Goal: Task Accomplishment & Management: Use online tool/utility

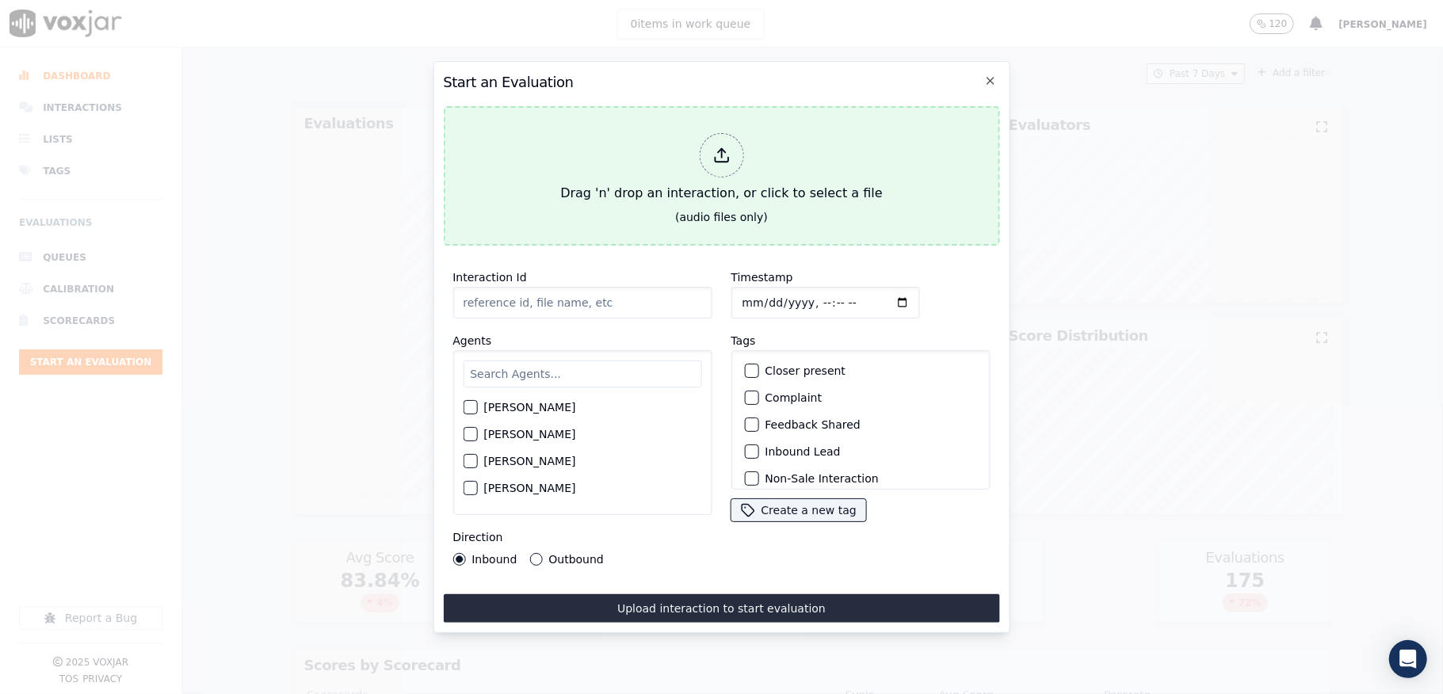
click at [727, 150] on icon at bounding box center [720, 155] width 17 height 17
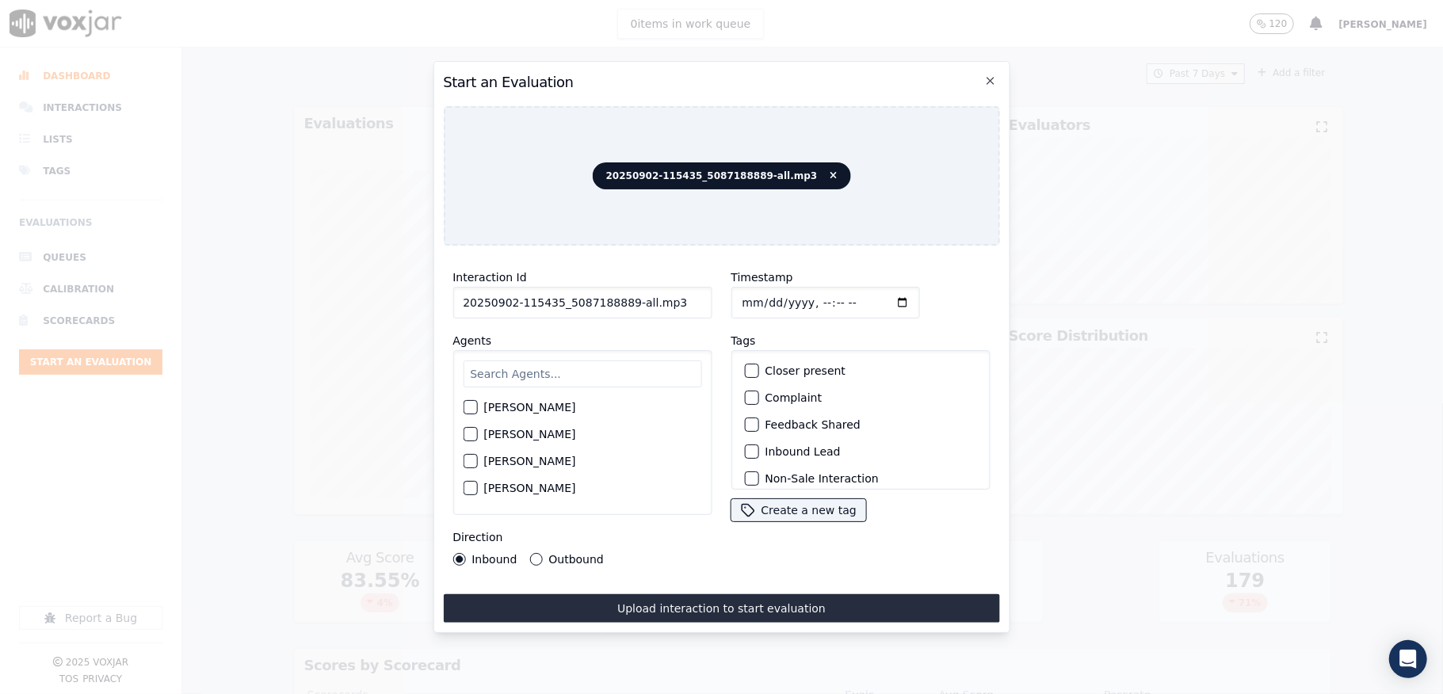
drag, startPoint x: 619, startPoint y: 296, endPoint x: 742, endPoint y: 298, distance: 122.9
click at [742, 296] on div "Interaction Id 20250902-115435_5087188889-all.mp3 Agents [PERSON_NAME] [PERSON_…" at bounding box center [721, 416] width 556 height 317
type input "20250902-115435_5087188889-C1"
click at [745, 295] on input "Timestamp" at bounding box center [825, 303] width 189 height 32
type input "[DATE]T16:38"
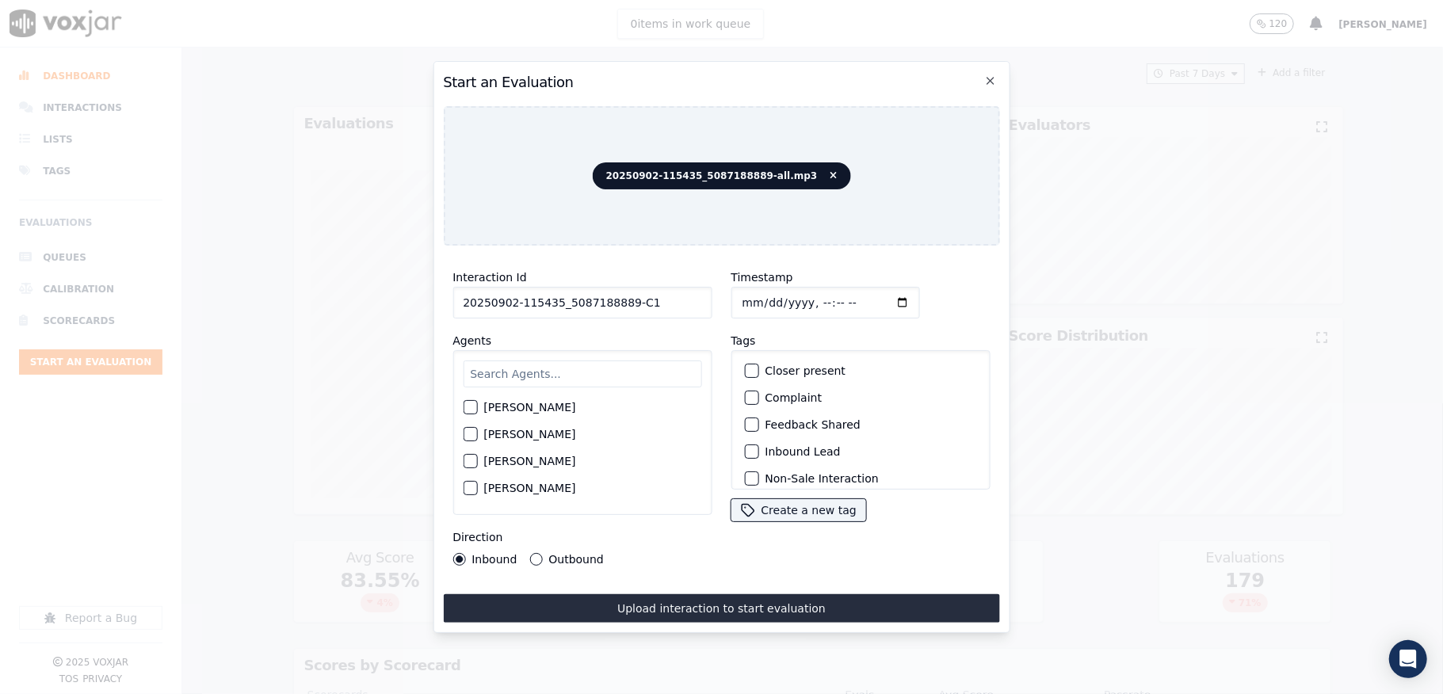
click at [556, 361] on input "text" at bounding box center [582, 374] width 239 height 27
type input "[PERSON_NAME]"
click at [463, 405] on button "[PERSON_NAME]" at bounding box center [470, 412] width 14 height 14
click at [745, 450] on div "button" at bounding box center [750, 451] width 11 height 11
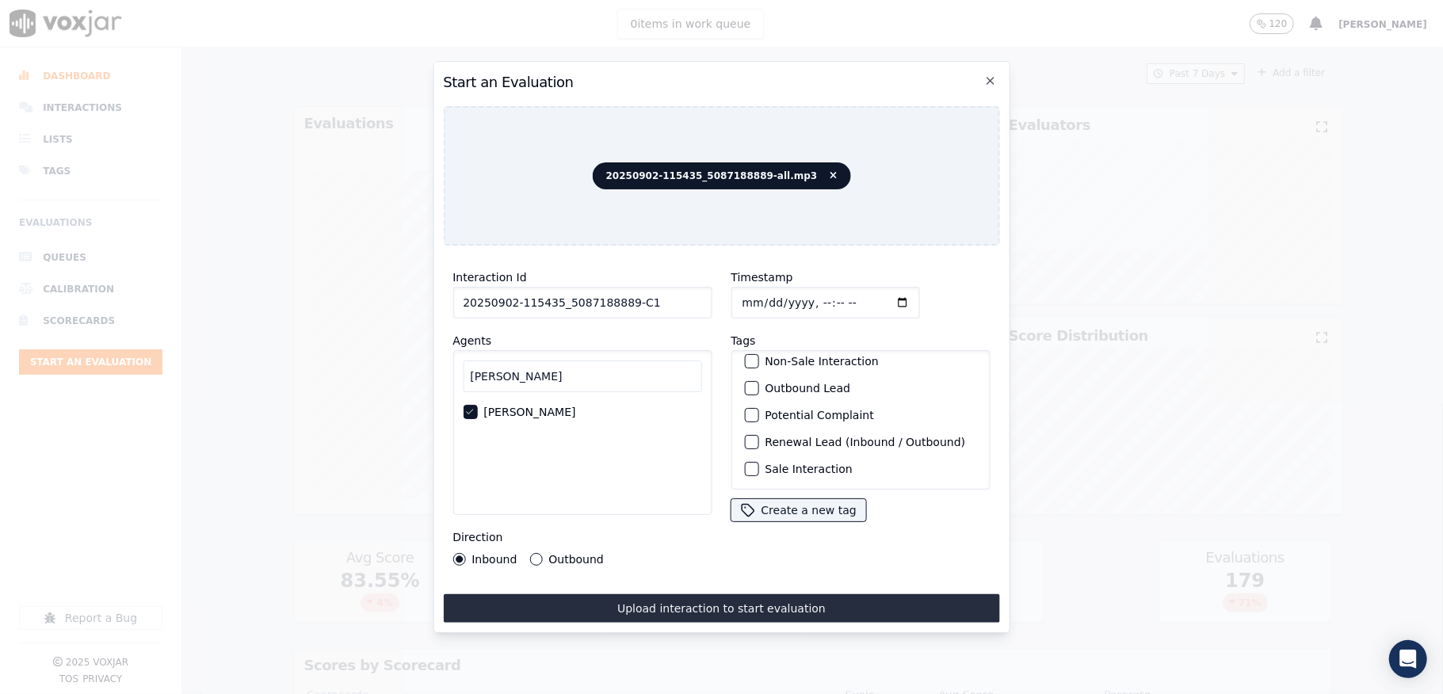
scroll to position [147, 0]
click at [745, 464] on div "button" at bounding box center [750, 469] width 11 height 11
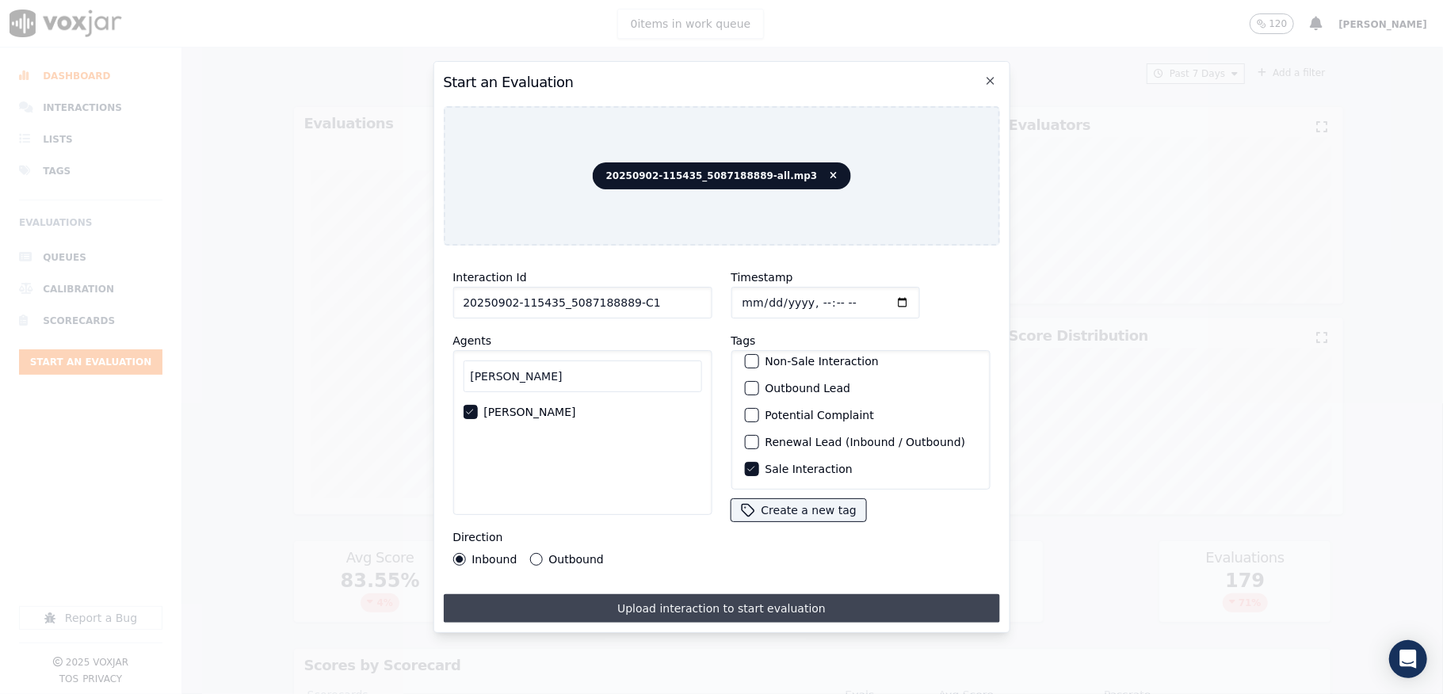
click at [705, 601] on button "Upload interaction to start evaluation" at bounding box center [721, 608] width 556 height 29
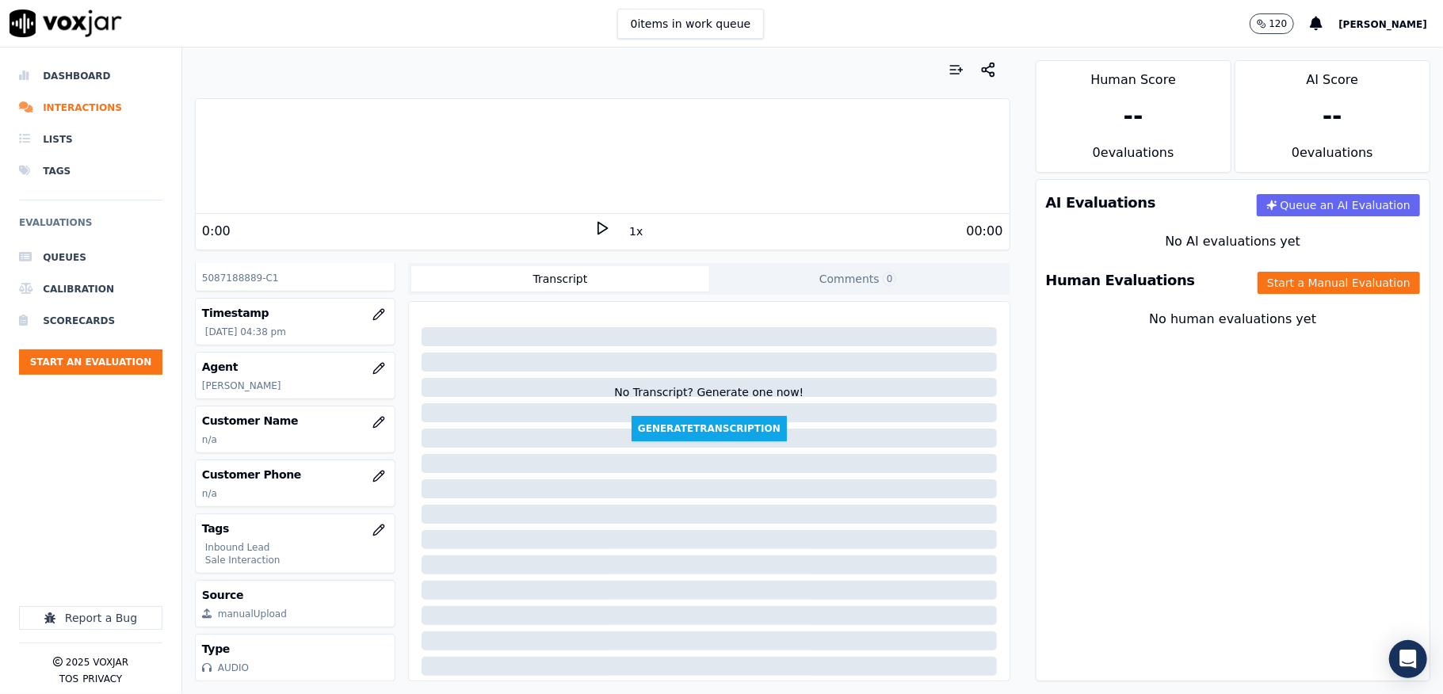
scroll to position [144, 0]
click at [372, 524] on icon "button" at bounding box center [378, 530] width 13 height 13
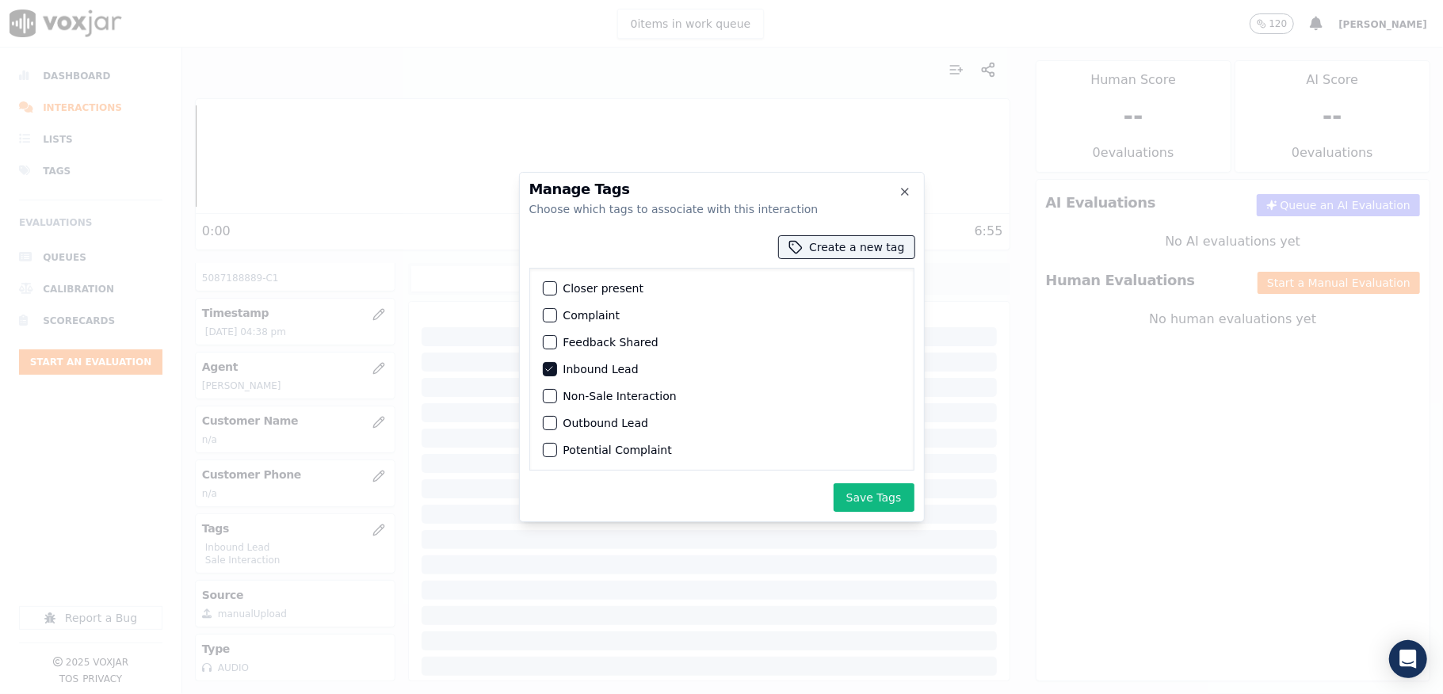
click at [545, 293] on div "button" at bounding box center [549, 288] width 11 height 11
click at [873, 498] on button "Save Tags" at bounding box center [874, 497] width 81 height 29
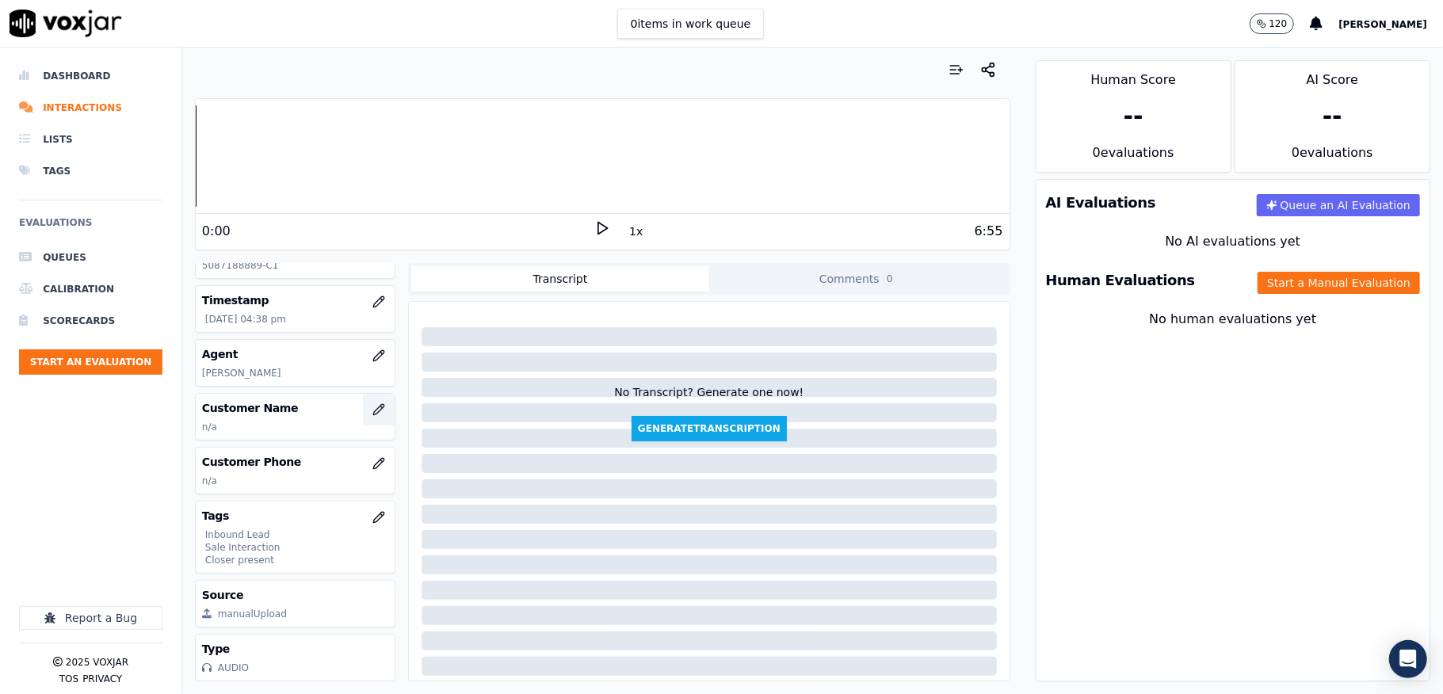
click at [373, 404] on icon "button" at bounding box center [378, 409] width 10 height 10
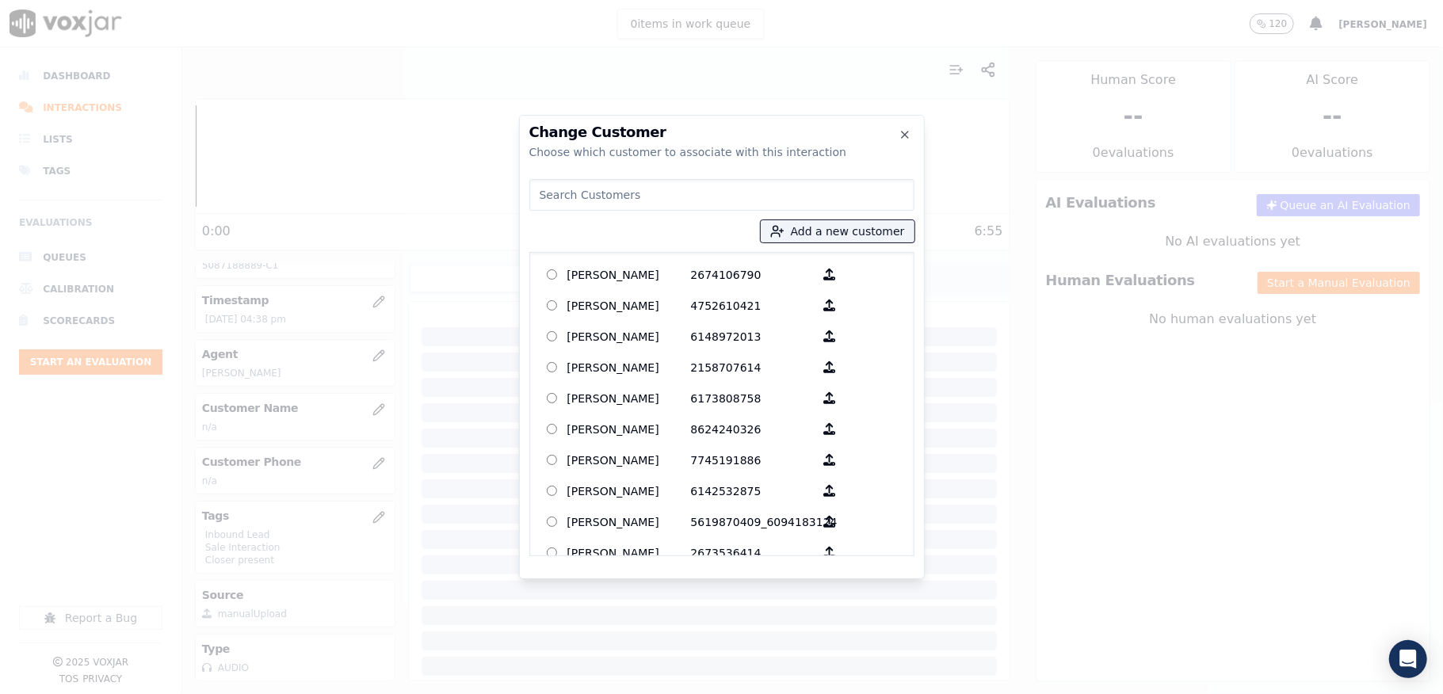
type input "[PERSON_NAME]"
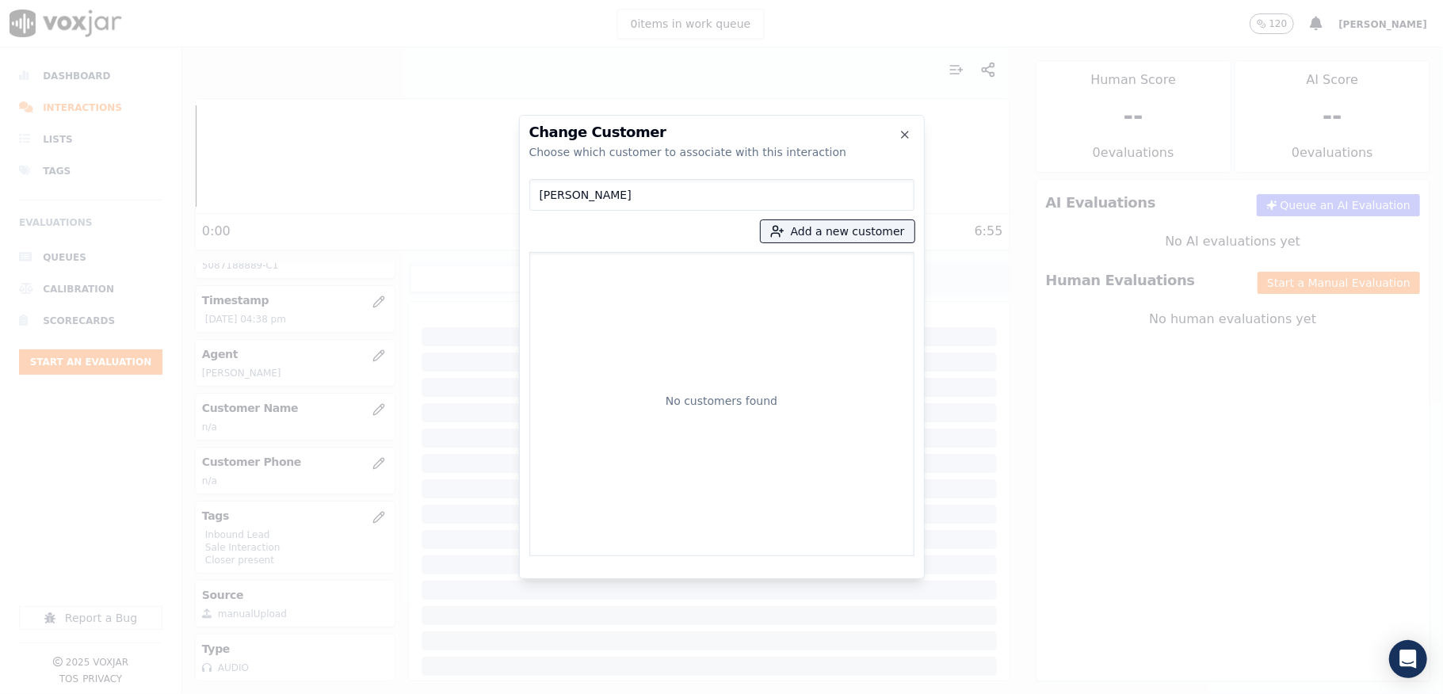
drag, startPoint x: 669, startPoint y: 194, endPoint x: 533, endPoint y: 185, distance: 136.6
click at [533, 185] on input "[PERSON_NAME]" at bounding box center [721, 195] width 385 height 32
click at [834, 243] on div "Add a new customer Loading customers..." at bounding box center [721, 365] width 385 height 384
click at [829, 235] on button "Add a new customer" at bounding box center [838, 231] width 154 height 22
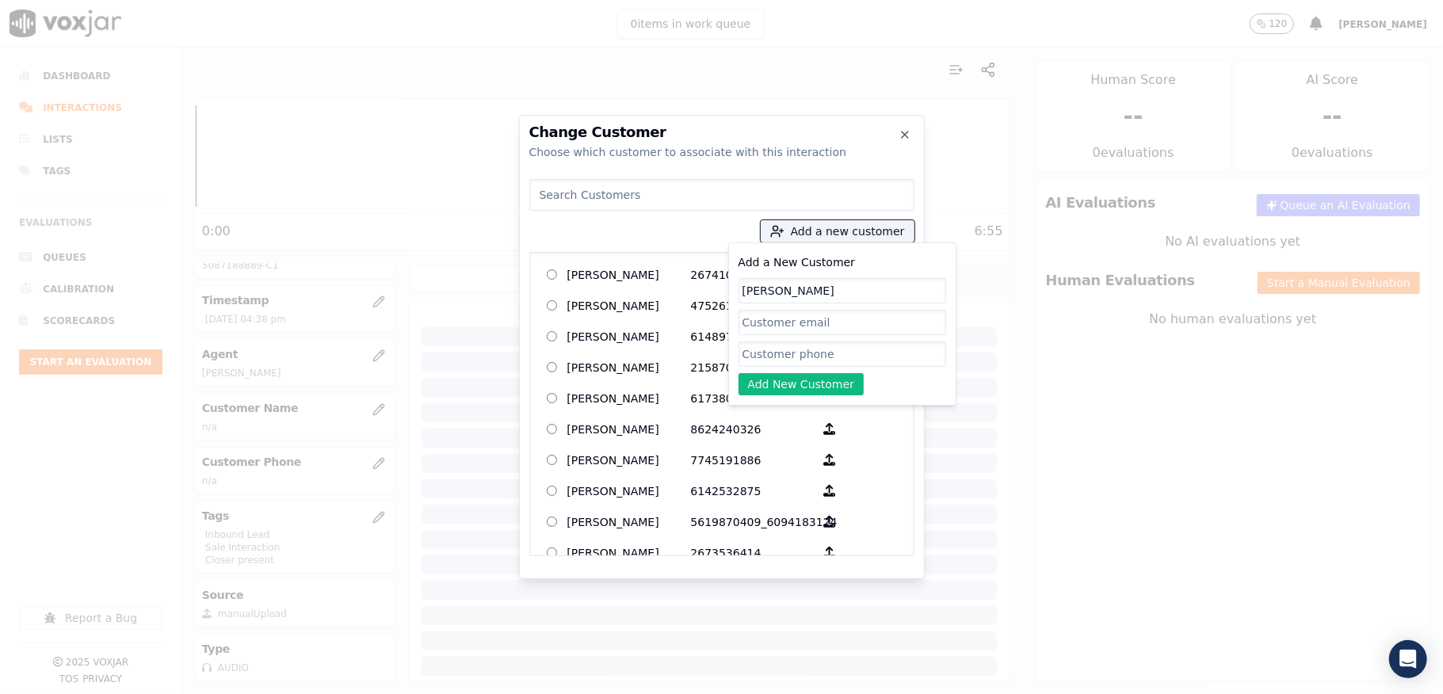
type input "[PERSON_NAME]"
click at [774, 349] on input "Add a New Customer" at bounding box center [843, 354] width 208 height 25
paste input "5087188889"
type input "5087188889"
click at [777, 385] on button "Add New Customer" at bounding box center [802, 384] width 126 height 22
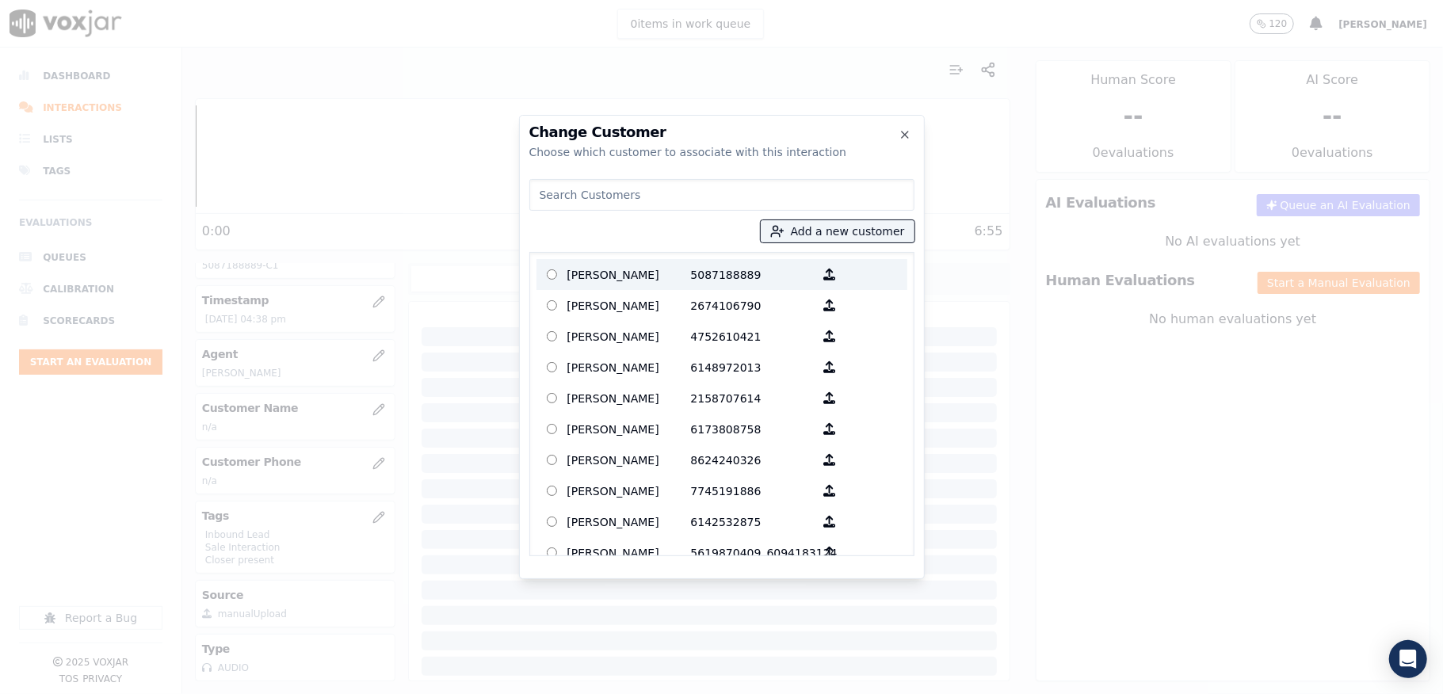
click at [607, 271] on p "[PERSON_NAME]" at bounding box center [629, 274] width 124 height 25
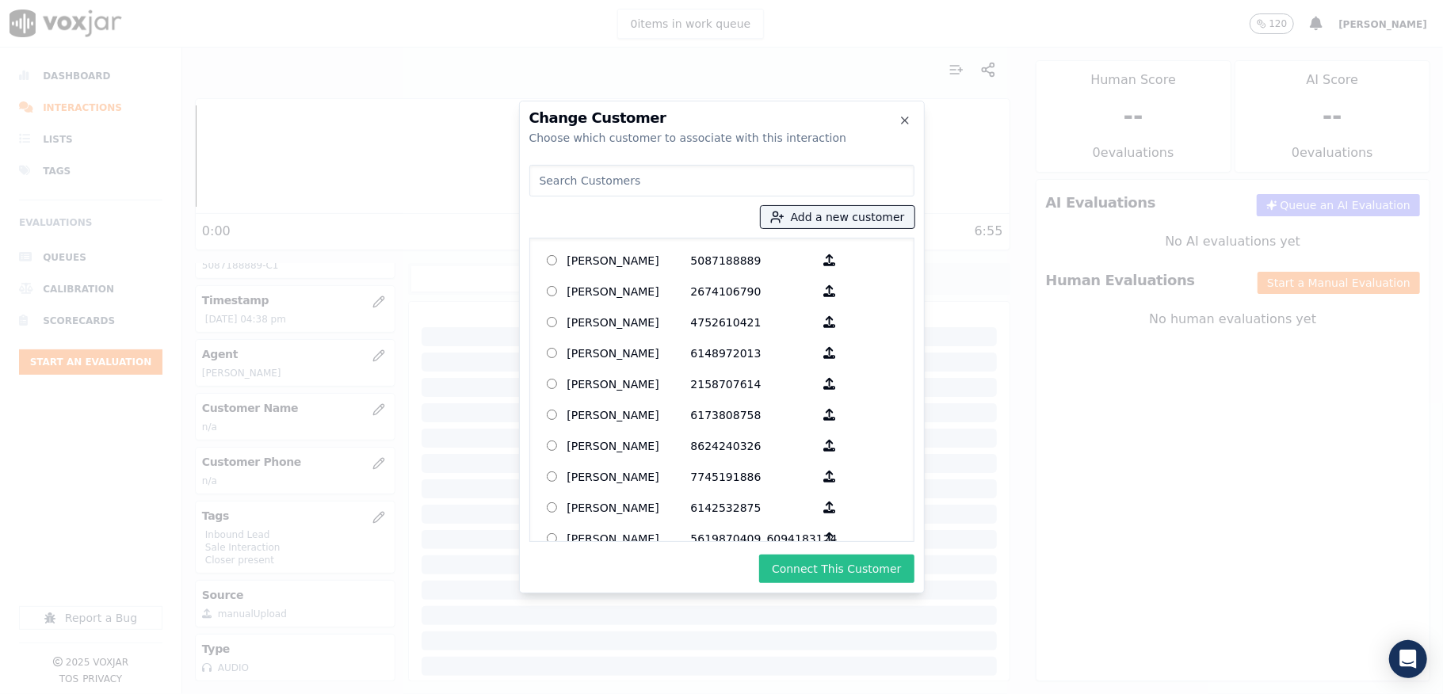
click at [834, 565] on button "Connect This Customer" at bounding box center [836, 569] width 155 height 29
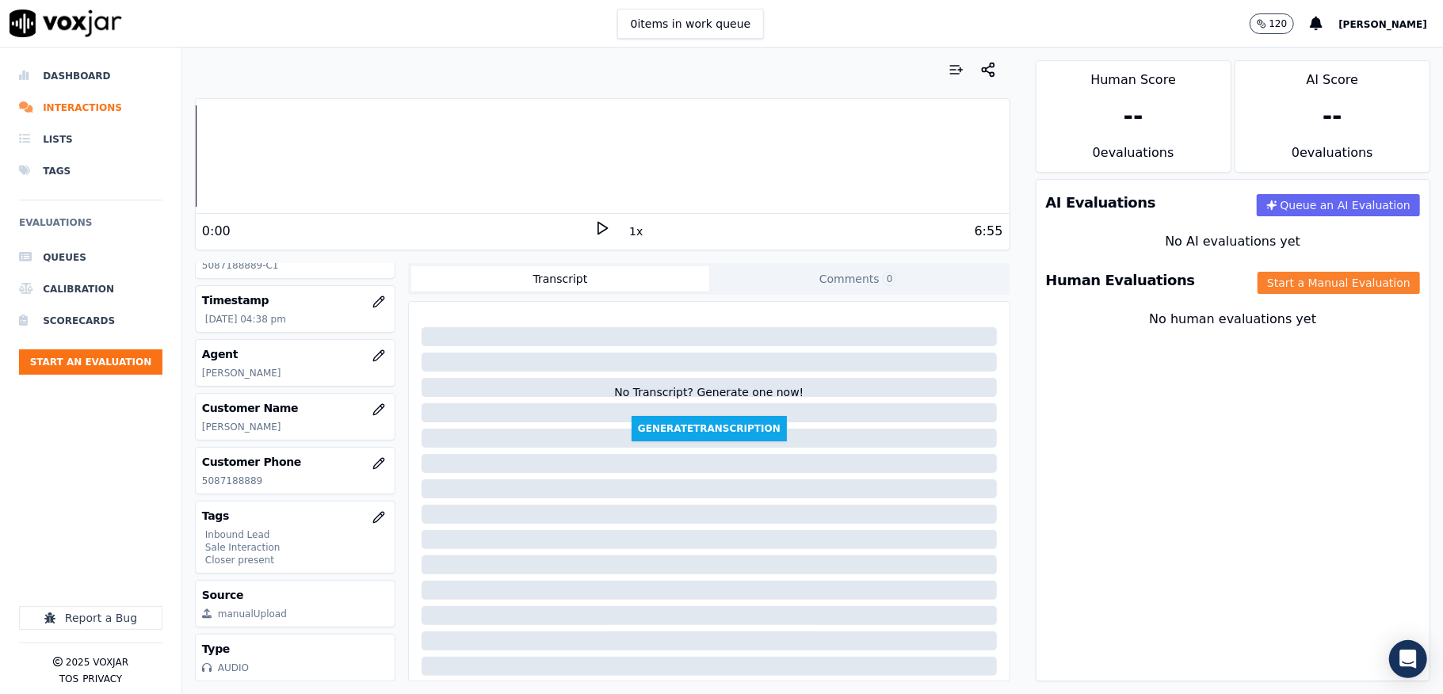
click at [1273, 289] on button "Start a Manual Evaluation" at bounding box center [1339, 283] width 162 height 22
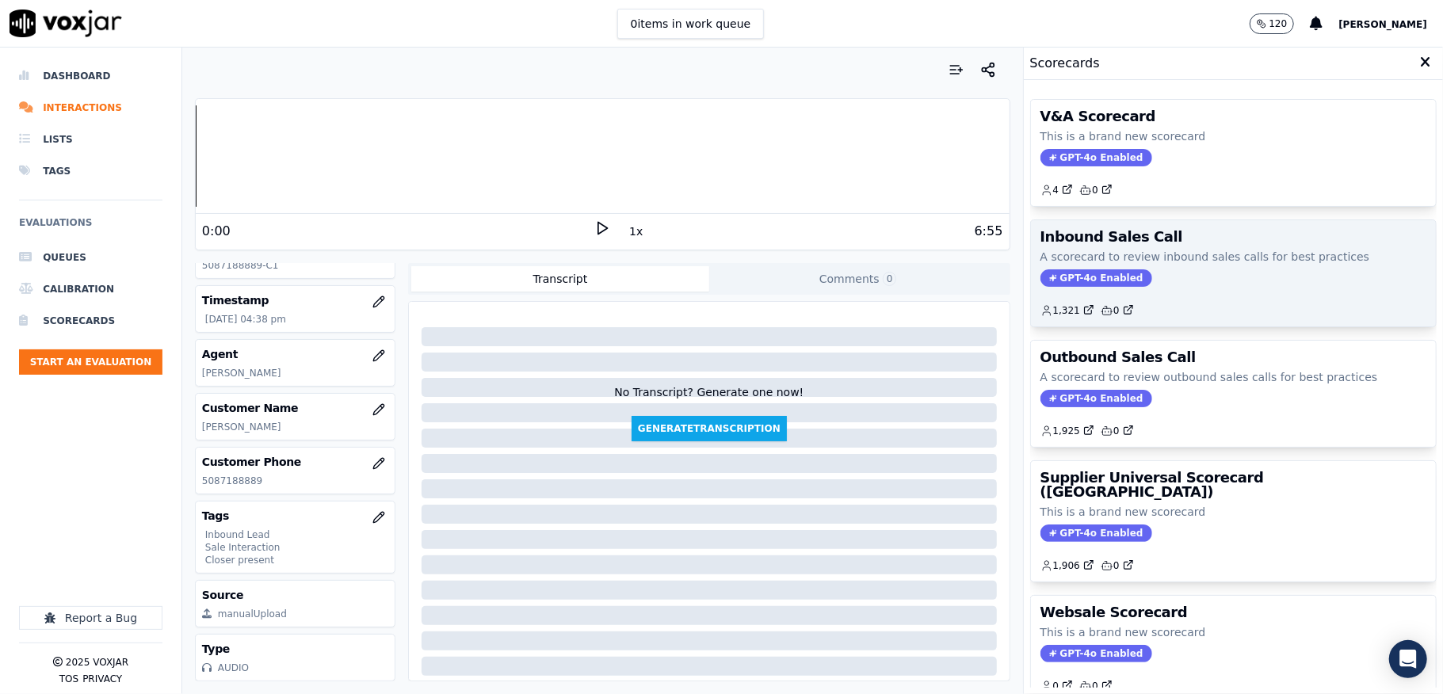
click at [1094, 277] on span "GPT-4o Enabled" at bounding box center [1097, 277] width 112 height 17
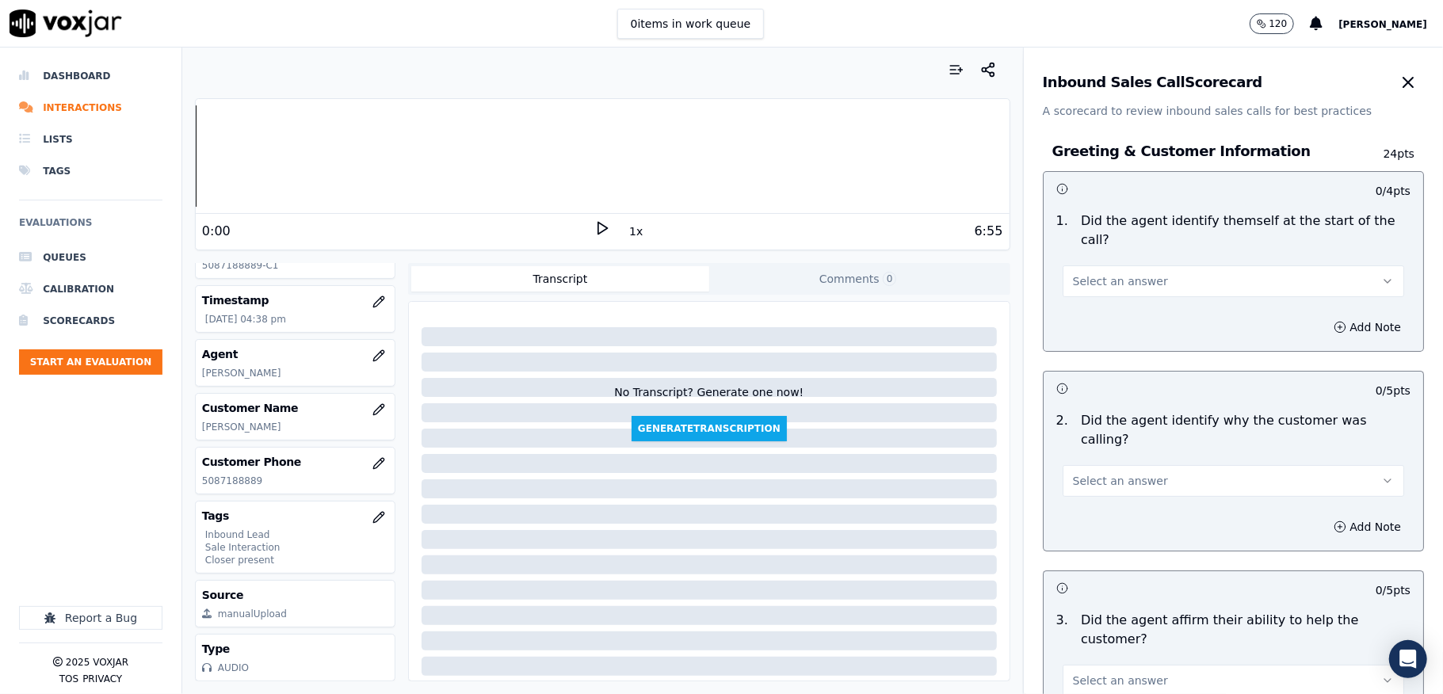
click at [1144, 258] on div "Select an answer" at bounding box center [1233, 274] width 367 height 48
click at [1141, 271] on button "Select an answer" at bounding box center [1234, 281] width 342 height 32
click at [1120, 318] on div "Yes" at bounding box center [1195, 317] width 304 height 25
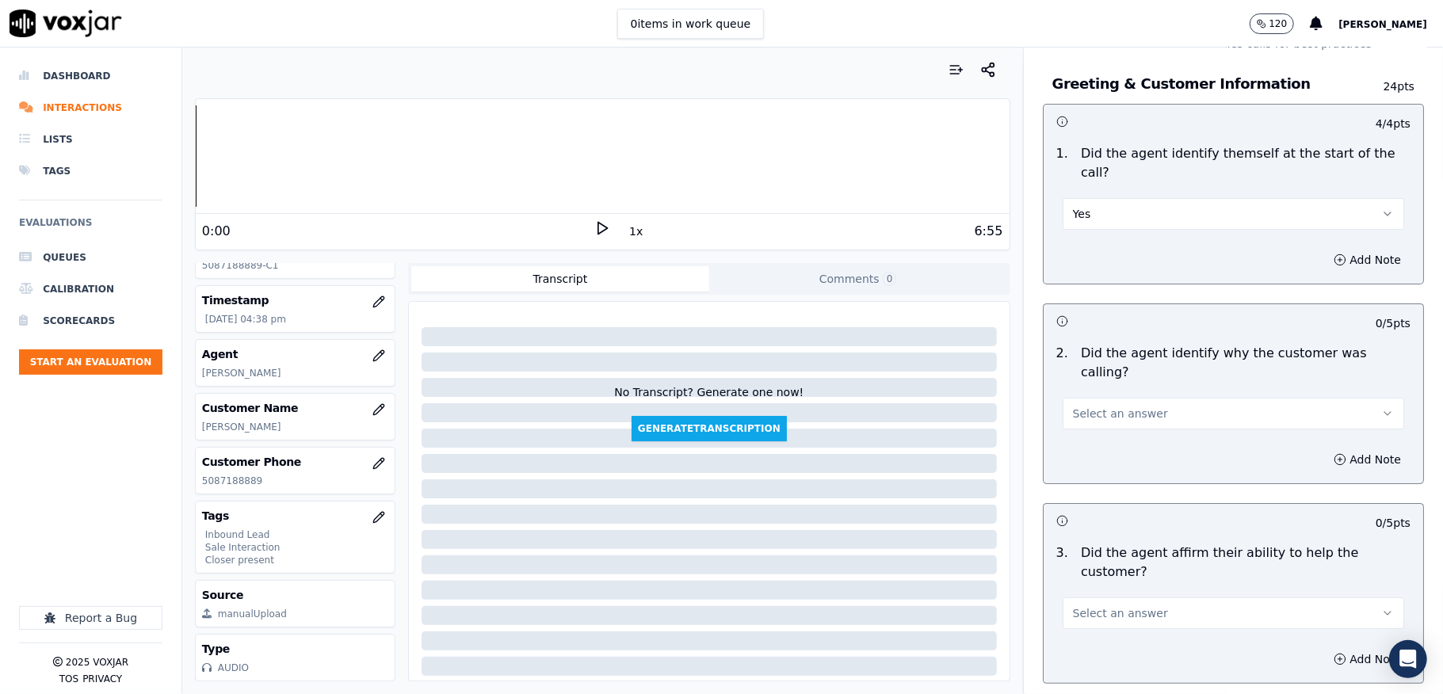
scroll to position [105, 0]
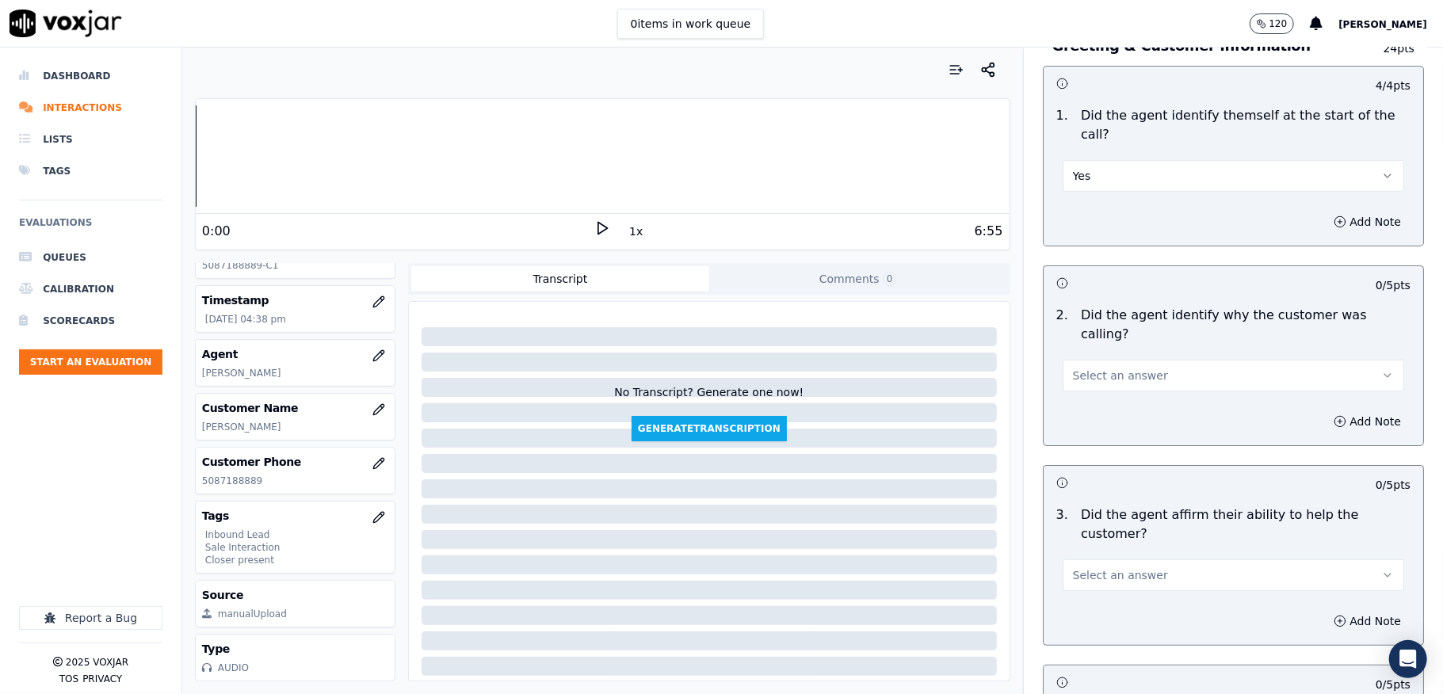
click at [1113, 368] on span "Select an answer" at bounding box center [1120, 376] width 95 height 16
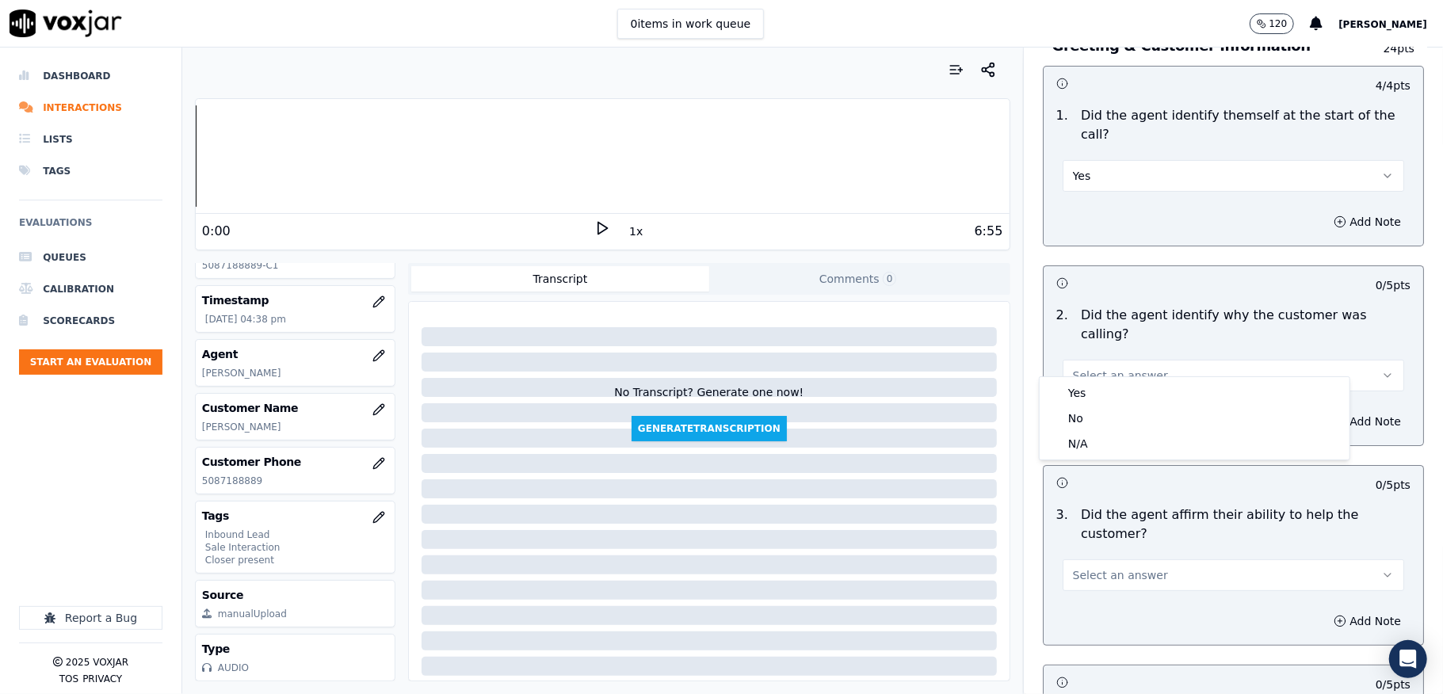
click at [1102, 388] on div "Yes" at bounding box center [1195, 392] width 304 height 25
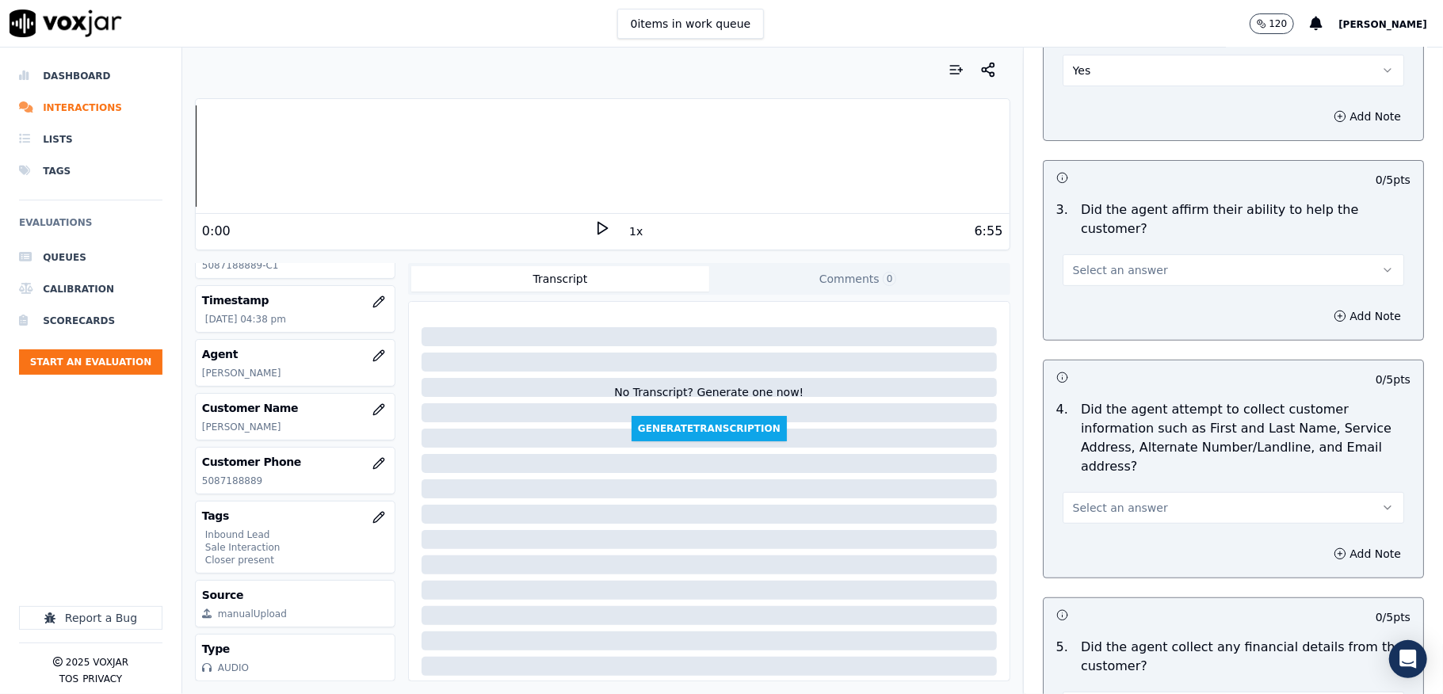
scroll to position [422, 0]
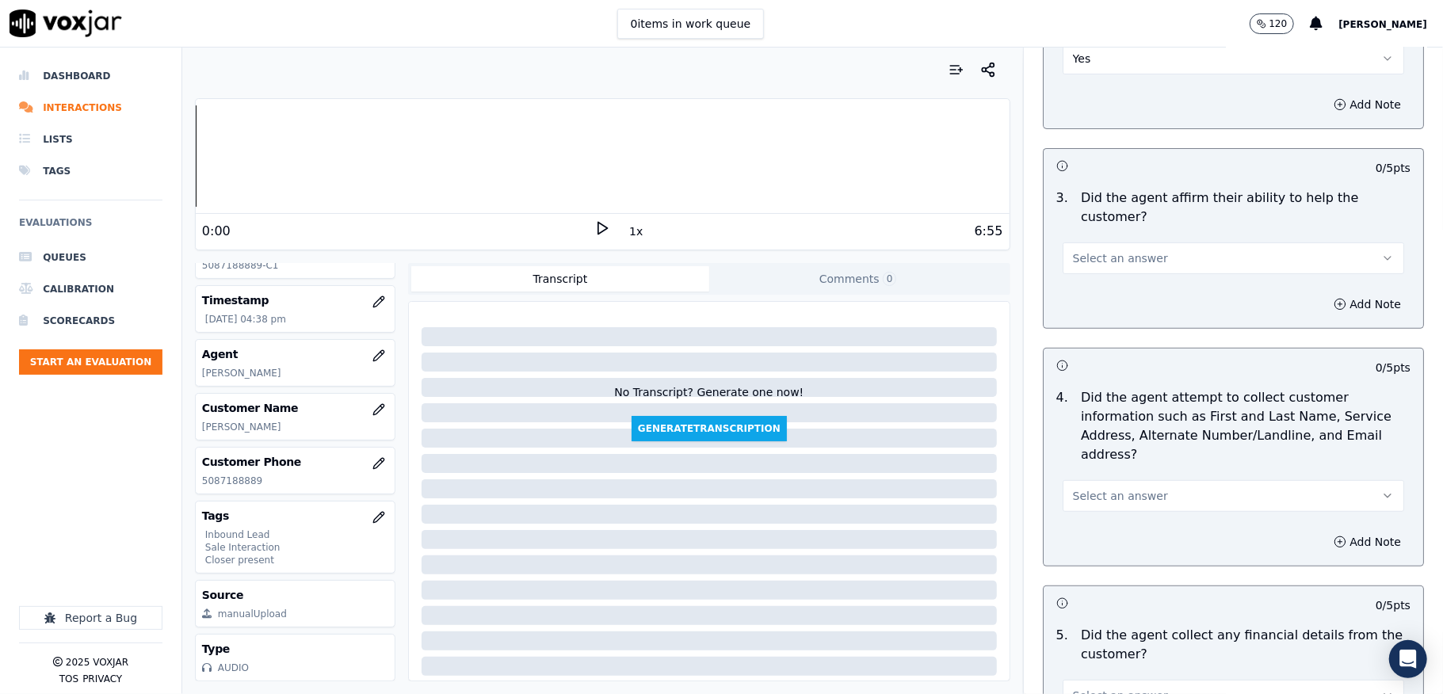
drag, startPoint x: 1105, startPoint y: 239, endPoint x: 1102, endPoint y: 255, distance: 16.9
click at [1105, 250] on span "Select an answer" at bounding box center [1120, 258] width 95 height 16
click at [1088, 279] on div "Yes" at bounding box center [1195, 276] width 304 height 25
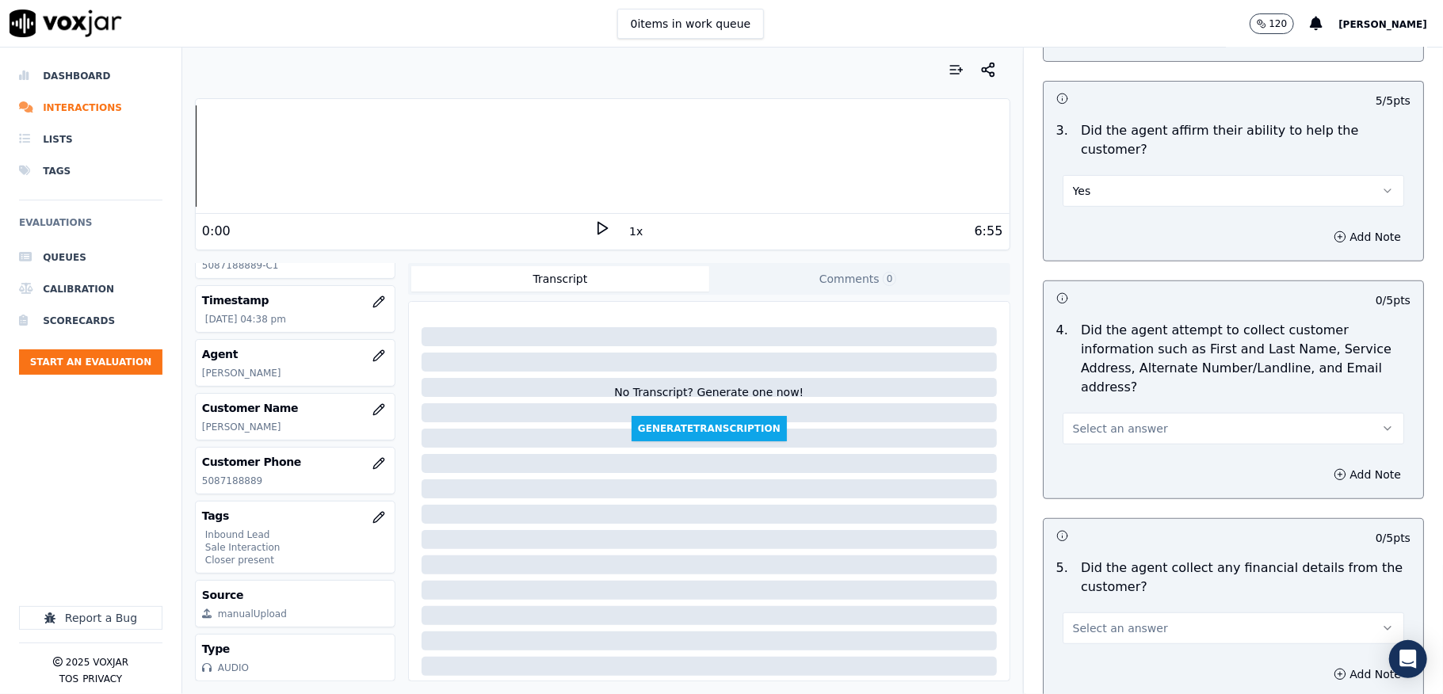
scroll to position [528, 0]
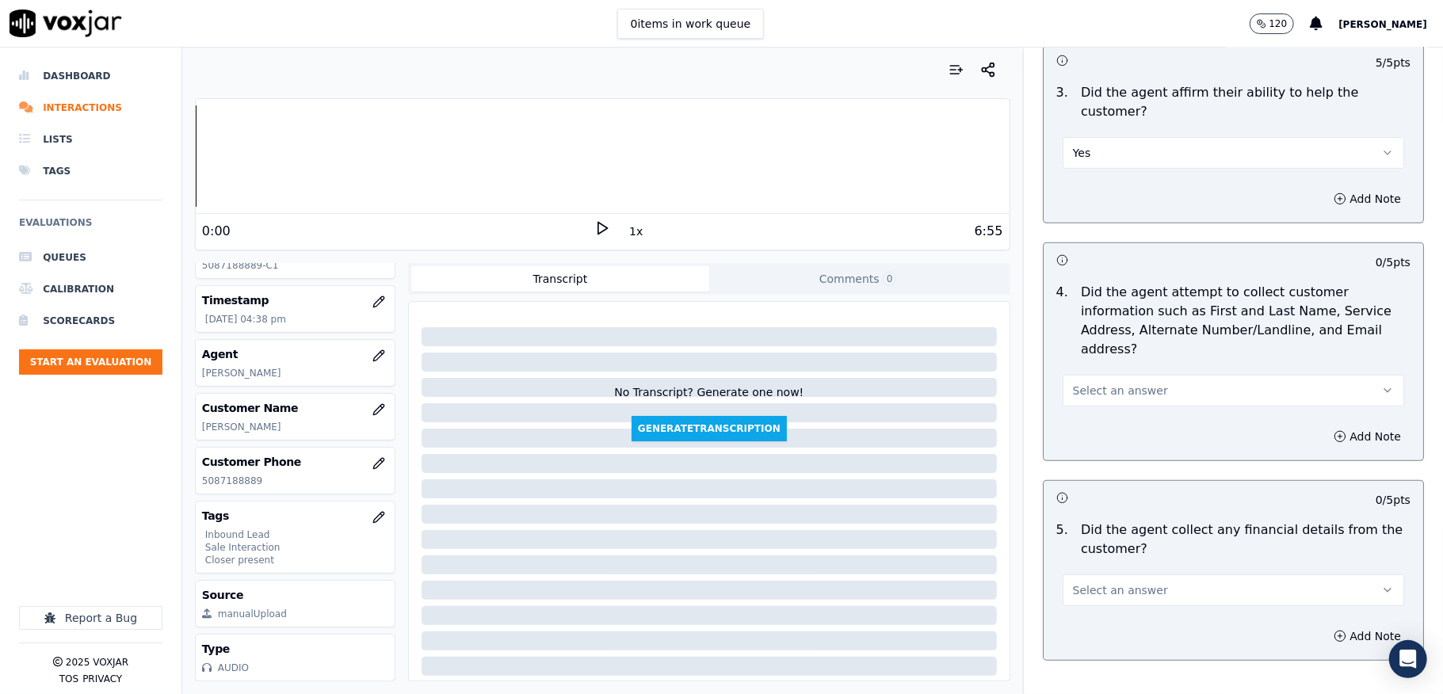
click at [1119, 383] on span "Select an answer" at bounding box center [1120, 391] width 95 height 16
click at [1110, 411] on div "Yes" at bounding box center [1195, 408] width 304 height 25
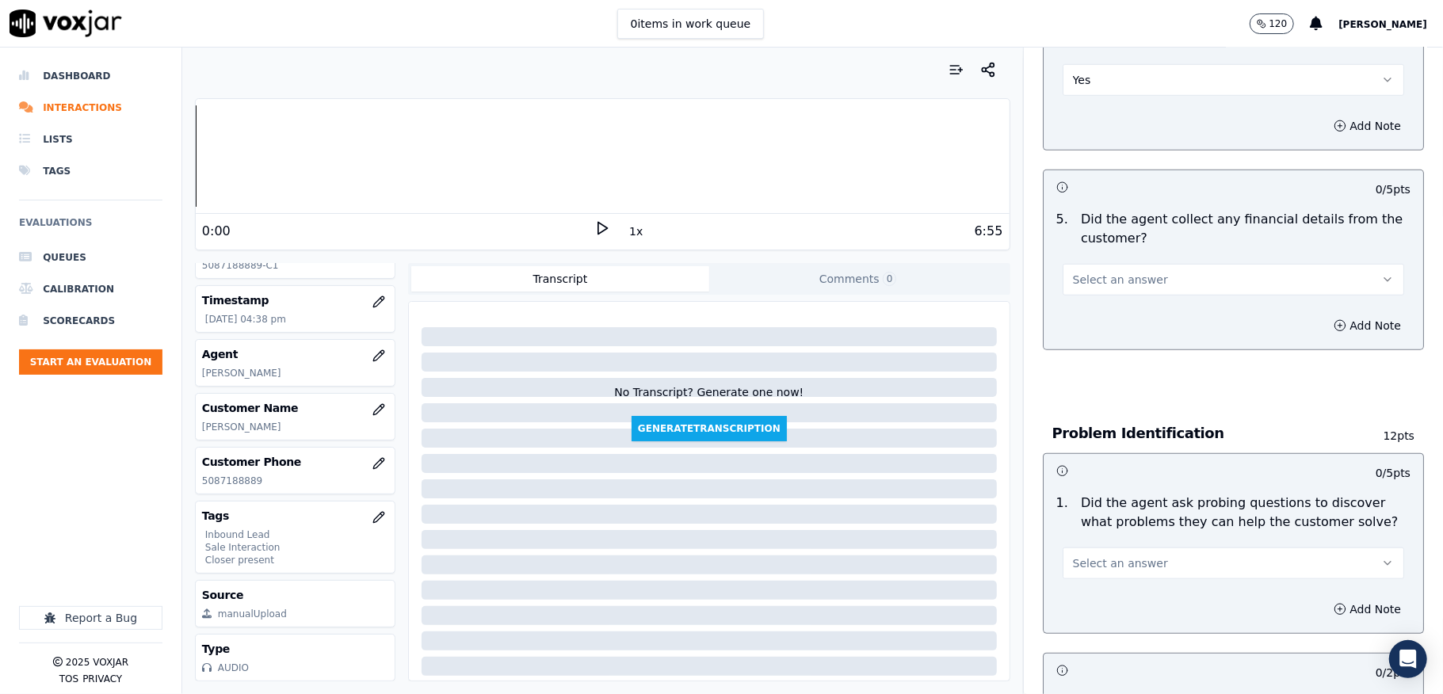
scroll to position [845, 0]
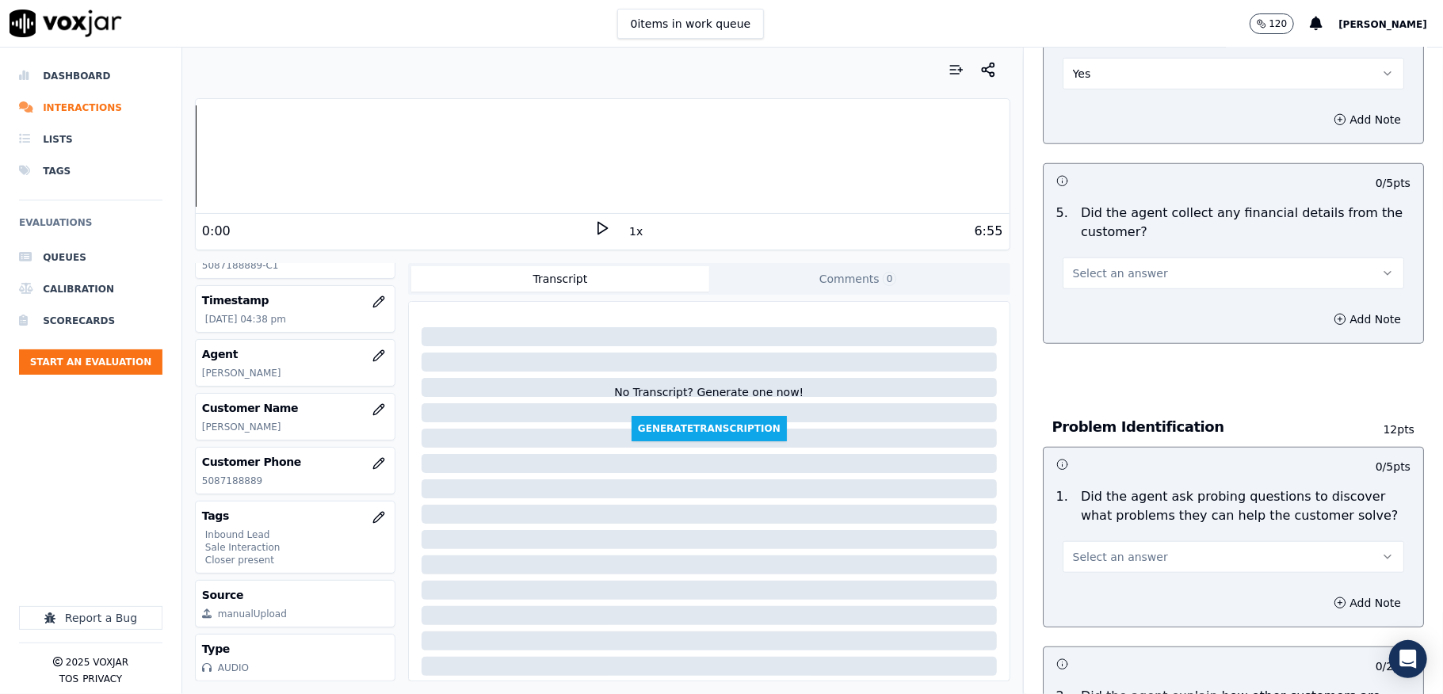
click at [1132, 258] on button "Select an answer" at bounding box center [1234, 274] width 342 height 32
click at [1094, 321] on div "No" at bounding box center [1195, 317] width 304 height 25
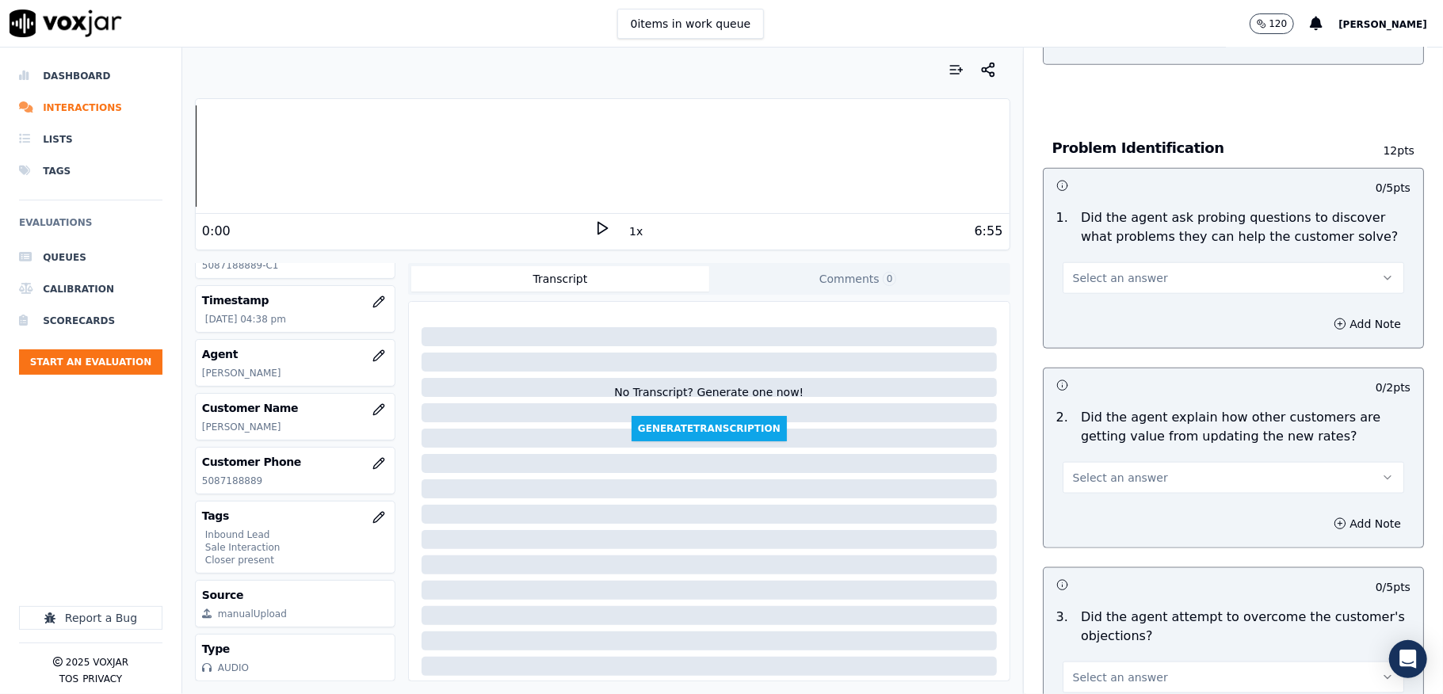
scroll to position [1162, 0]
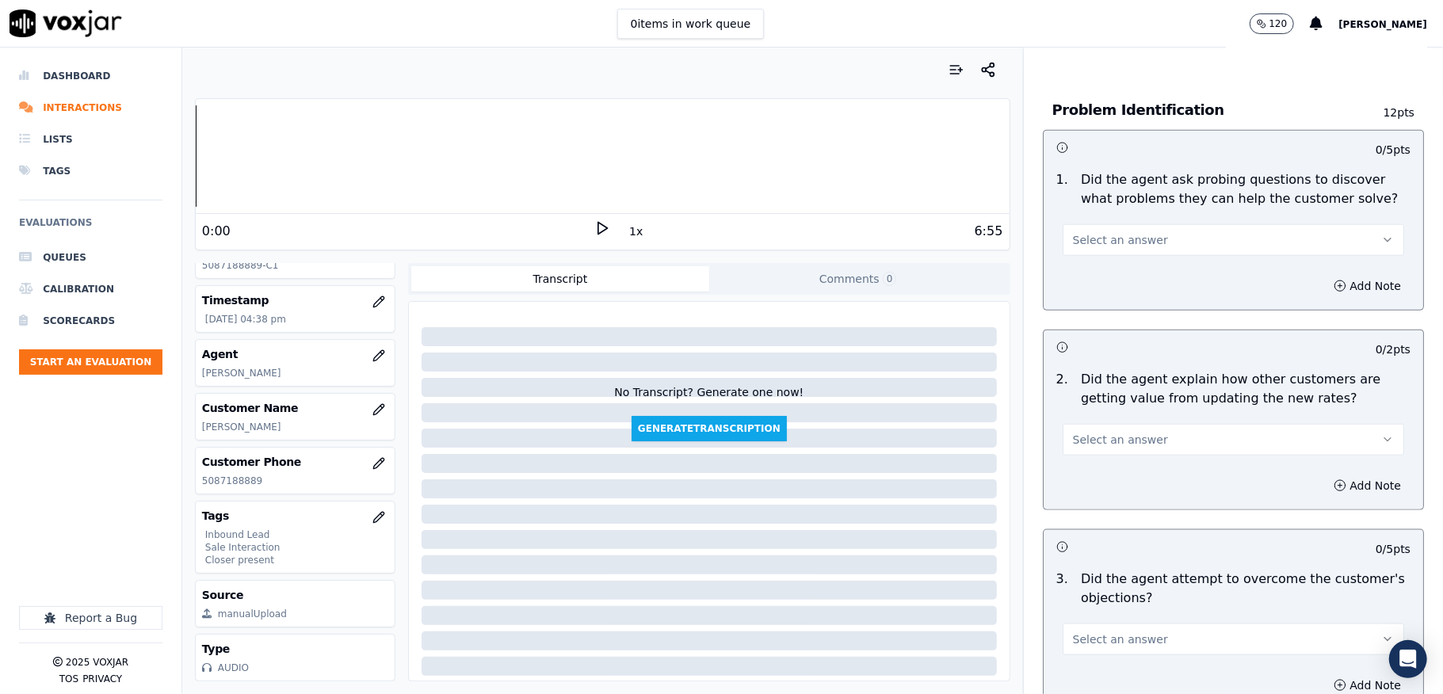
drag, startPoint x: 1129, startPoint y: 226, endPoint x: 1129, endPoint y: 235, distance: 8.7
click at [1129, 232] on span "Select an answer" at bounding box center [1120, 240] width 95 height 16
click at [1102, 257] on div "Yes" at bounding box center [1195, 258] width 304 height 25
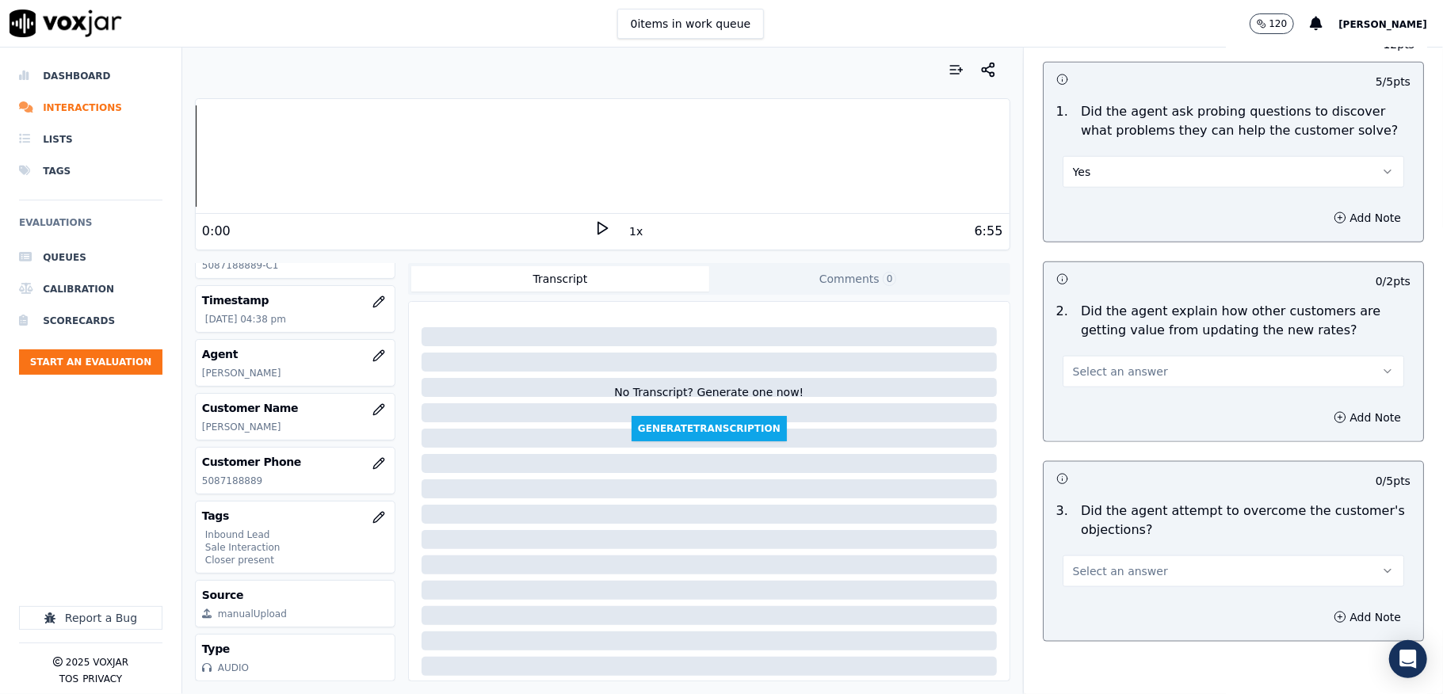
scroll to position [1268, 0]
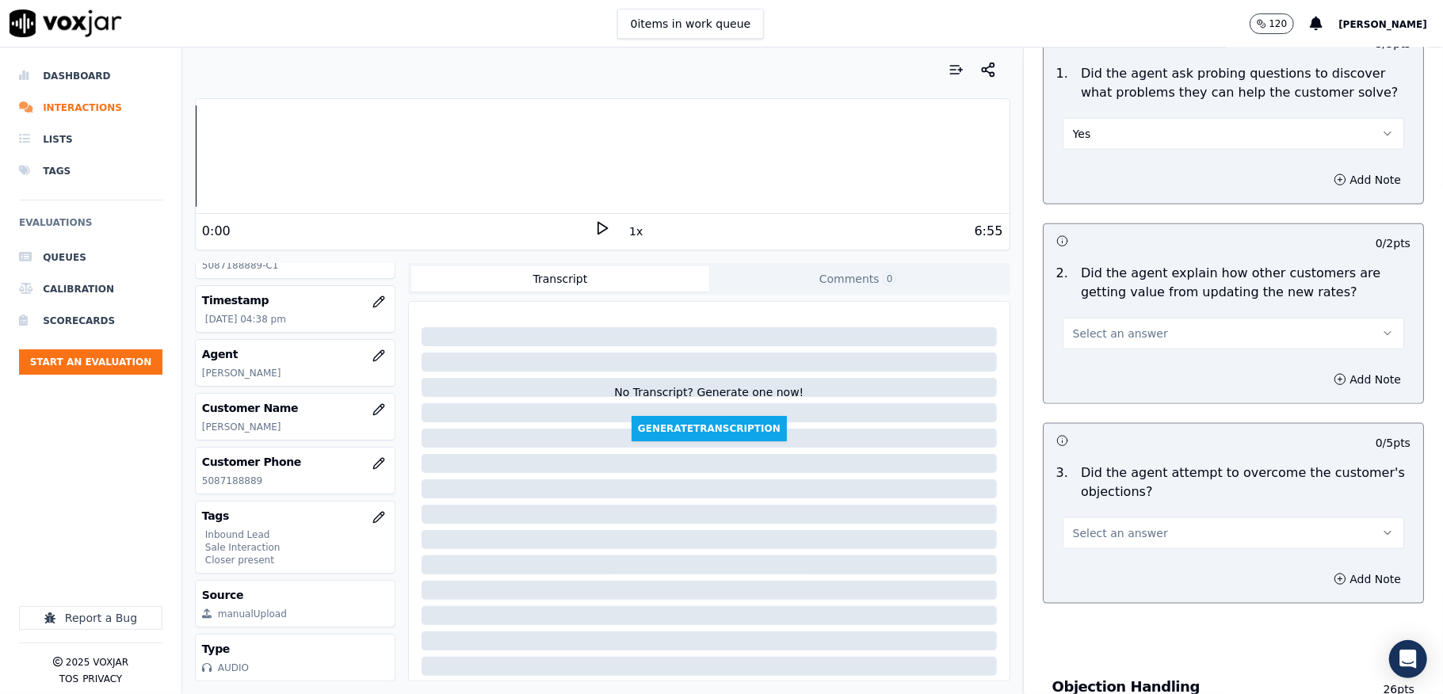
click at [1113, 326] on span "Select an answer" at bounding box center [1120, 334] width 95 height 16
click at [1078, 347] on div "Yes" at bounding box center [1195, 354] width 304 height 25
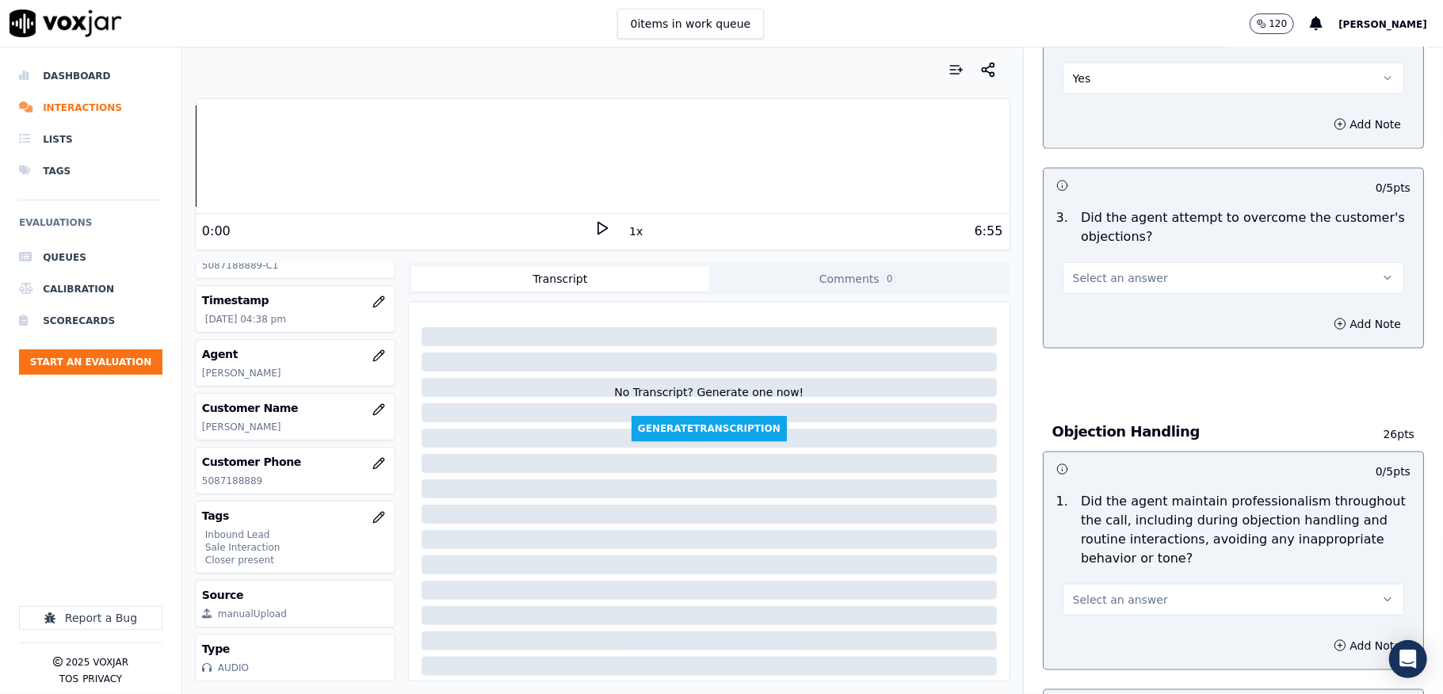
scroll to position [1585, 0]
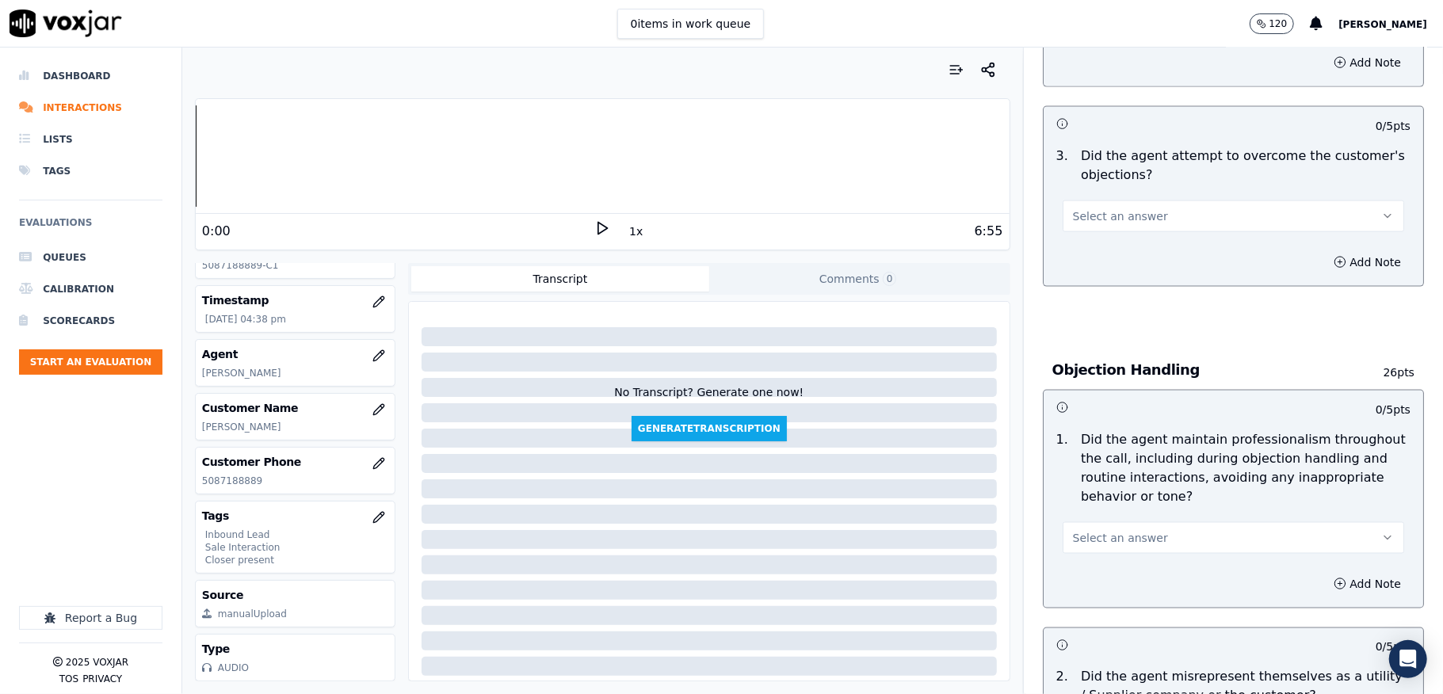
click at [1126, 200] on button "Select an answer" at bounding box center [1234, 216] width 342 height 32
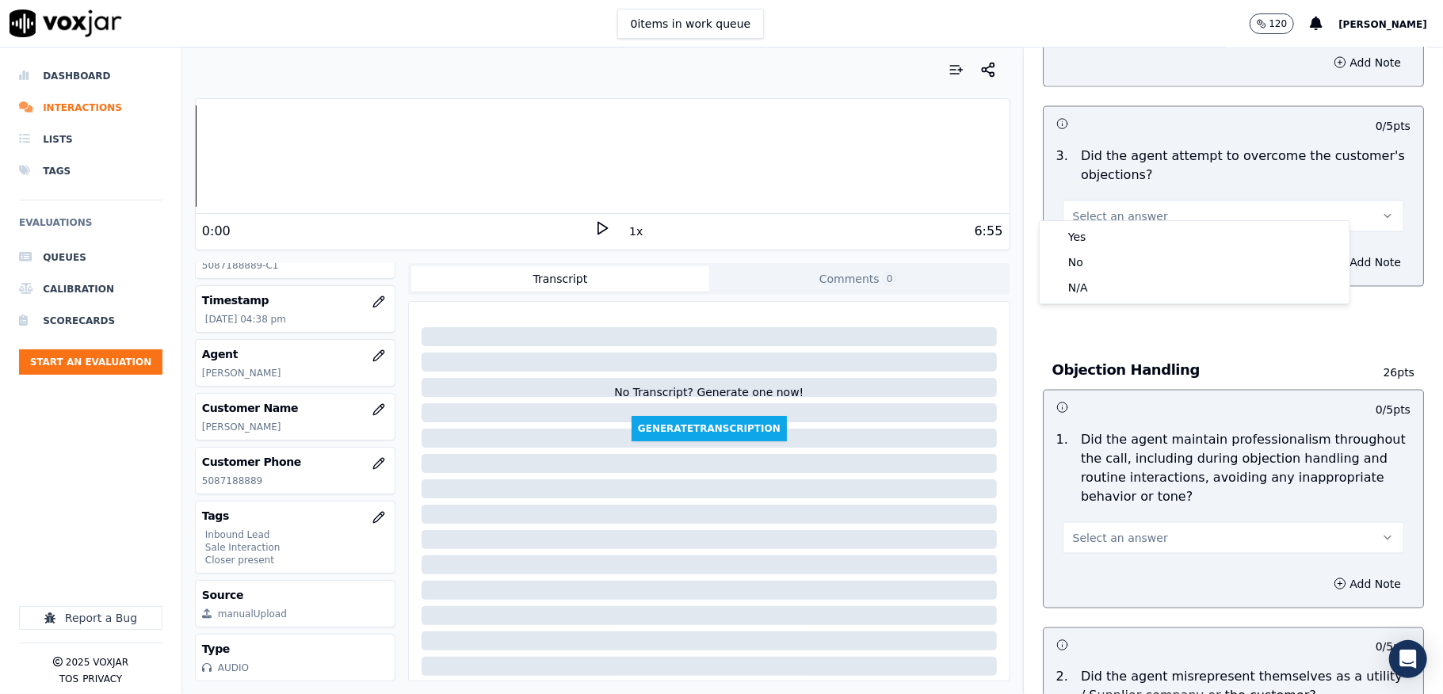
click at [1101, 227] on div "Yes" at bounding box center [1195, 236] width 304 height 25
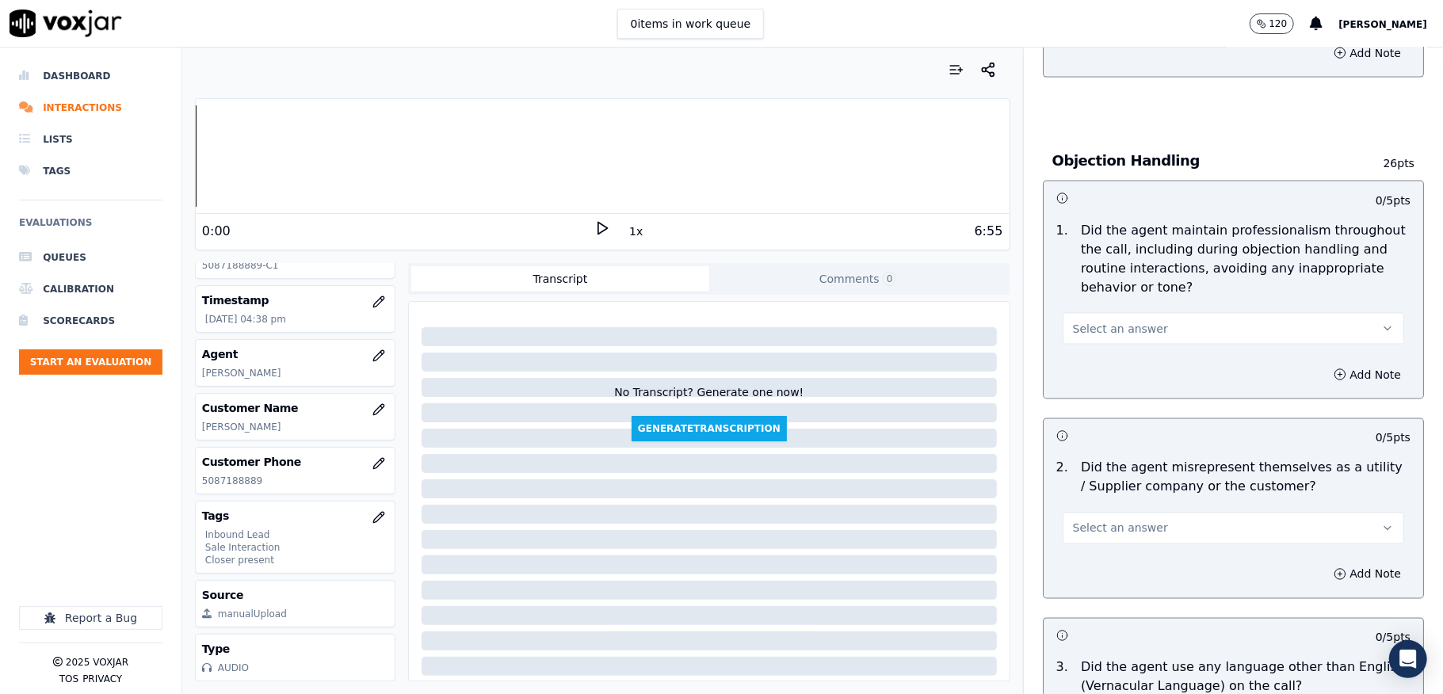
scroll to position [1796, 0]
drag, startPoint x: 1124, startPoint y: 306, endPoint x: 1117, endPoint y: 327, distance: 21.8
click at [1125, 319] on span "Select an answer" at bounding box center [1120, 327] width 95 height 16
drag, startPoint x: 1117, startPoint y: 327, endPoint x: 1106, endPoint y: 343, distance: 19.6
click at [1106, 342] on div "Yes" at bounding box center [1195, 347] width 304 height 25
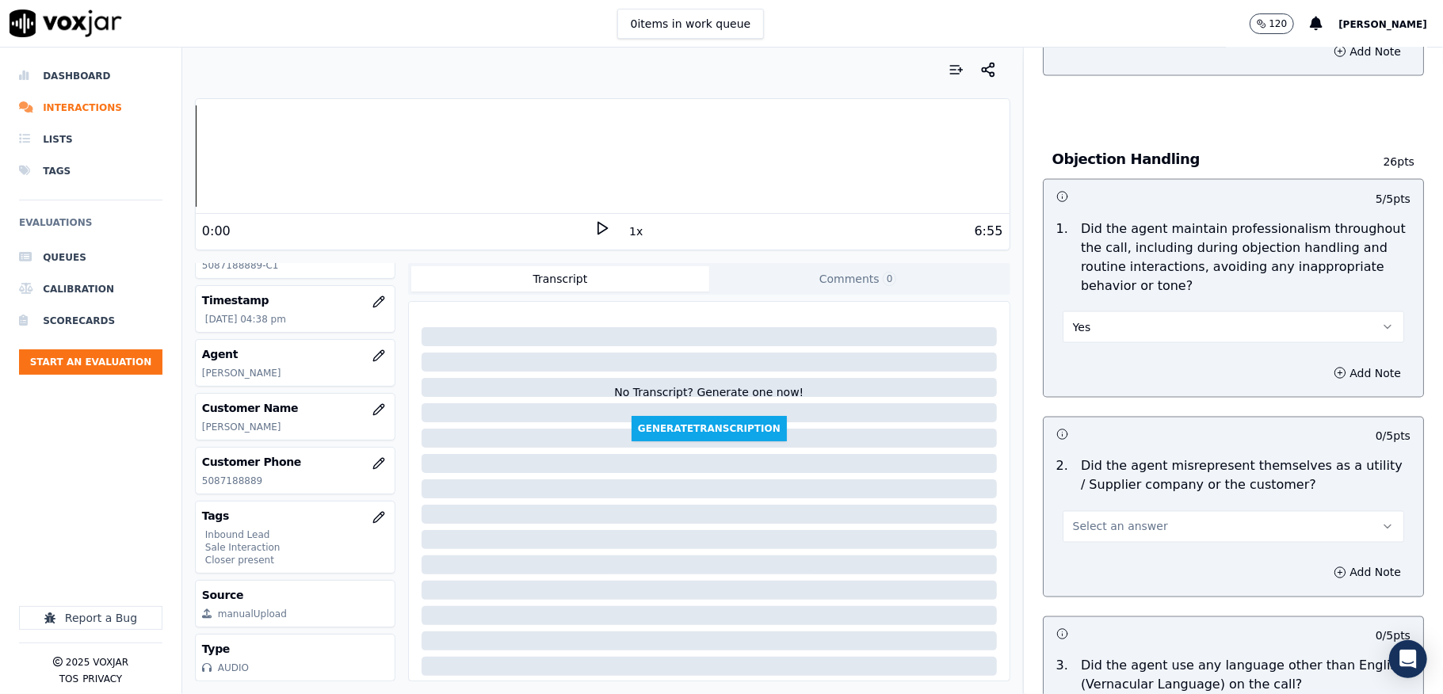
scroll to position [1902, 0]
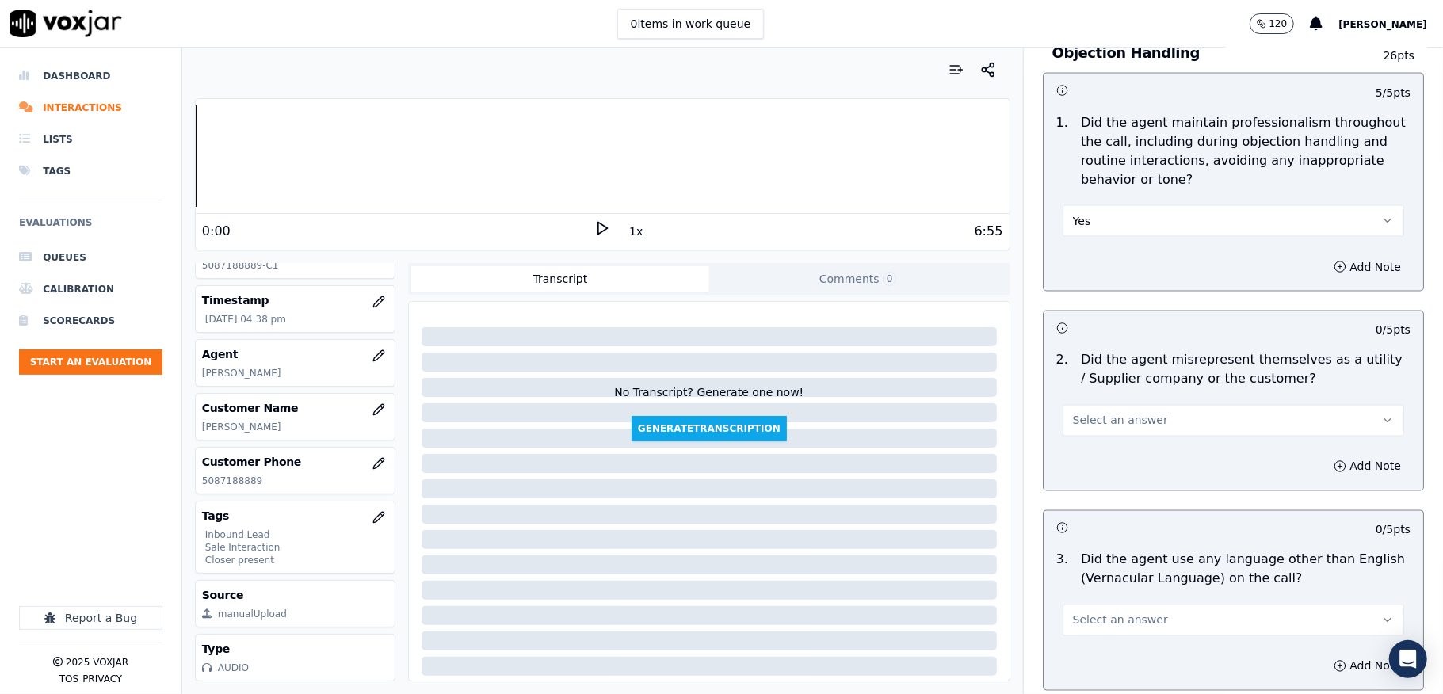
click at [1123, 413] on span "Select an answer" at bounding box center [1120, 421] width 95 height 16
click at [1094, 461] on div "No" at bounding box center [1195, 468] width 304 height 25
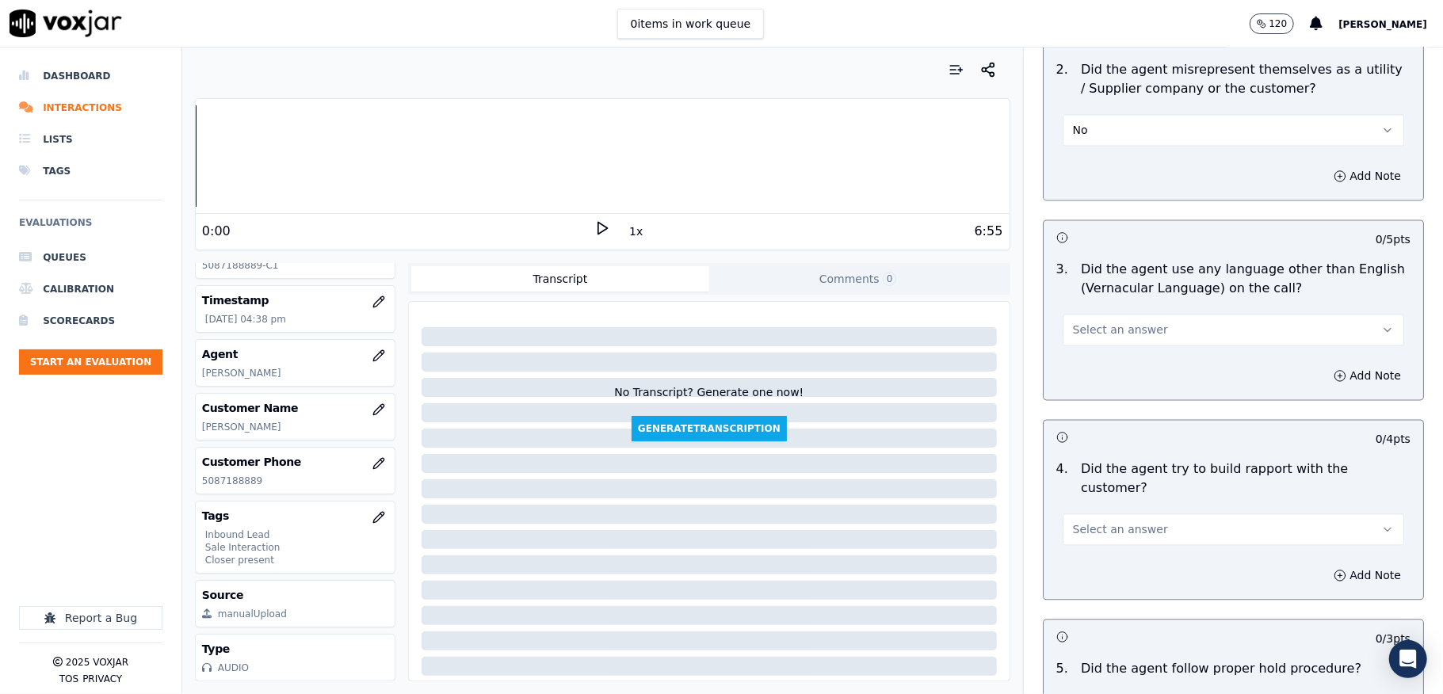
scroll to position [2219, 0]
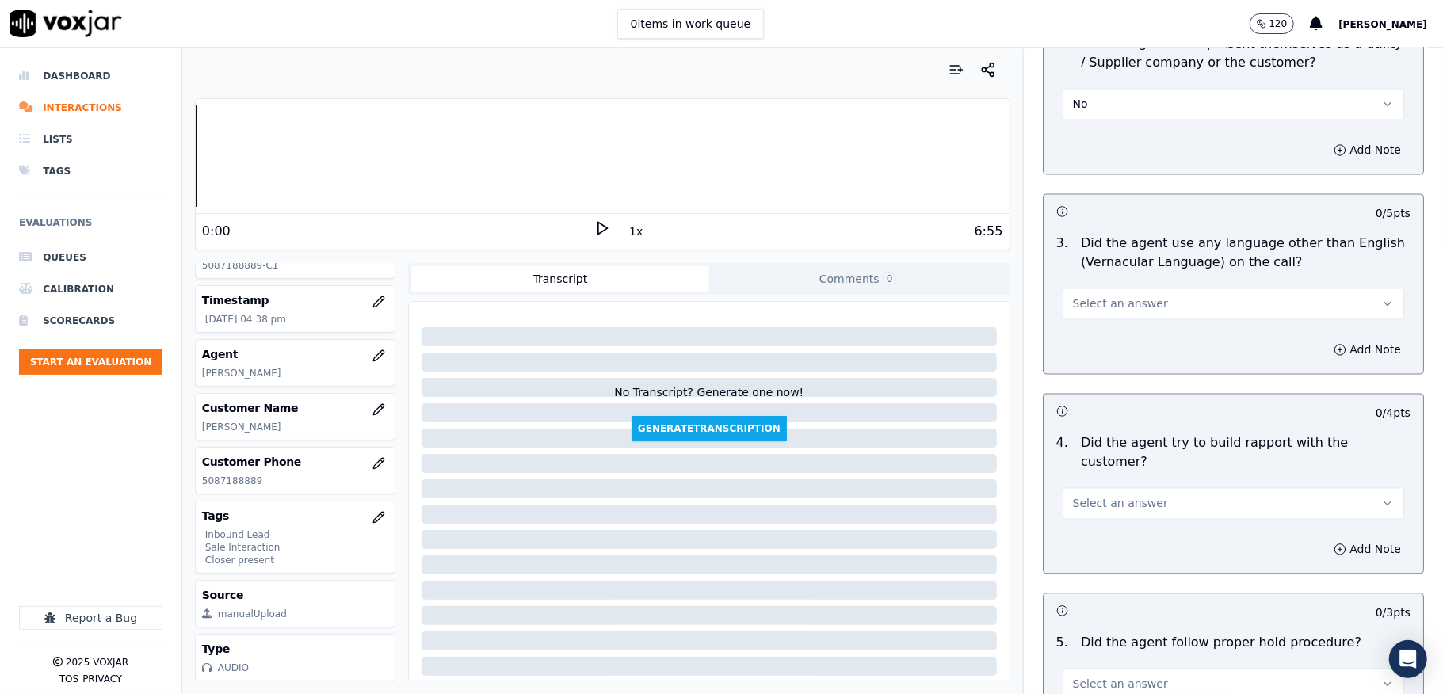
click at [1132, 289] on button "Select an answer" at bounding box center [1234, 304] width 342 height 32
click at [1085, 349] on div "No" at bounding box center [1195, 350] width 304 height 25
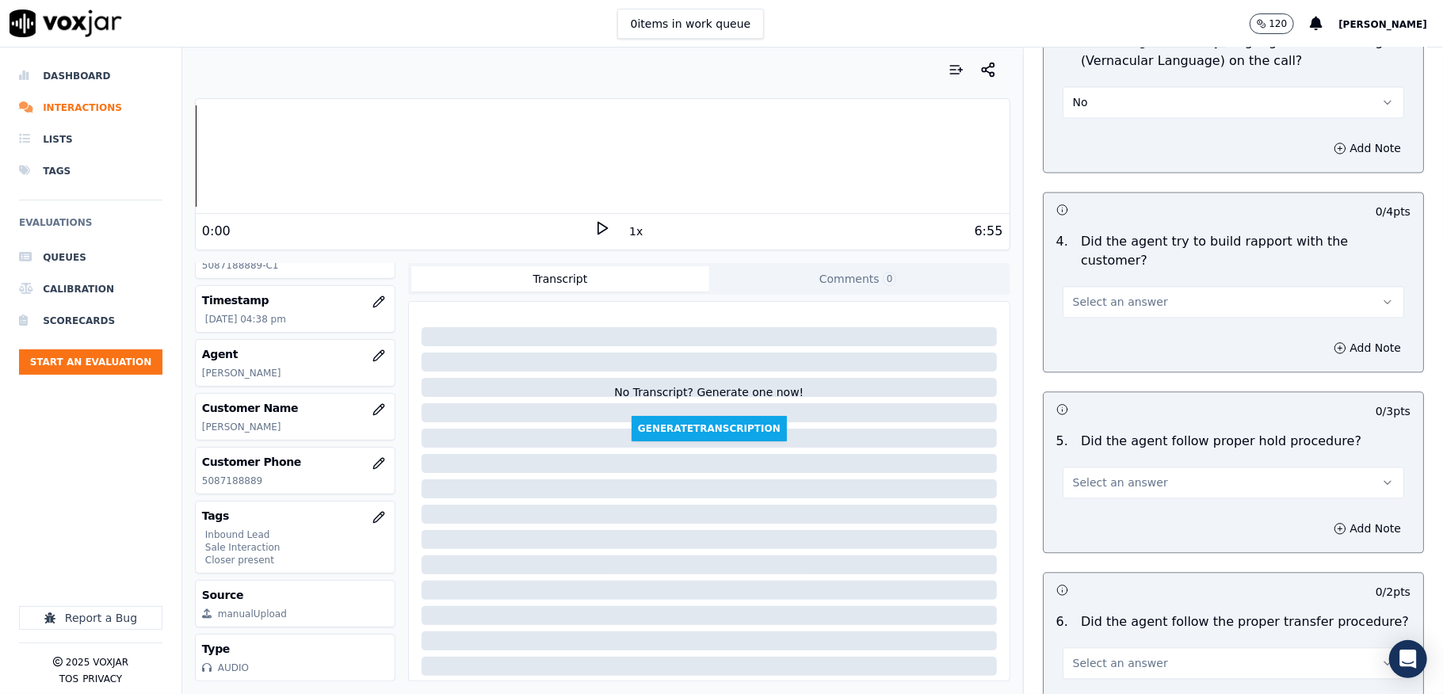
scroll to position [2430, 0]
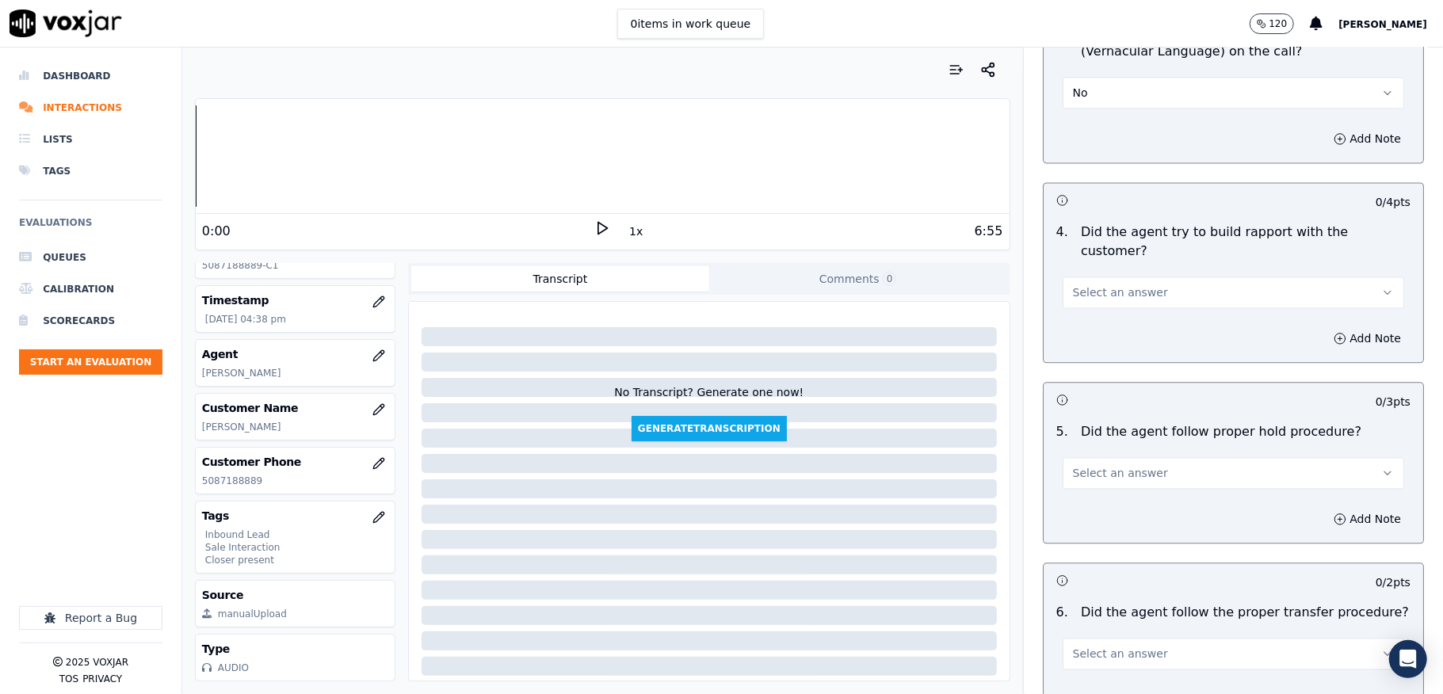
click at [1120, 285] on span "Select an answer" at bounding box center [1120, 293] width 95 height 16
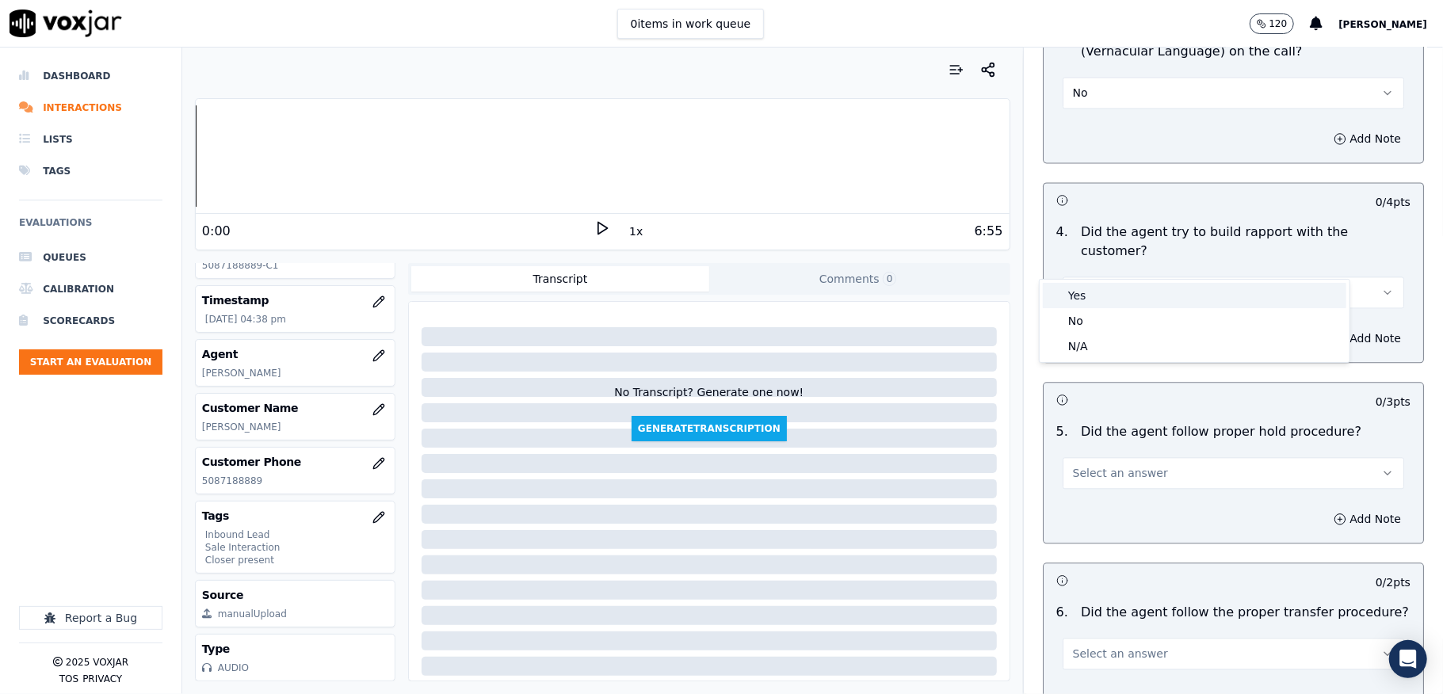
click at [1102, 292] on div "Yes" at bounding box center [1195, 295] width 304 height 25
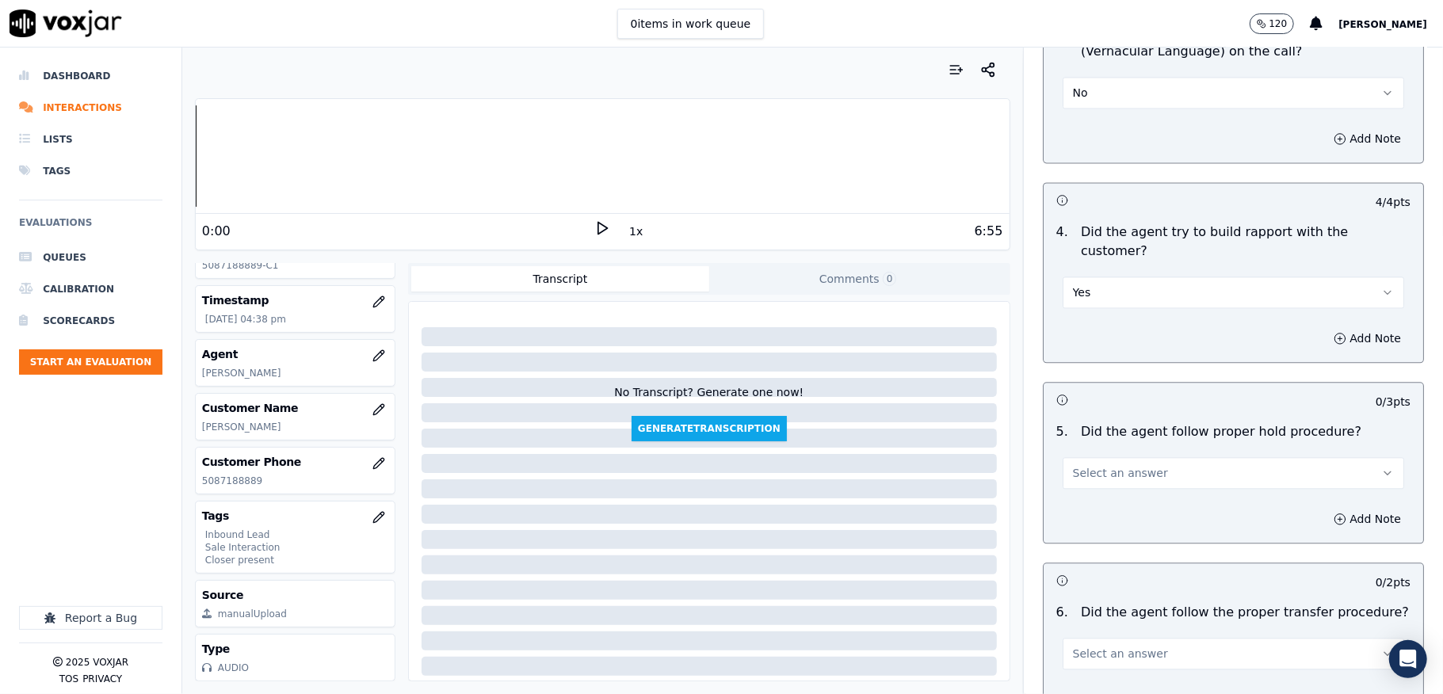
click at [1113, 465] on span "Select an answer" at bounding box center [1120, 473] width 95 height 16
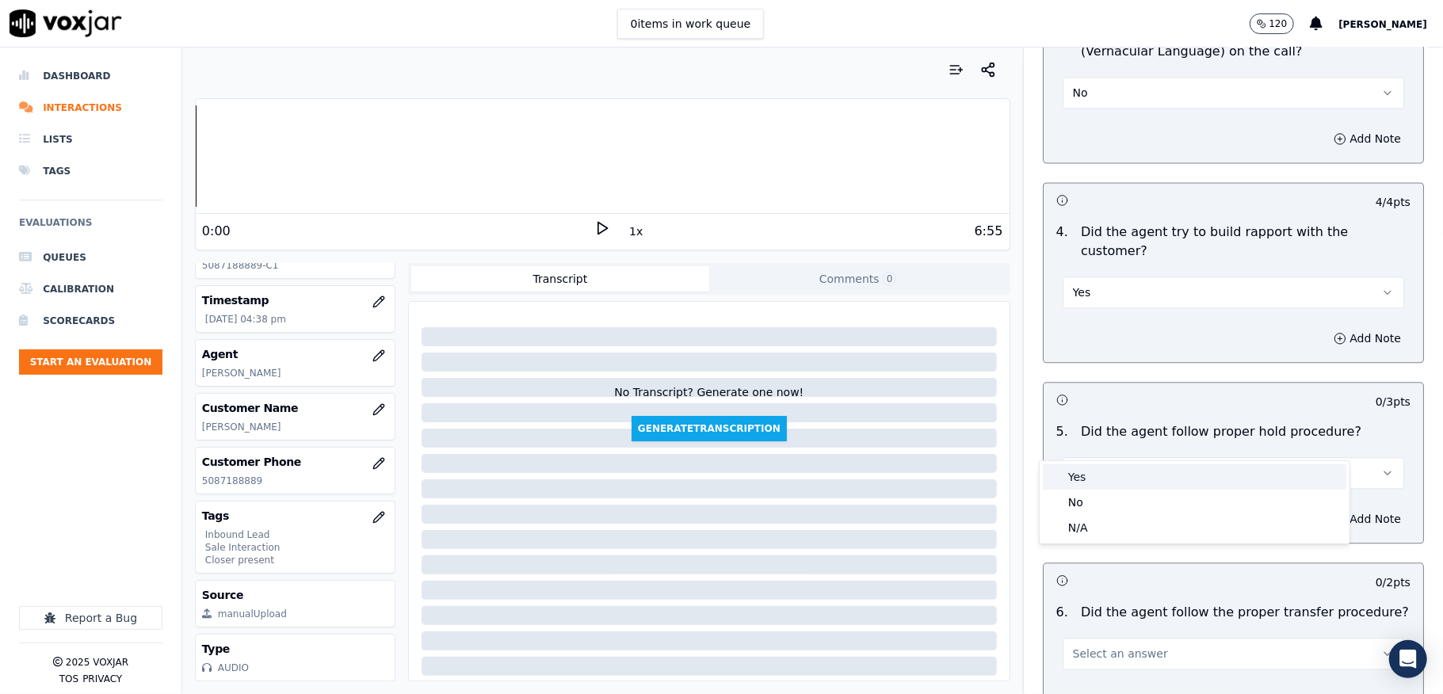
click at [1098, 474] on div "Yes" at bounding box center [1195, 476] width 304 height 25
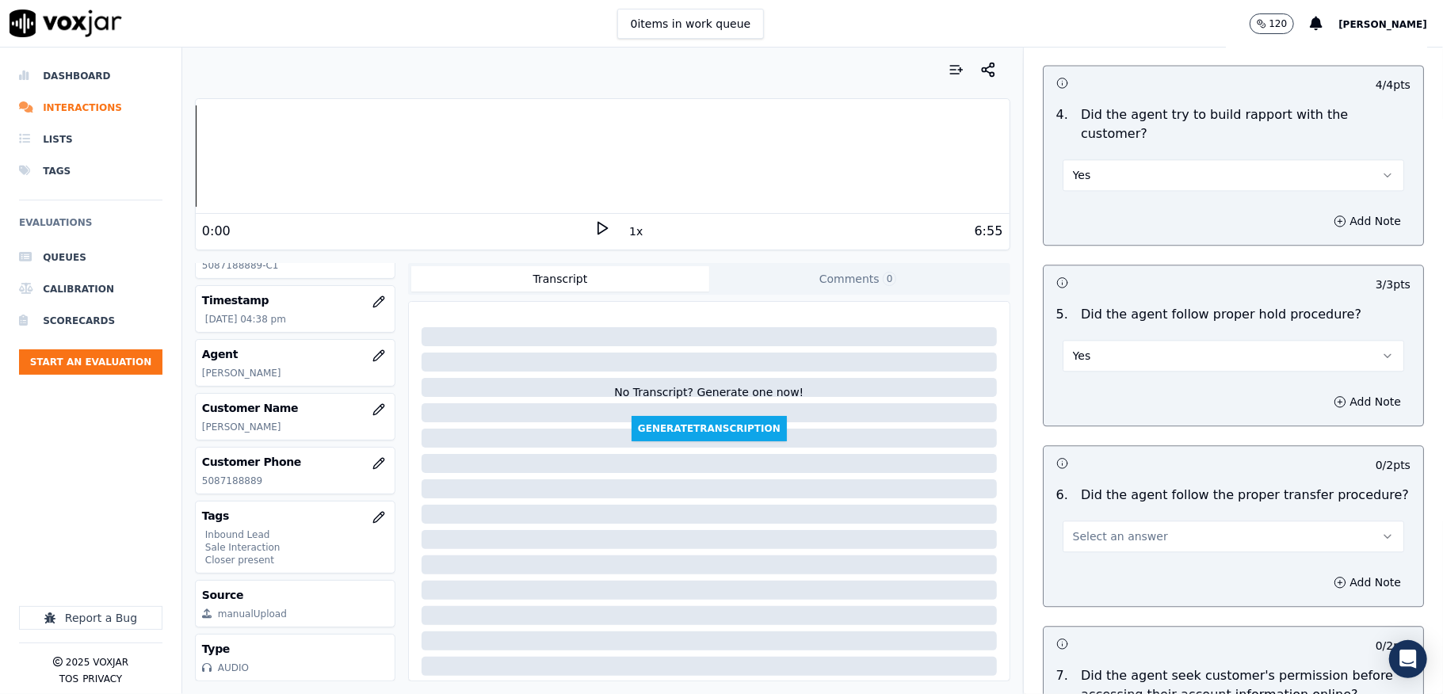
scroll to position [2641, 0]
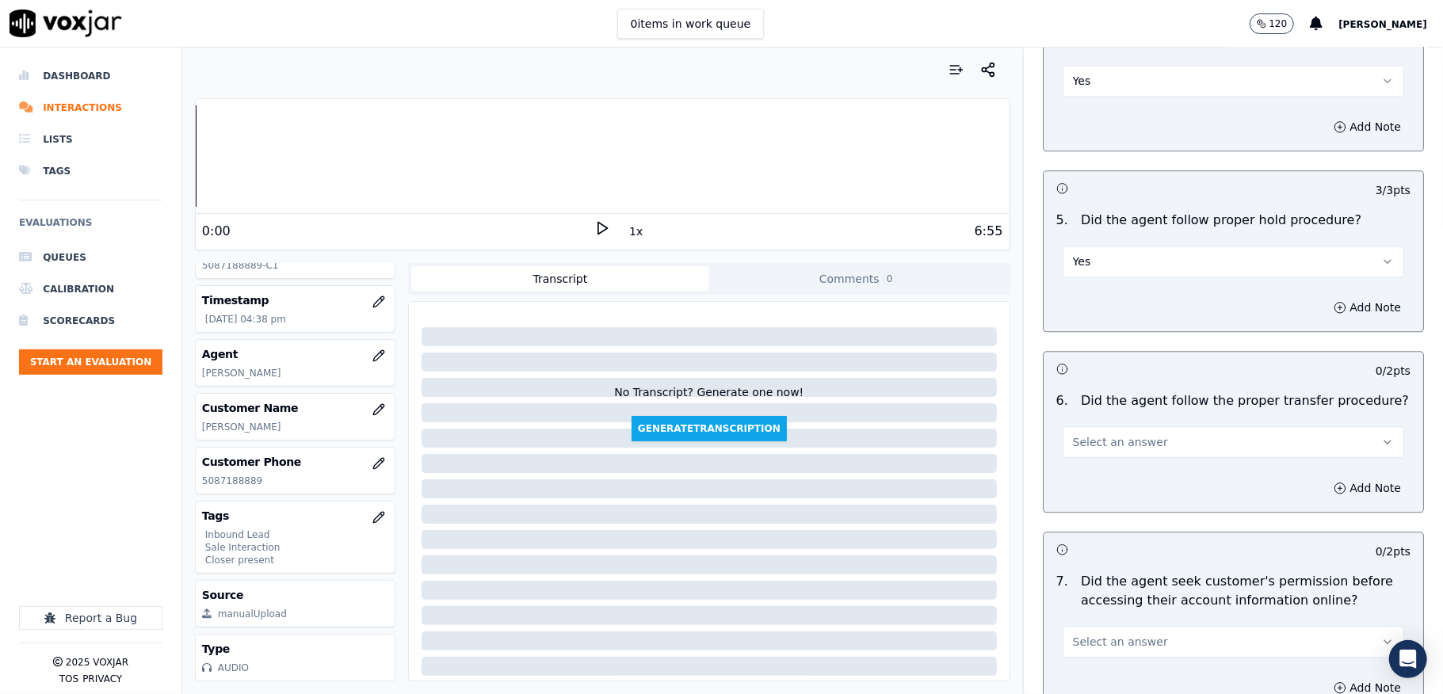
click at [1138, 426] on button "Select an answer" at bounding box center [1234, 442] width 342 height 32
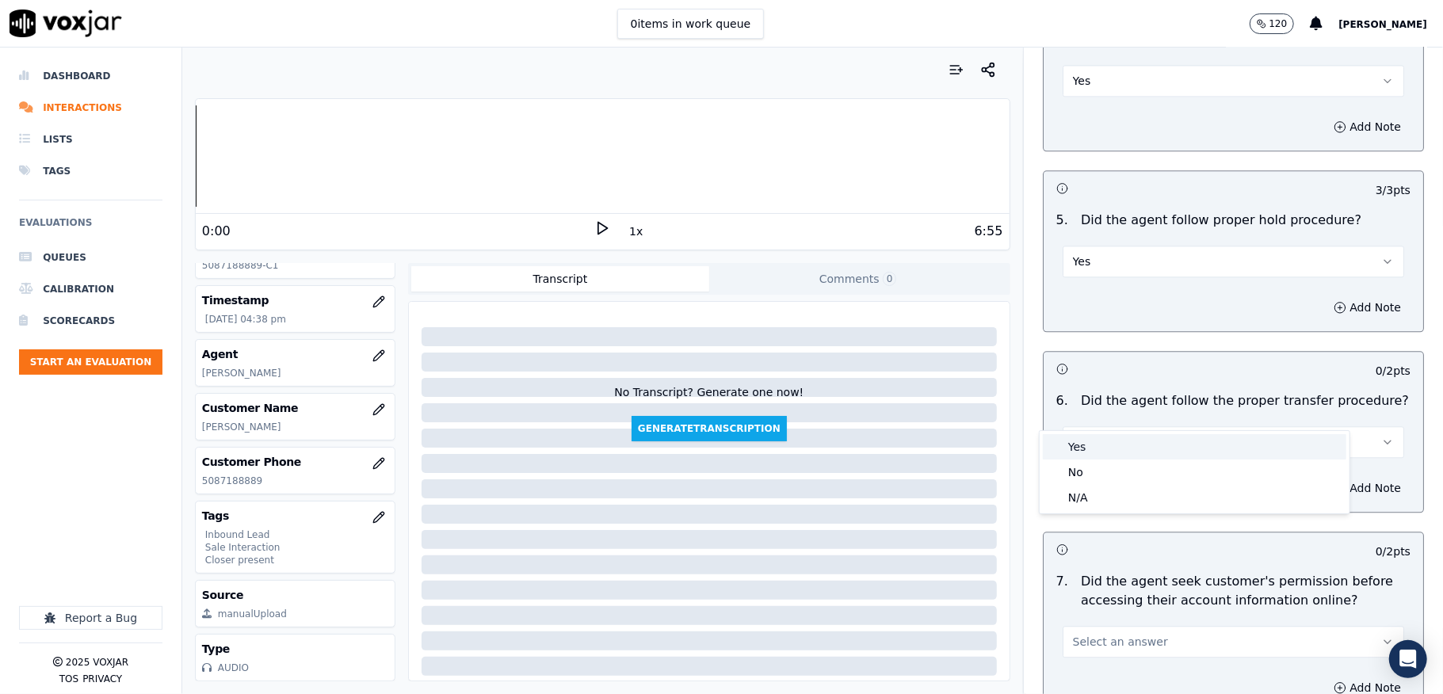
click at [1107, 441] on div "Yes" at bounding box center [1195, 446] width 304 height 25
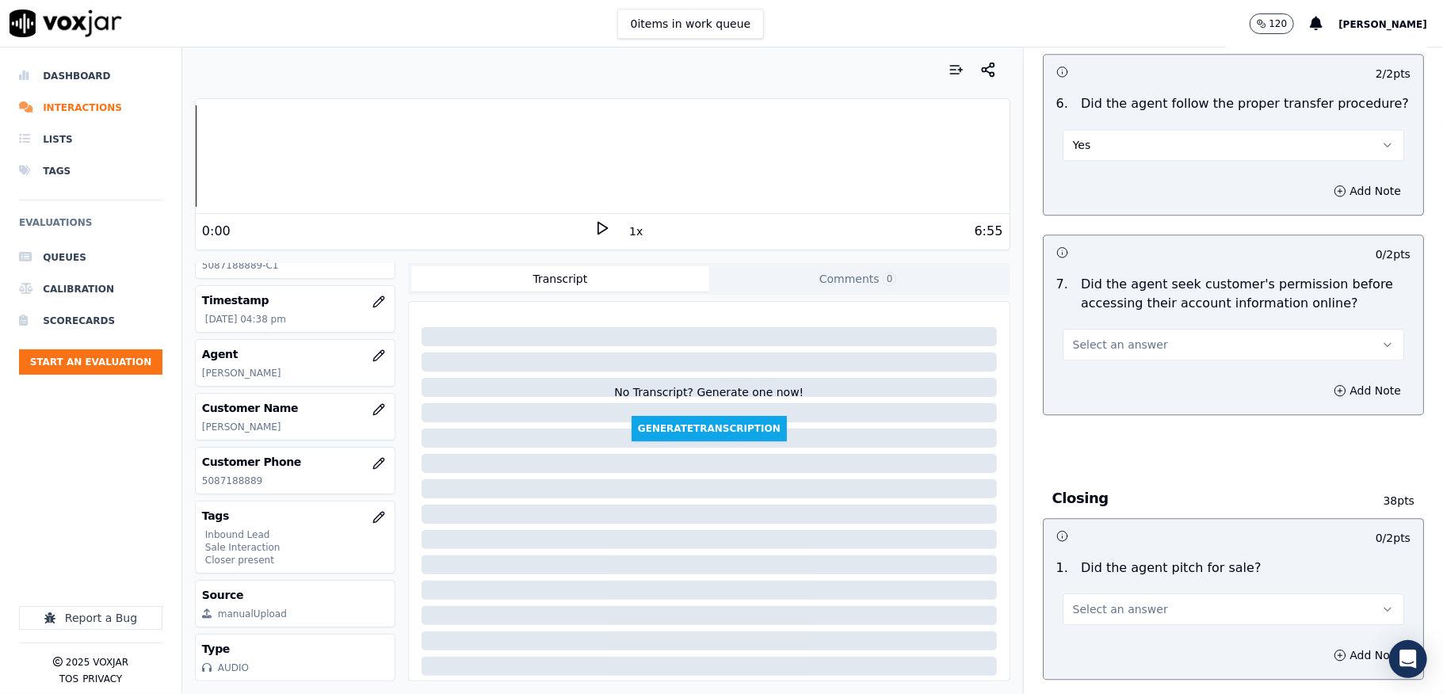
scroll to position [2958, 0]
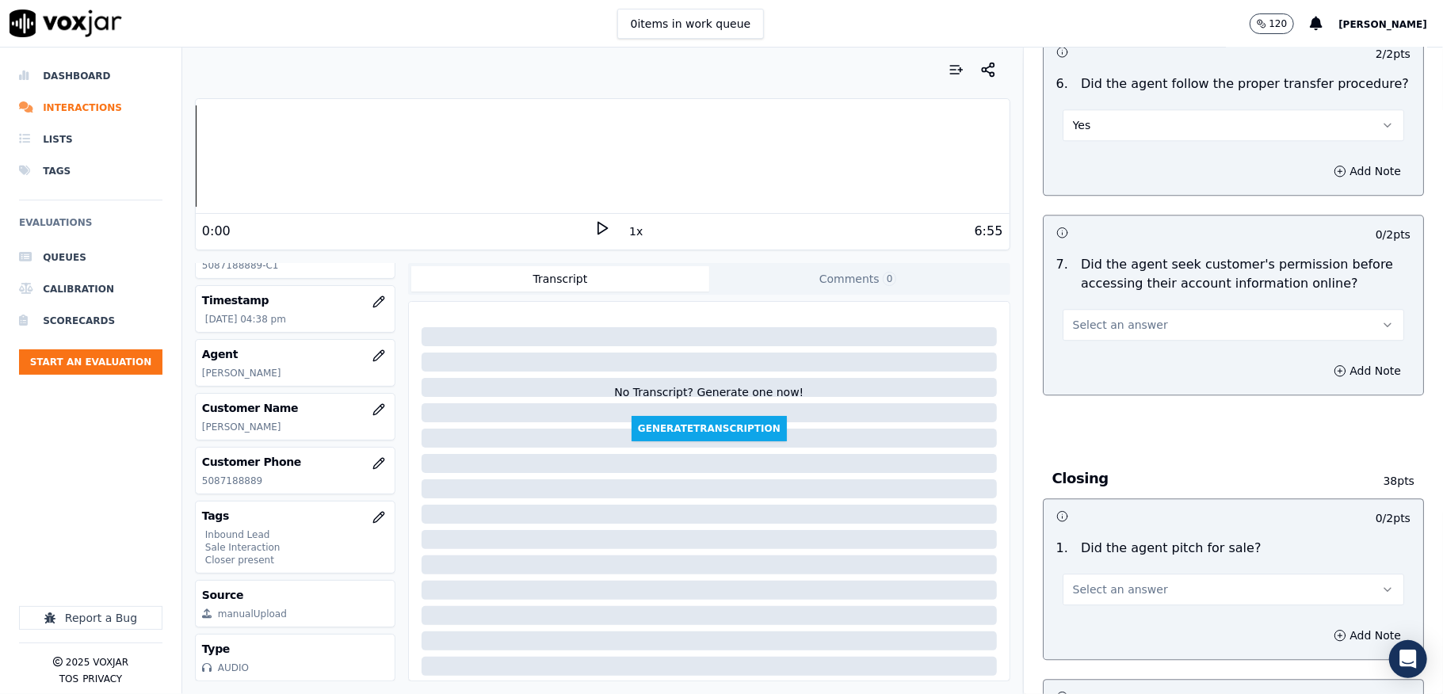
click at [1117, 317] on span "Select an answer" at bounding box center [1120, 325] width 95 height 16
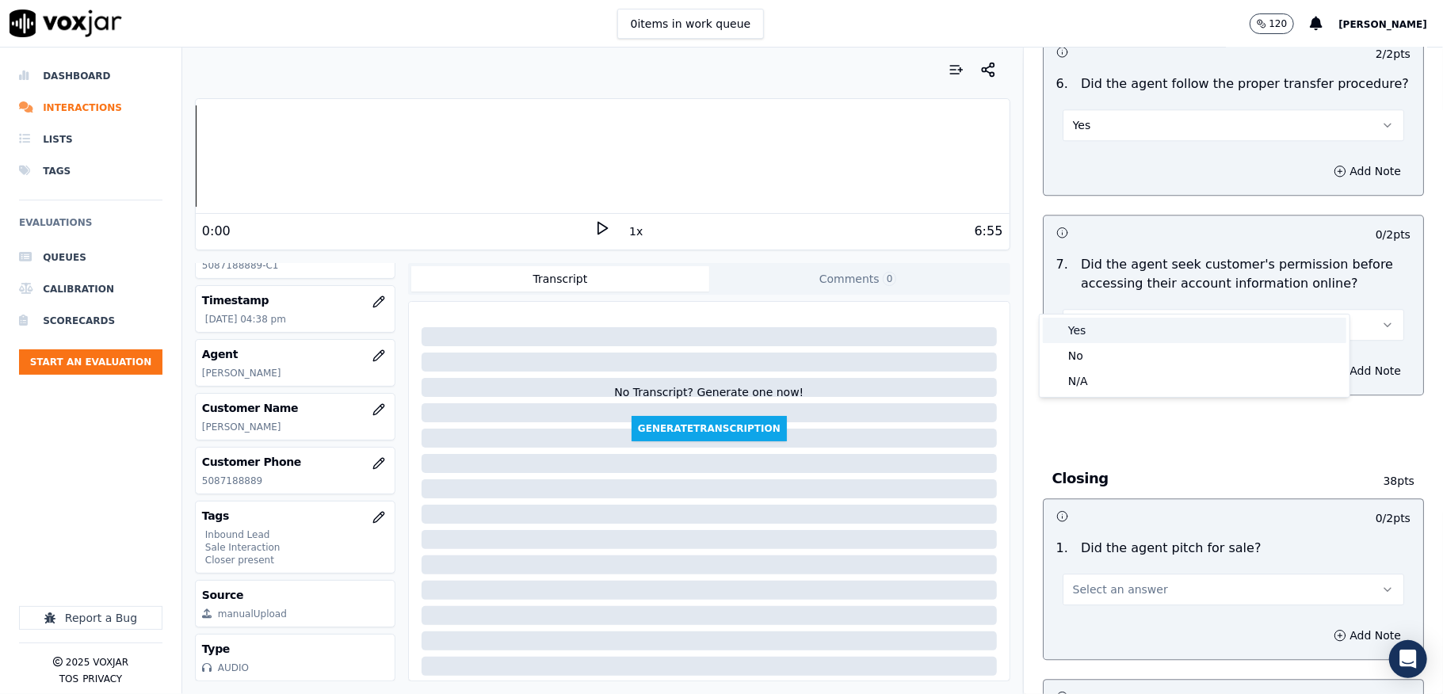
click at [1089, 327] on div "Yes" at bounding box center [1195, 330] width 304 height 25
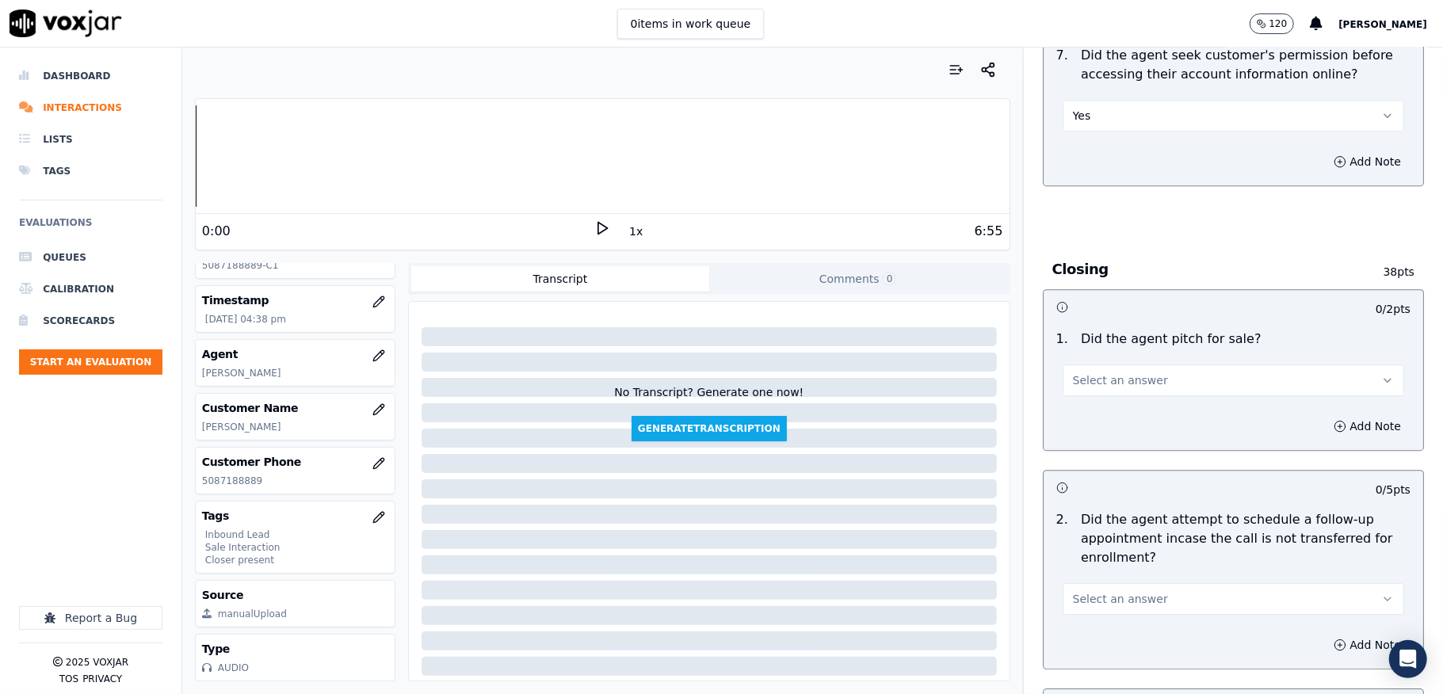
scroll to position [3170, 0]
click at [1100, 370] on span "Select an answer" at bounding box center [1120, 378] width 95 height 16
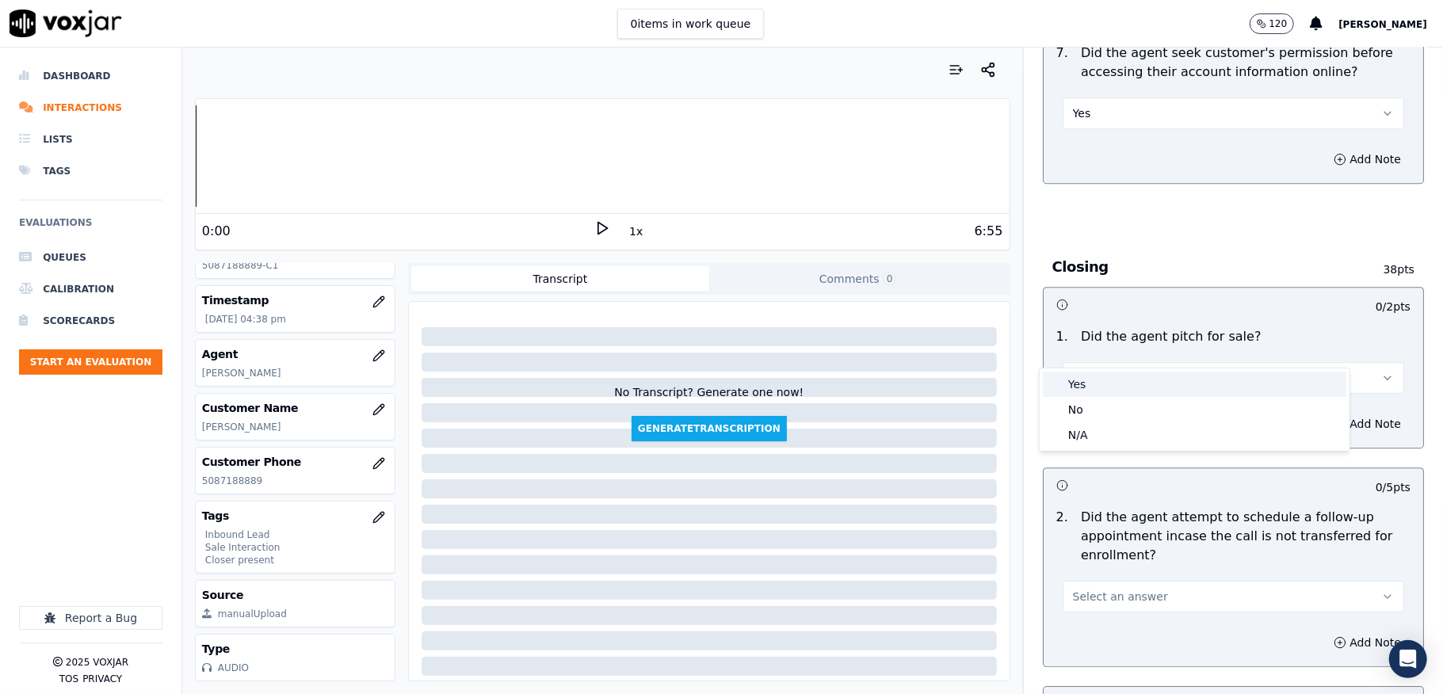
click at [1076, 376] on div "Yes" at bounding box center [1195, 384] width 304 height 25
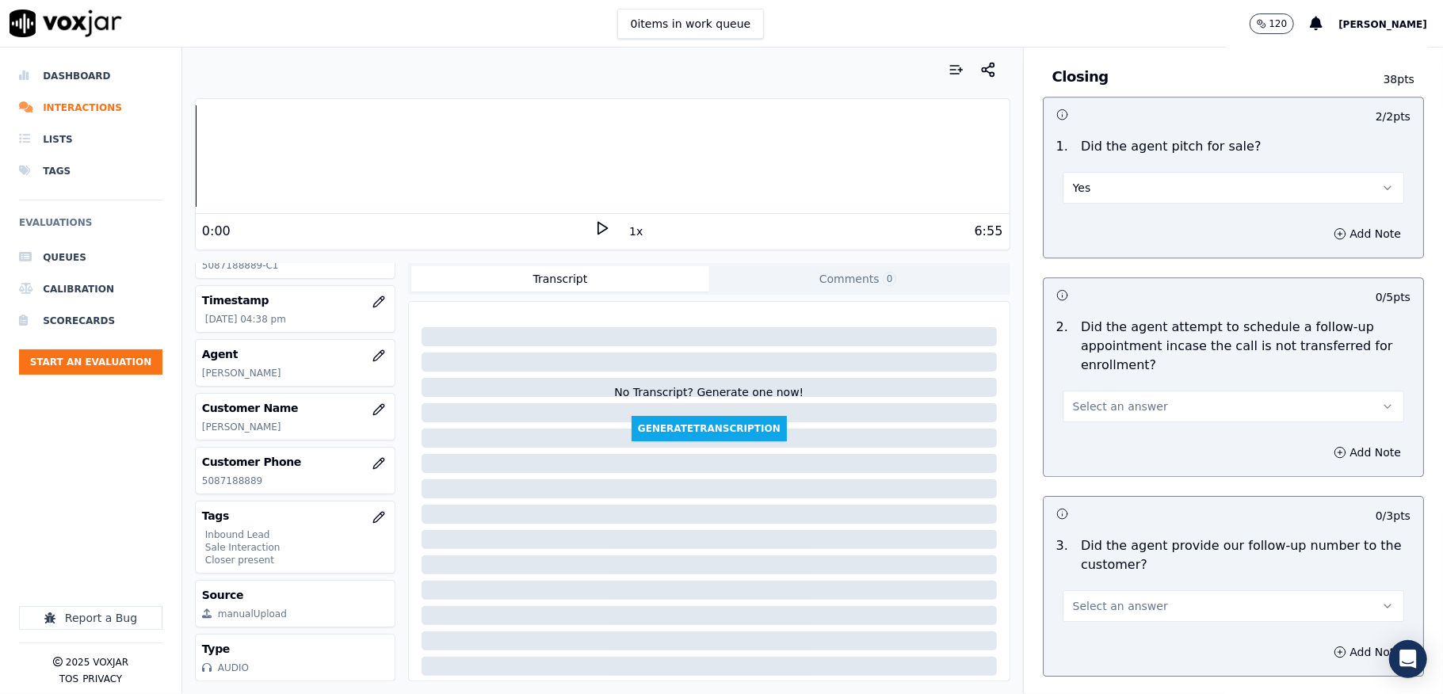
scroll to position [3381, 0]
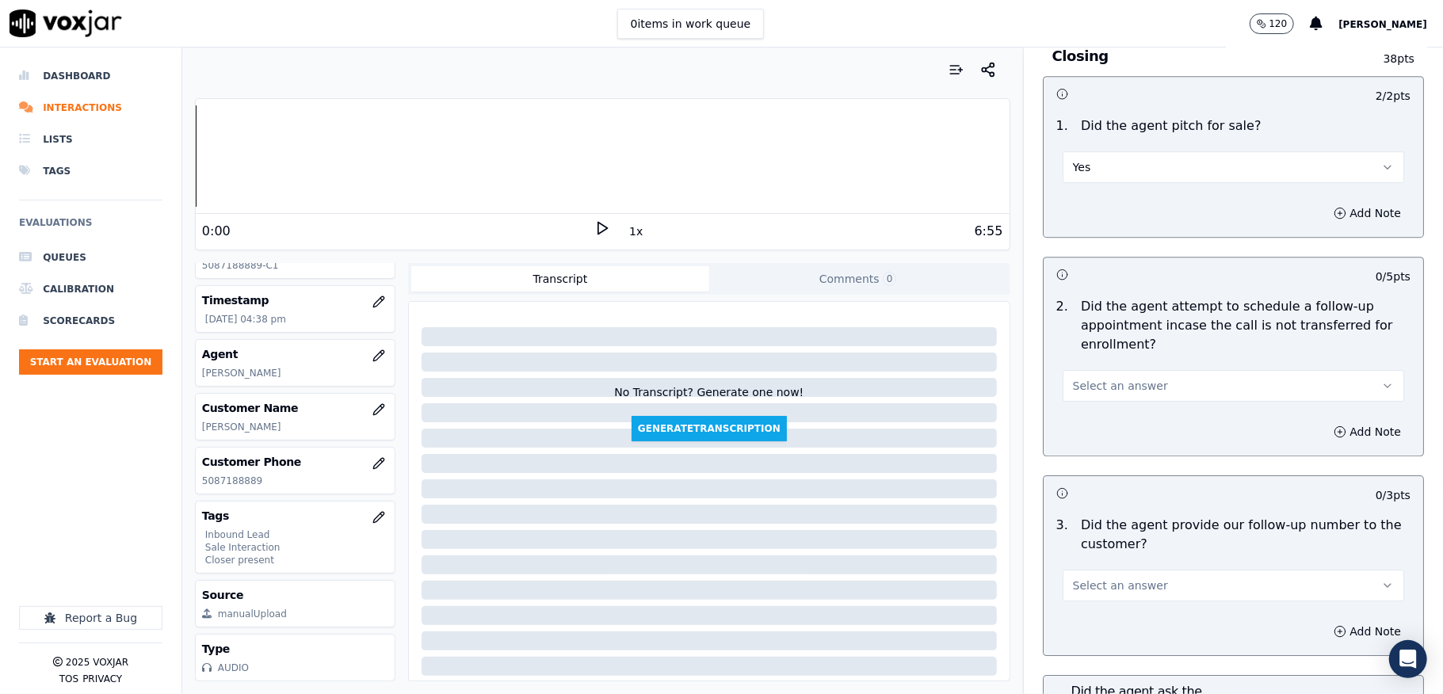
drag, startPoint x: 1132, startPoint y: 346, endPoint x: 1130, endPoint y: 355, distance: 9.0
click at [1132, 370] on button "Select an answer" at bounding box center [1234, 386] width 342 height 32
click at [1084, 437] on div "N/A" at bounding box center [1195, 442] width 304 height 25
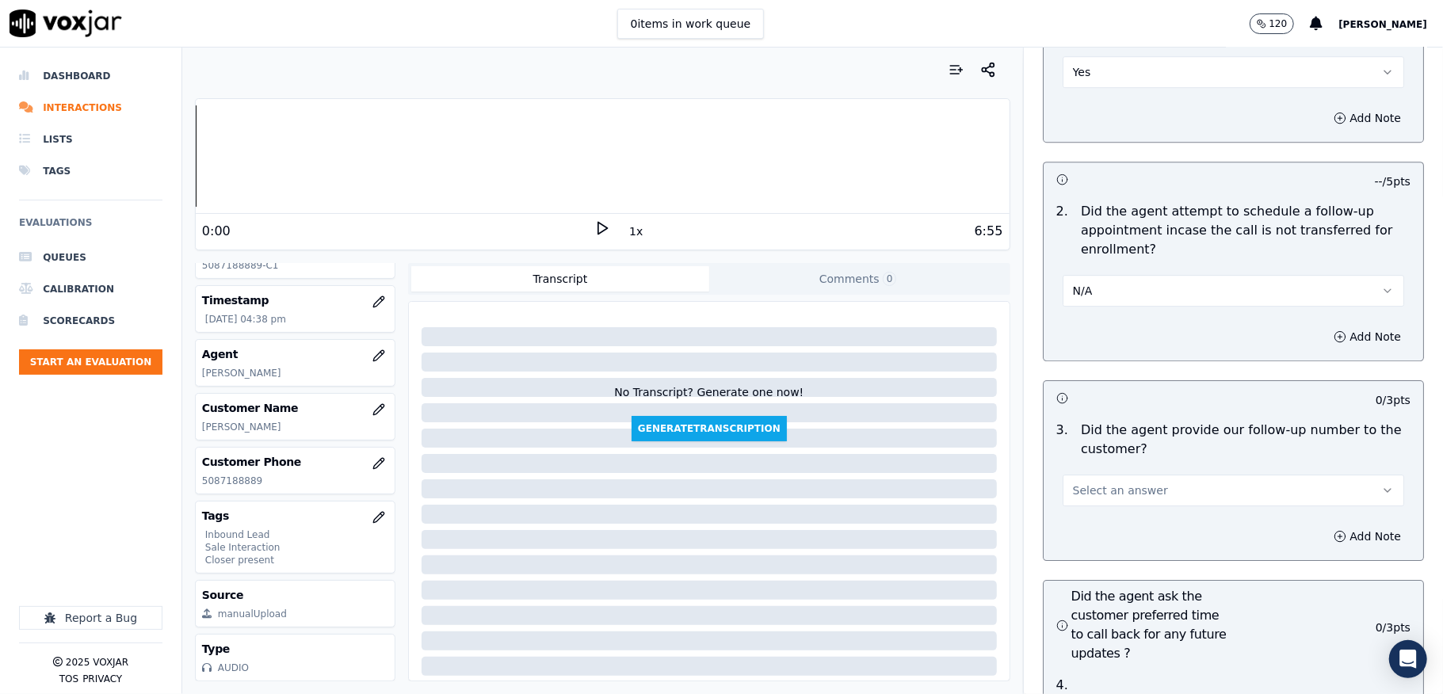
scroll to position [3698, 0]
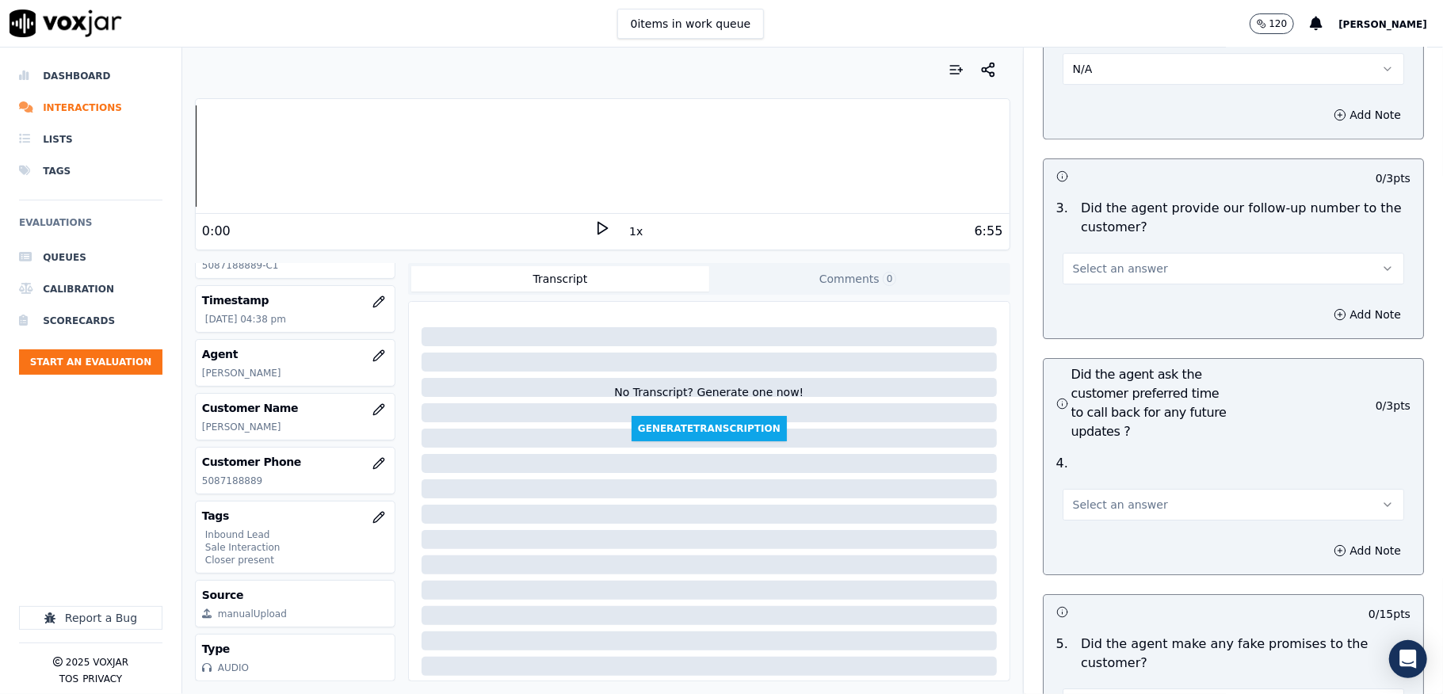
click at [1117, 261] on span "Select an answer" at bounding box center [1120, 269] width 95 height 16
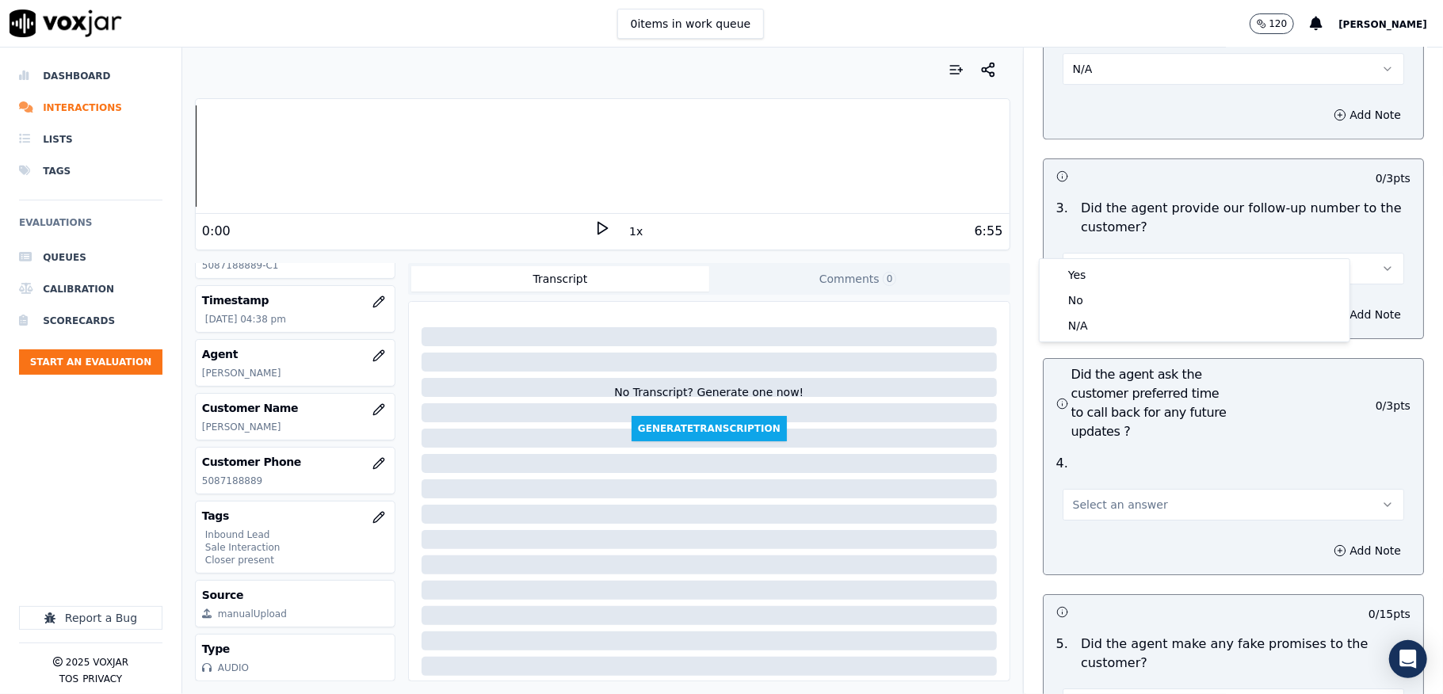
click at [1086, 260] on div "Yes No N/A" at bounding box center [1195, 300] width 310 height 82
click at [1084, 273] on div "Yes" at bounding box center [1195, 274] width 304 height 25
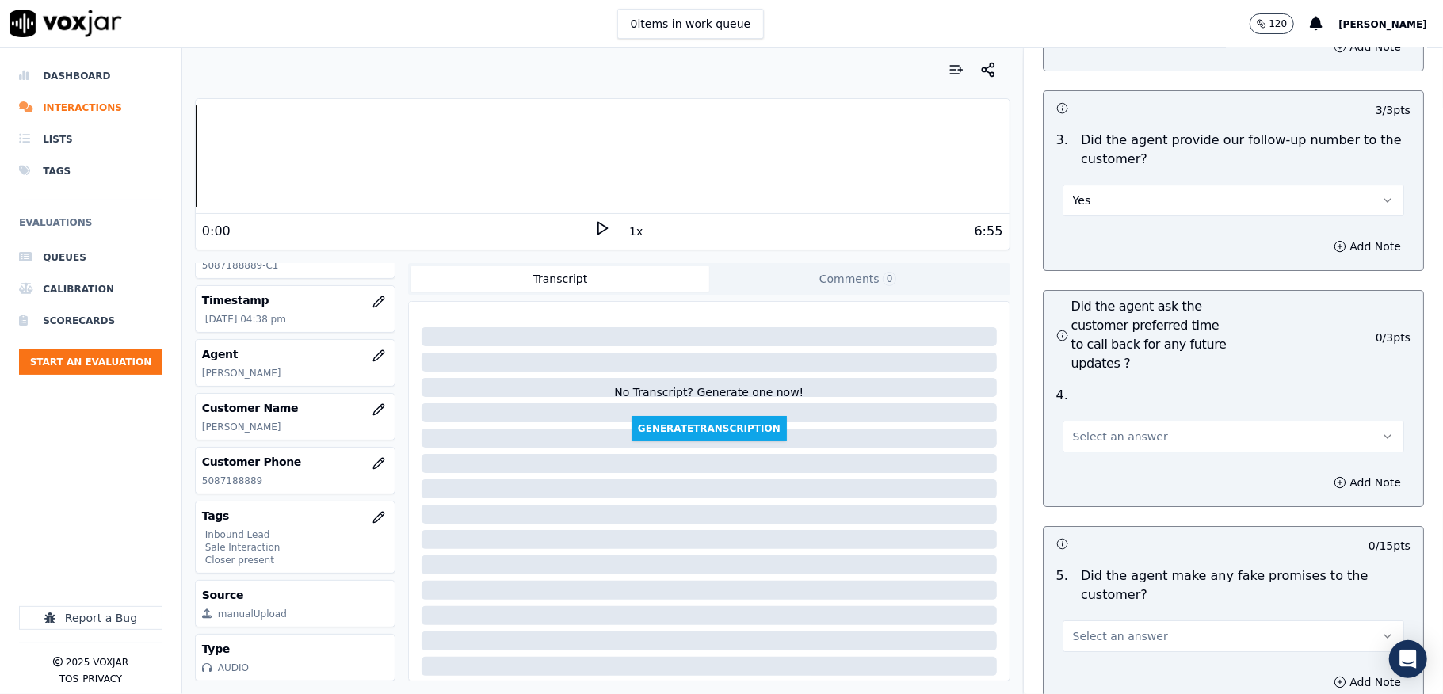
scroll to position [3804, 0]
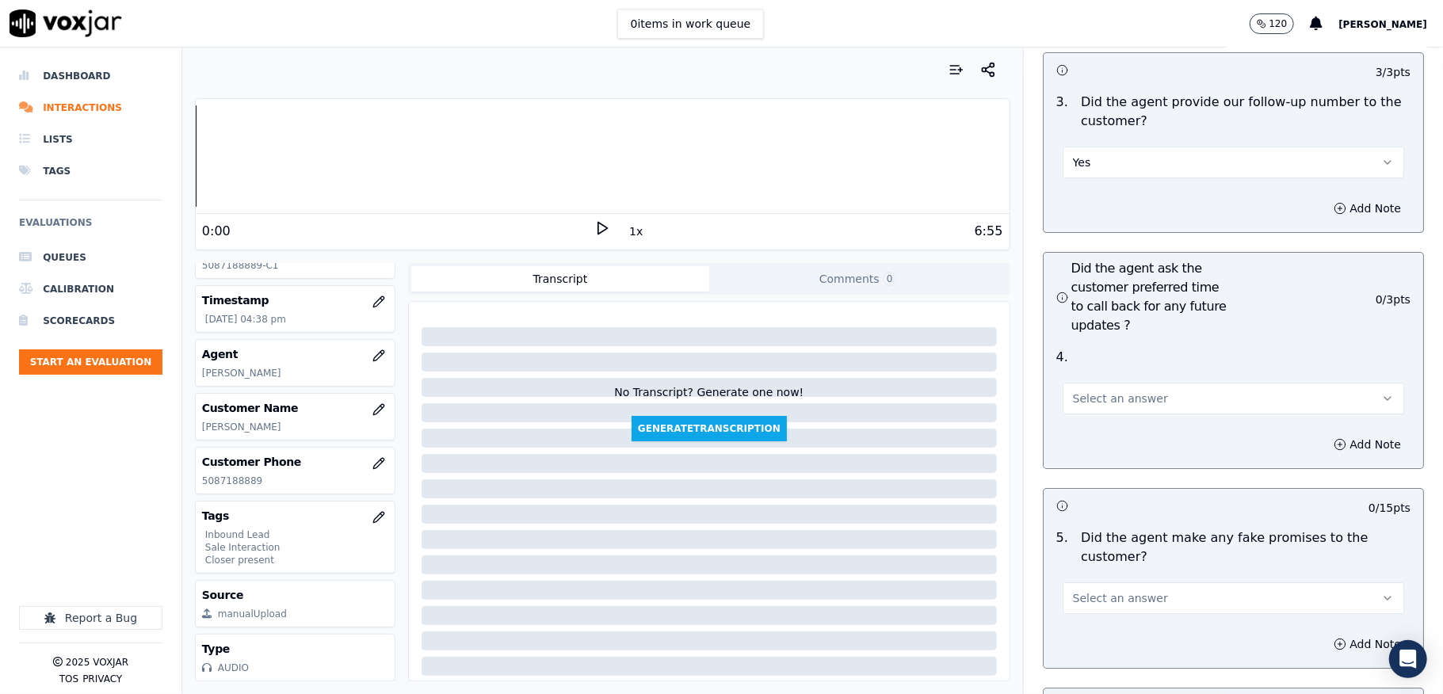
click at [1076, 383] on button "Select an answer" at bounding box center [1234, 399] width 342 height 32
click at [1078, 455] on div "N/A" at bounding box center [1195, 457] width 304 height 25
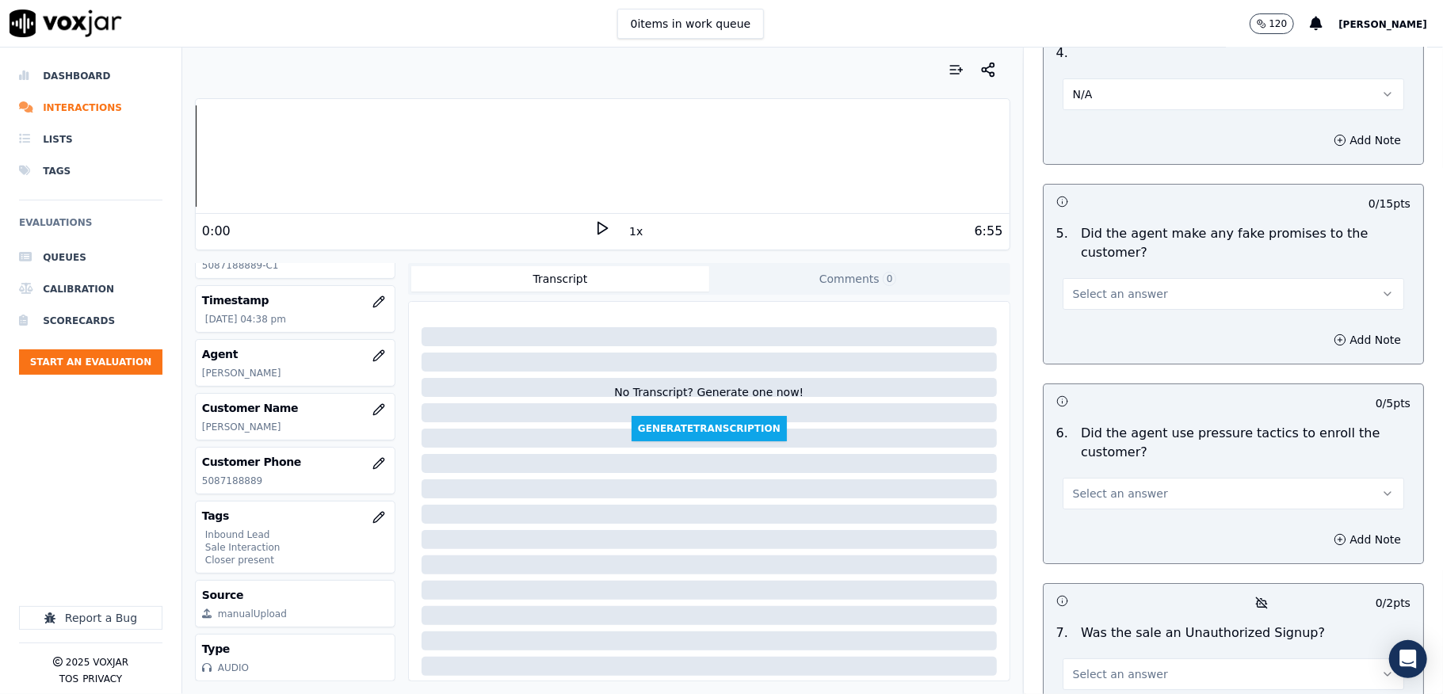
scroll to position [4121, 0]
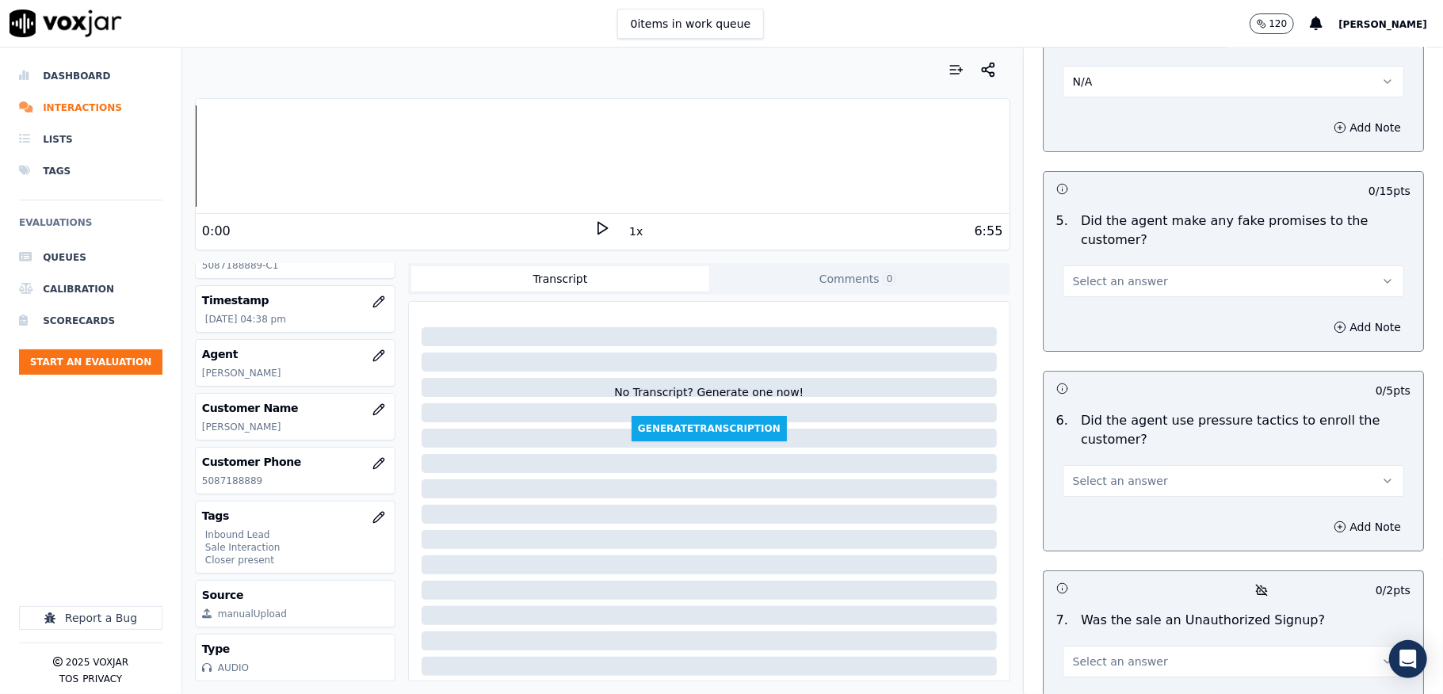
click at [1114, 265] on button "Select an answer" at bounding box center [1234, 281] width 342 height 32
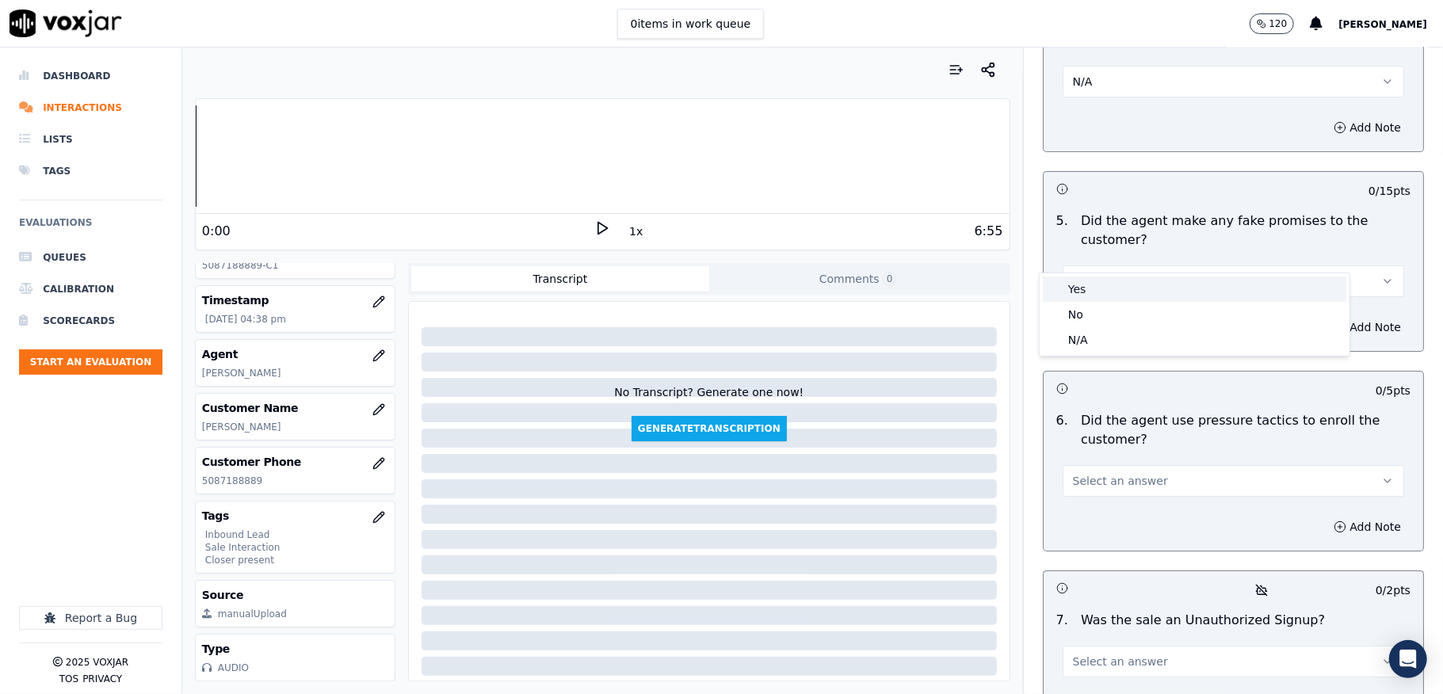
click at [1094, 293] on div "Yes" at bounding box center [1195, 289] width 304 height 25
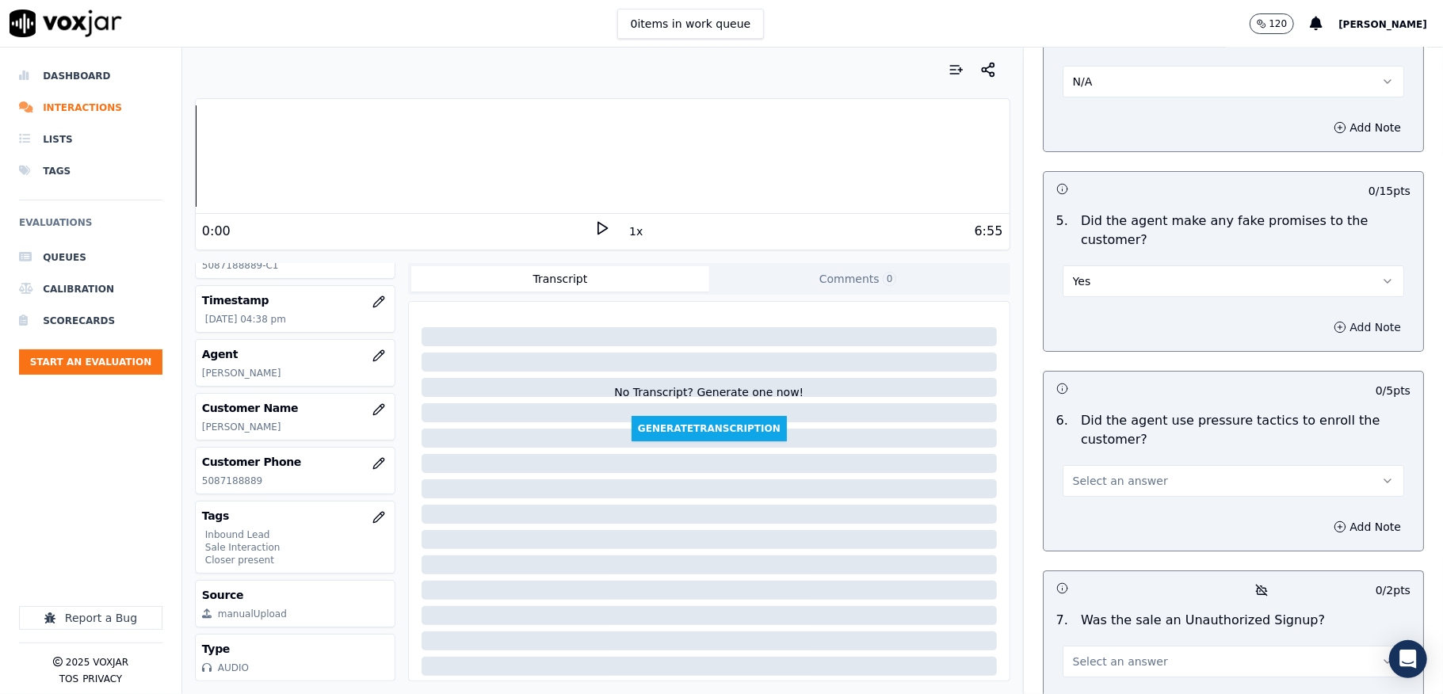
click at [1324, 316] on button "Add Note" at bounding box center [1367, 327] width 86 height 22
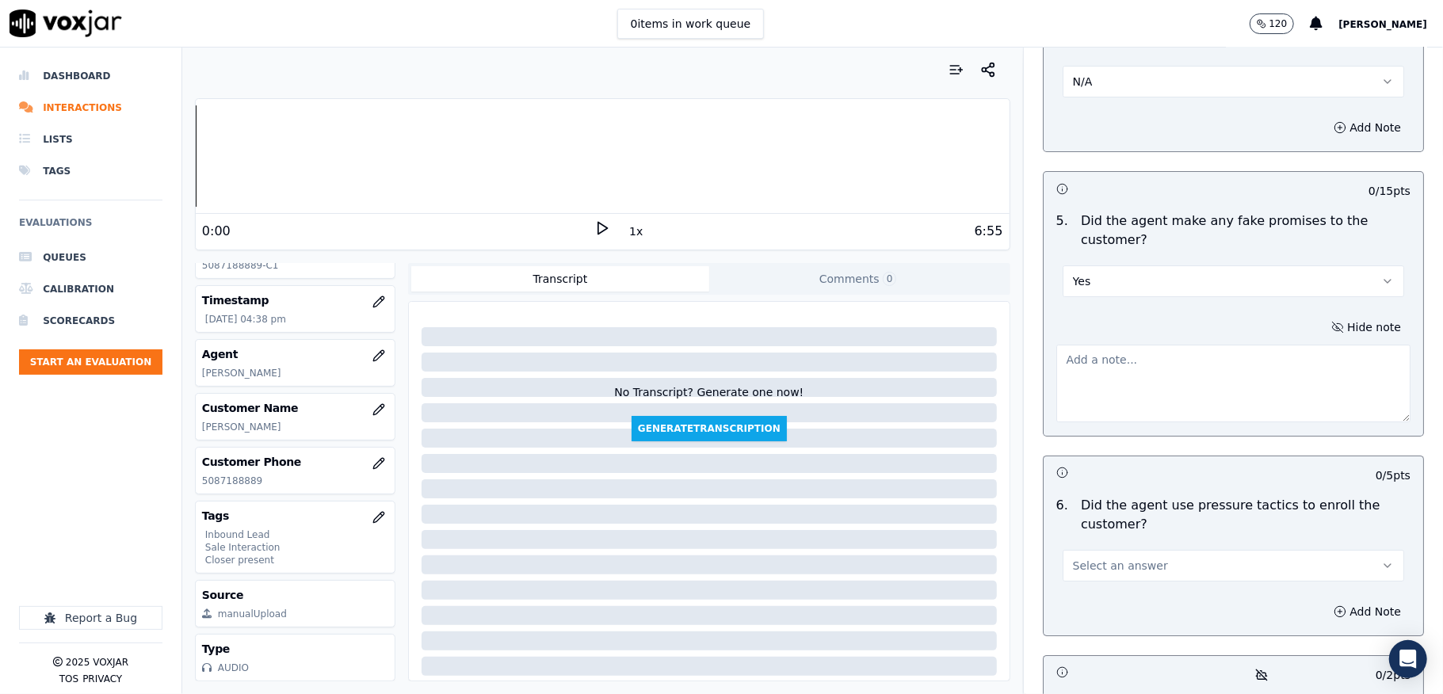
click at [1211, 384] on textarea at bounding box center [1233, 384] width 354 height 78
paste textarea "@3:11 [PERSON_NAME] will help you to update the lower rate on your account beca…"
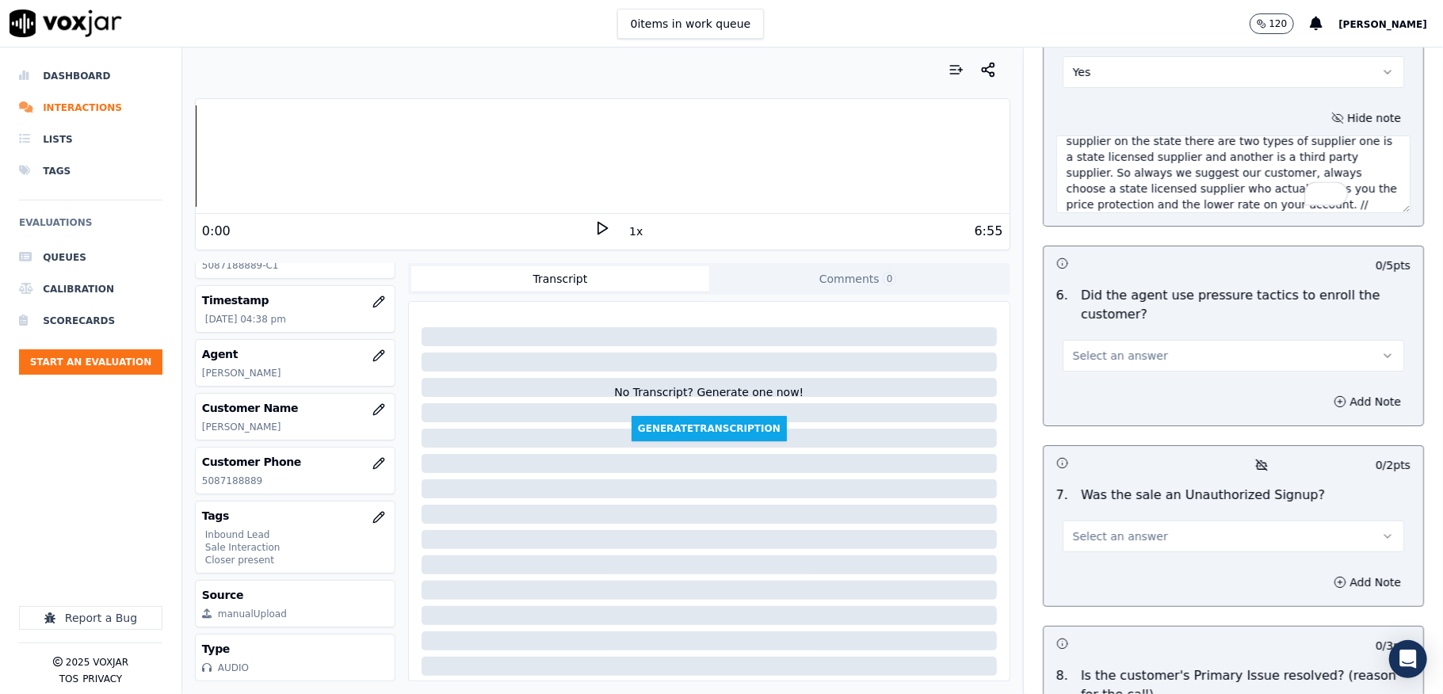
scroll to position [4332, 0]
type textarea "@3:11 [PERSON_NAME] will help you to update the lower rate on your account beca…"
click at [1098, 346] on span "Select an answer" at bounding box center [1120, 354] width 95 height 16
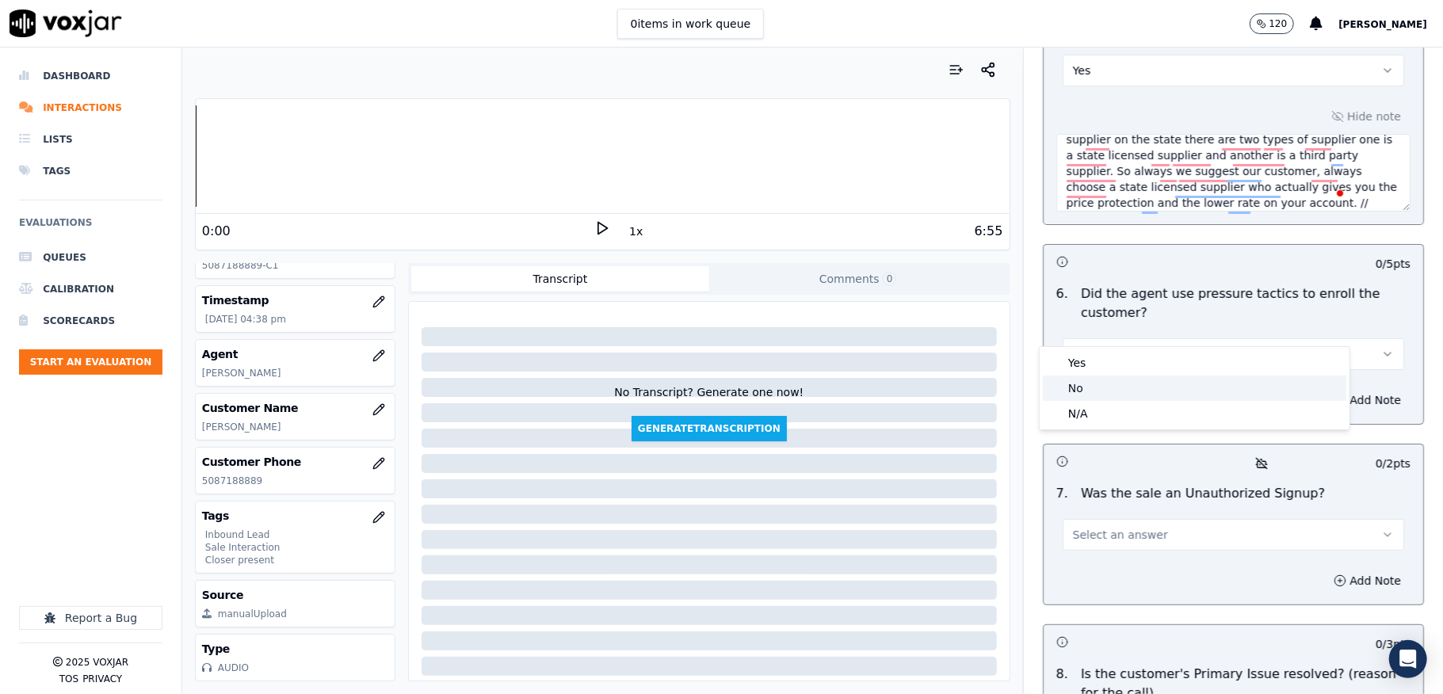
click at [1081, 388] on div "No" at bounding box center [1195, 388] width 304 height 25
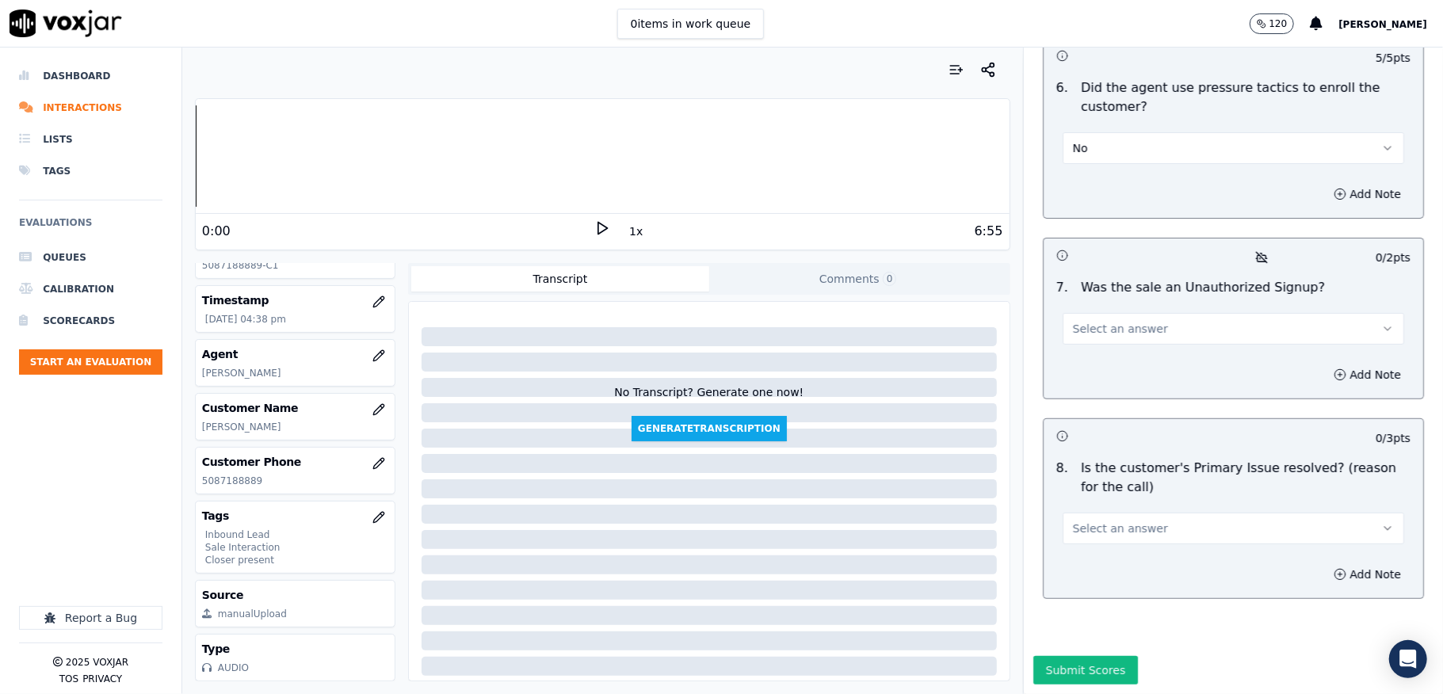
click at [1100, 321] on span "Select an answer" at bounding box center [1120, 329] width 95 height 16
click at [1086, 361] on div "No" at bounding box center [1195, 358] width 304 height 25
click at [1138, 510] on div "Select an answer" at bounding box center [1234, 527] width 342 height 35
click at [1113, 521] on span "Select an answer" at bounding box center [1120, 529] width 95 height 16
click at [1071, 590] on div "N/A" at bounding box center [1195, 583] width 304 height 25
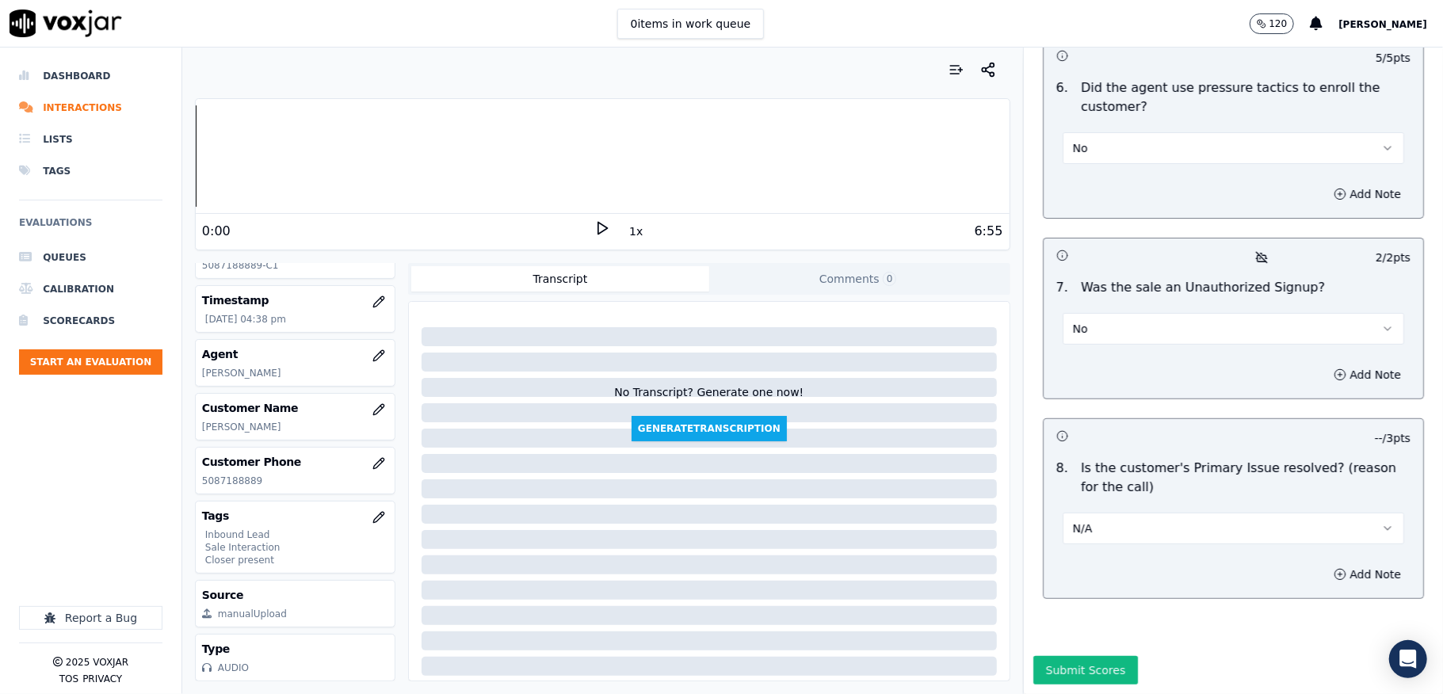
scroll to position [4566, 0]
click at [1312, 551] on div "Add Note" at bounding box center [1234, 575] width 380 height 48
click at [1324, 563] on button "Add Note" at bounding box center [1367, 574] width 86 height 22
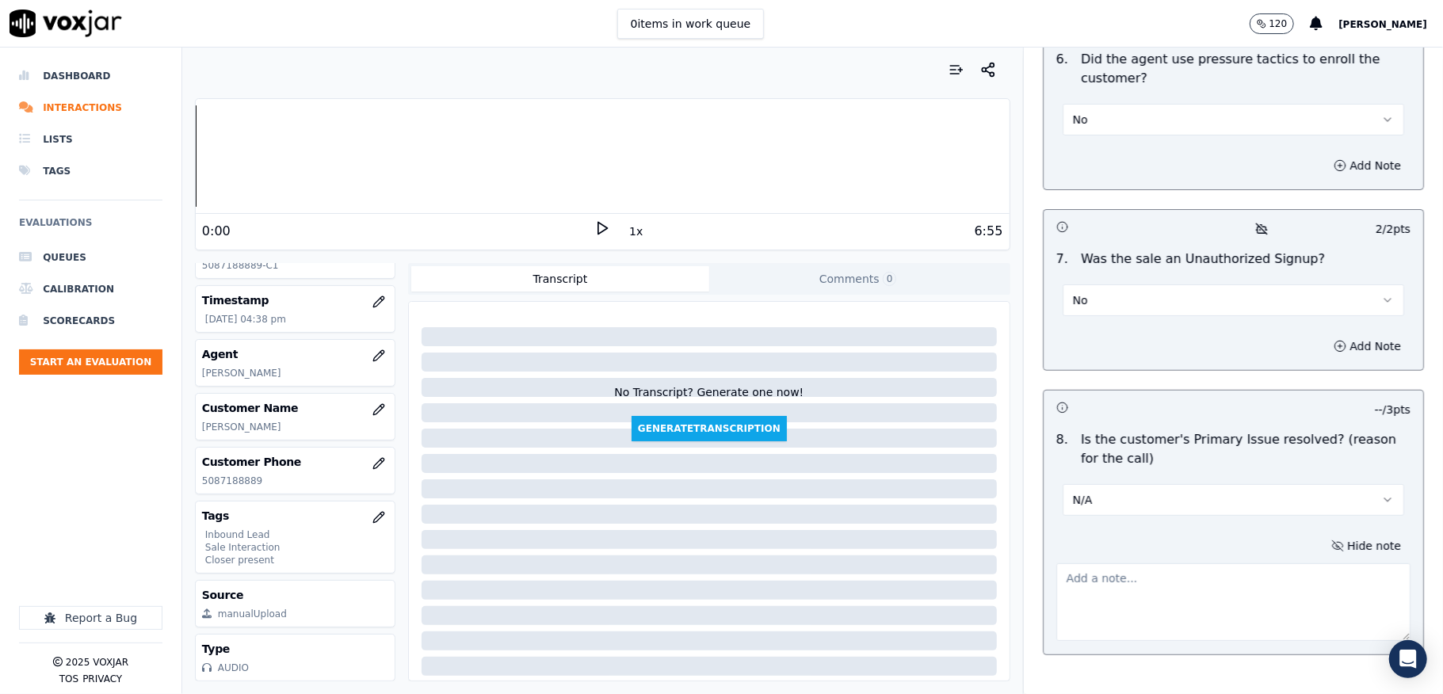
click at [1208, 563] on textarea at bounding box center [1233, 602] width 354 height 78
paste textarea "After signup the customer did't receive the call //"
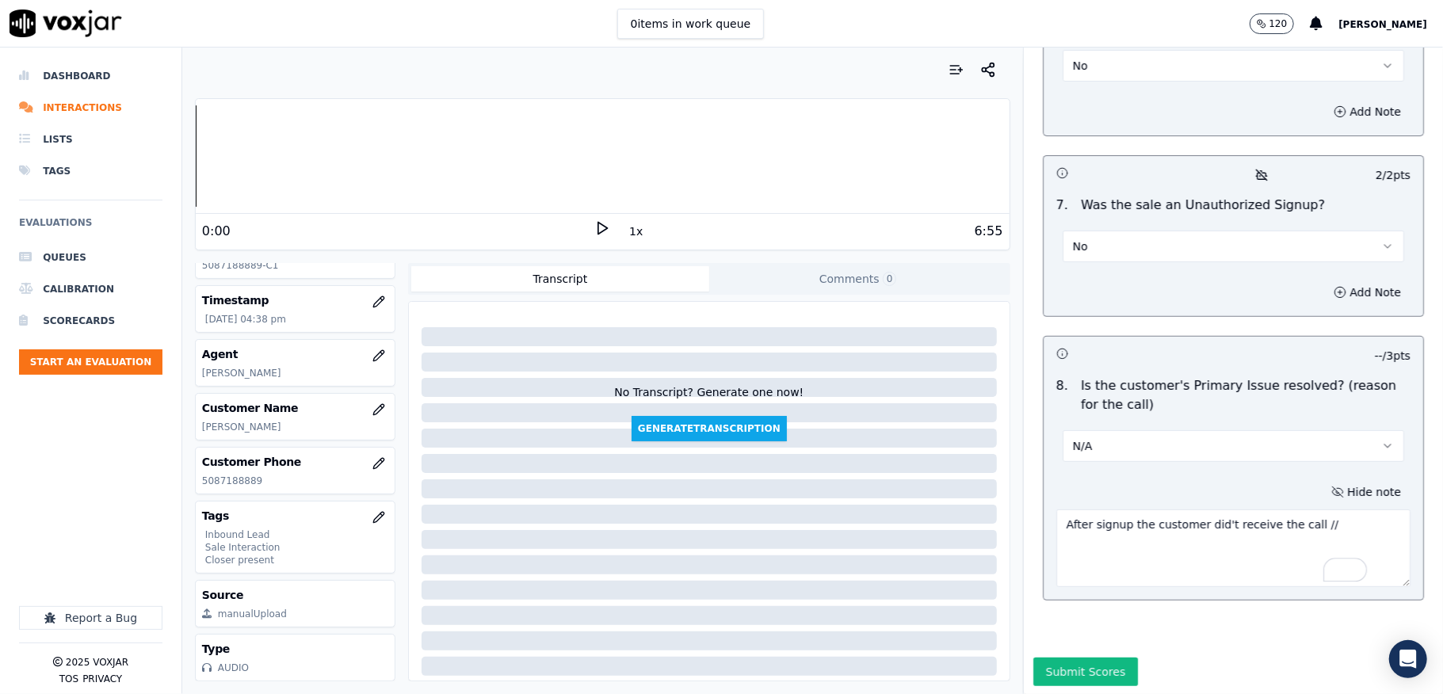
scroll to position [4651, 0]
click at [1189, 508] on textarea "After signup the customer did't receive the call //" at bounding box center [1233, 547] width 354 height 78
click at [1094, 508] on textarea "After signup the customer didn't receive the call //" at bounding box center [1233, 547] width 354 height 78
type textarea "After signup the customer didn't receive the call //"
click at [1043, 656] on button "Submit Scores" at bounding box center [1085, 670] width 105 height 29
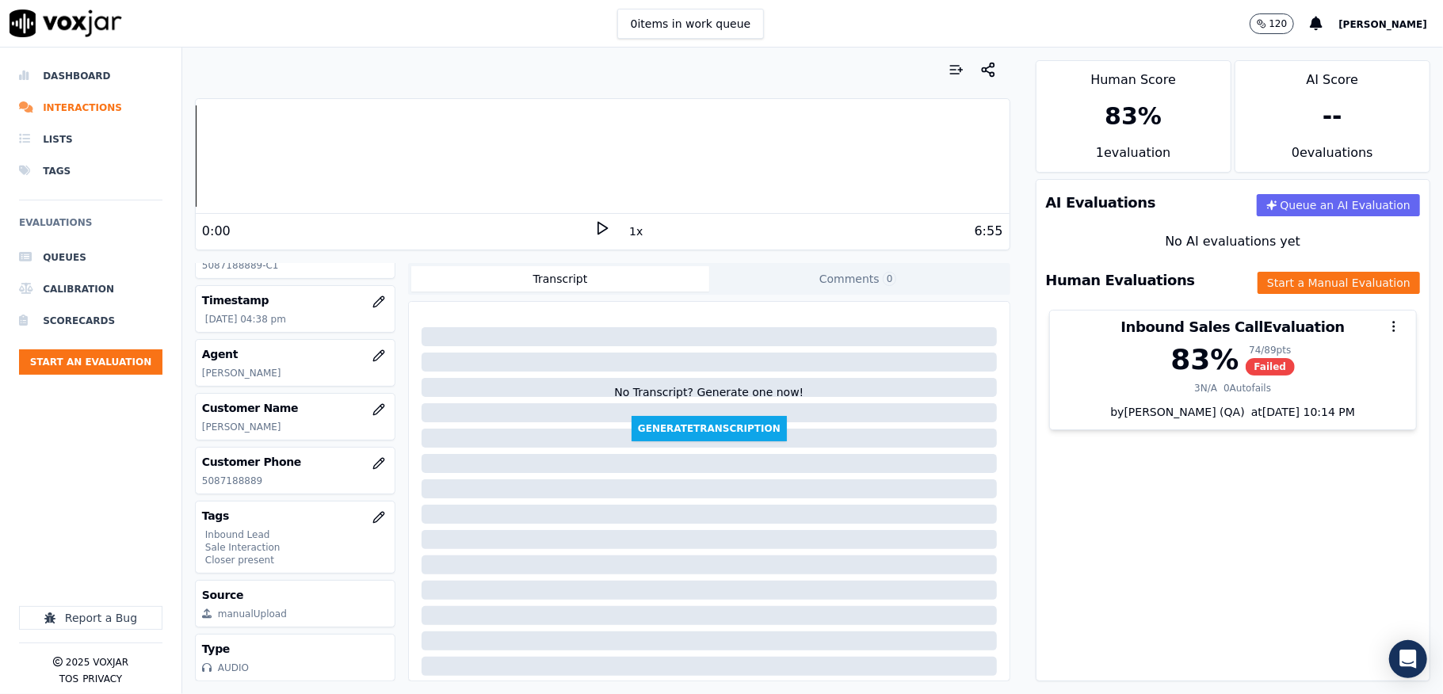
scroll to position [1592, 0]
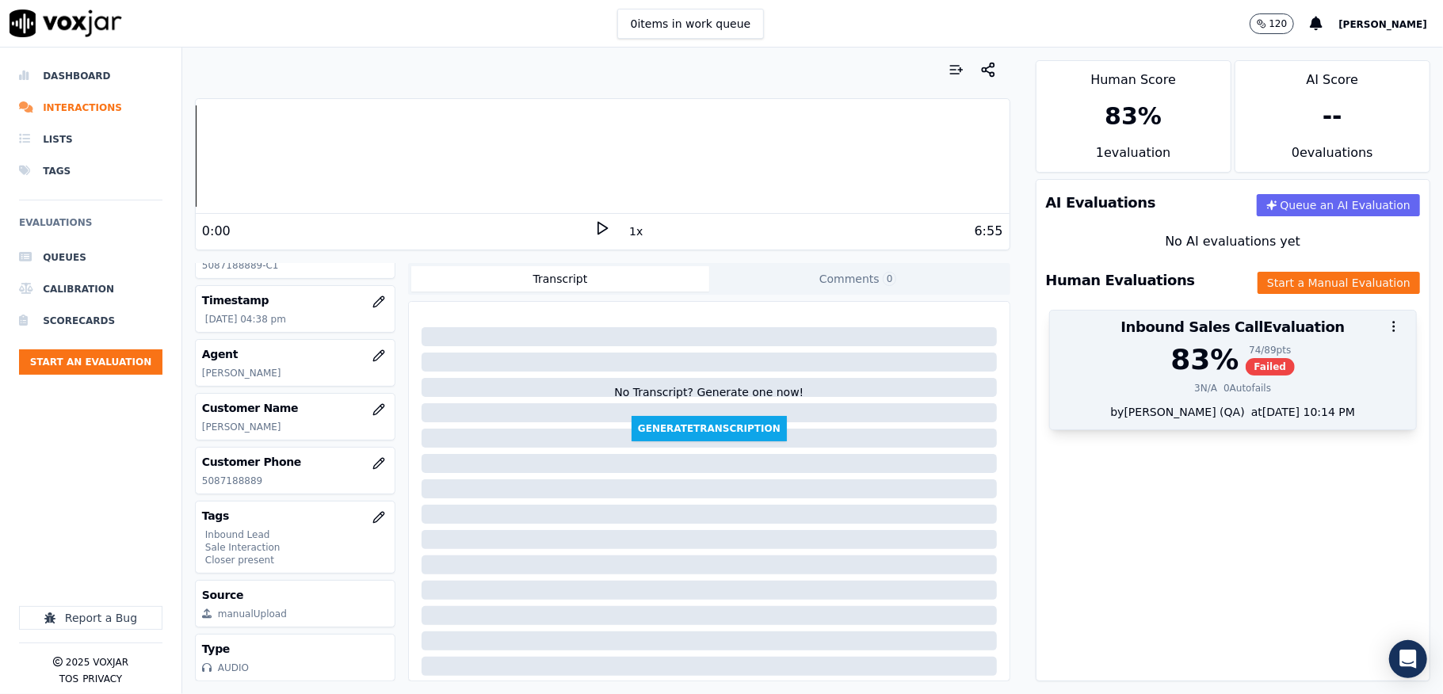
click at [1192, 368] on div "83 %" at bounding box center [1205, 360] width 68 height 32
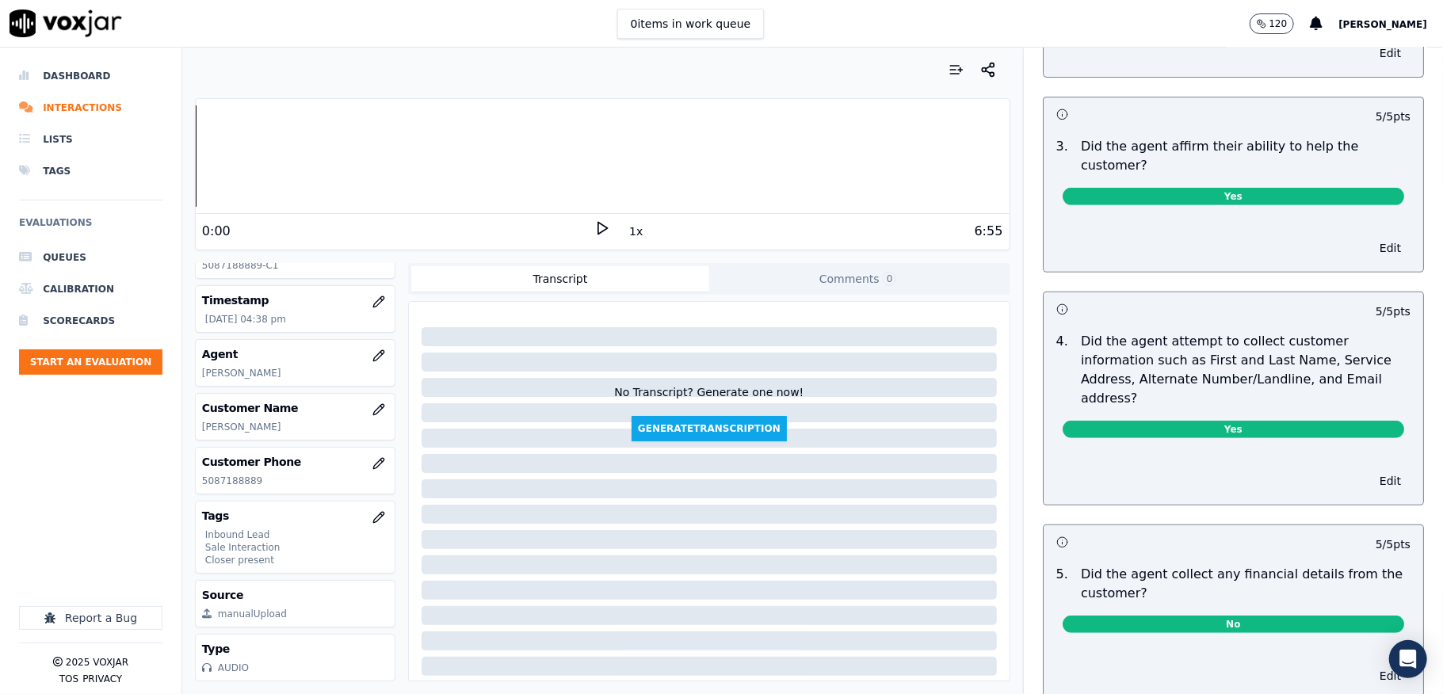
scroll to position [0, 0]
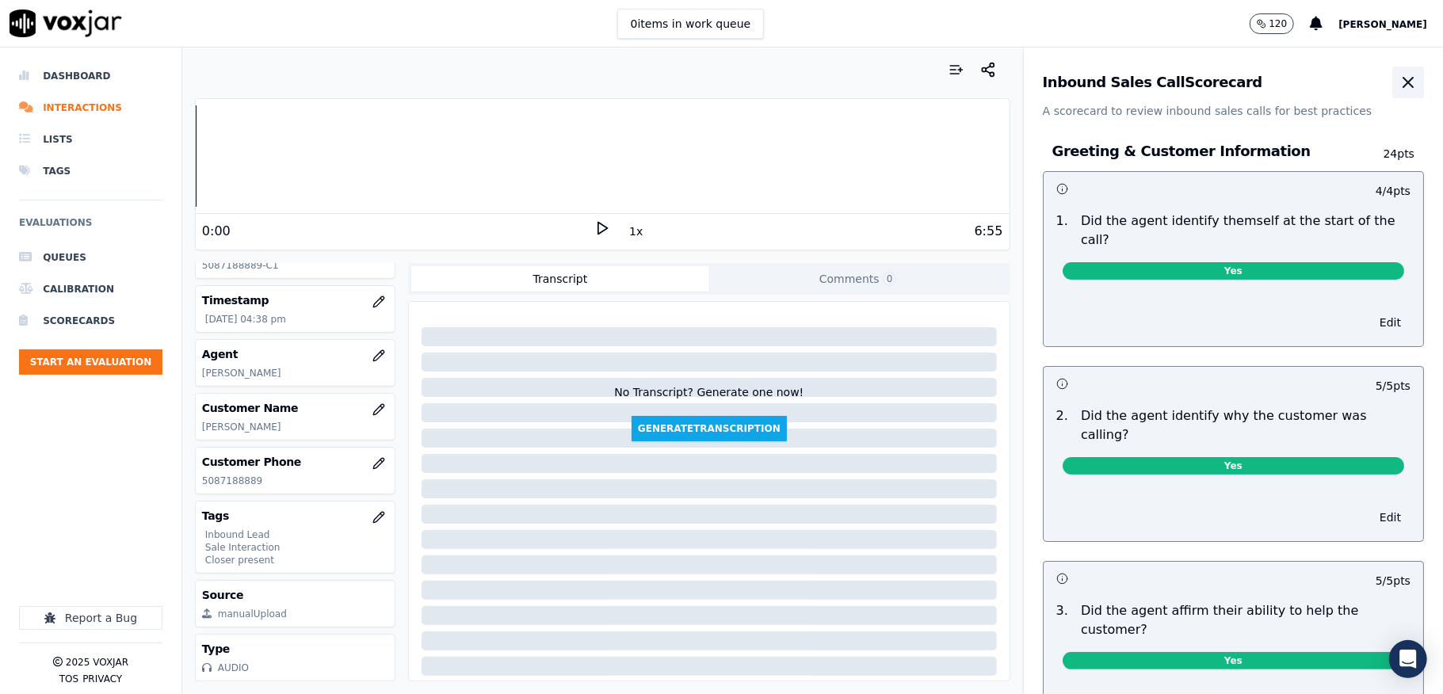
click at [1392, 77] on button "button" at bounding box center [1408, 83] width 32 height 32
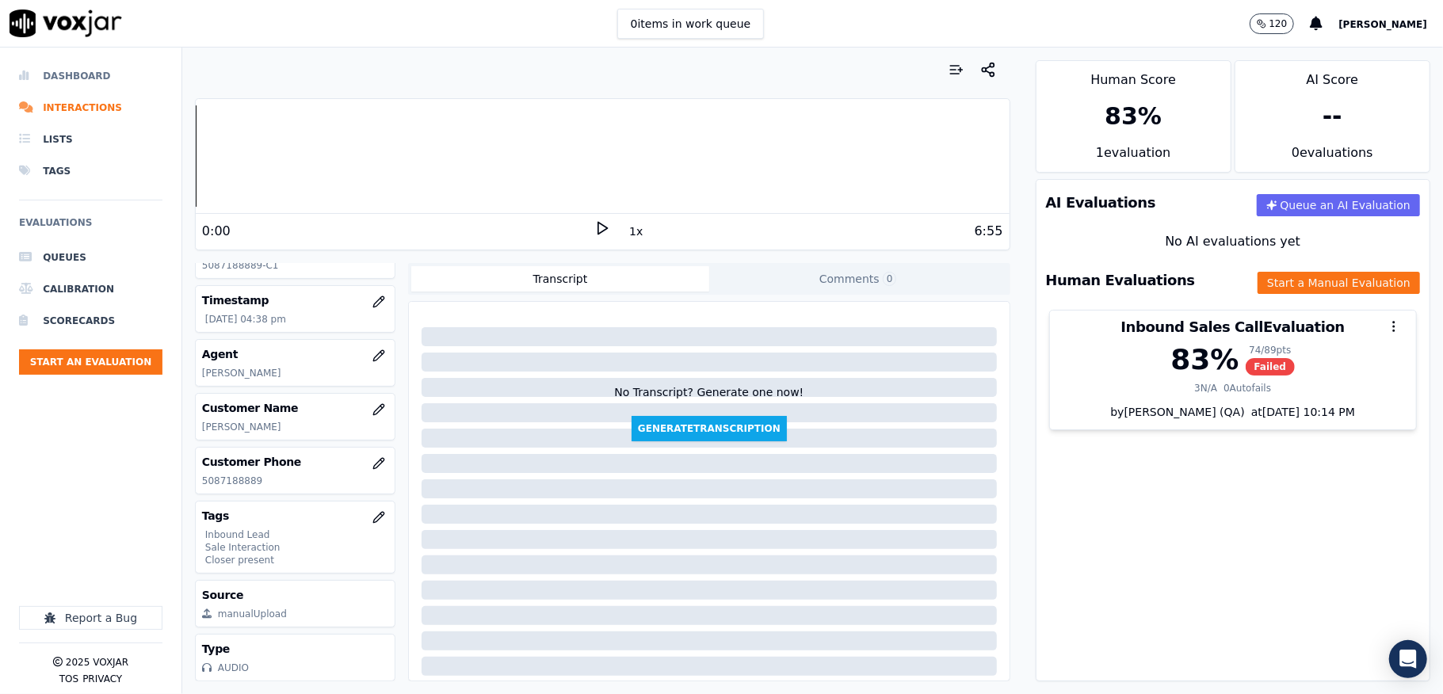
click at [57, 80] on li "Dashboard" at bounding box center [90, 76] width 143 height 32
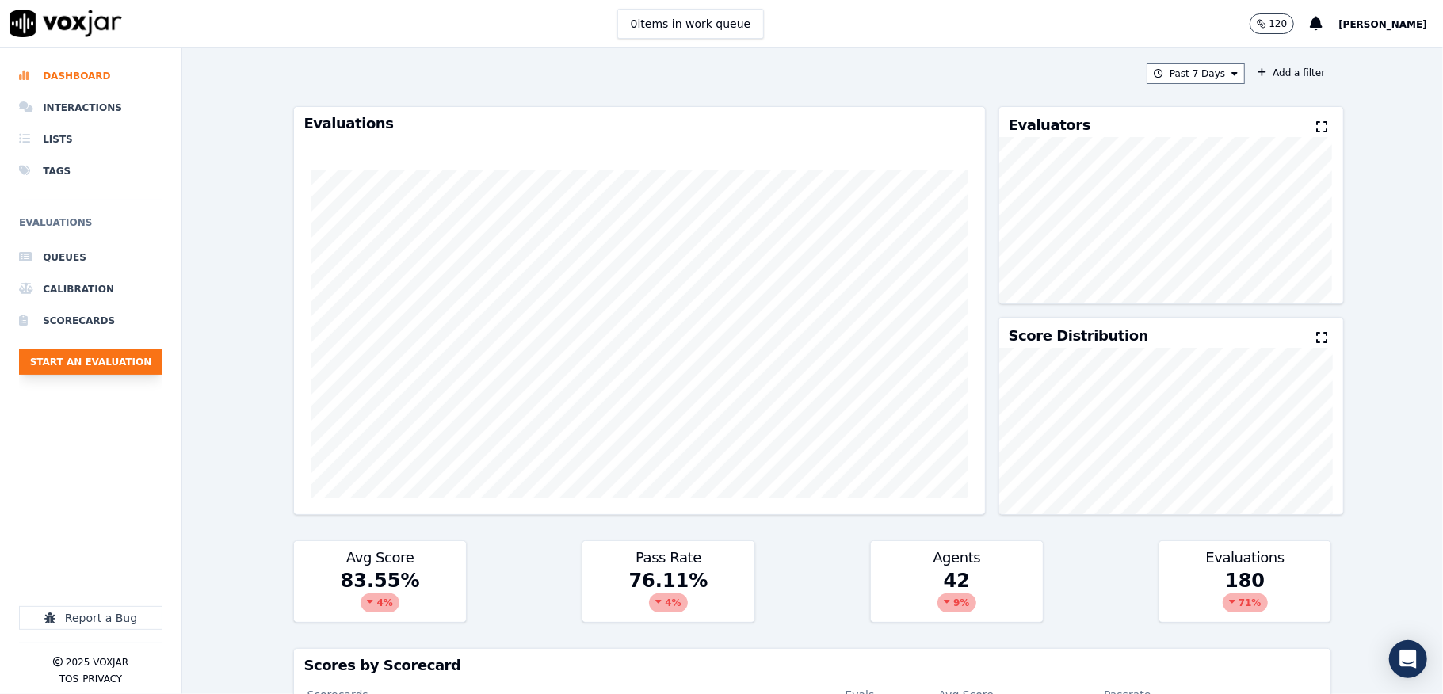
click at [147, 353] on button "Start an Evaluation" at bounding box center [90, 361] width 143 height 25
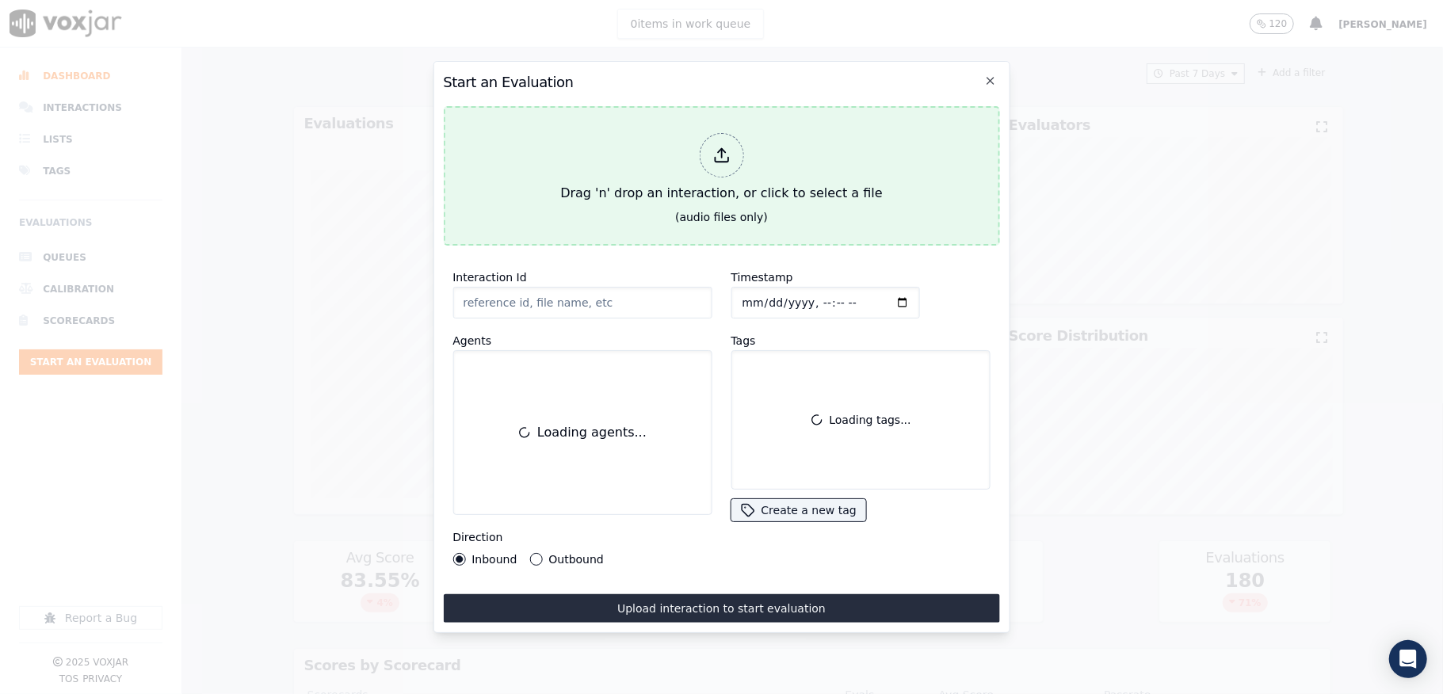
click at [707, 144] on div at bounding box center [721, 155] width 44 height 44
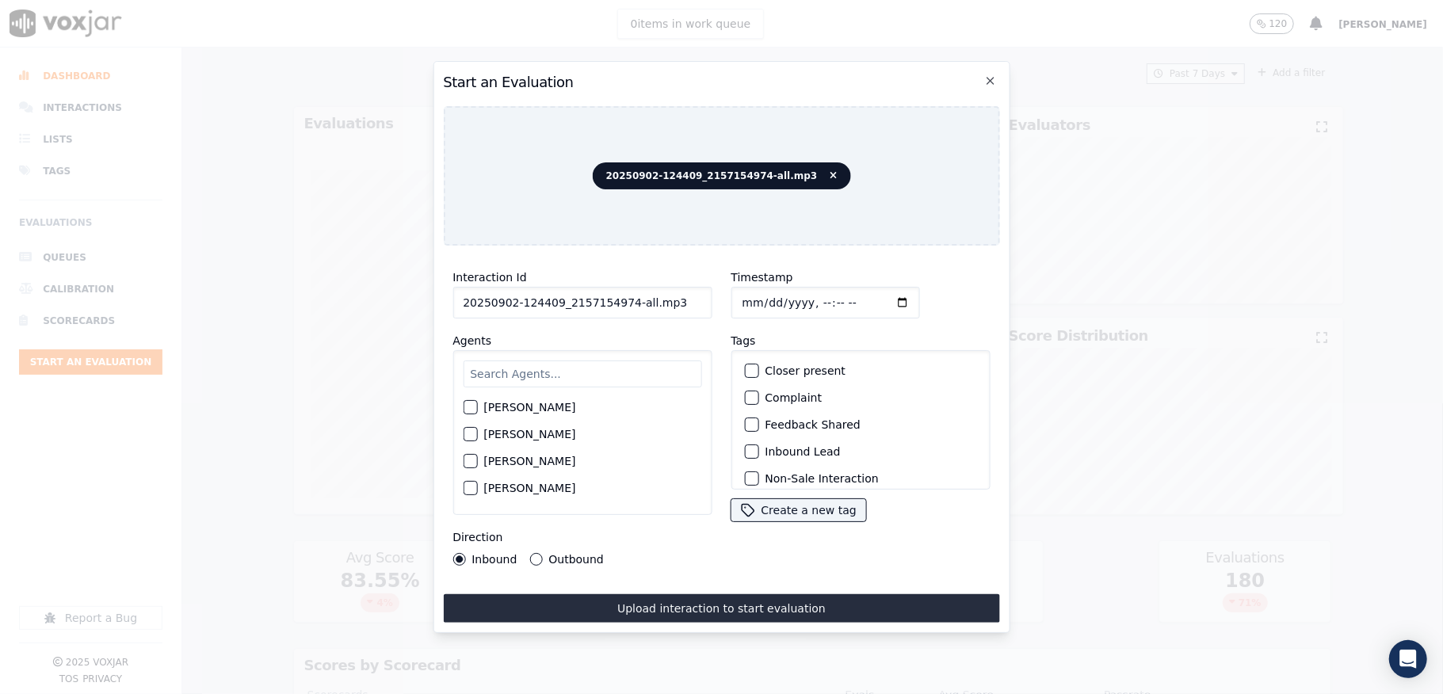
drag, startPoint x: 620, startPoint y: 295, endPoint x: 708, endPoint y: 295, distance: 88.8
click at [708, 295] on div "Interaction Id 20250902-124409_2157154974-all.mp3 Agents [PERSON_NAME] [PERSON_…" at bounding box center [582, 416] width 278 height 317
type input "20250902-124409_2157154974-C1"
click at [761, 295] on input "Timestamp" at bounding box center [825, 303] width 189 height 32
type input "[DATE]T16:48"
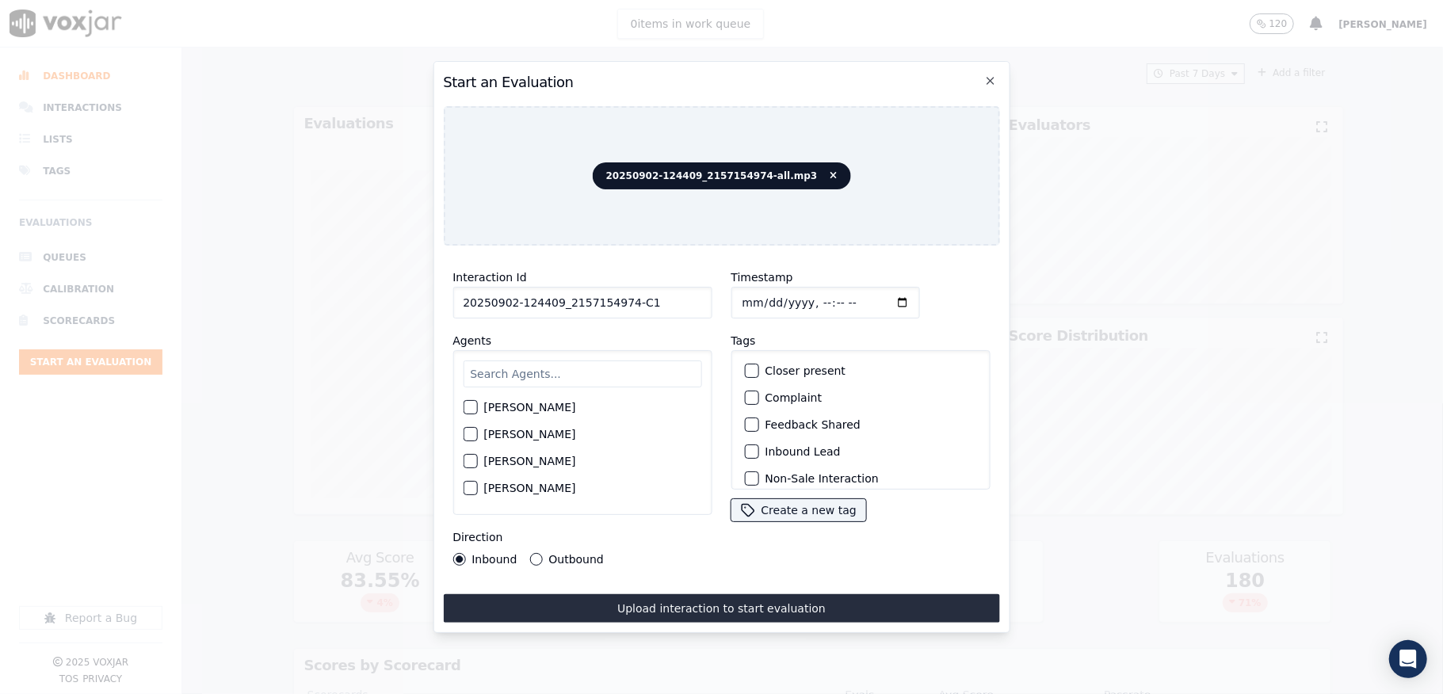
click at [569, 371] on input "text" at bounding box center [582, 374] width 239 height 27
type input "[PERSON_NAME]"
click at [474, 407] on div "button" at bounding box center [469, 412] width 11 height 11
click at [752, 450] on div "Inbound Lead" at bounding box center [860, 451] width 245 height 27
click at [746, 448] on div "button" at bounding box center [750, 451] width 11 height 11
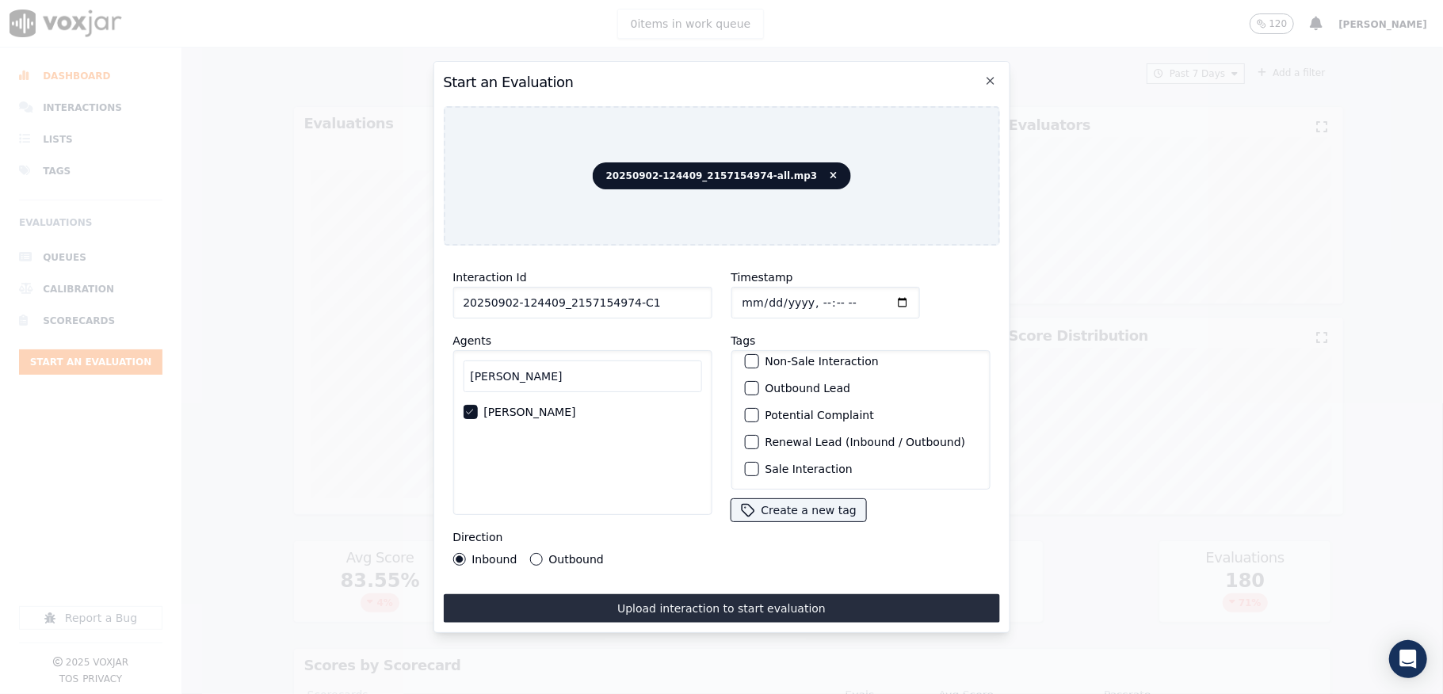
scroll to position [147, 0]
click at [746, 464] on div "button" at bounding box center [750, 469] width 11 height 11
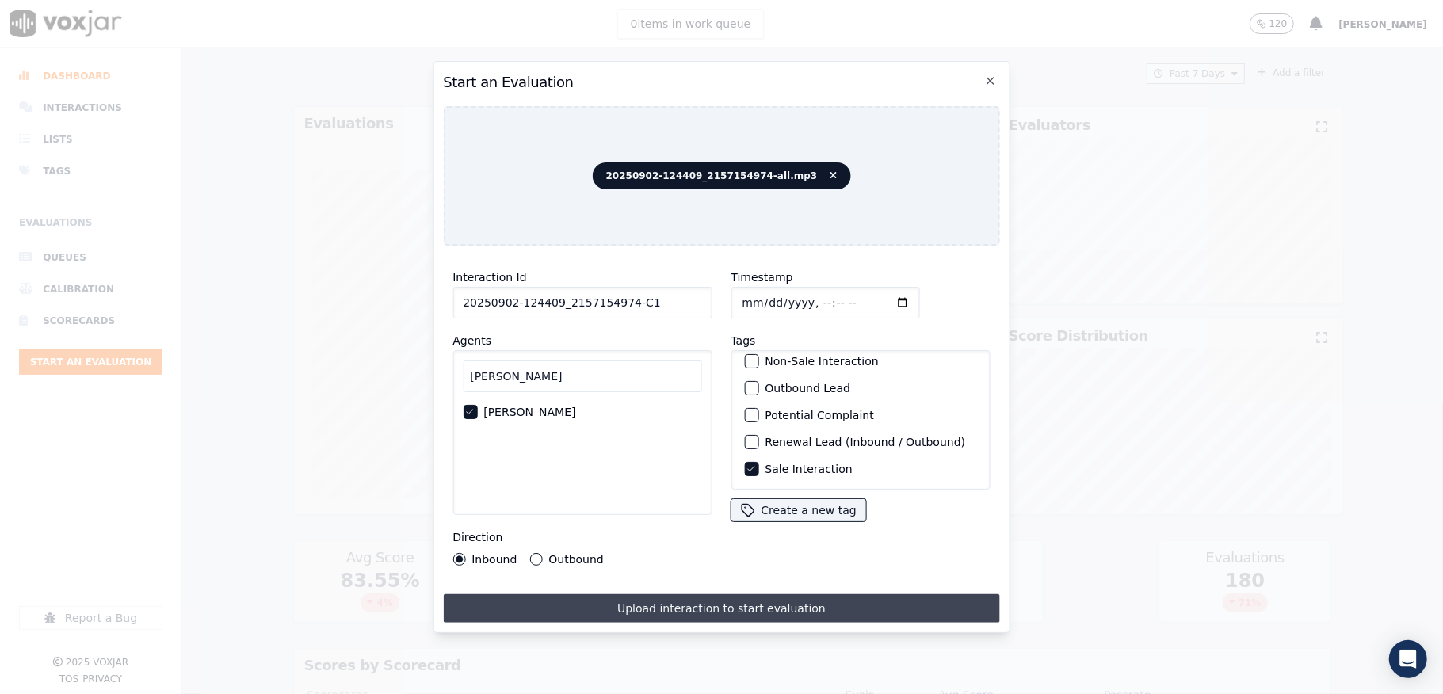
click at [666, 594] on button "Upload interaction to start evaluation" at bounding box center [721, 608] width 556 height 29
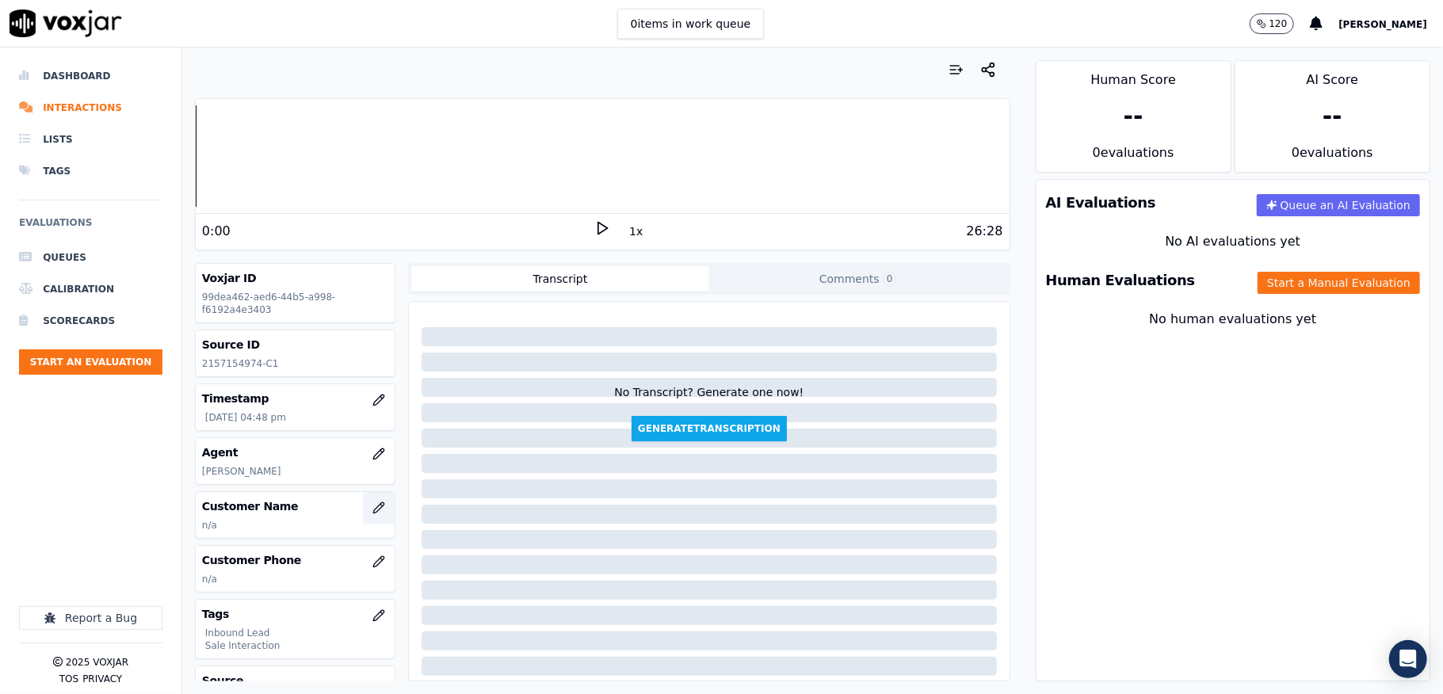
click at [363, 502] on button "button" at bounding box center [379, 508] width 32 height 32
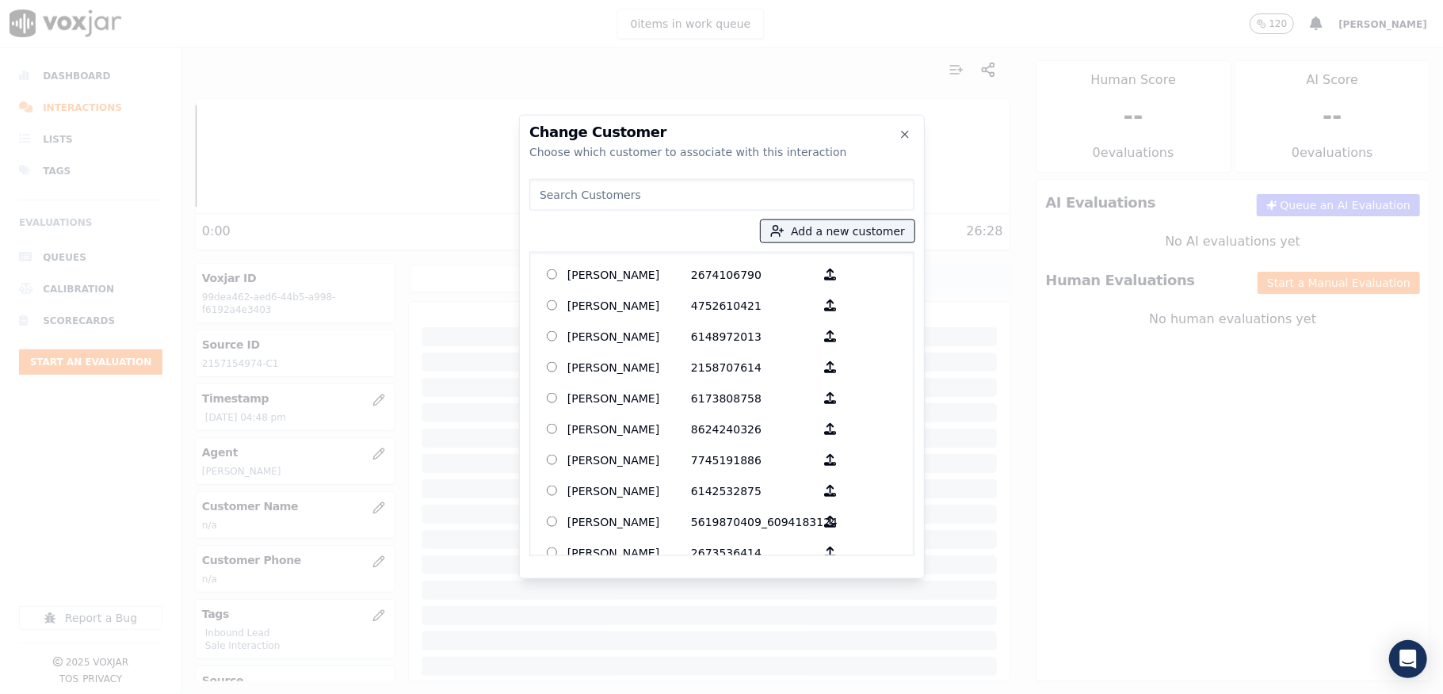
paste input "[PERSON_NAME]"
type input "[PERSON_NAME]"
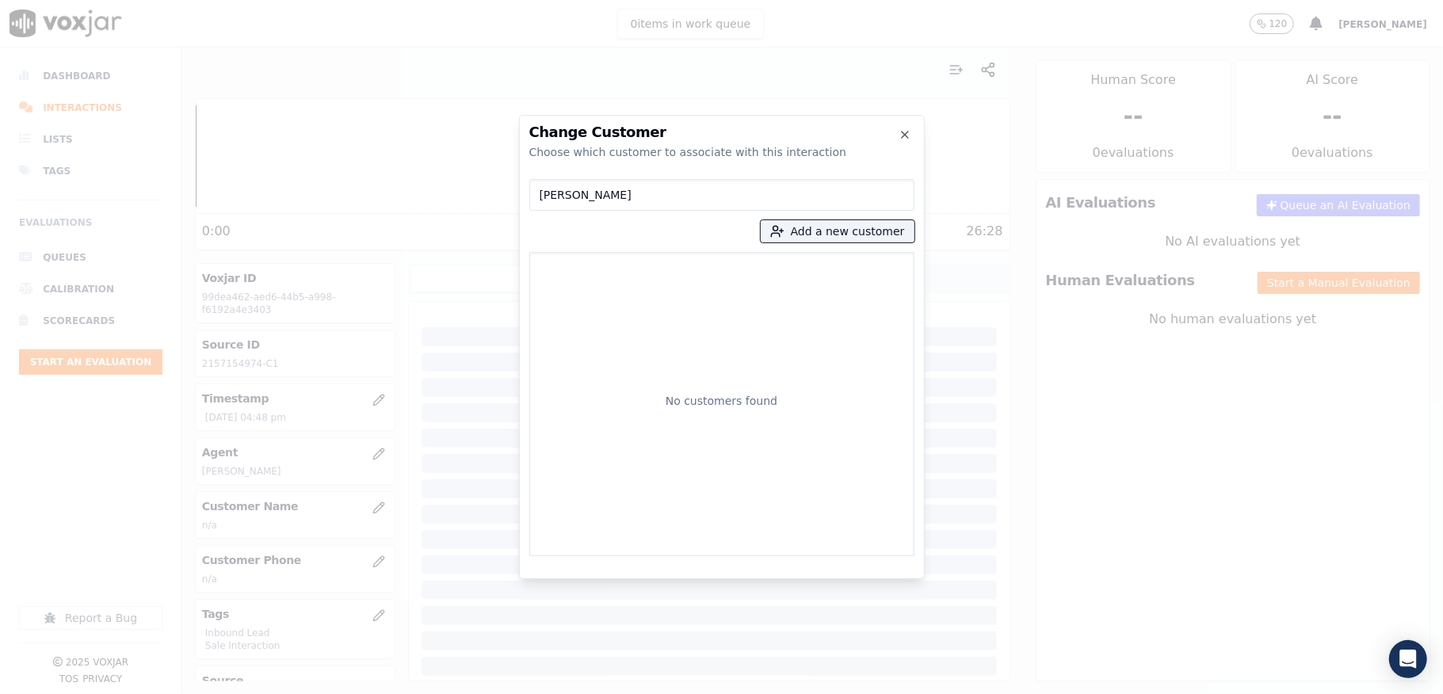
click at [470, 693] on div "Change Customer Choose which customer to associate with this interaction [PERSO…" at bounding box center [721, 694] width 1443 height 0
click at [806, 231] on button "Add a new customer" at bounding box center [838, 231] width 154 height 22
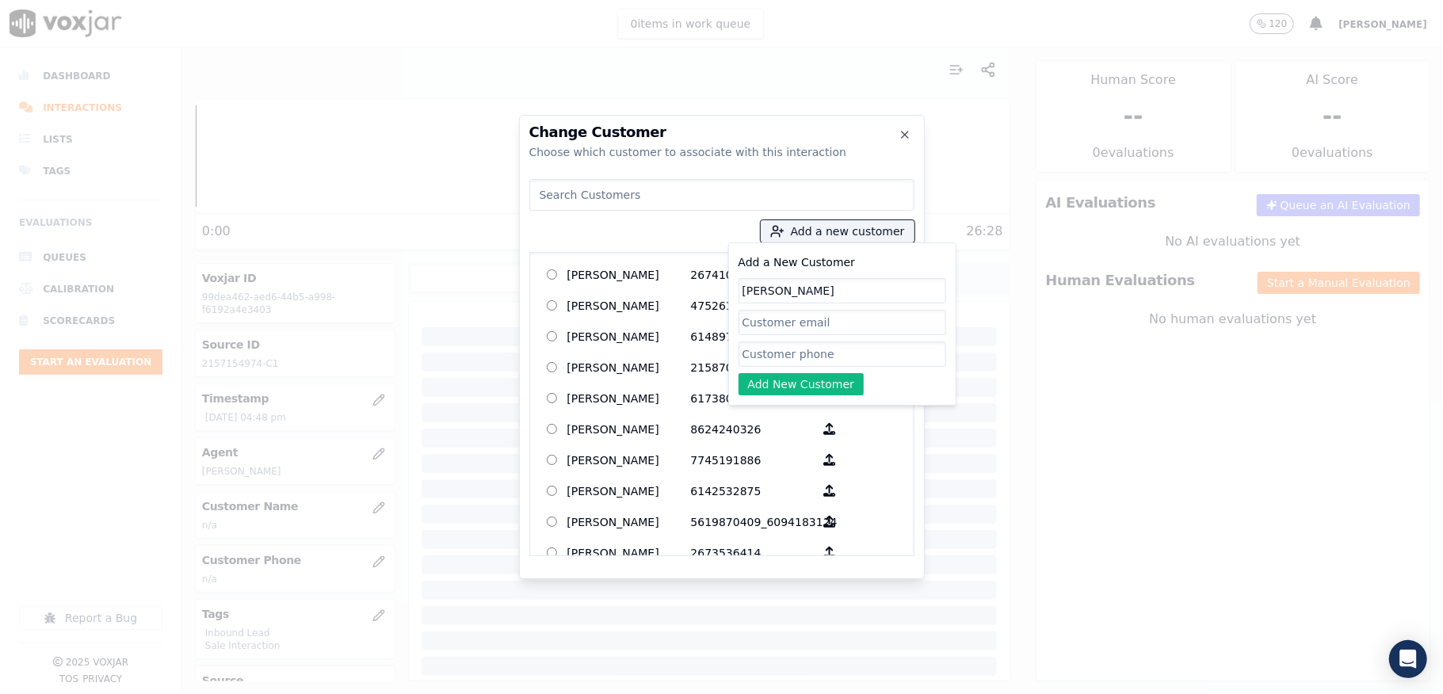
type input "[PERSON_NAME]"
click at [780, 361] on input "Add a New Customer" at bounding box center [843, 354] width 208 height 25
paste input "2157154974"
type input "2157154974"
click at [769, 387] on button "Add New Customer" at bounding box center [802, 384] width 126 height 22
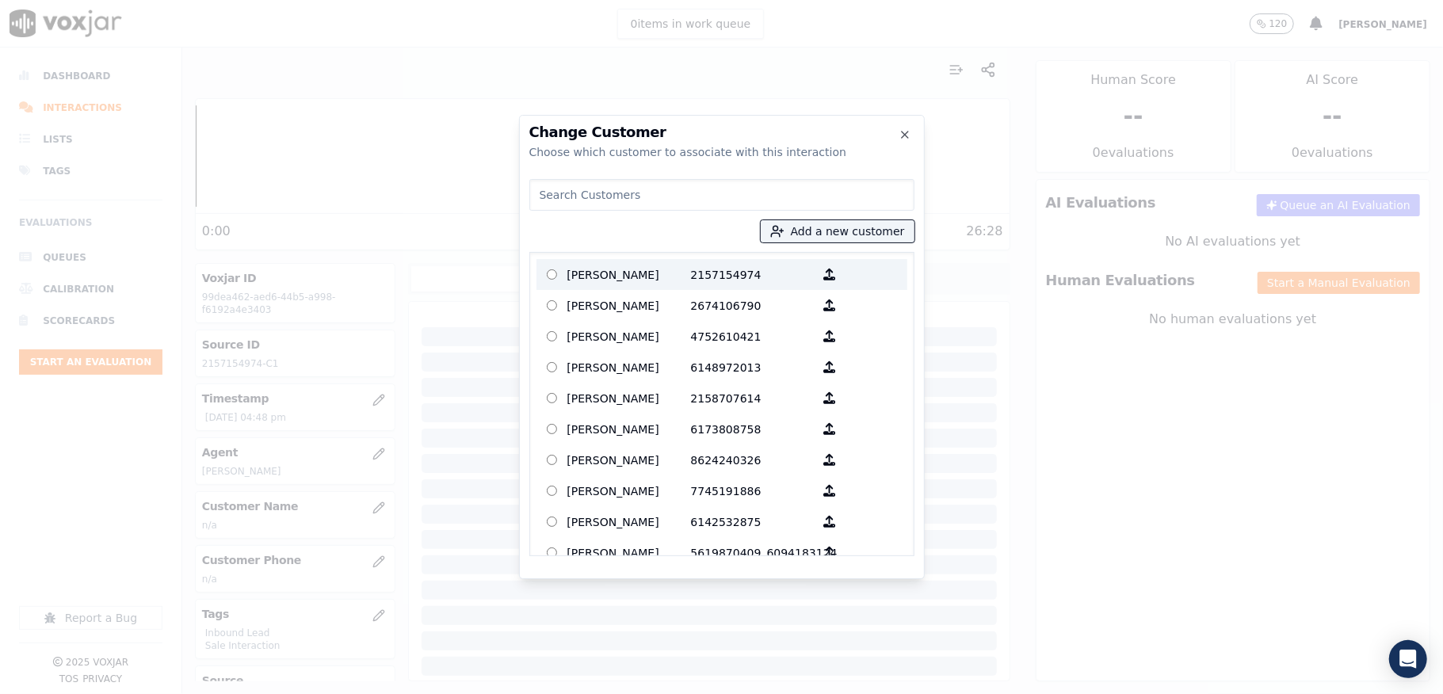
click at [691, 273] on p "2157154974" at bounding box center [753, 274] width 124 height 25
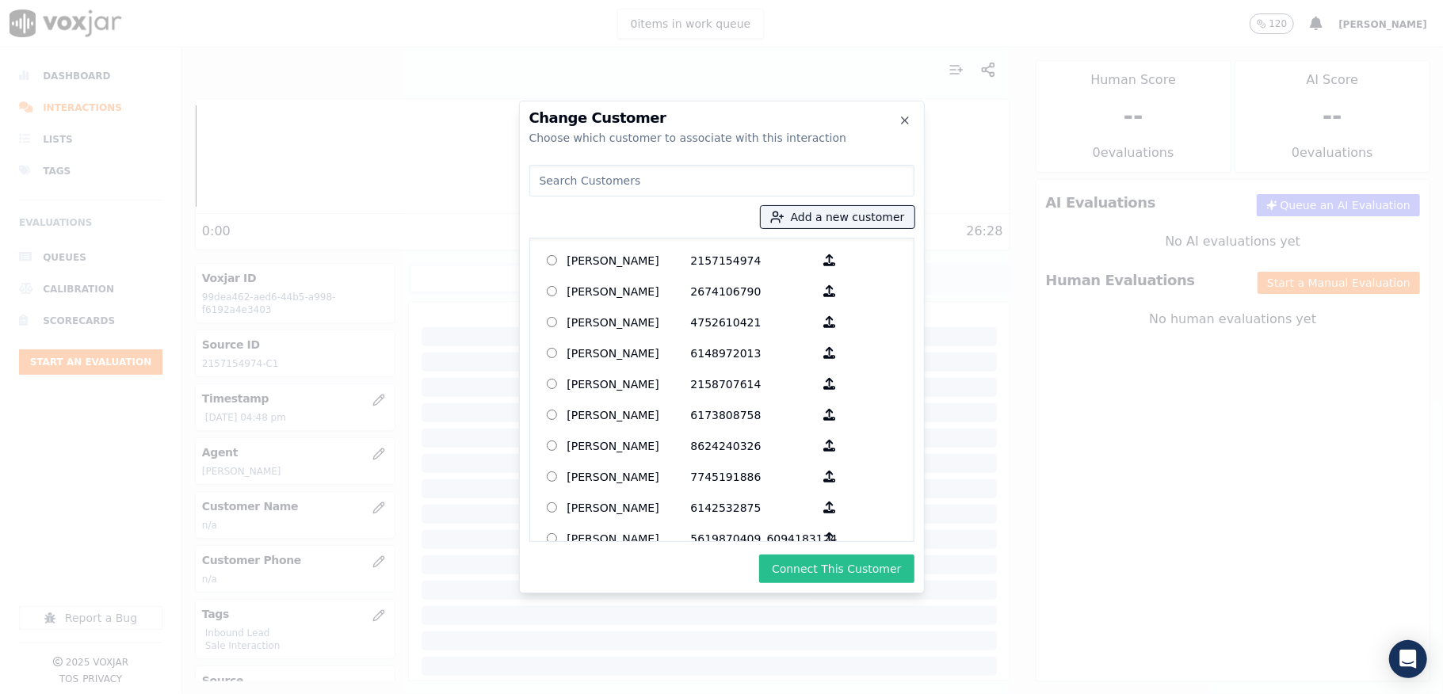
click at [815, 577] on button "Connect This Customer" at bounding box center [836, 569] width 155 height 29
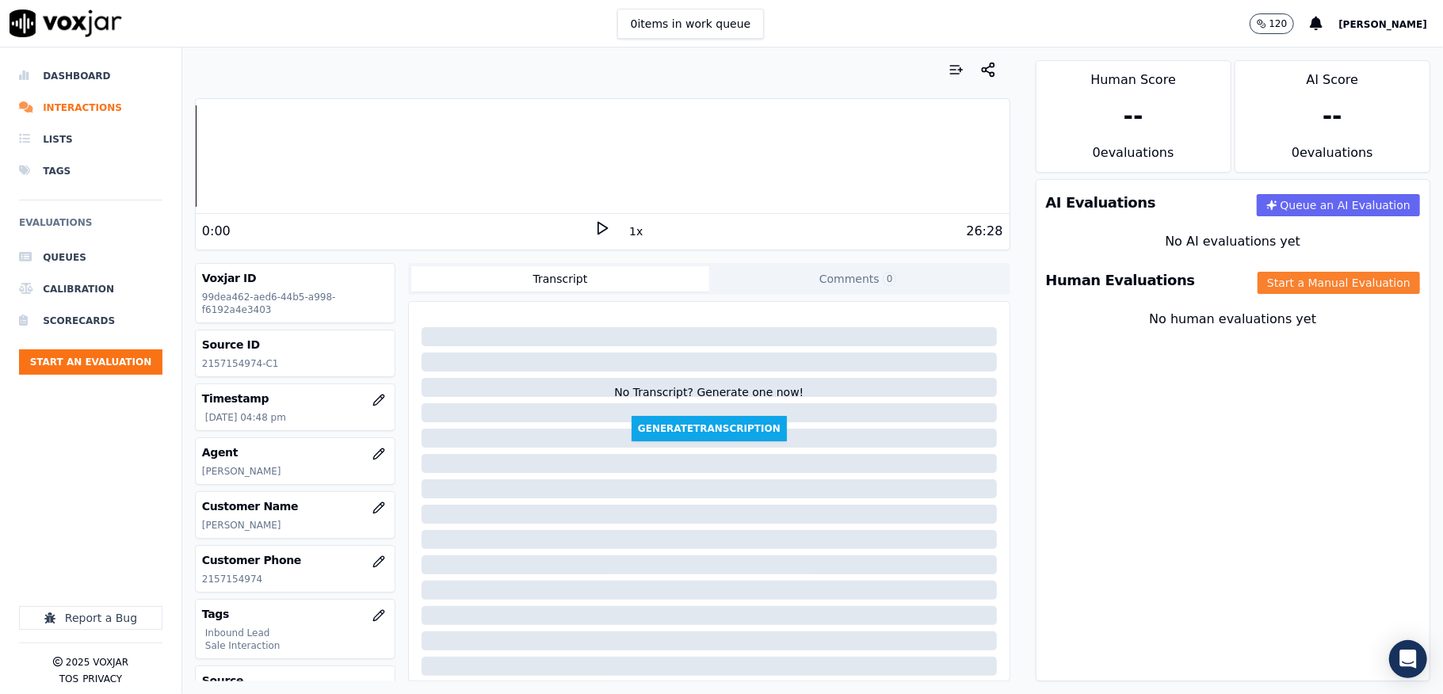
click at [1258, 281] on button "Start a Manual Evaluation" at bounding box center [1339, 283] width 162 height 22
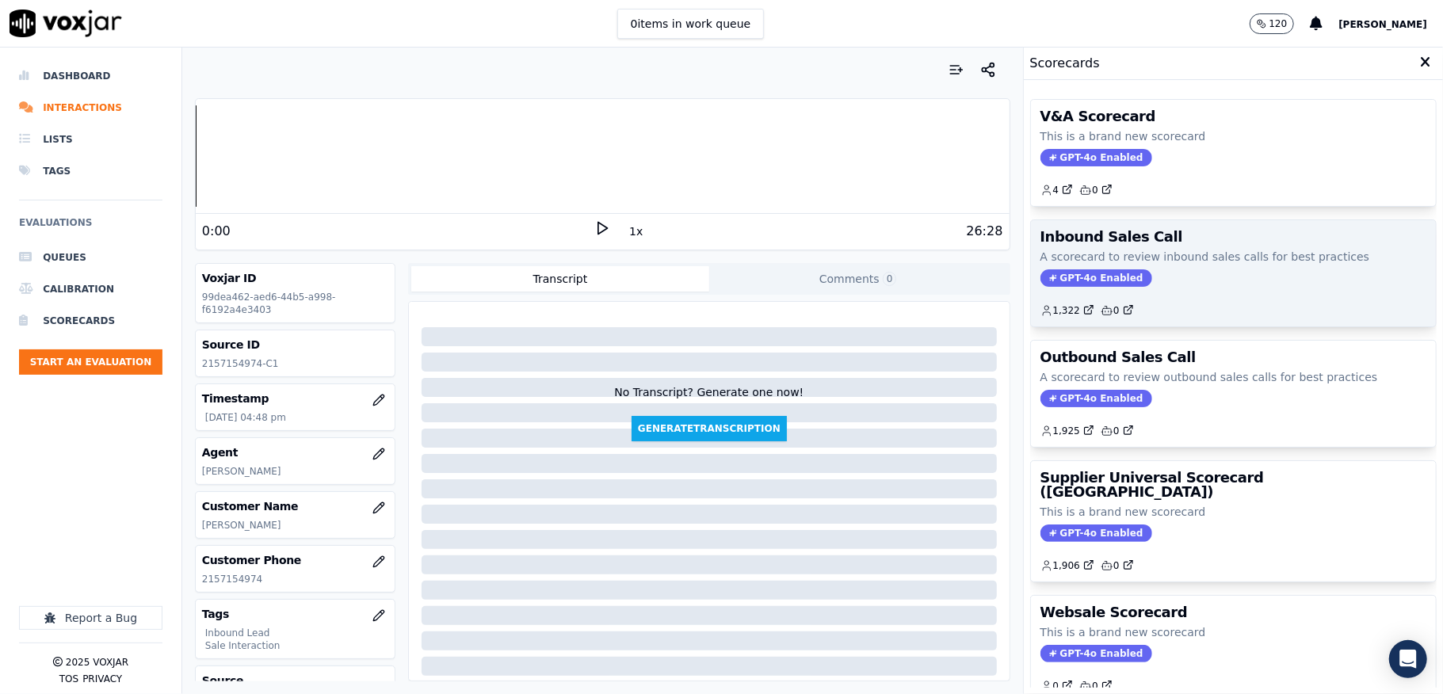
click at [1037, 289] on div "Inbound Sales Call A scorecard to review inbound sales calls for best practices…" at bounding box center [1233, 273] width 405 height 106
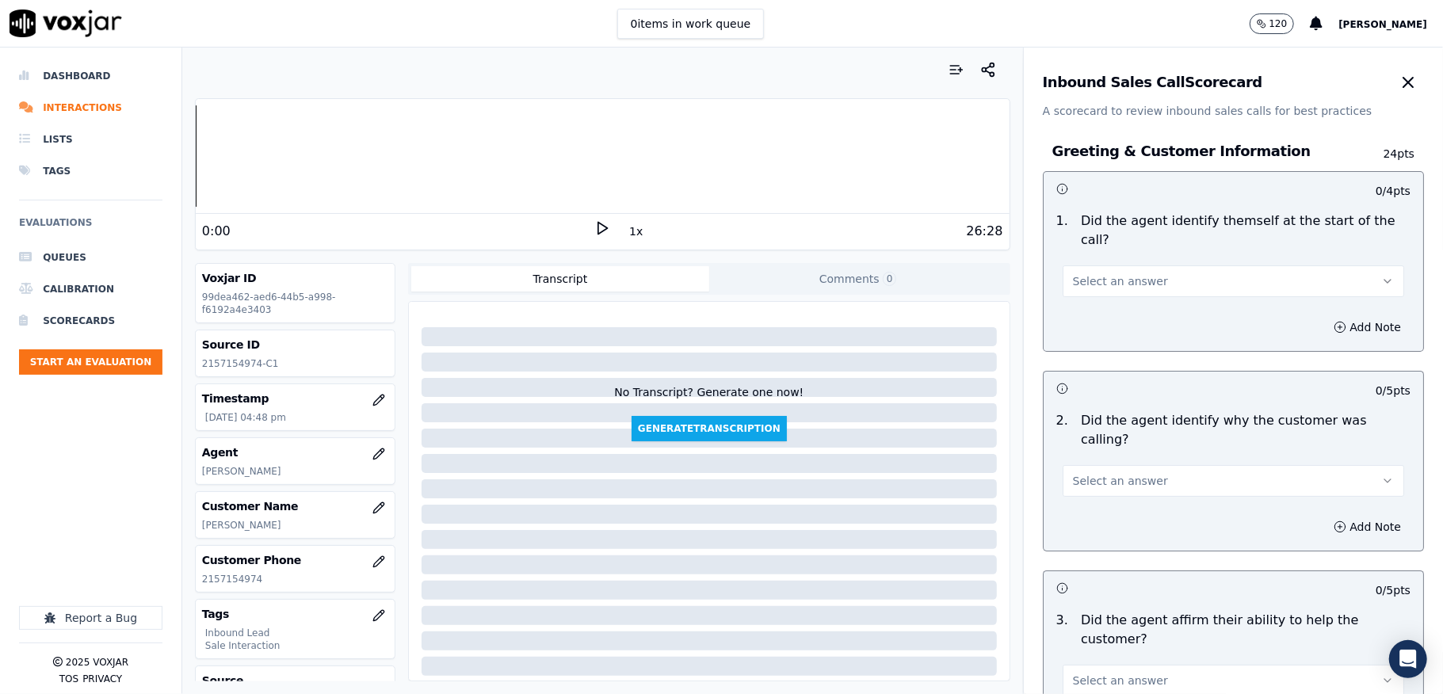
click at [1107, 288] on span "Select an answer" at bounding box center [1120, 281] width 95 height 16
click at [1098, 309] on div "Yes" at bounding box center [1195, 317] width 304 height 25
click at [1098, 473] on span "Select an answer" at bounding box center [1120, 481] width 95 height 16
click at [1100, 493] on div "Yes" at bounding box center [1195, 498] width 304 height 25
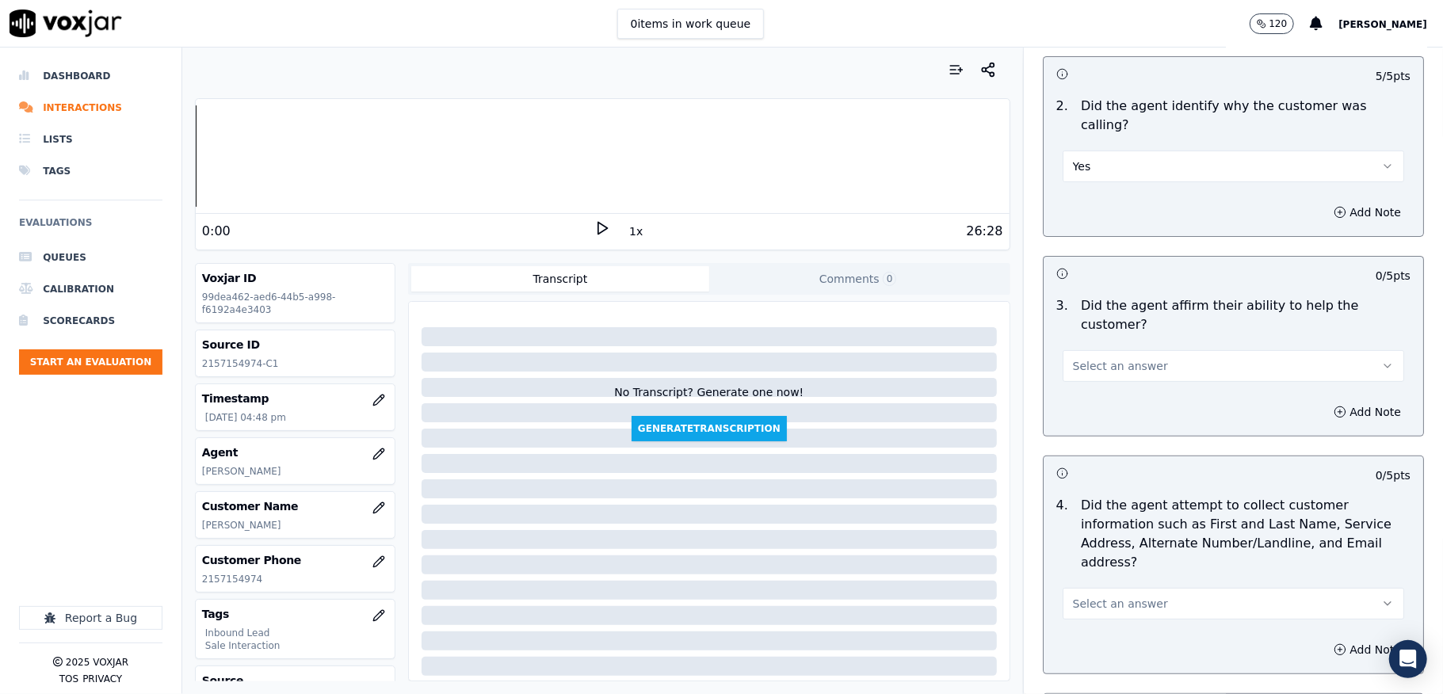
scroll to position [317, 0]
click at [1117, 356] on span "Select an answer" at bounding box center [1120, 364] width 95 height 16
click at [1111, 374] on div "Yes" at bounding box center [1195, 381] width 304 height 25
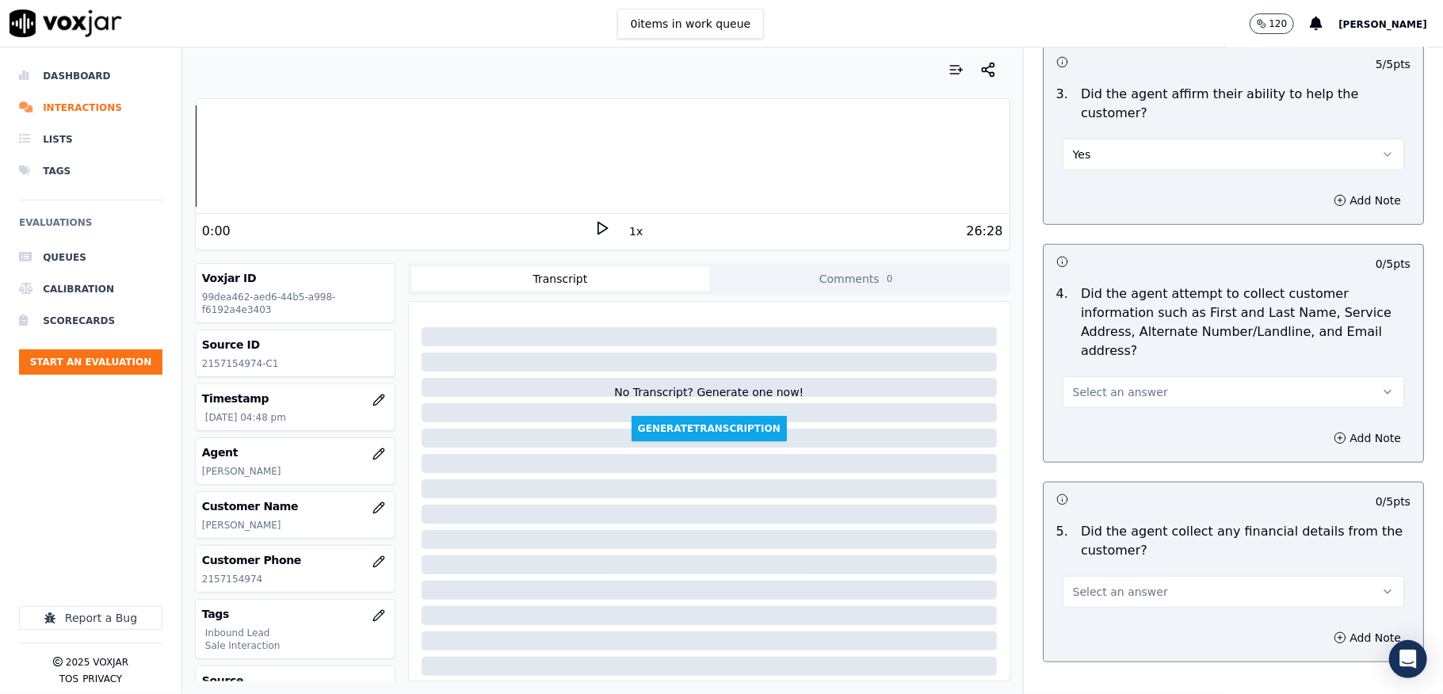
scroll to position [528, 0]
click at [1106, 383] on span "Select an answer" at bounding box center [1120, 391] width 95 height 16
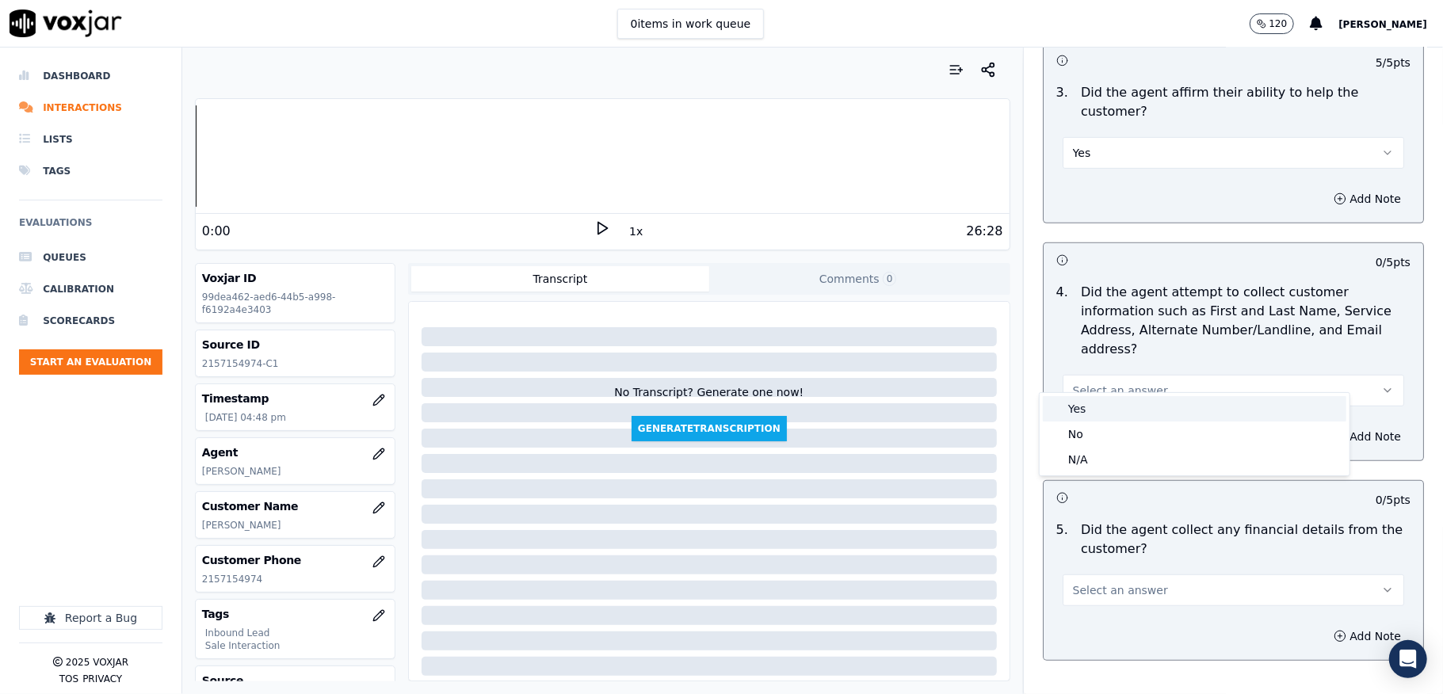
drag, startPoint x: 1101, startPoint y: 388, endPoint x: 1094, endPoint y: 400, distance: 13.5
click at [1095, 398] on div "Yes" at bounding box center [1195, 408] width 304 height 25
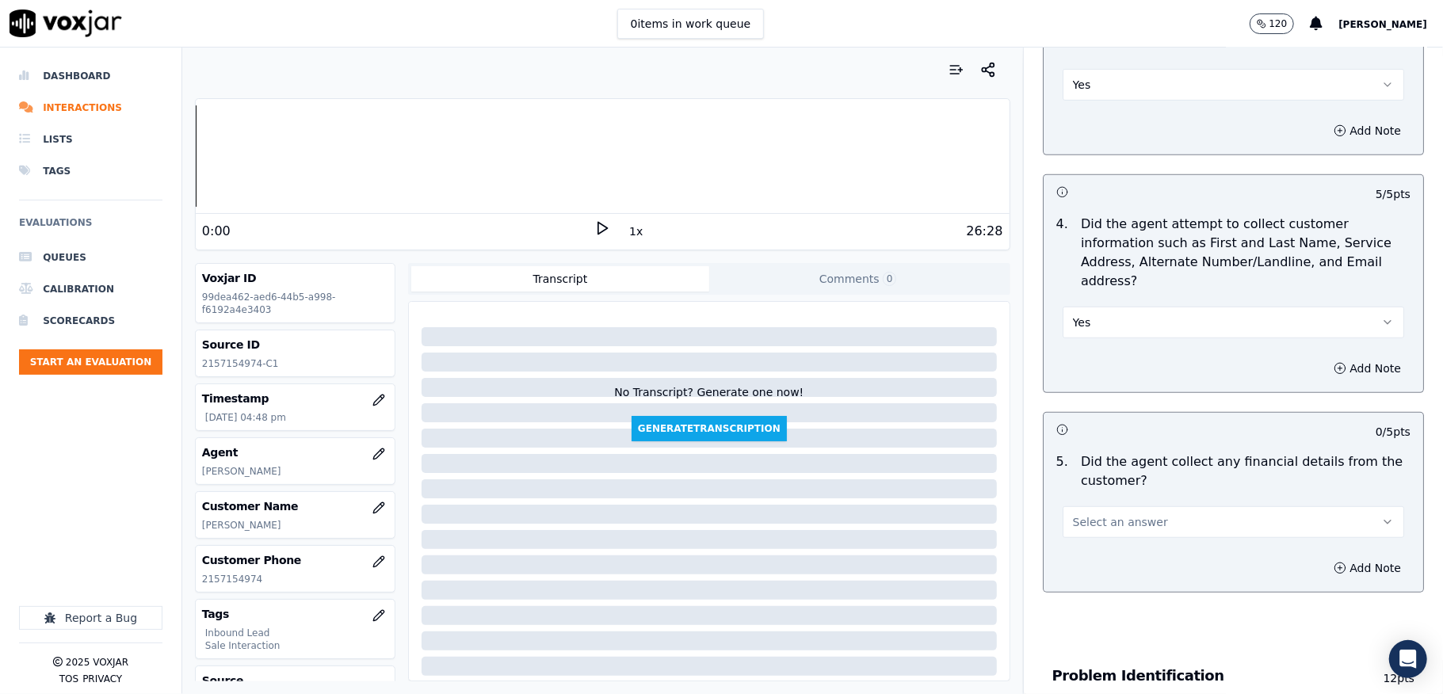
scroll to position [634, 0]
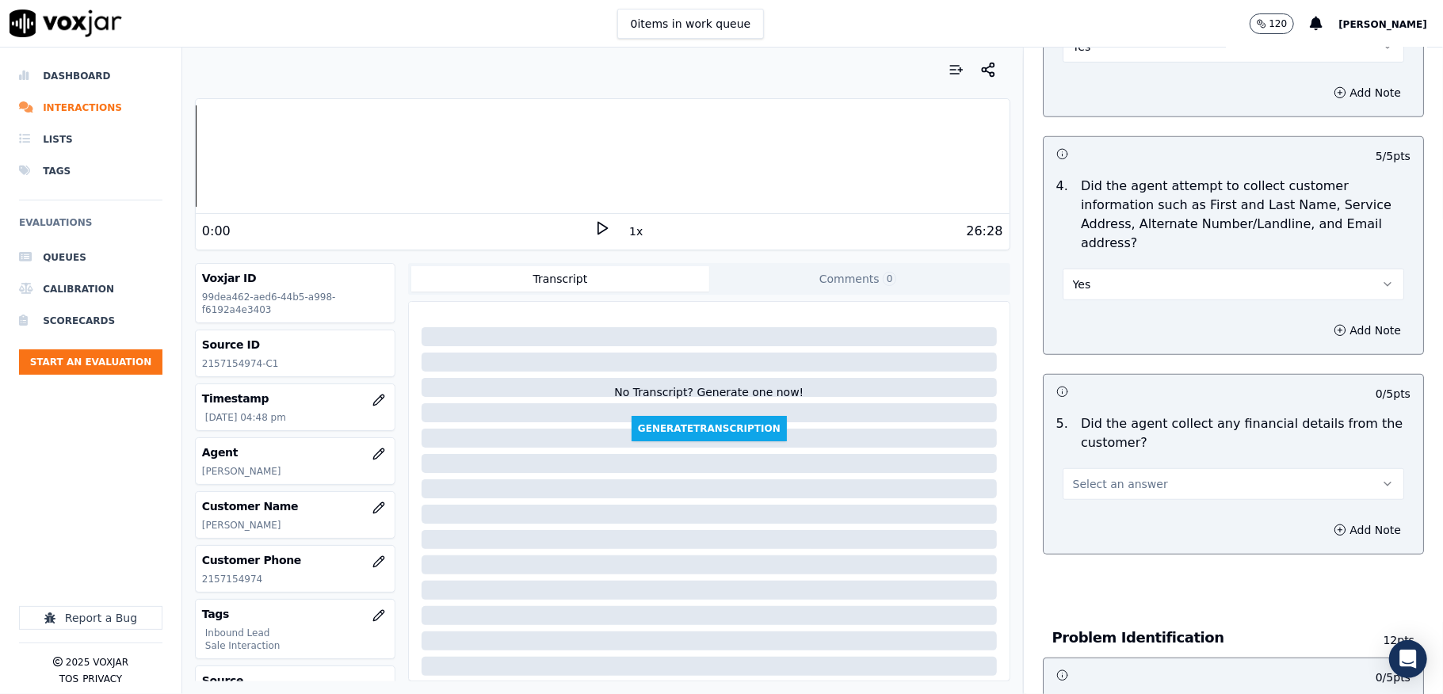
click at [1105, 482] on button "Select an answer" at bounding box center [1234, 484] width 342 height 32
click at [1075, 525] on div "No" at bounding box center [1195, 528] width 304 height 25
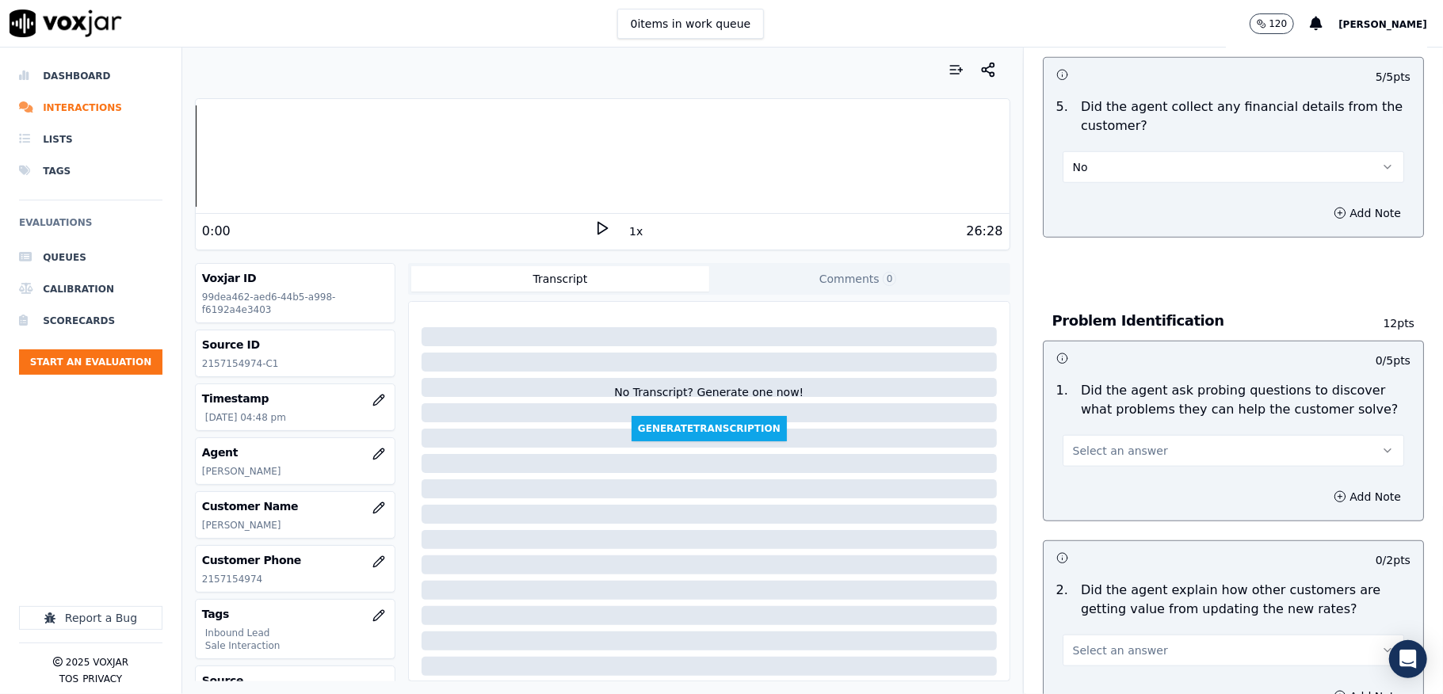
scroll to position [1056, 0]
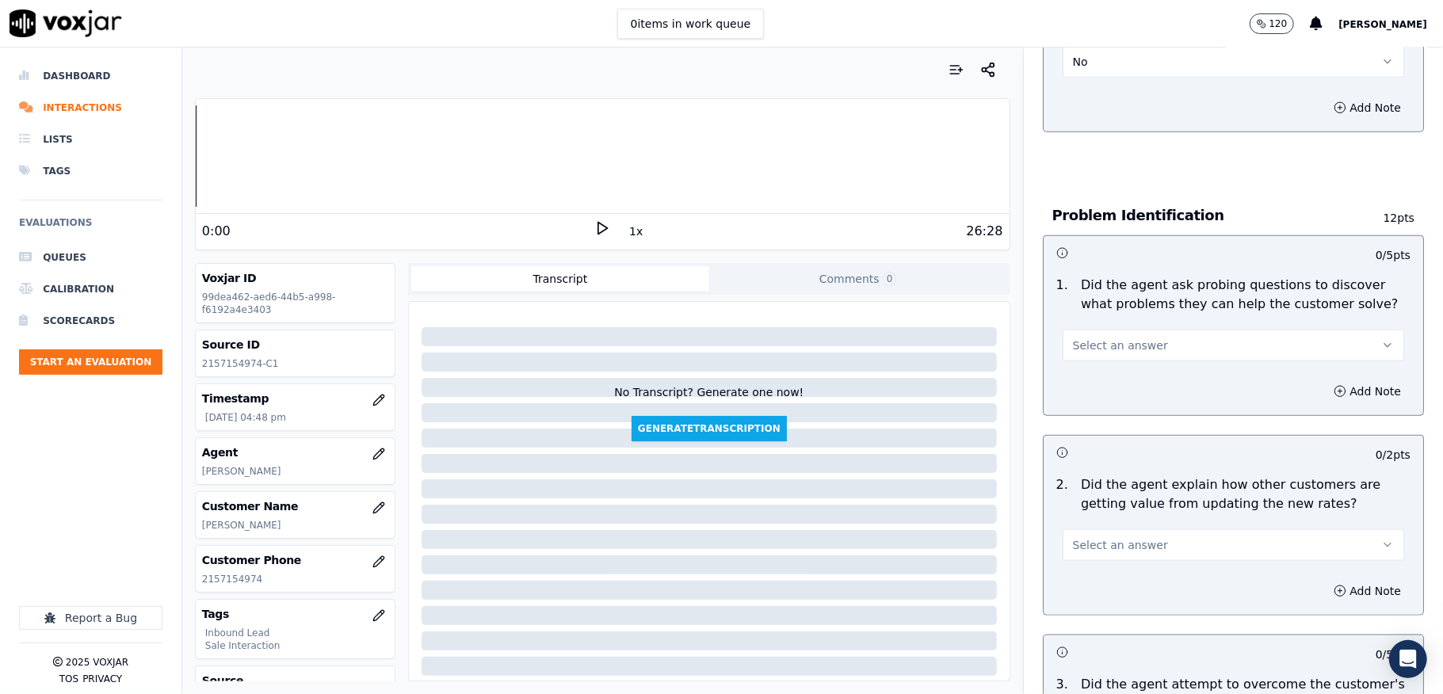
click at [1123, 338] on span "Select an answer" at bounding box center [1120, 346] width 95 height 16
drag, startPoint x: 1108, startPoint y: 346, endPoint x: 1100, endPoint y: 353, distance: 10.7
click at [1101, 353] on div "Yes" at bounding box center [1195, 365] width 304 height 25
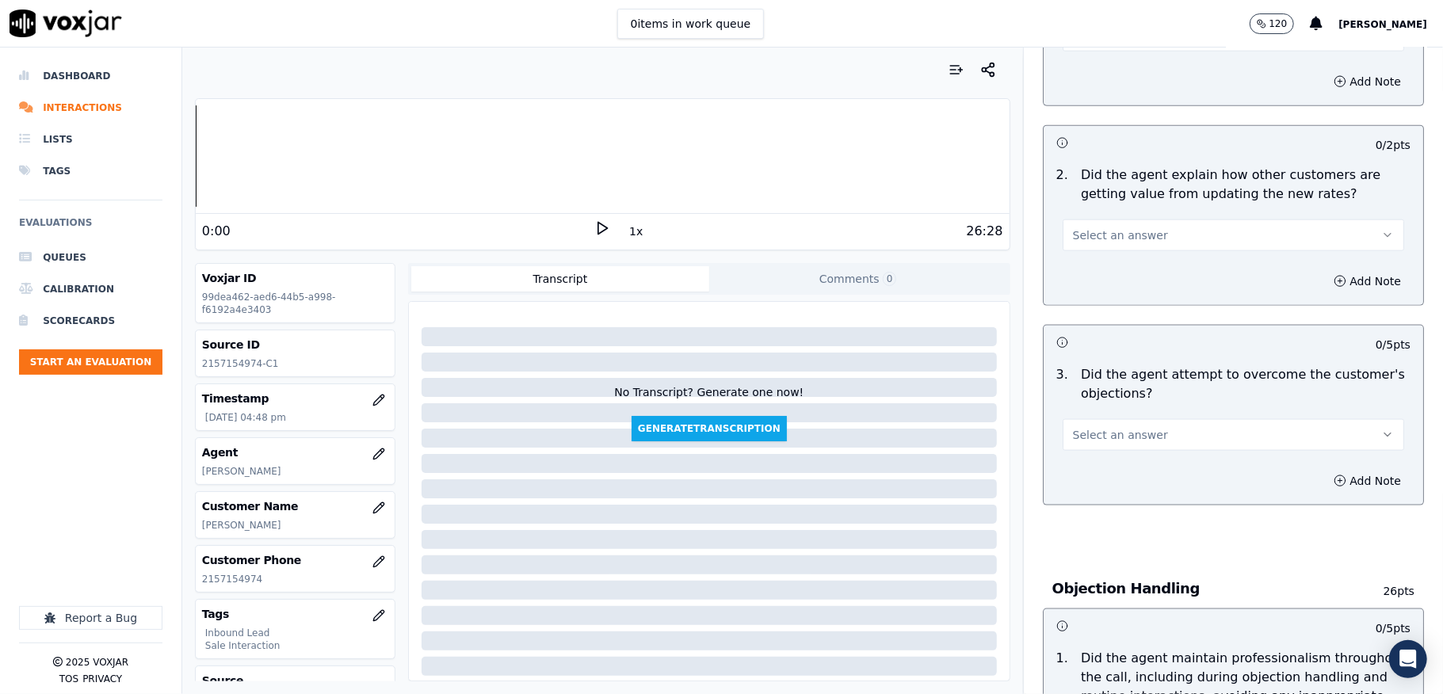
scroll to position [1373, 0]
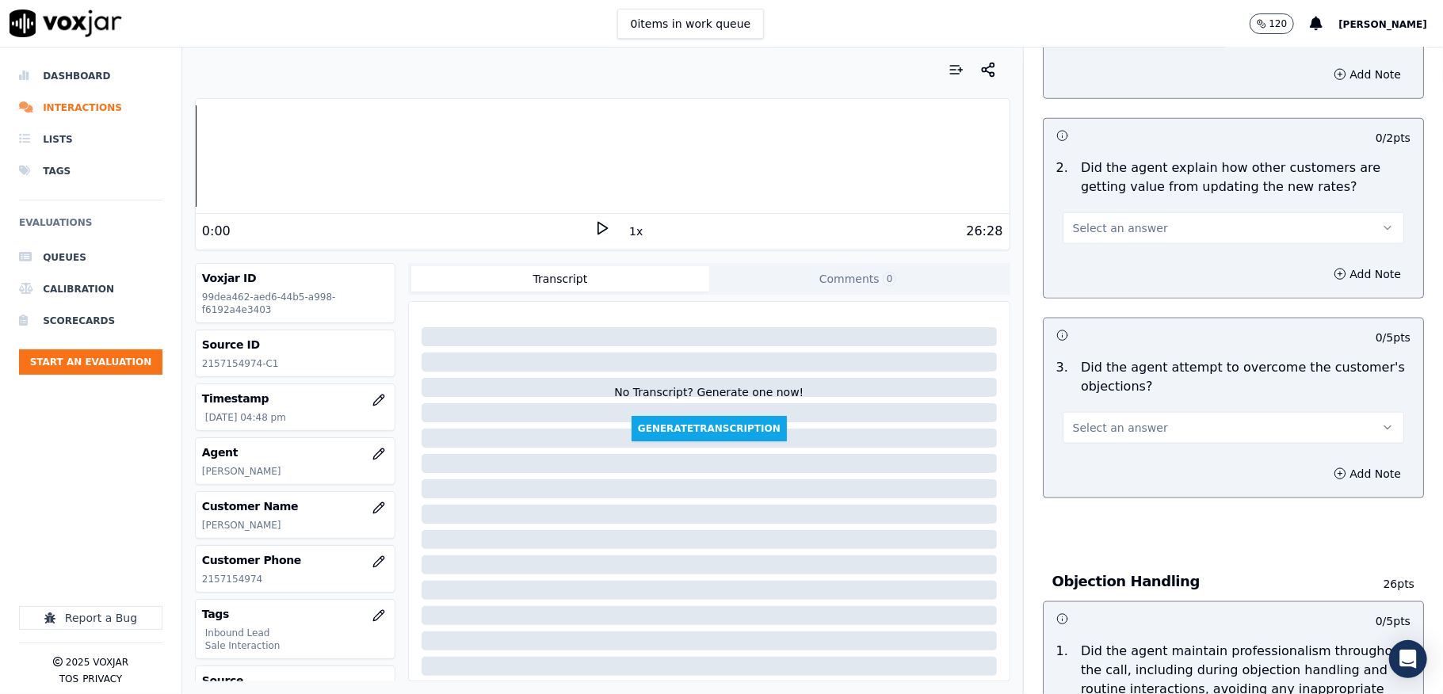
click at [1111, 229] on div "2 . Did the agent explain how other customers are getting value from updating t…" at bounding box center [1234, 201] width 380 height 98
click at [1098, 220] on span "Select an answer" at bounding box center [1120, 228] width 95 height 16
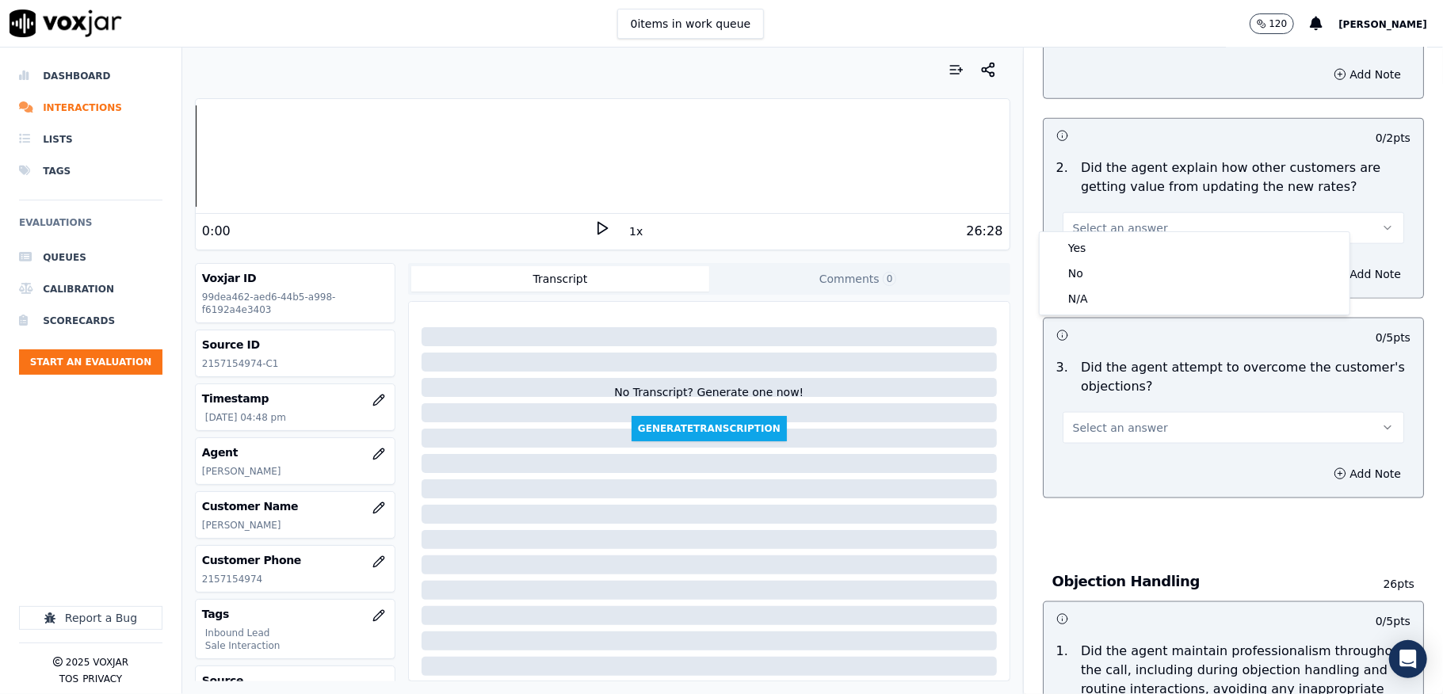
click at [1098, 243] on div "Yes" at bounding box center [1195, 247] width 304 height 25
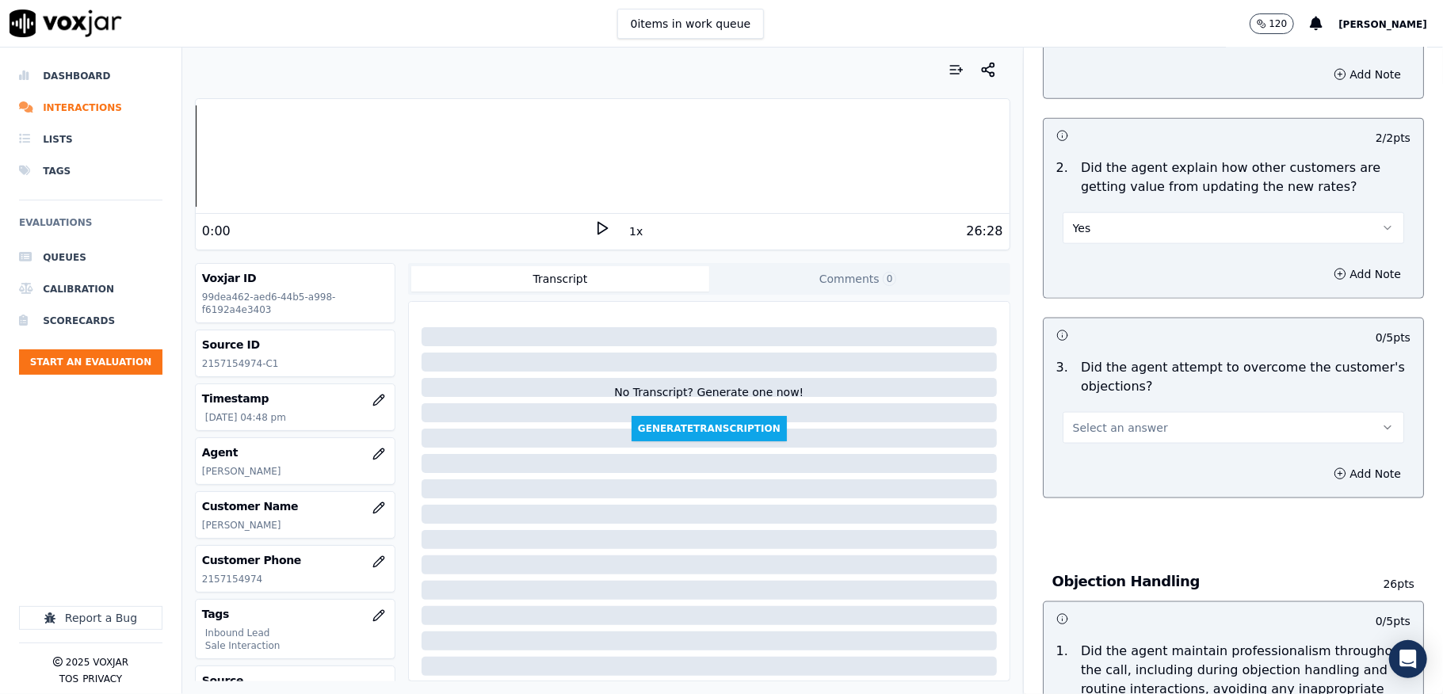
click at [1117, 420] on span "Select an answer" at bounding box center [1120, 428] width 95 height 16
click at [1106, 445] on div "Yes" at bounding box center [1195, 448] width 304 height 25
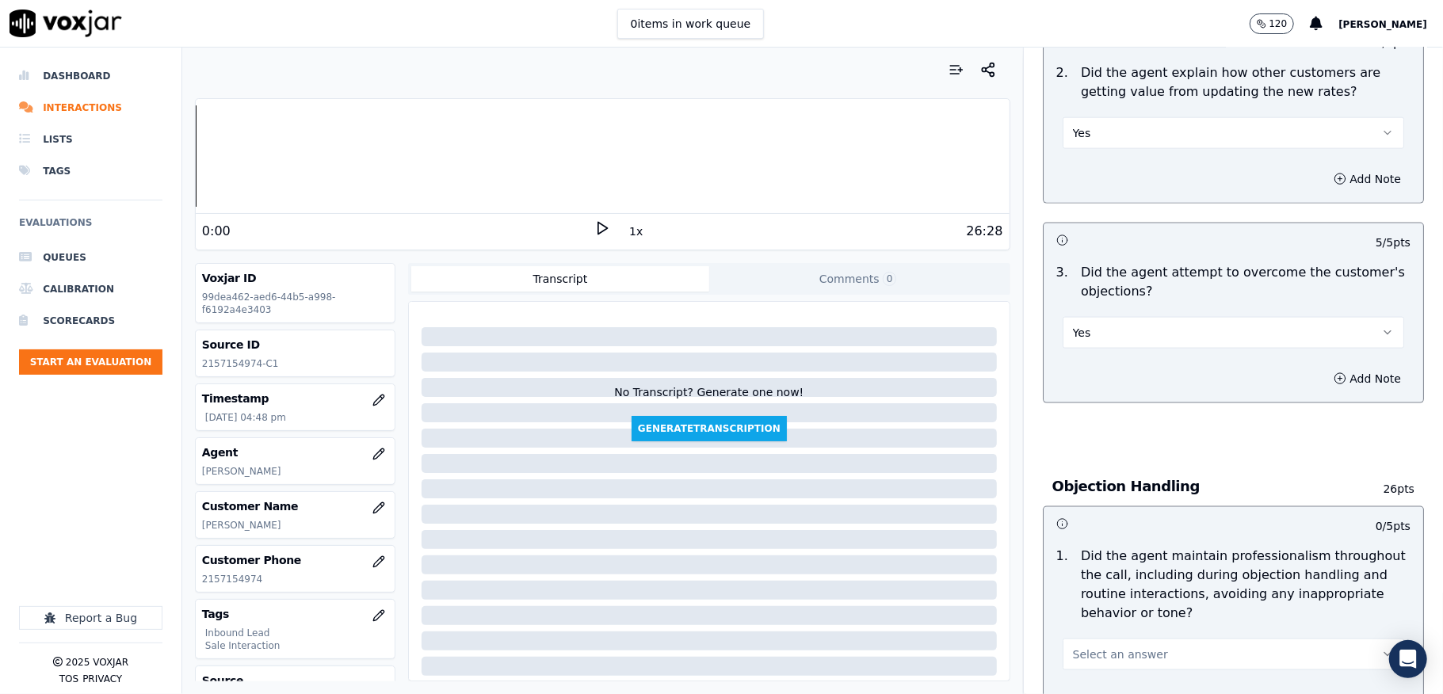
scroll to position [1690, 0]
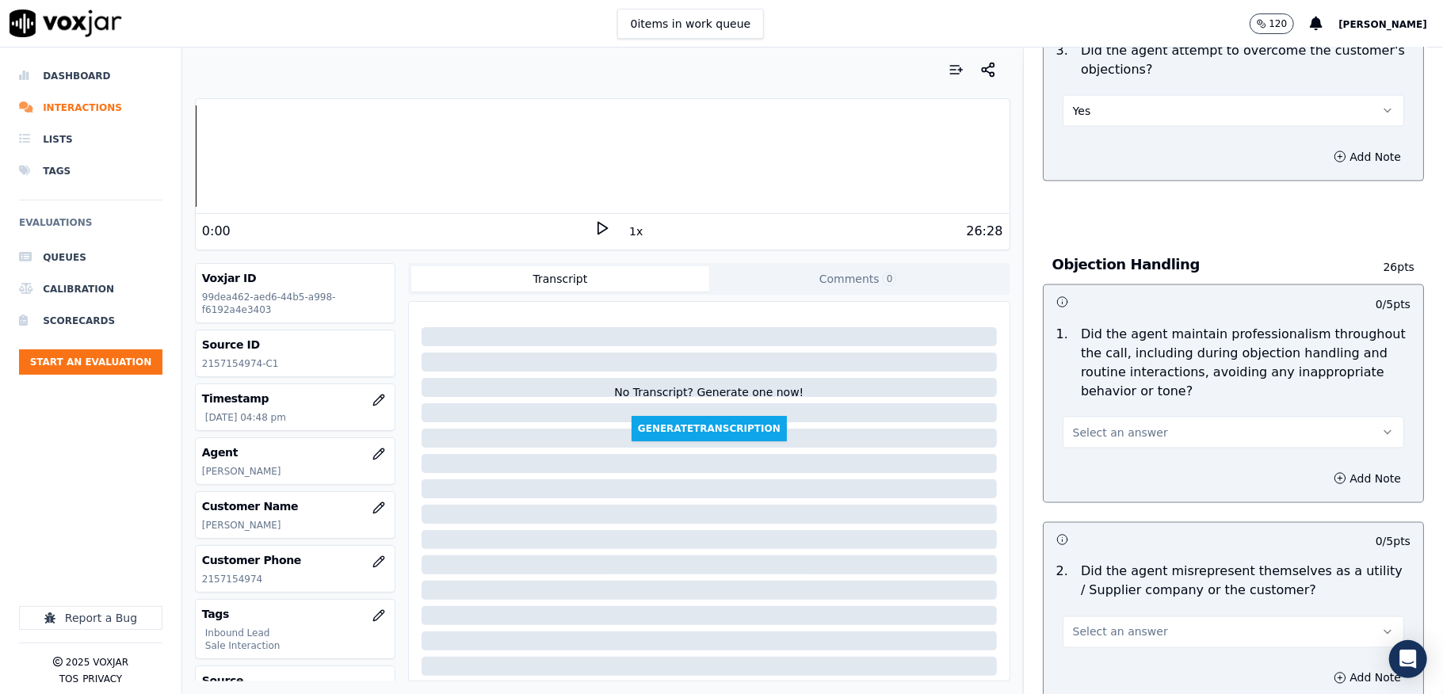
click at [1109, 425] on span "Select an answer" at bounding box center [1120, 433] width 95 height 16
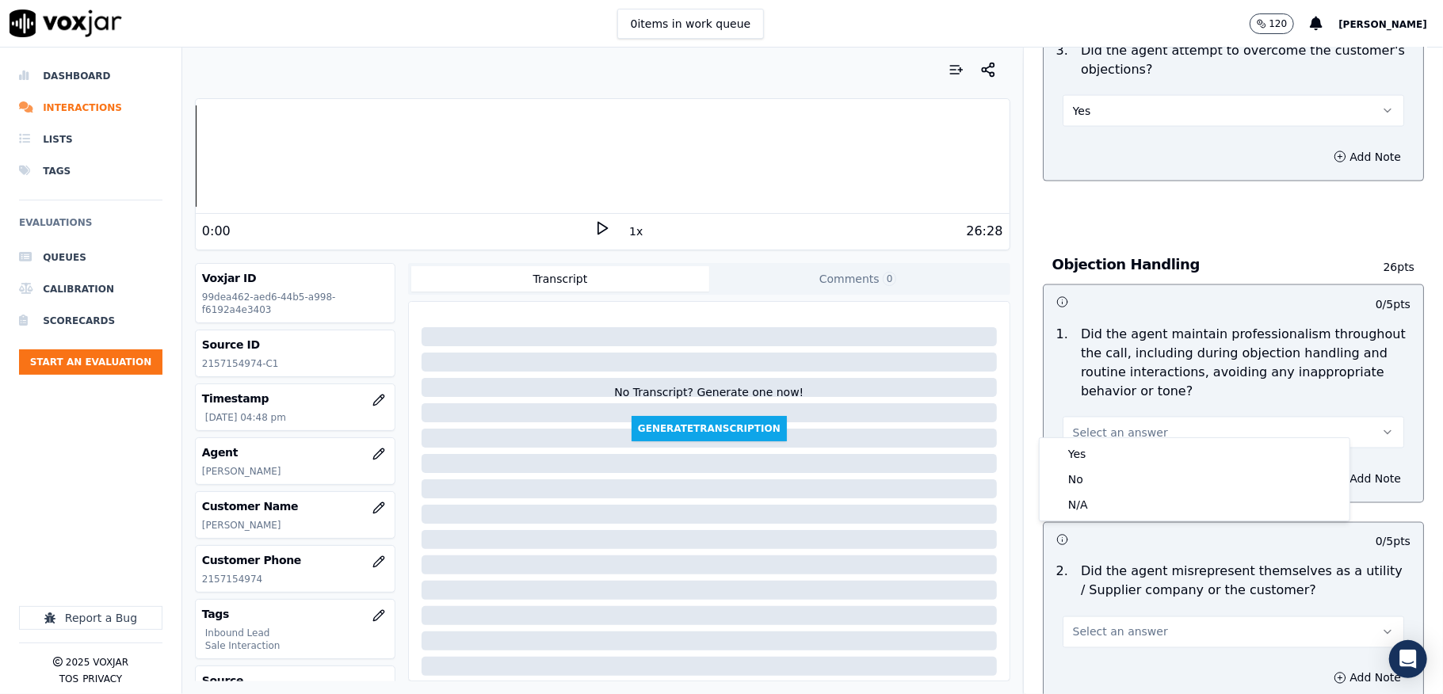
click at [1090, 445] on div "Yes" at bounding box center [1195, 453] width 304 height 25
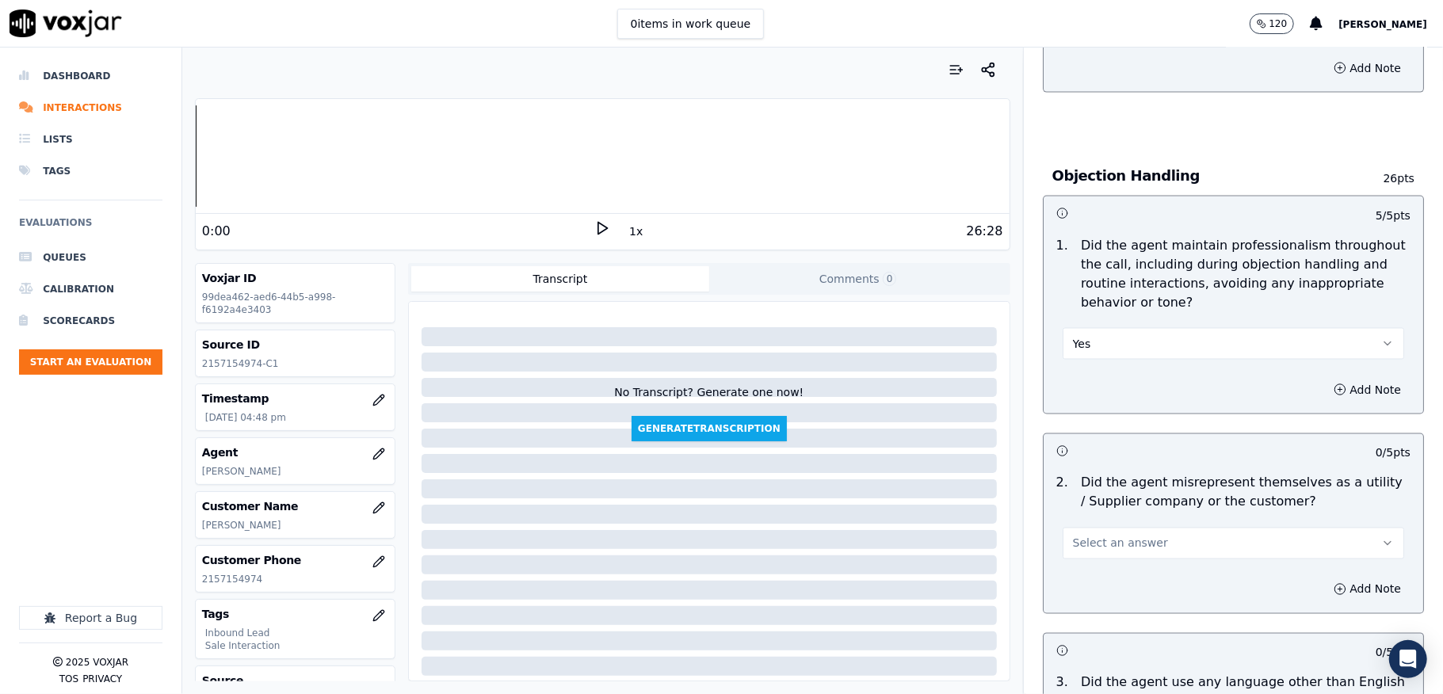
scroll to position [1902, 0]
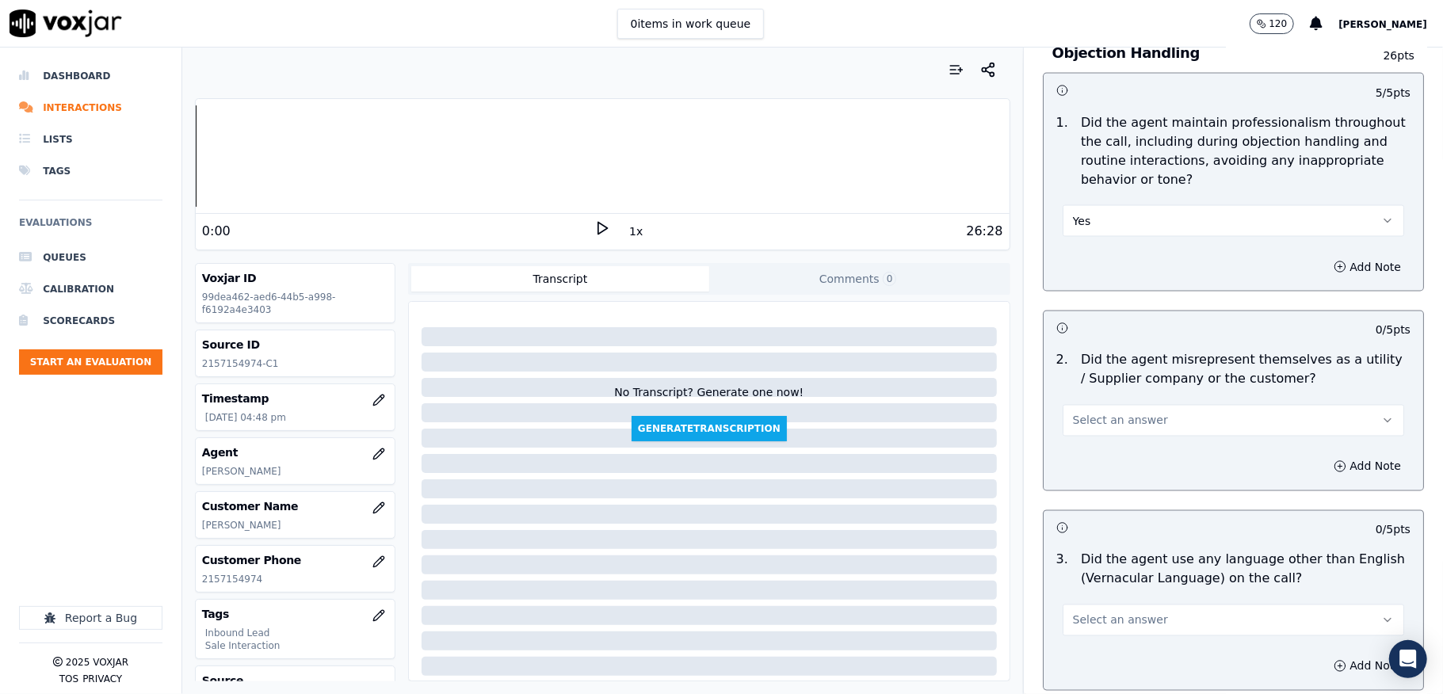
click at [1092, 415] on button "Select an answer" at bounding box center [1234, 421] width 342 height 32
click at [1078, 464] on div "No" at bounding box center [1195, 468] width 304 height 25
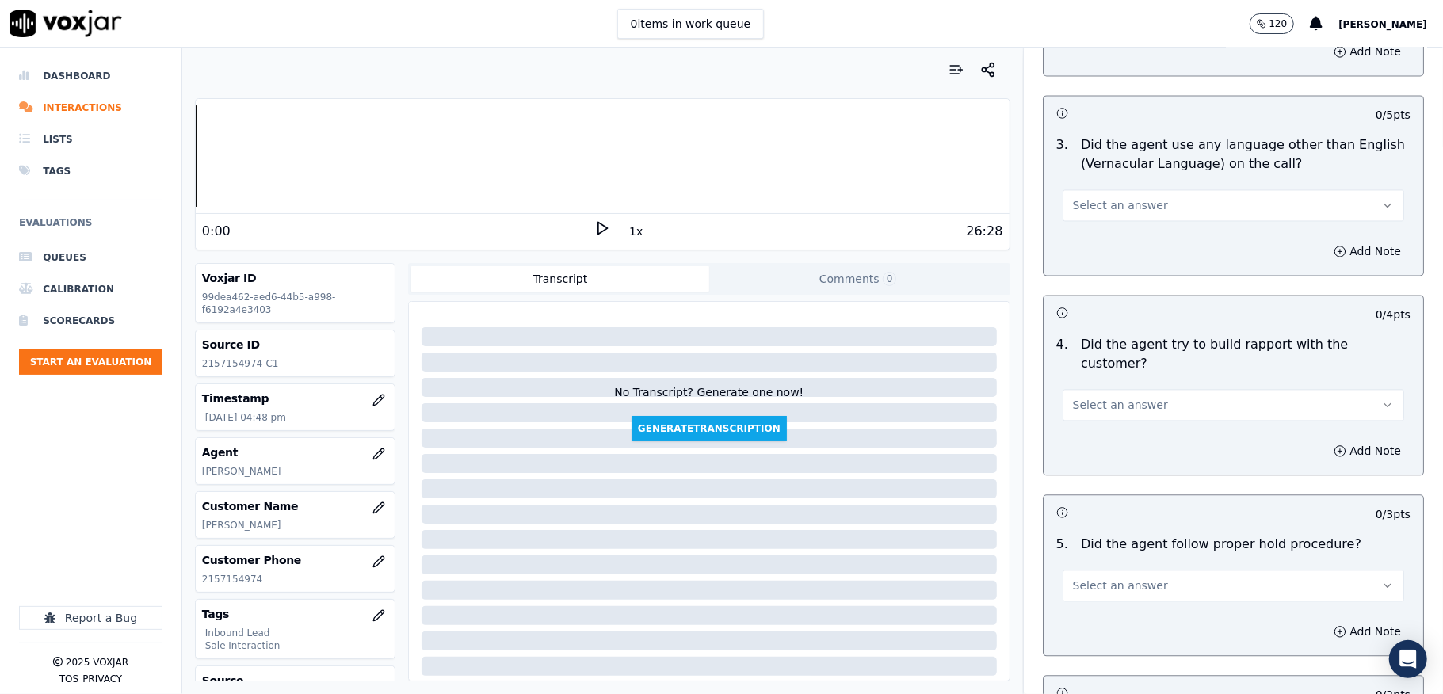
scroll to position [2324, 0]
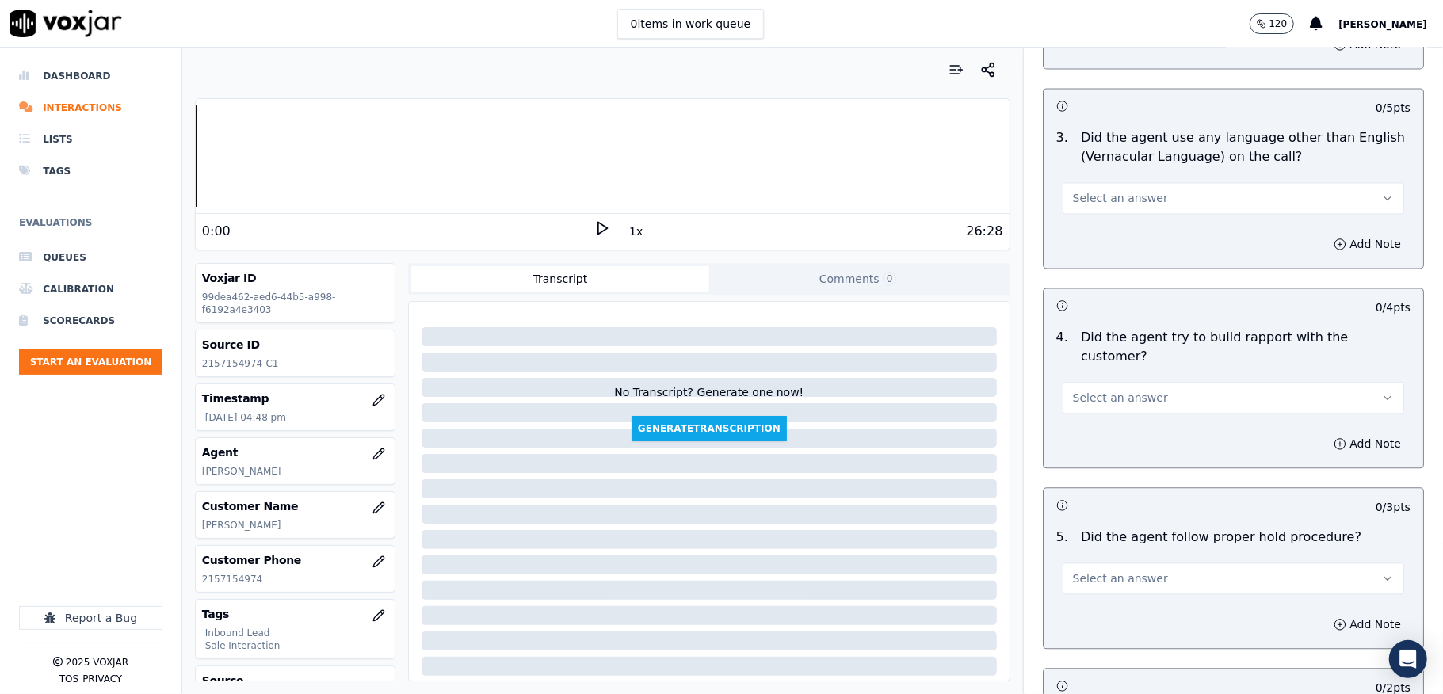
click at [1097, 197] on button "Select an answer" at bounding box center [1234, 198] width 342 height 32
click at [1092, 213] on div "Yes" at bounding box center [1195, 220] width 304 height 25
click at [1111, 420] on div "Add Note" at bounding box center [1234, 444] width 380 height 48
click at [1103, 390] on span "Select an answer" at bounding box center [1120, 398] width 95 height 16
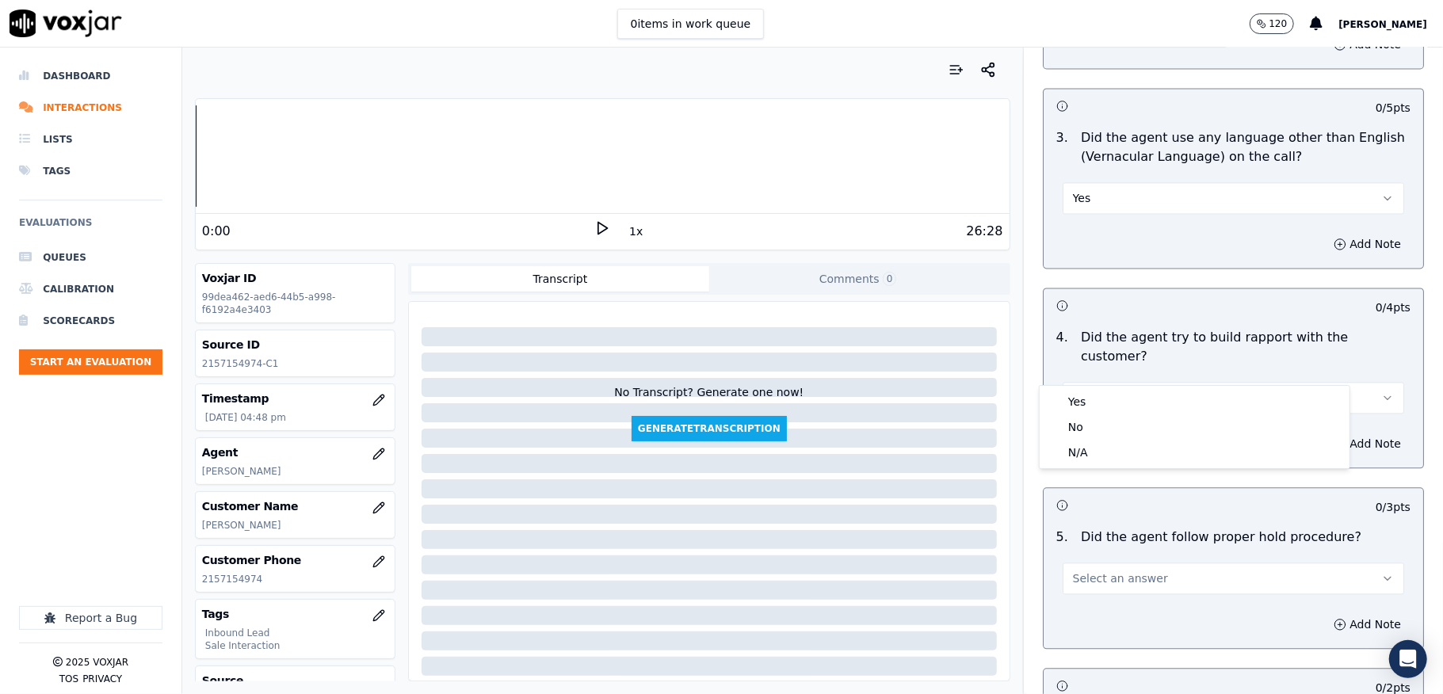
click at [1159, 382] on button "Select an answer" at bounding box center [1234, 398] width 342 height 32
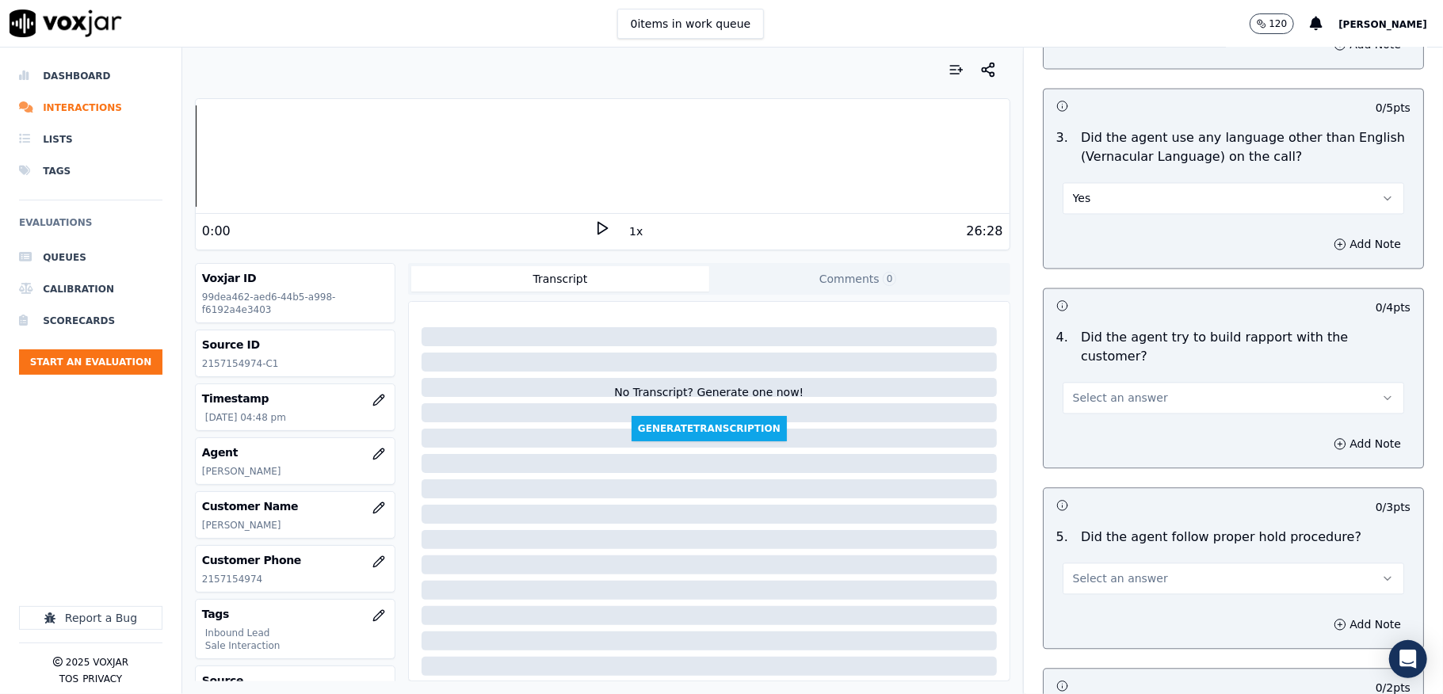
click at [1146, 382] on button "Select an answer" at bounding box center [1234, 398] width 342 height 32
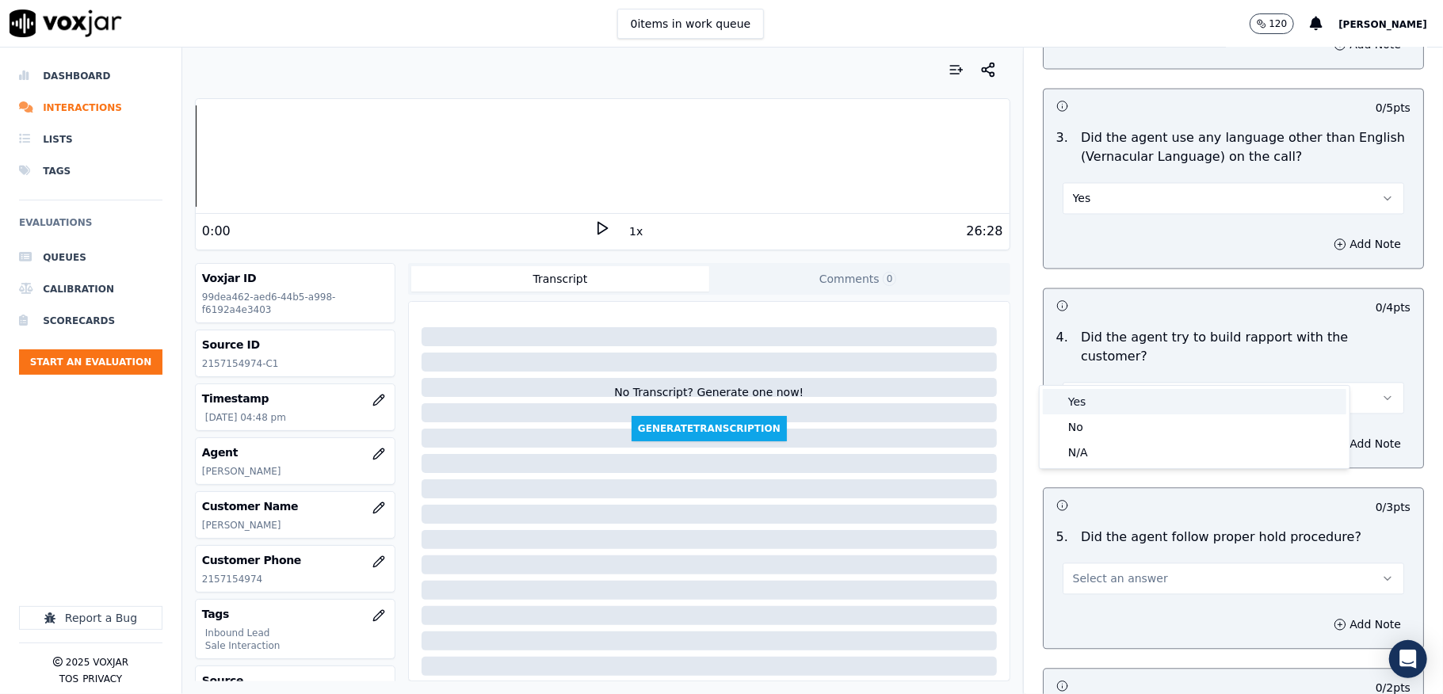
click at [1070, 403] on div "Yes" at bounding box center [1195, 401] width 304 height 25
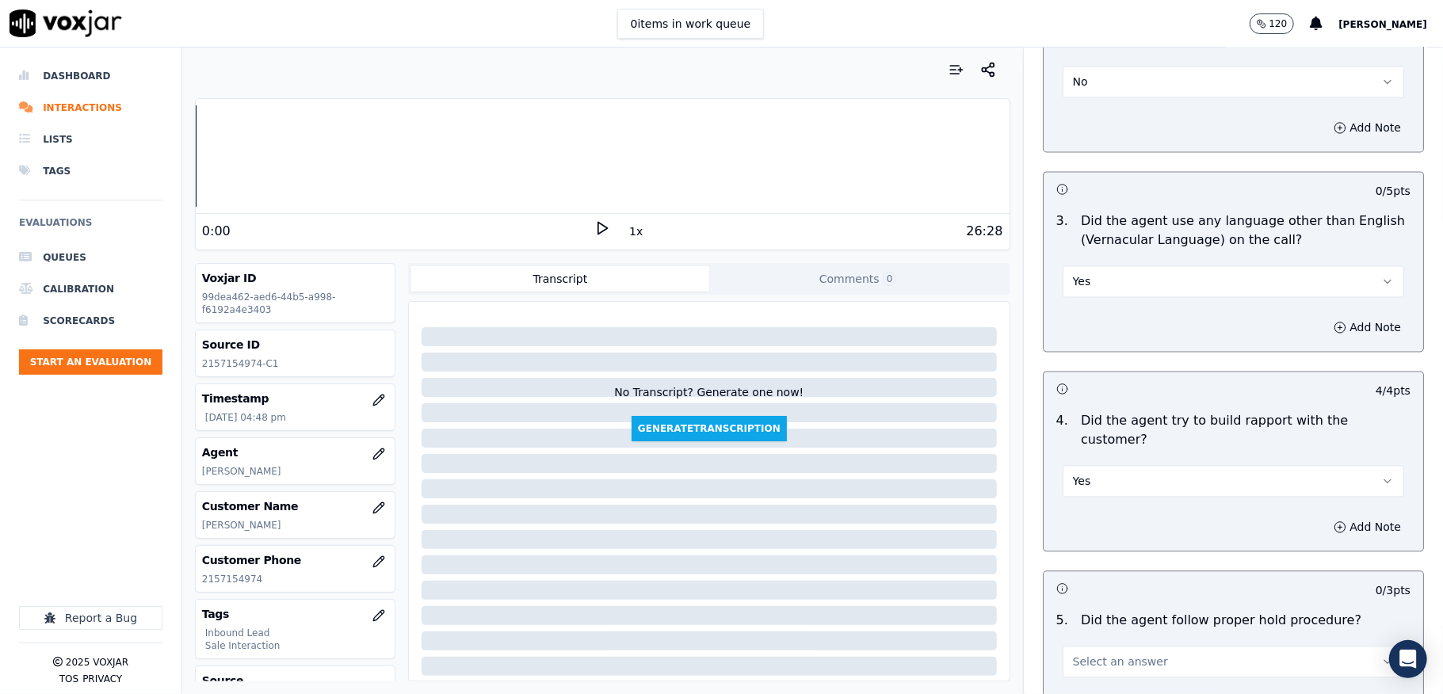
scroll to position [2219, 0]
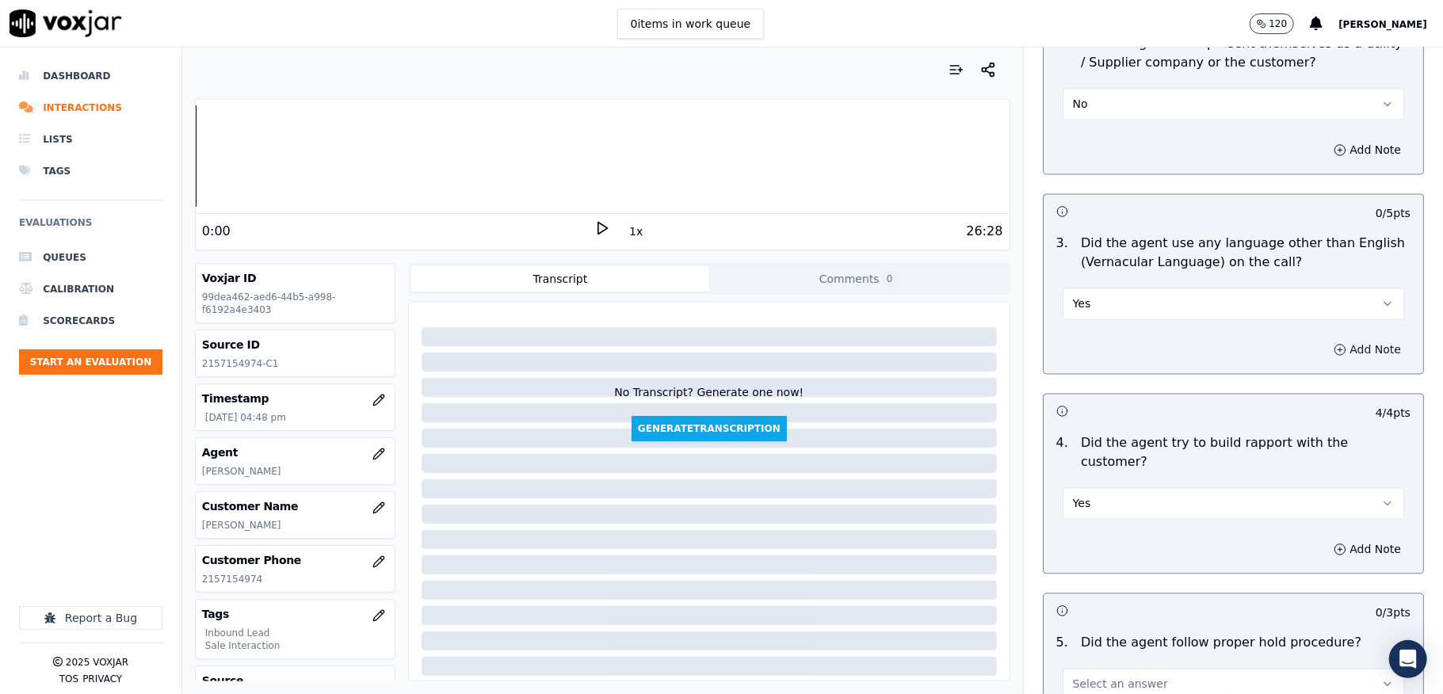
click at [1324, 338] on button "Add Note" at bounding box center [1367, 349] width 86 height 22
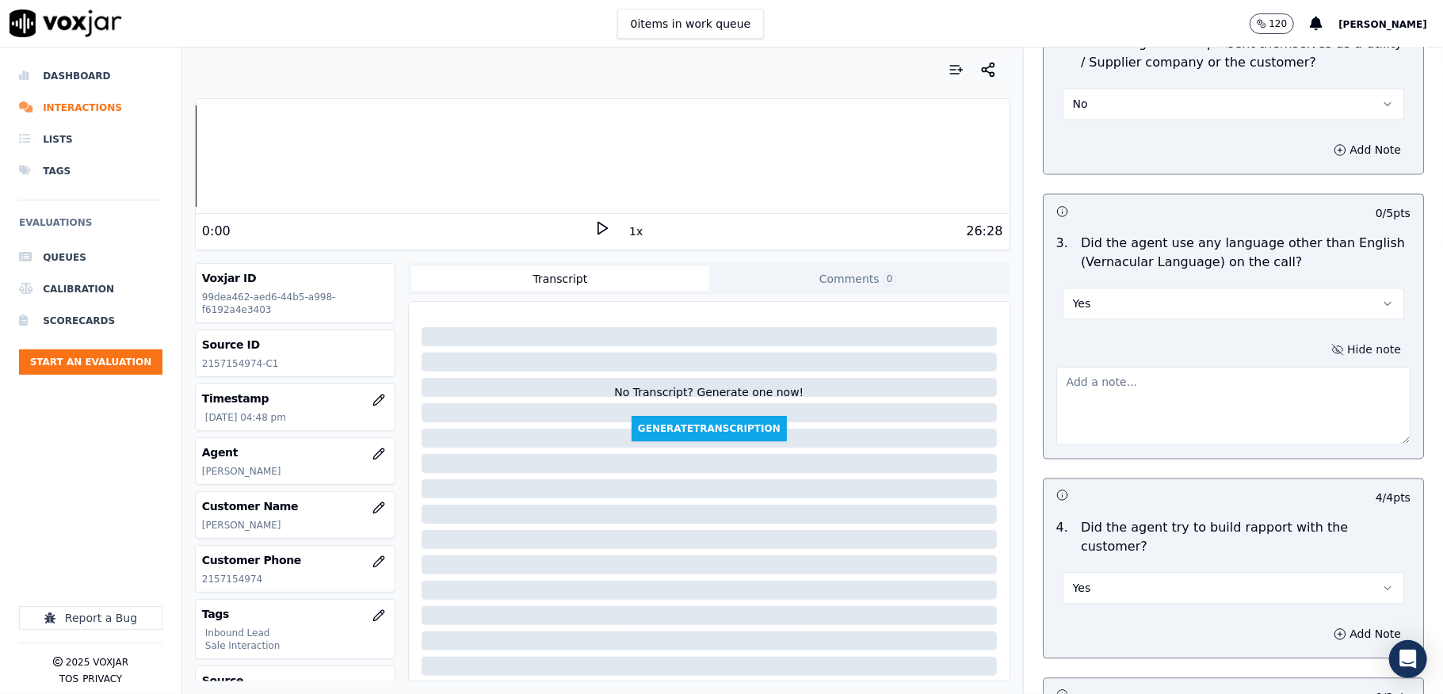
click at [1322, 338] on button "Hide note" at bounding box center [1366, 349] width 89 height 22
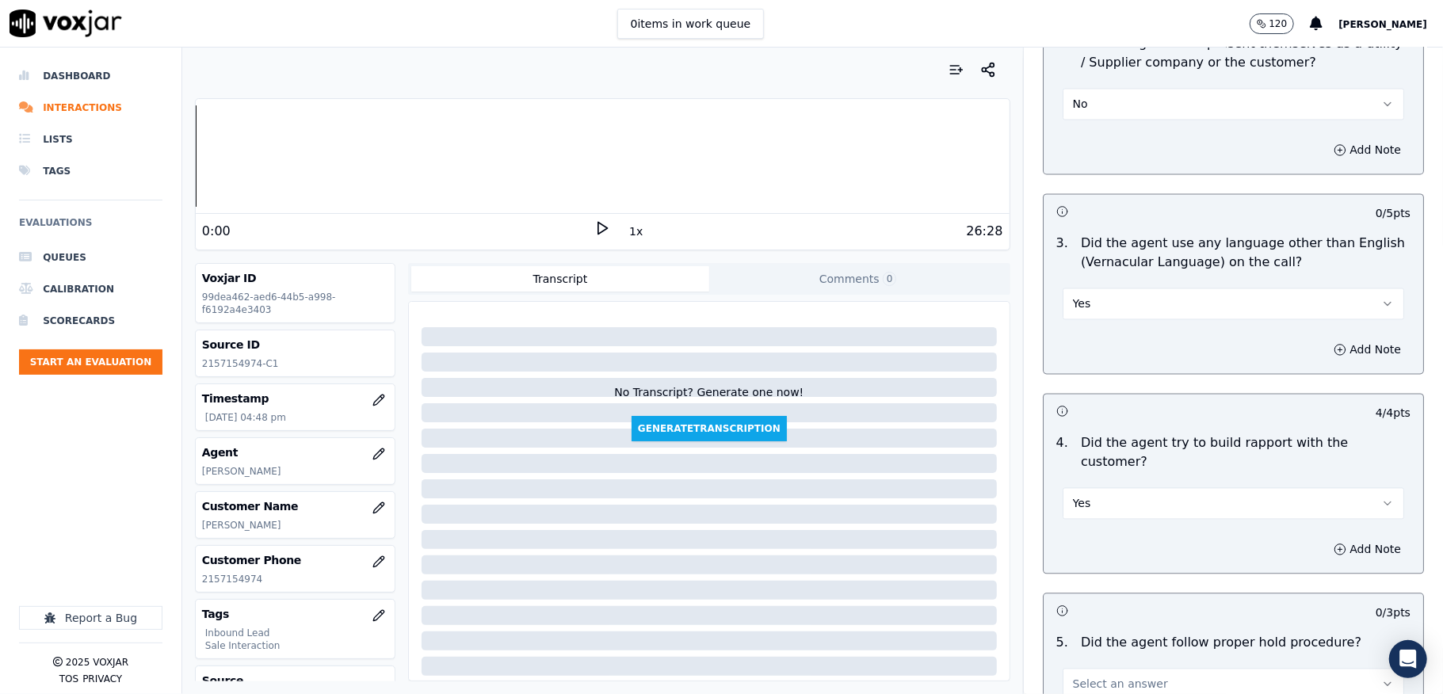
click at [1323, 290] on button "Yes" at bounding box center [1234, 304] width 342 height 32
click at [1108, 346] on div "No" at bounding box center [1195, 350] width 304 height 25
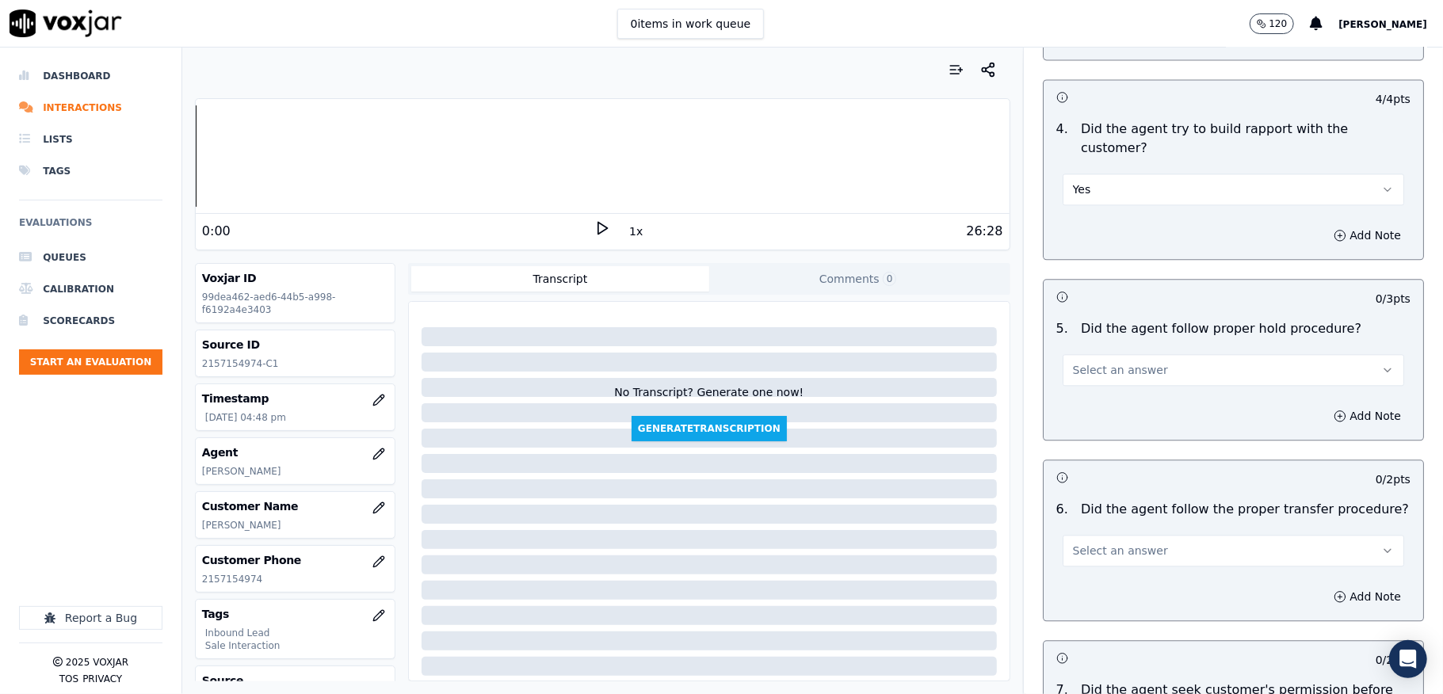
scroll to position [2536, 0]
click at [1159, 351] on button "Select an answer" at bounding box center [1234, 367] width 342 height 32
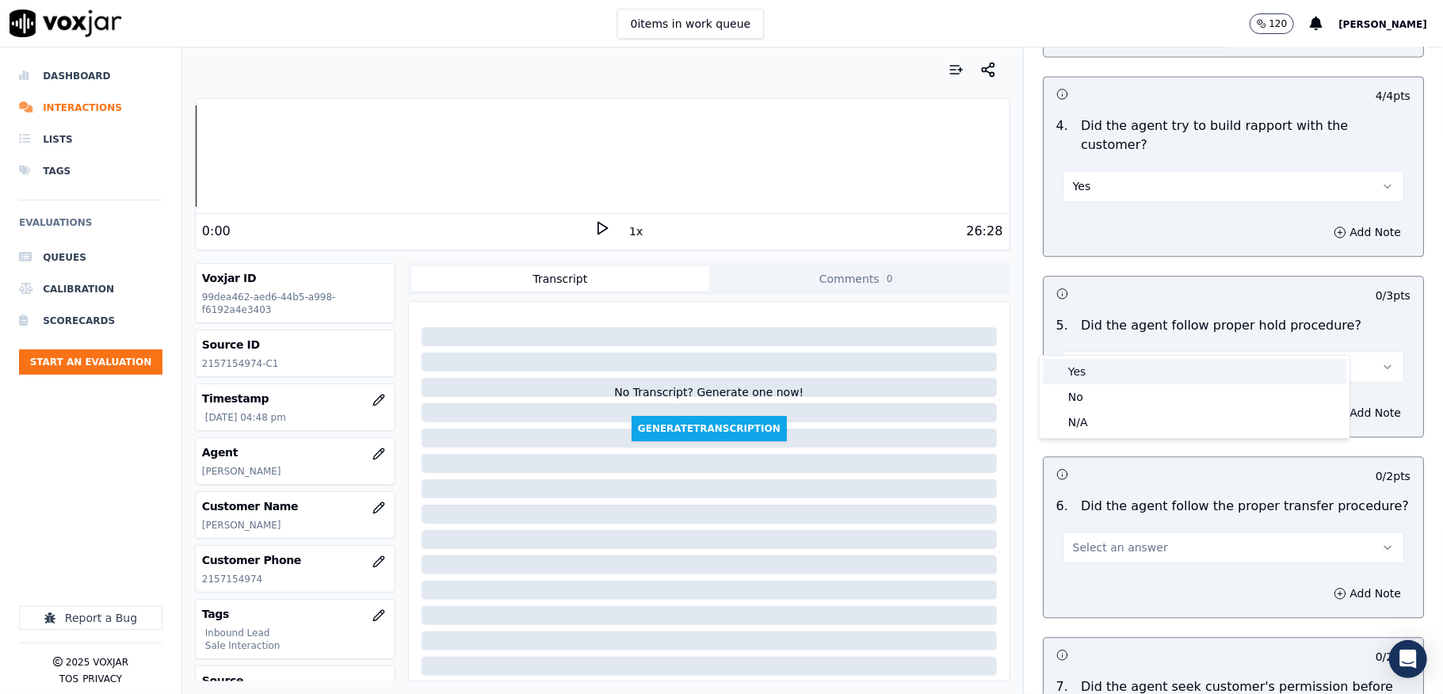
click at [1130, 361] on div "Yes" at bounding box center [1195, 371] width 304 height 25
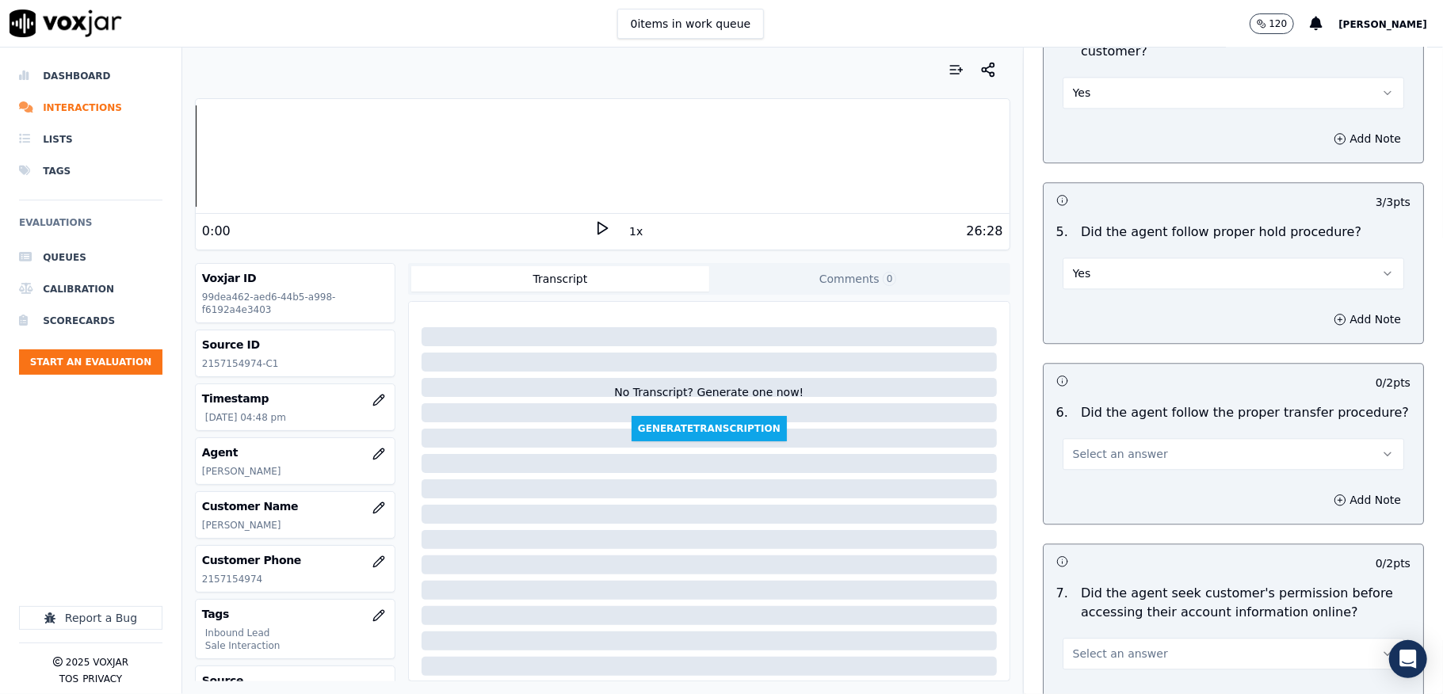
scroll to position [2747, 0]
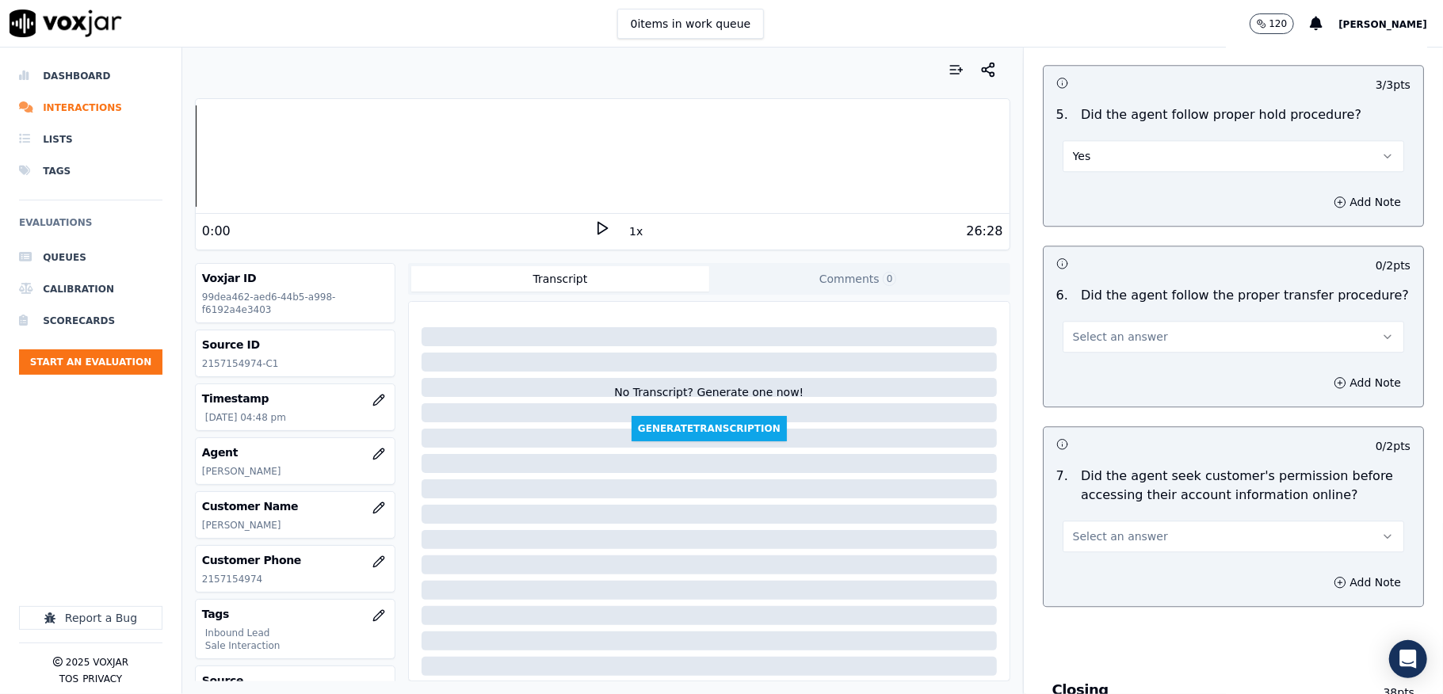
click at [1117, 321] on button "Select an answer" at bounding box center [1234, 337] width 342 height 32
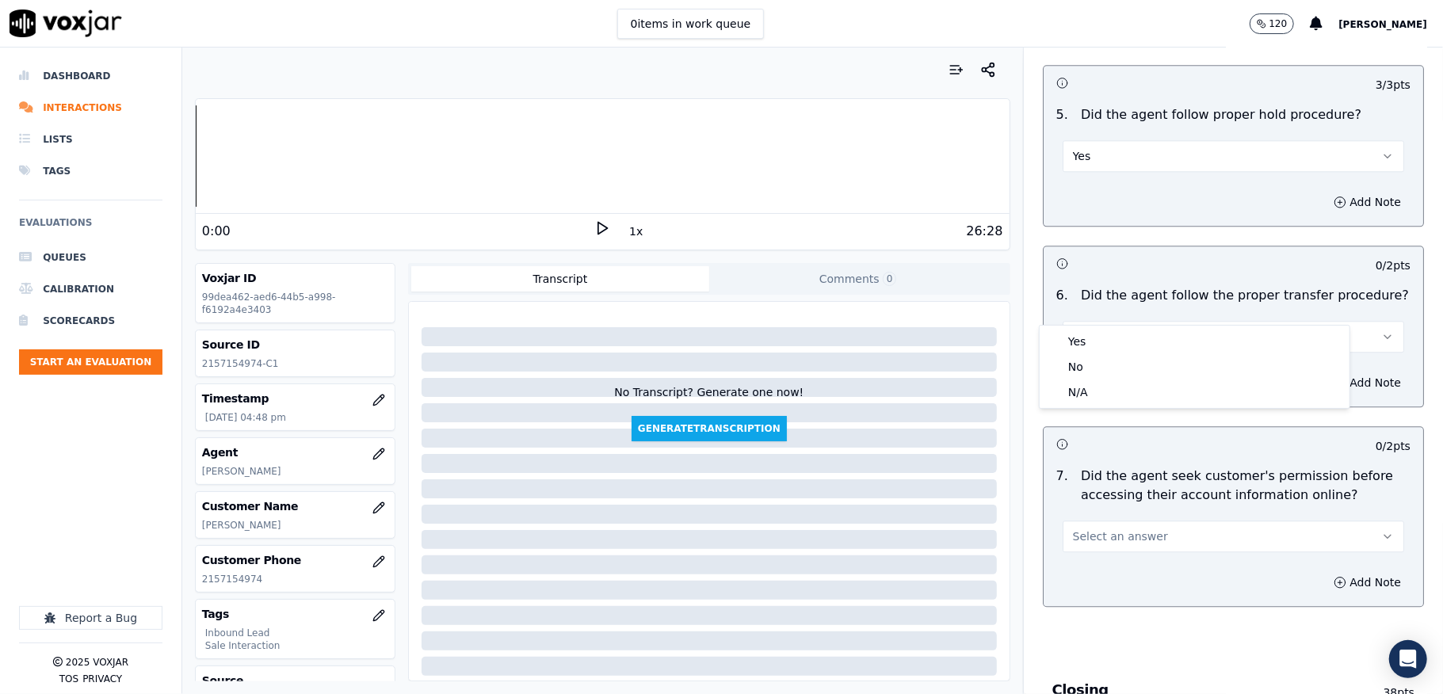
click at [1108, 338] on div "Yes" at bounding box center [1195, 341] width 304 height 25
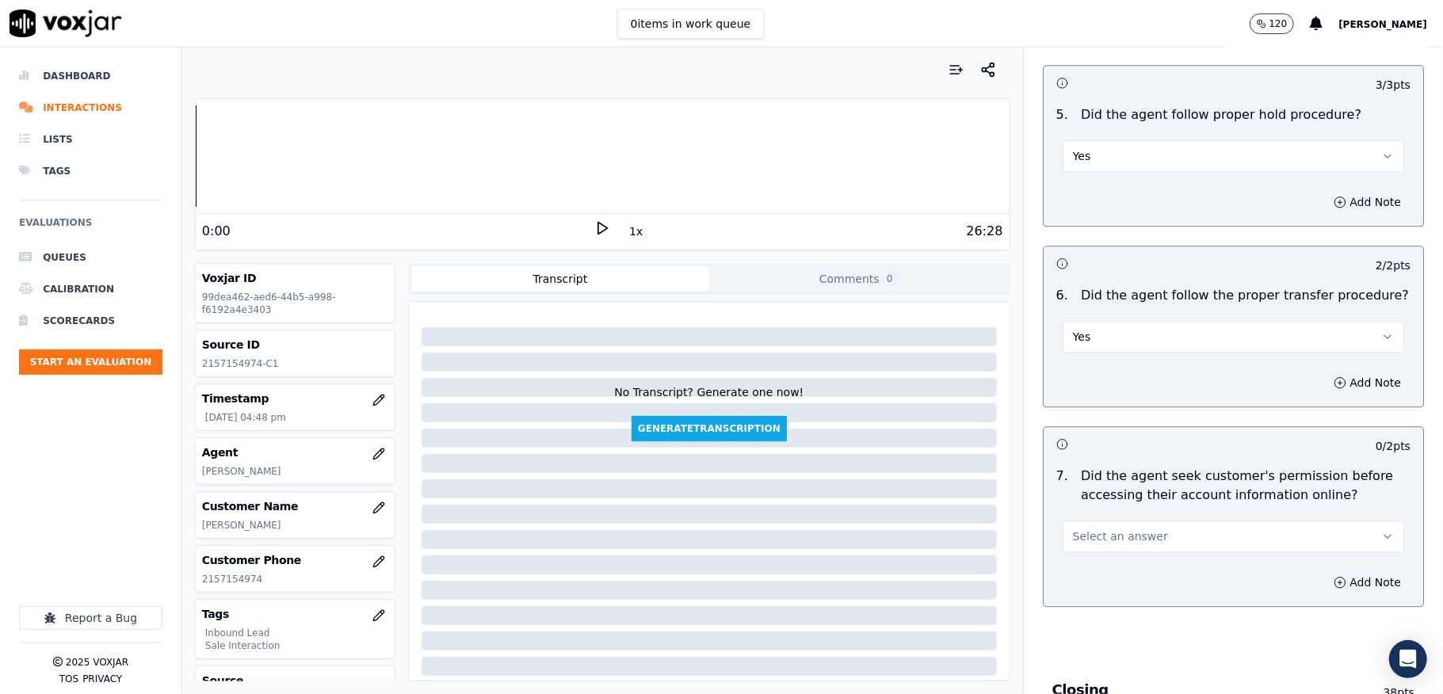
scroll to position [2958, 0]
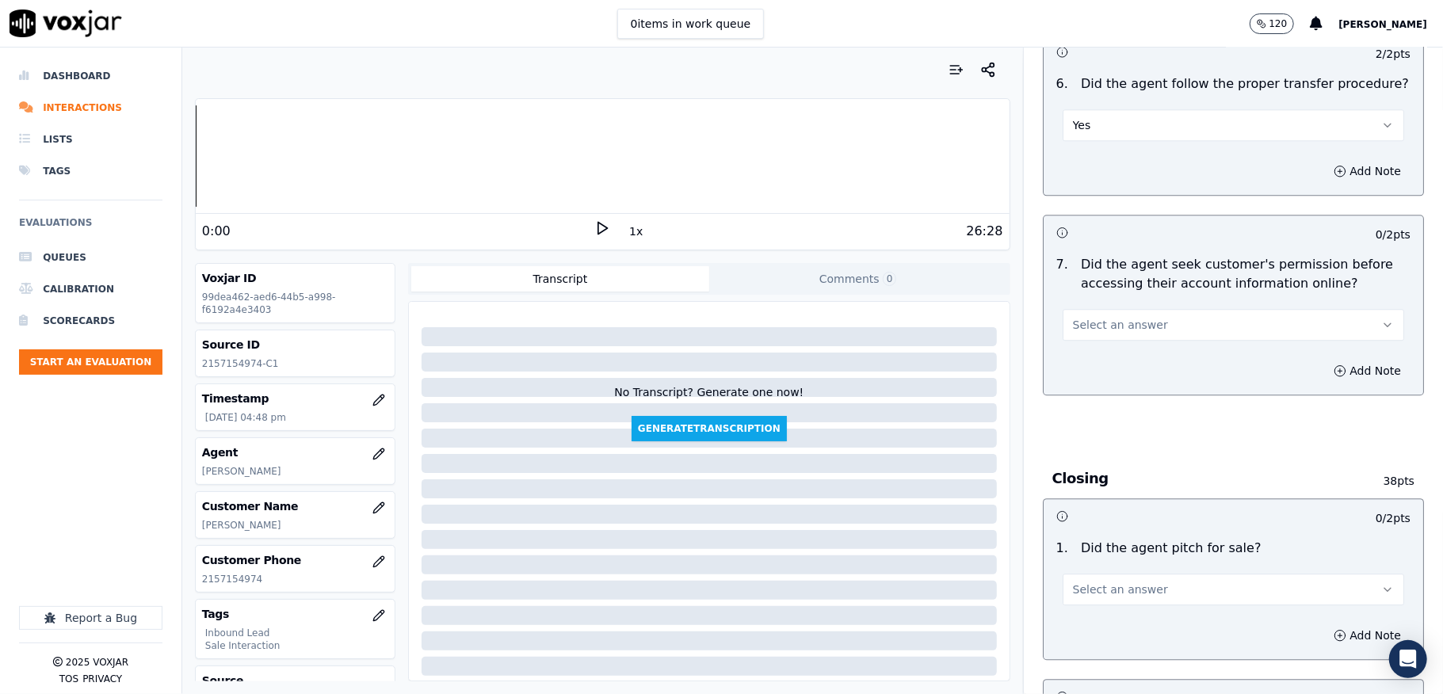
click at [1125, 317] on span "Select an answer" at bounding box center [1120, 325] width 95 height 16
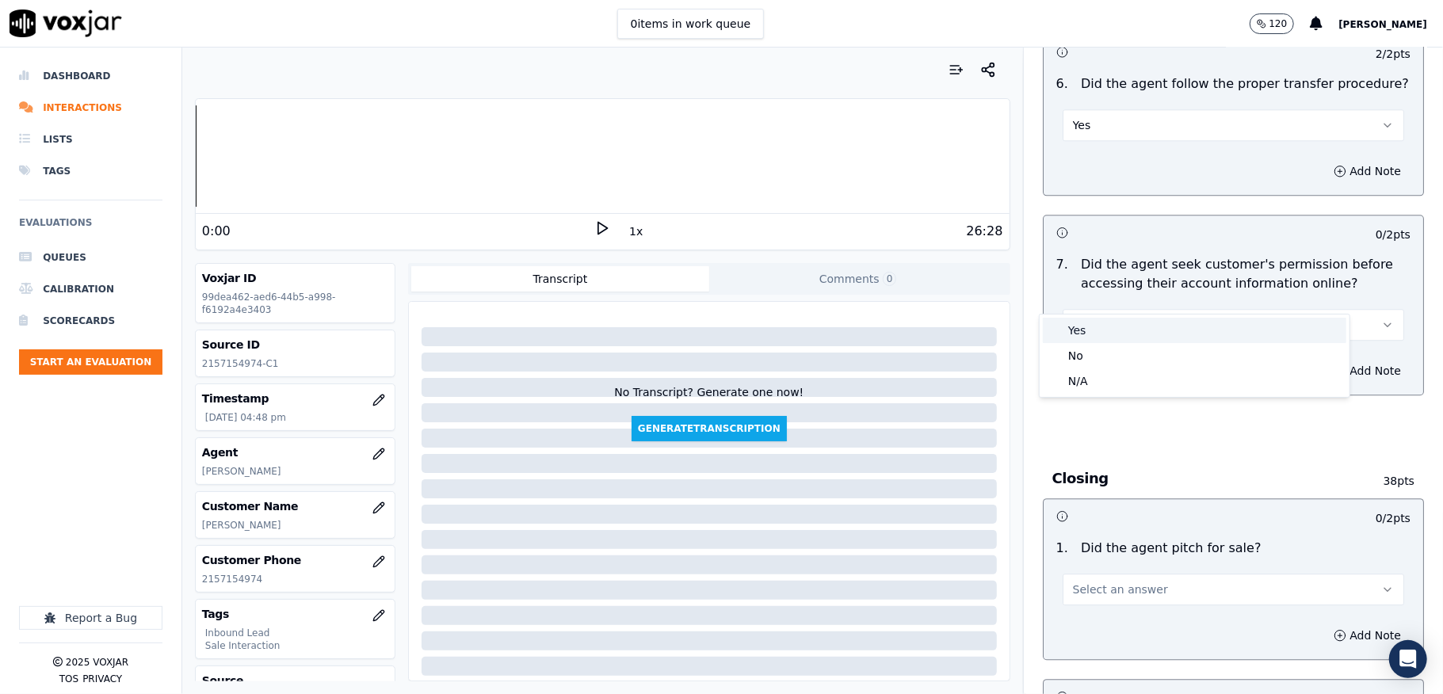
click at [1111, 322] on div "Yes" at bounding box center [1195, 330] width 304 height 25
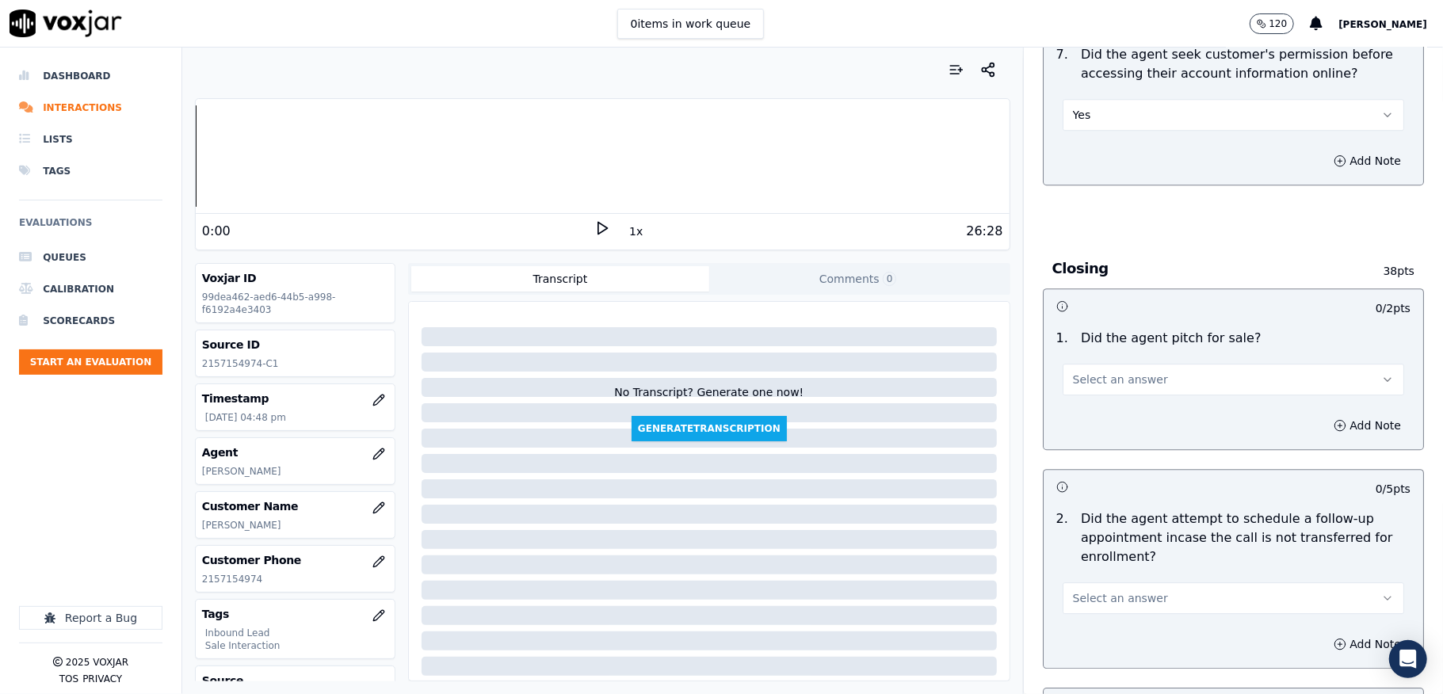
scroll to position [3170, 0]
click at [1100, 370] on span "Select an answer" at bounding box center [1120, 378] width 95 height 16
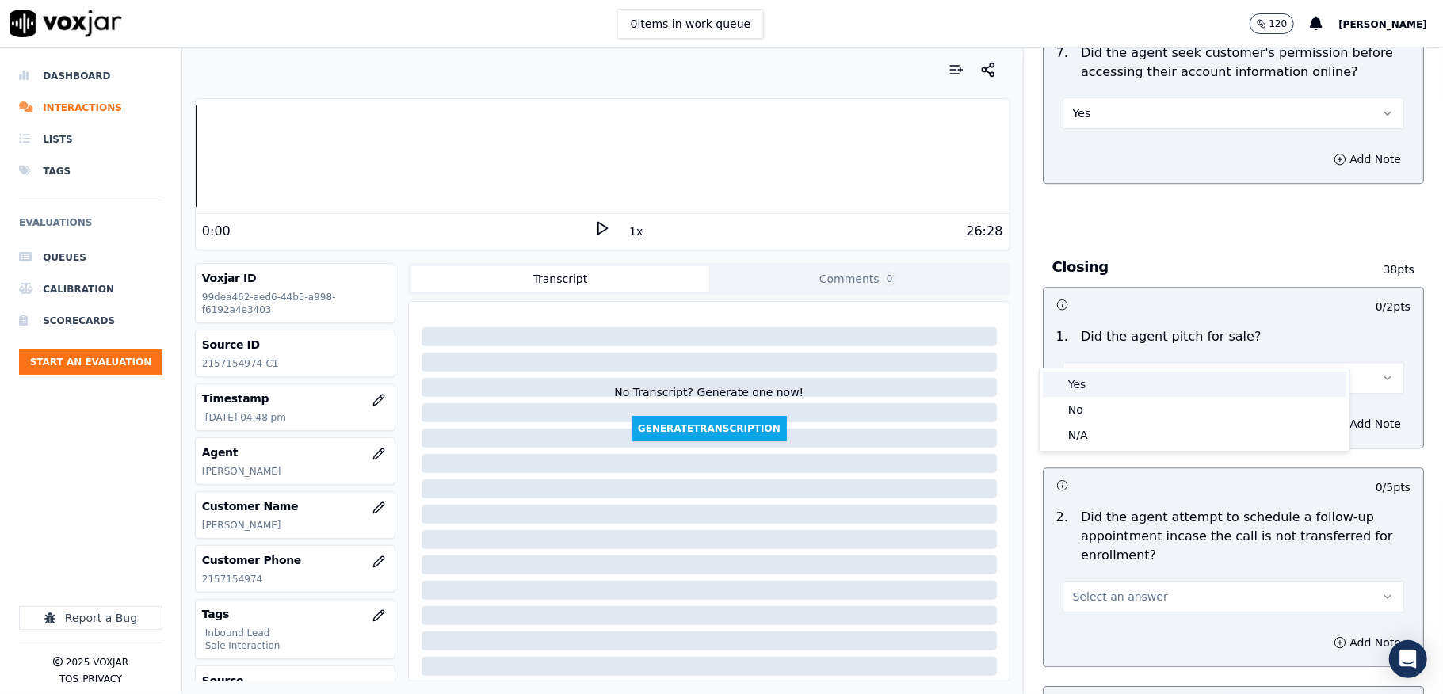
click at [1097, 382] on div "Yes" at bounding box center [1195, 384] width 304 height 25
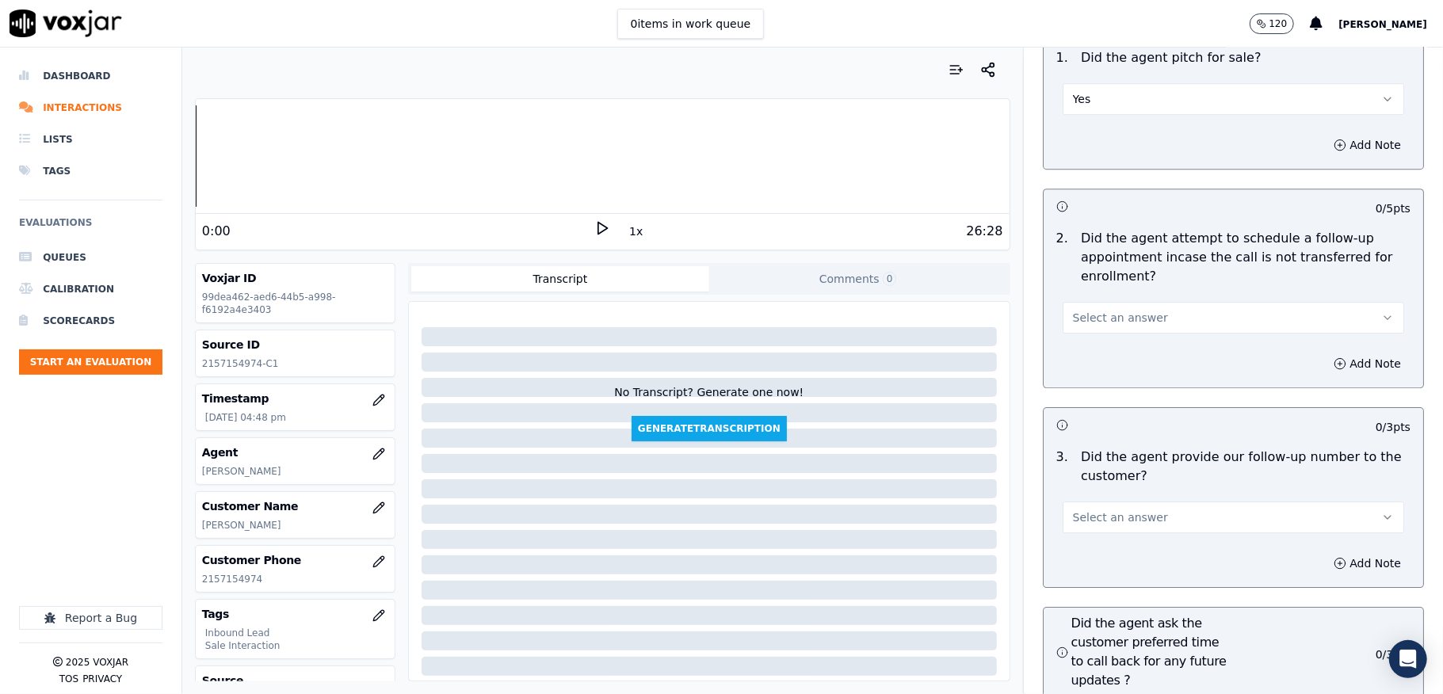
scroll to position [3487, 0]
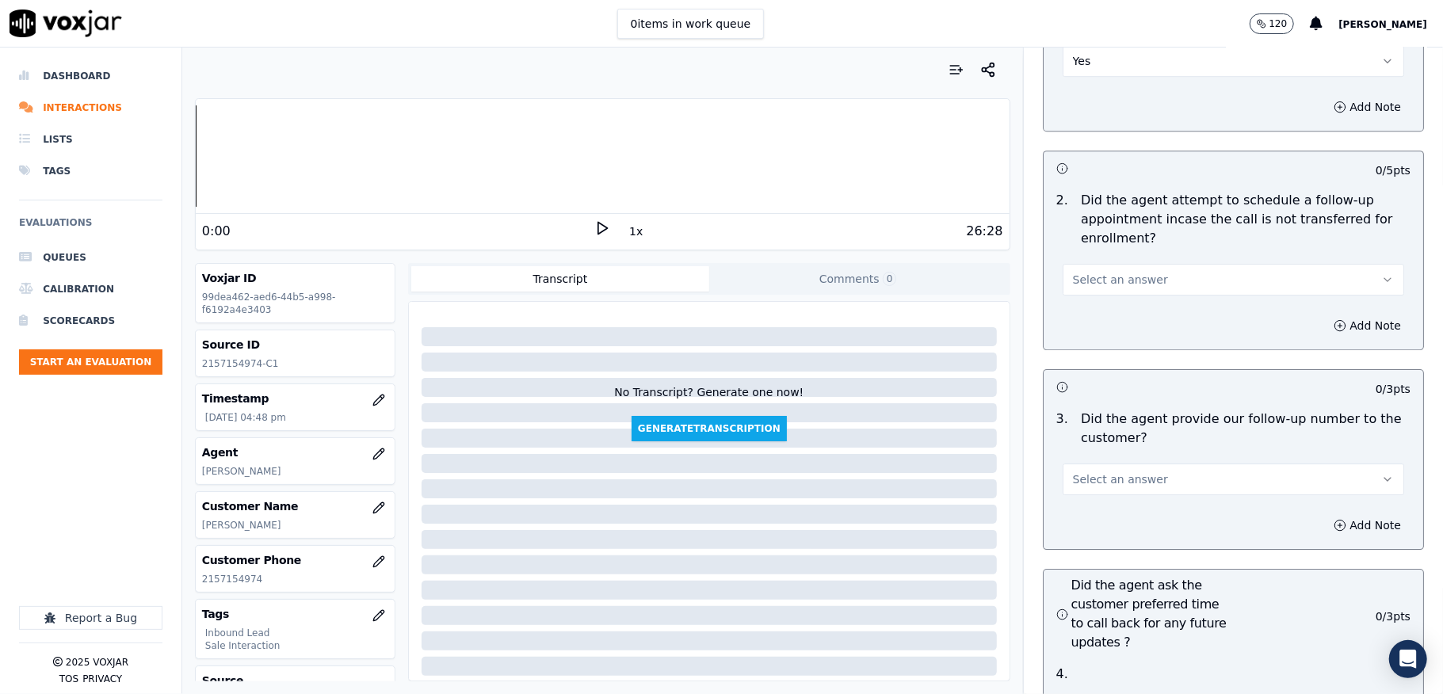
click at [1097, 272] on span "Select an answer" at bounding box center [1120, 280] width 95 height 16
click at [1068, 314] on div "No" at bounding box center [1195, 311] width 304 height 25
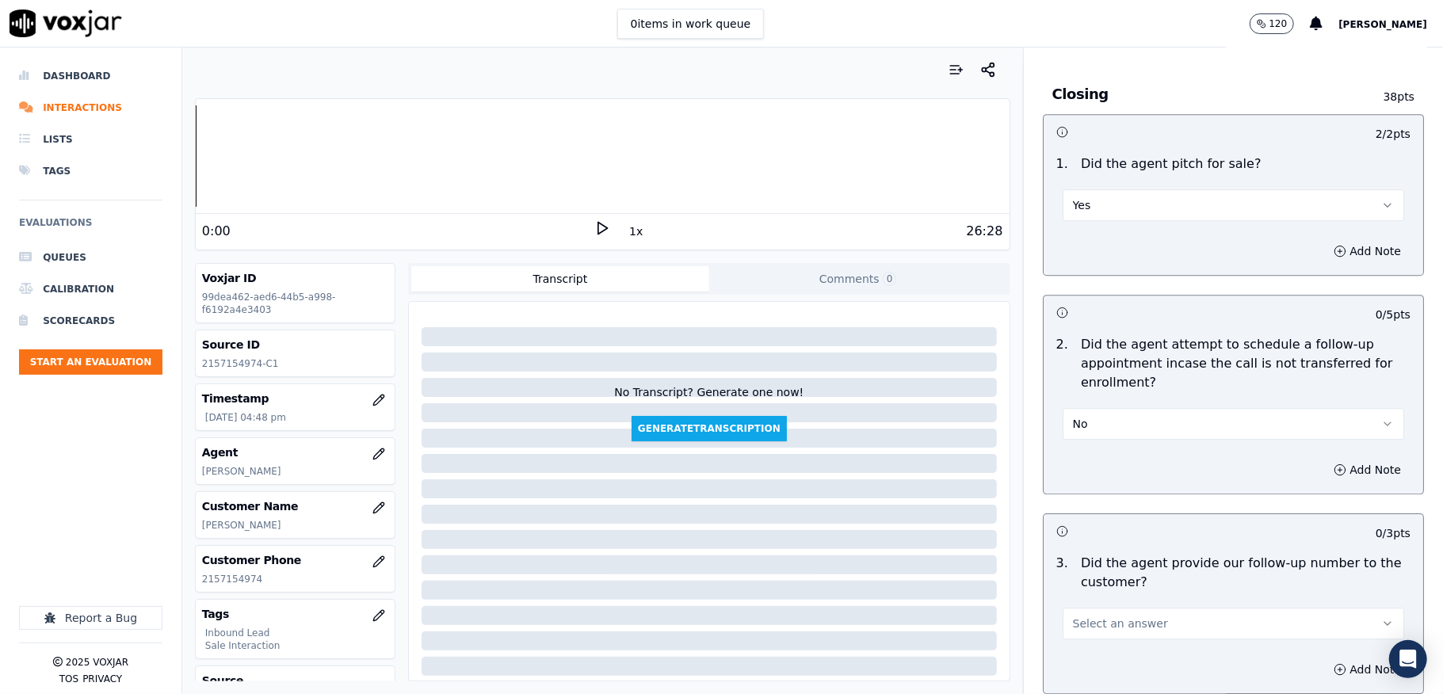
scroll to position [3381, 0]
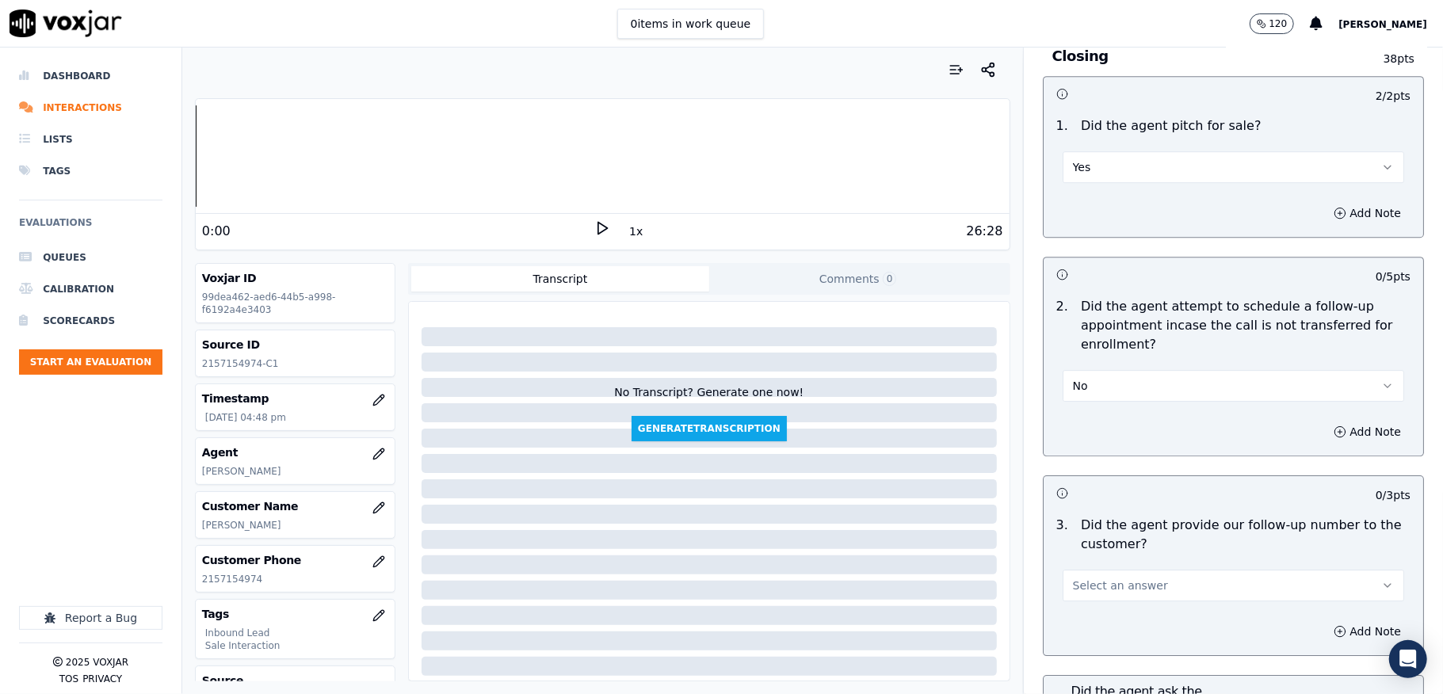
click at [1082, 370] on button "No" at bounding box center [1234, 386] width 342 height 32
click at [1072, 441] on div "N/A" at bounding box center [1195, 442] width 304 height 25
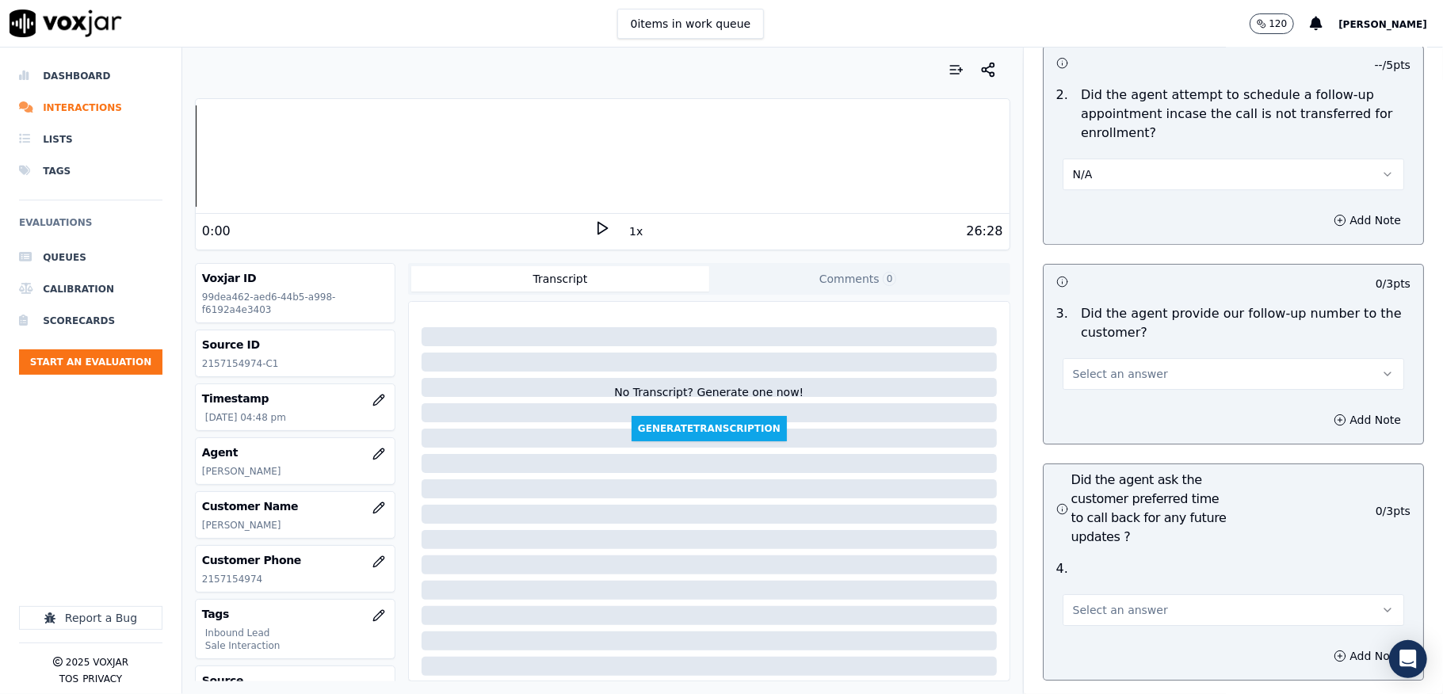
click at [1098, 366] on span "Select an answer" at bounding box center [1120, 374] width 95 height 16
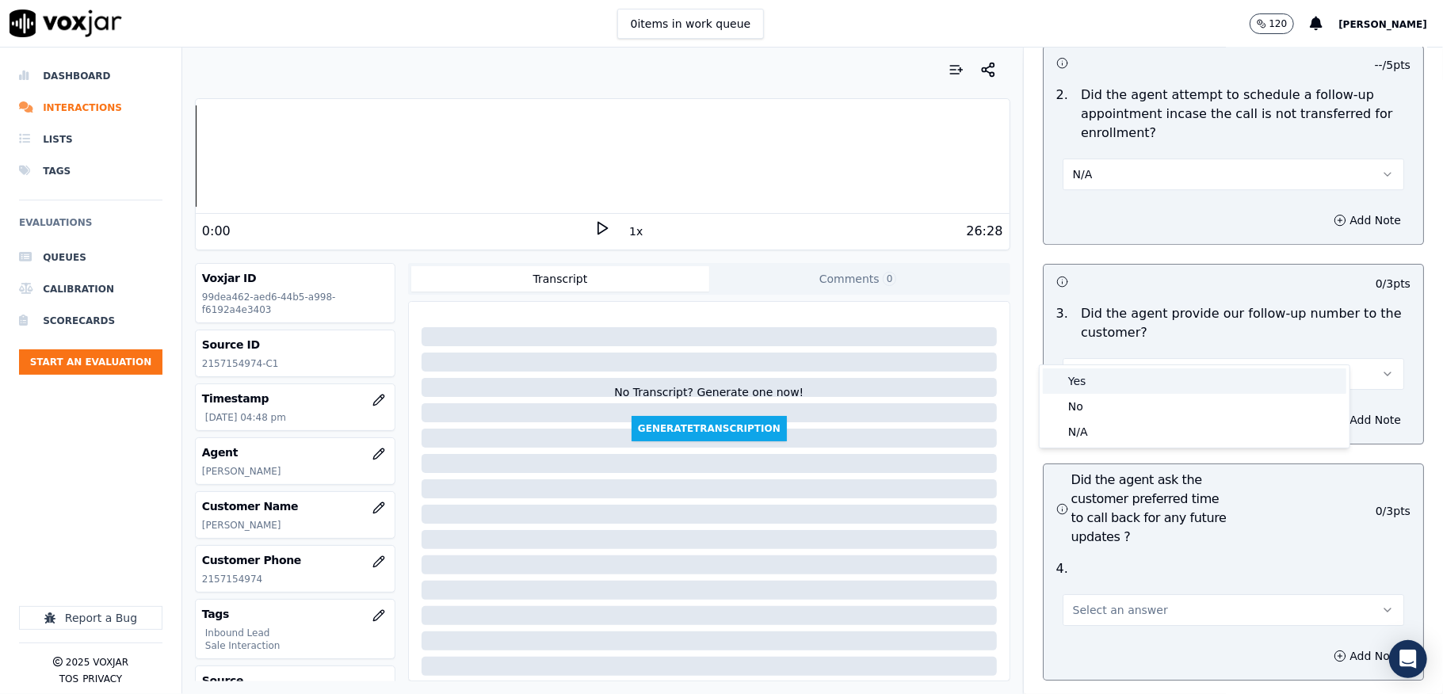
click at [1092, 375] on div "Yes" at bounding box center [1195, 381] width 304 height 25
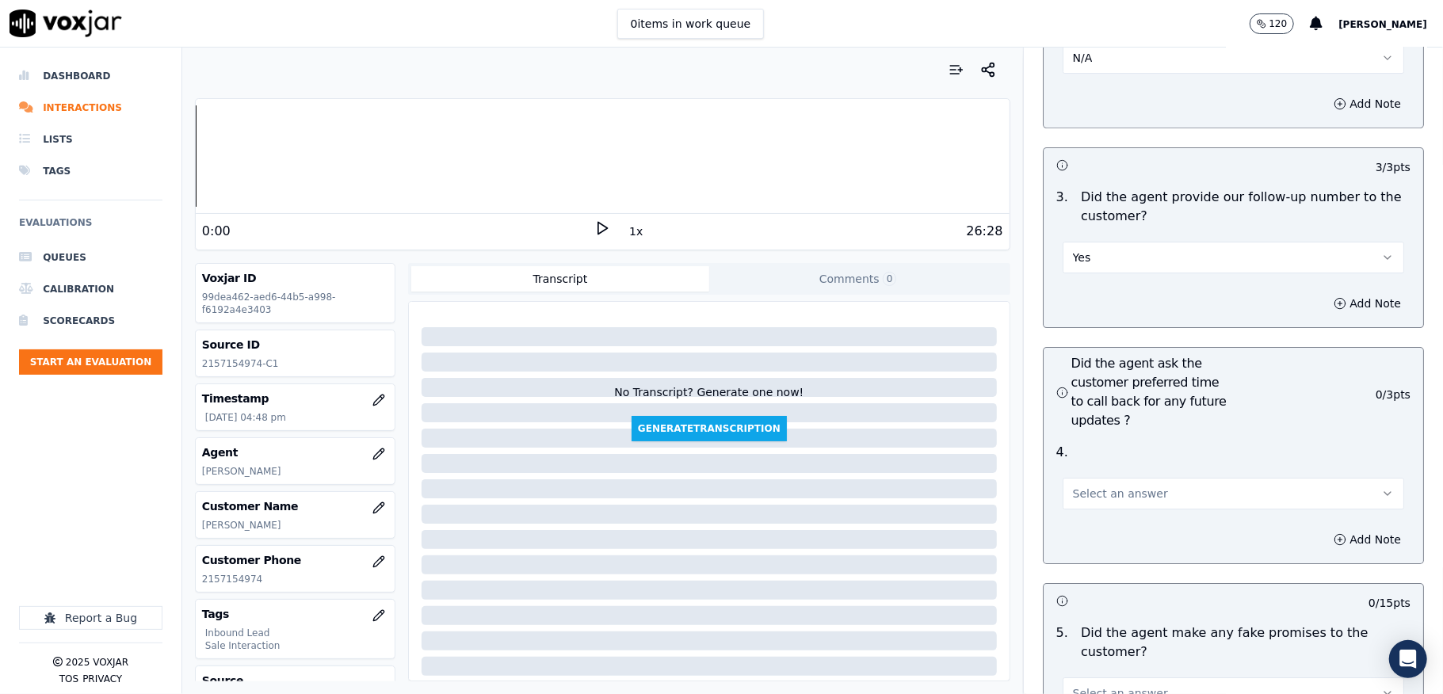
scroll to position [3909, 0]
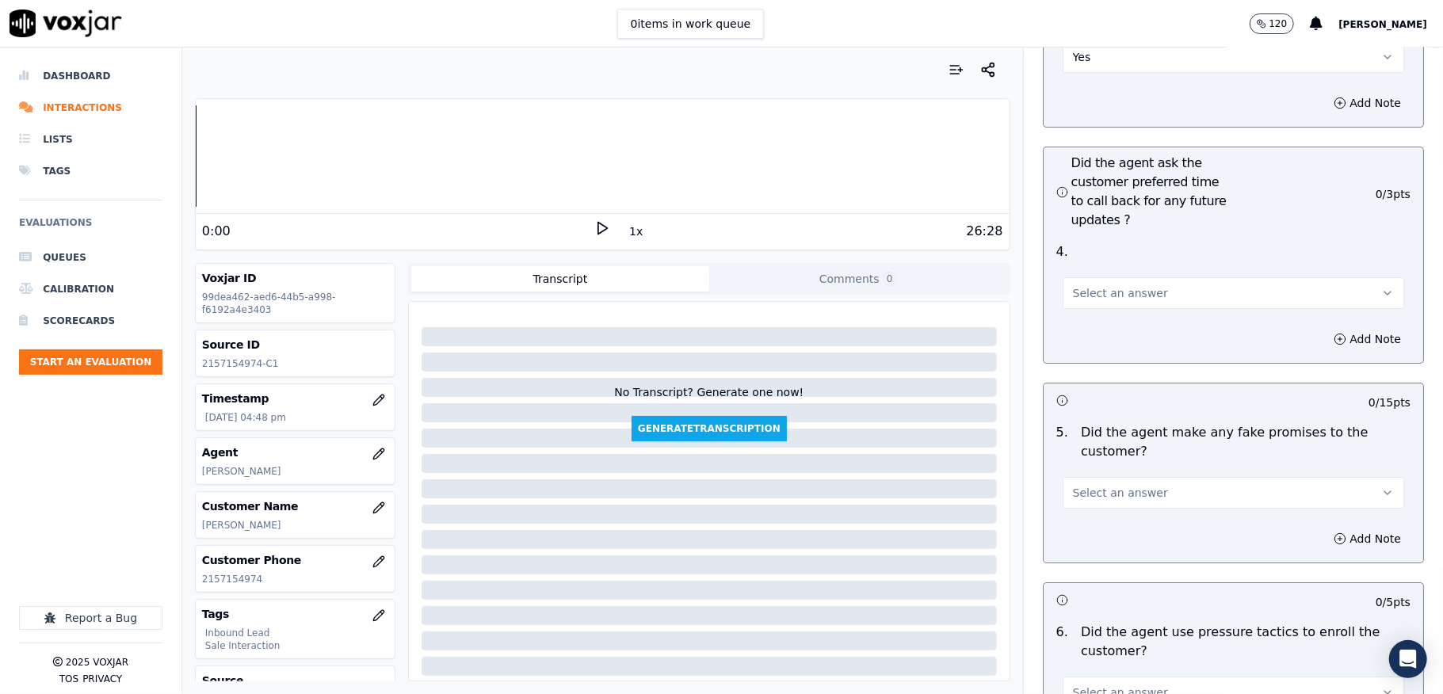
drag, startPoint x: 1102, startPoint y: 260, endPoint x: 1102, endPoint y: 276, distance: 15.8
click at [1102, 285] on span "Select an answer" at bounding box center [1120, 293] width 95 height 16
click at [1108, 350] on div "N/A" at bounding box center [1195, 350] width 304 height 25
click at [1075, 485] on span "Select an answer" at bounding box center [1120, 493] width 95 height 16
click at [1084, 529] on div "No" at bounding box center [1195, 526] width 304 height 25
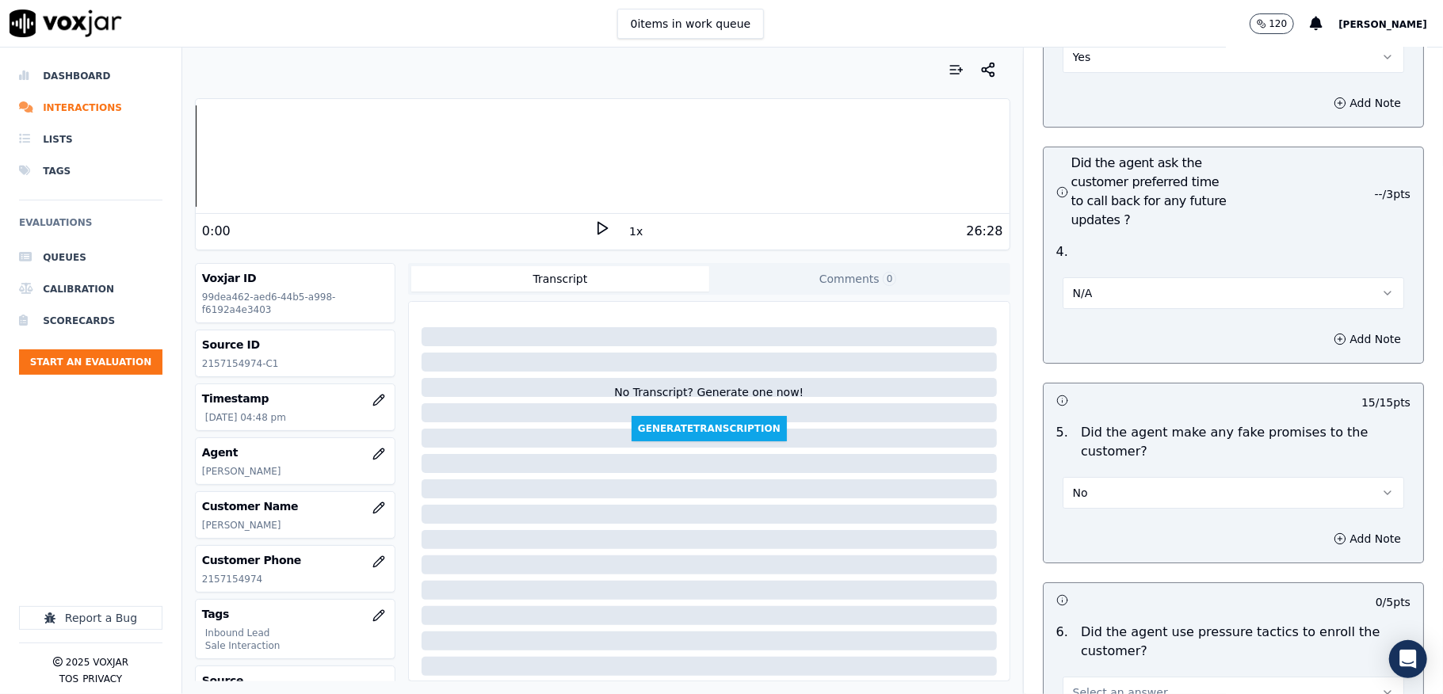
drag, startPoint x: 1106, startPoint y: 257, endPoint x: 1106, endPoint y: 266, distance: 9.5
click at [1106, 277] on button "N/A" at bounding box center [1234, 293] width 342 height 32
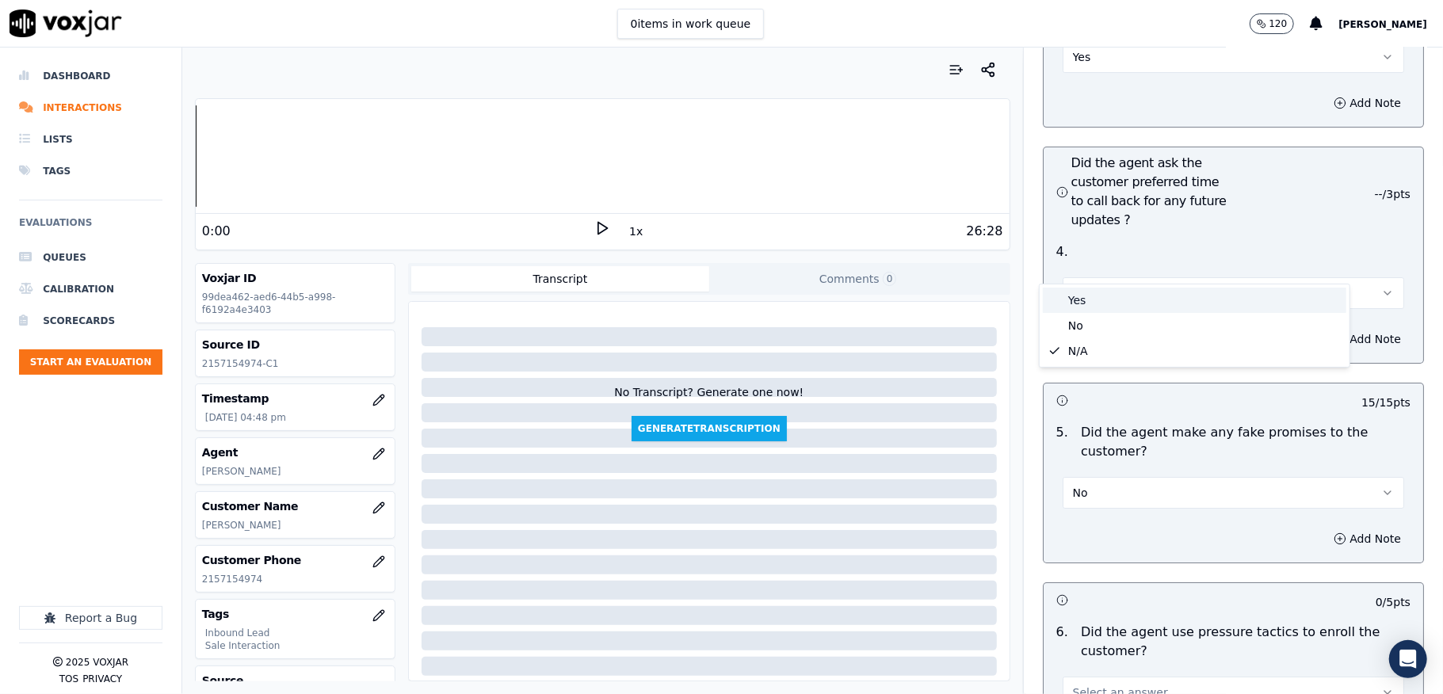
click at [1098, 302] on div "Yes" at bounding box center [1195, 300] width 304 height 25
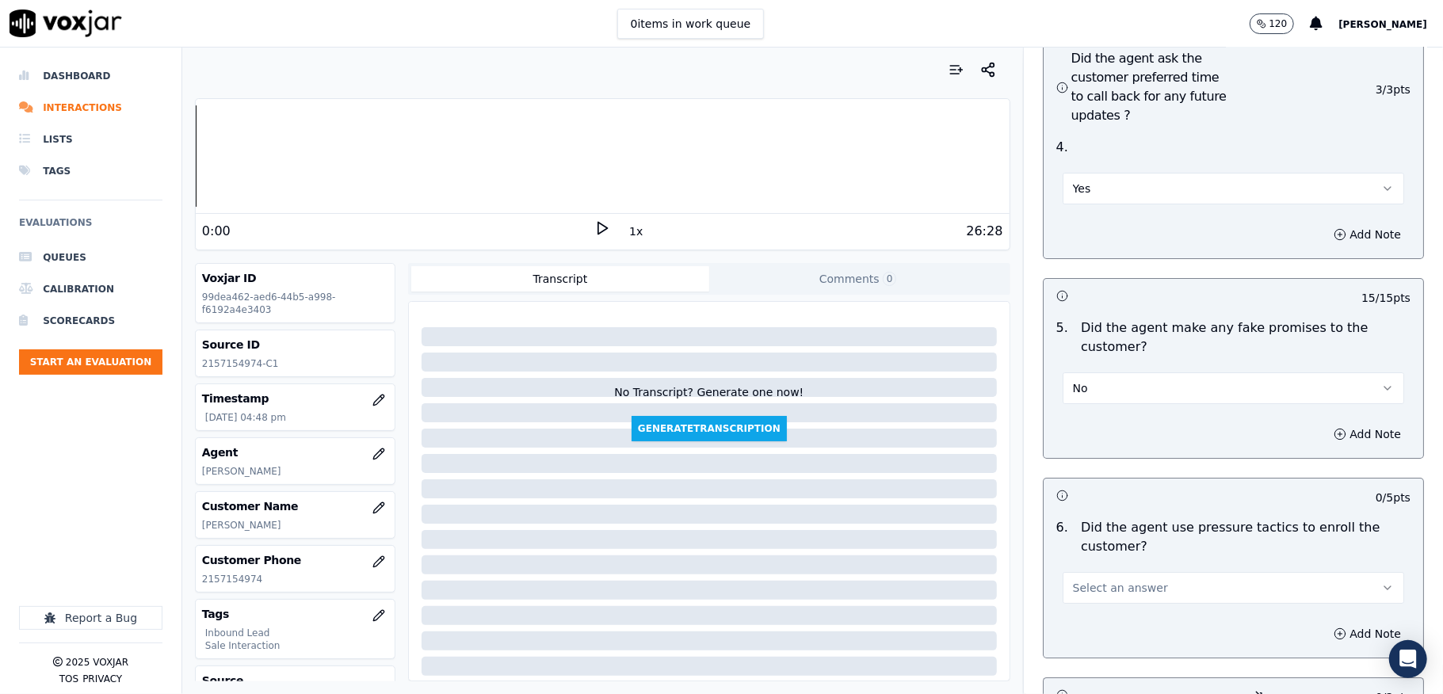
scroll to position [4226, 0]
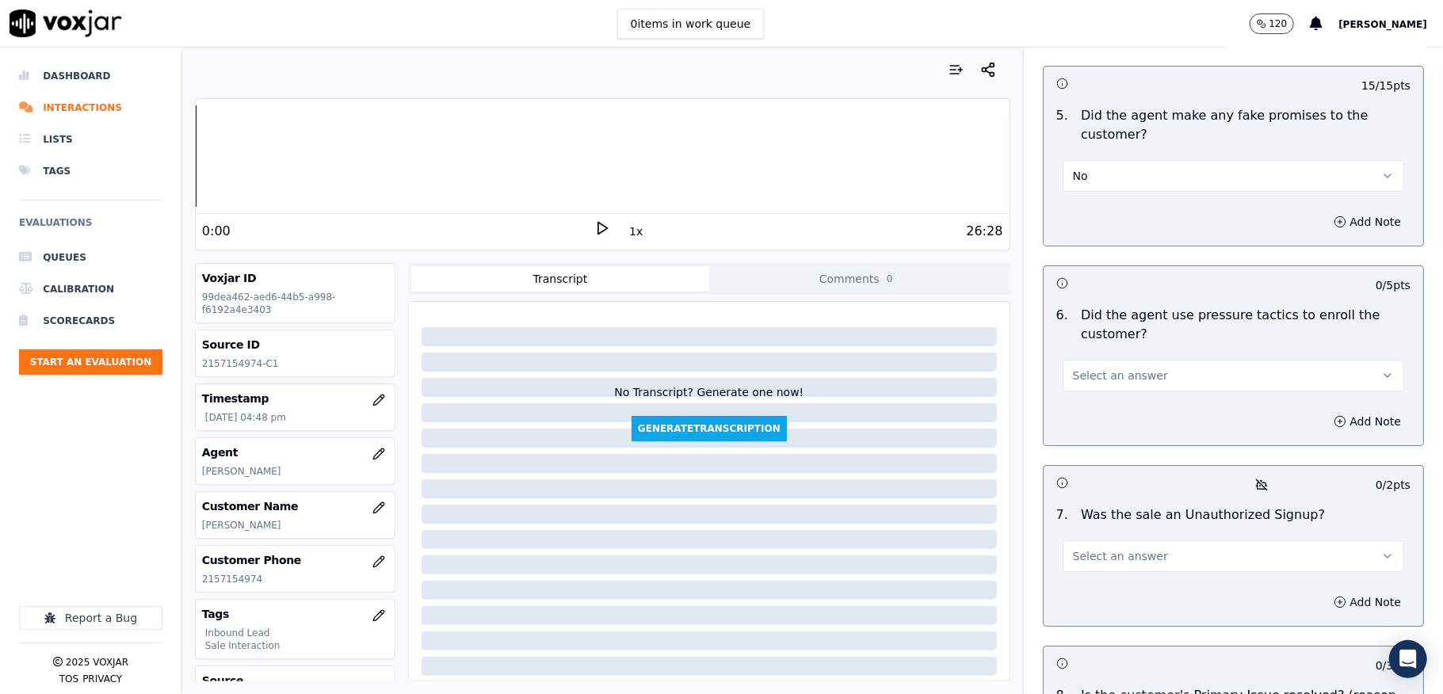
click at [1091, 368] on span "Select an answer" at bounding box center [1120, 376] width 95 height 16
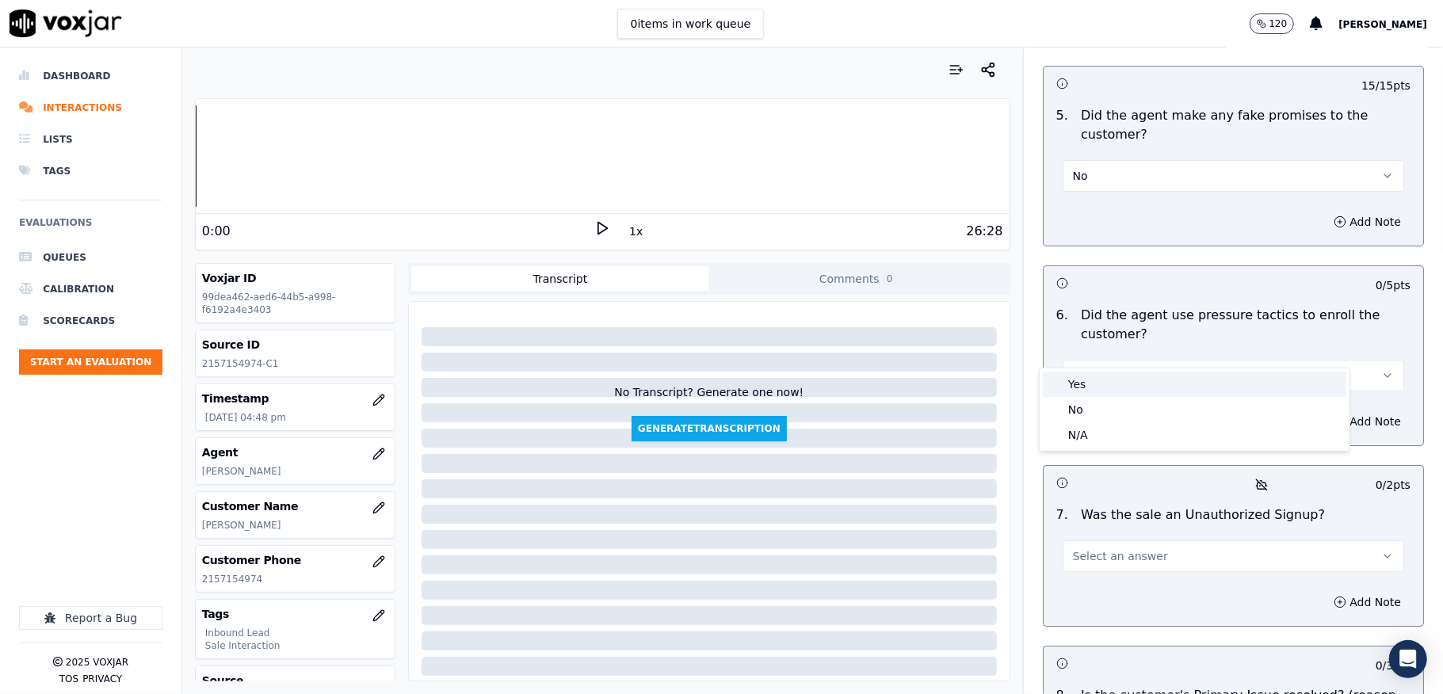
click at [1087, 378] on div "Yes" at bounding box center [1195, 384] width 304 height 25
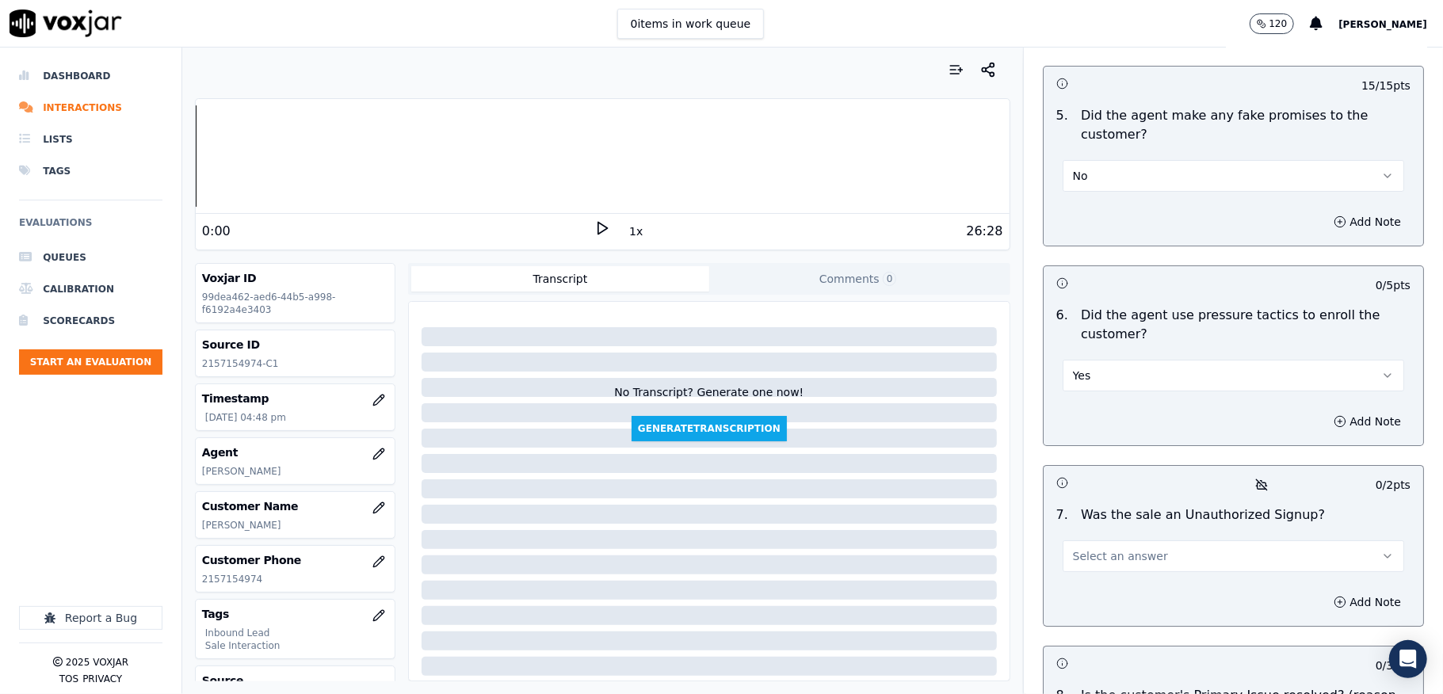
click at [1102, 360] on button "Yes" at bounding box center [1234, 376] width 342 height 32
click at [1081, 409] on div "No" at bounding box center [1195, 409] width 304 height 25
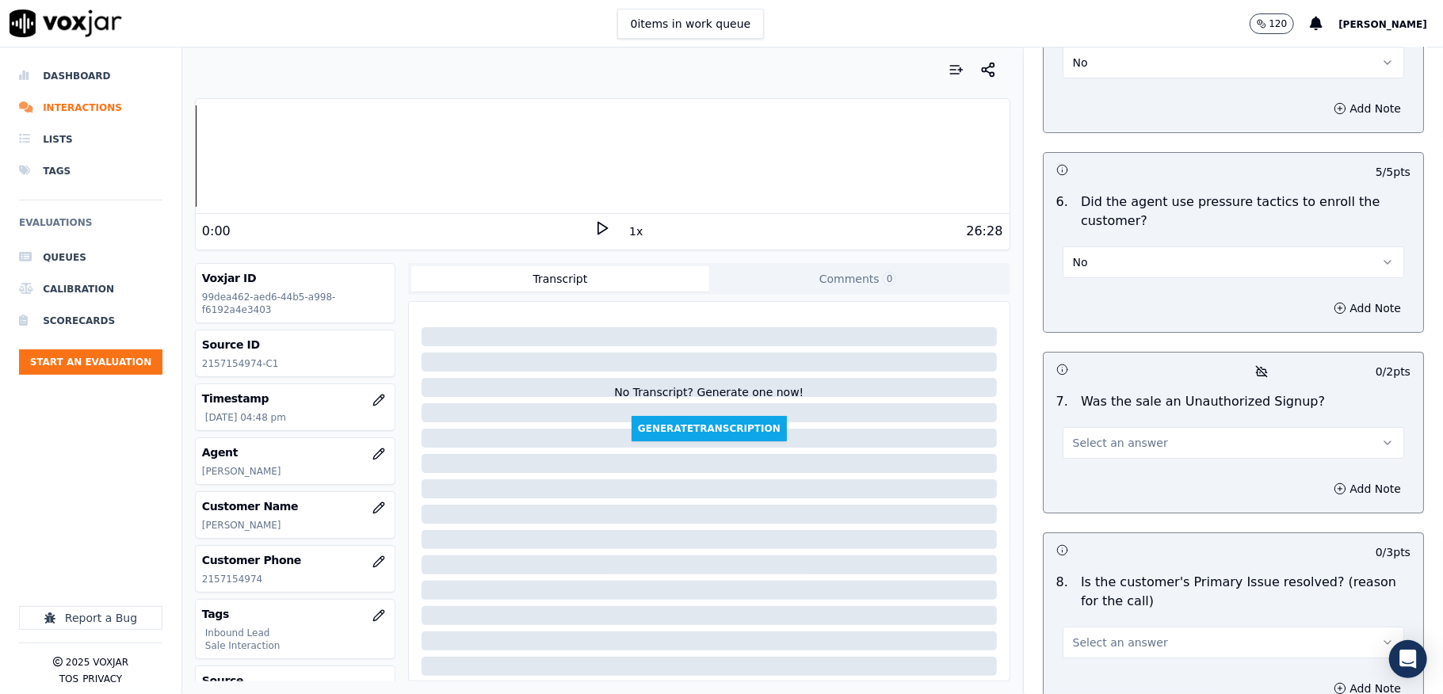
scroll to position [4438, 0]
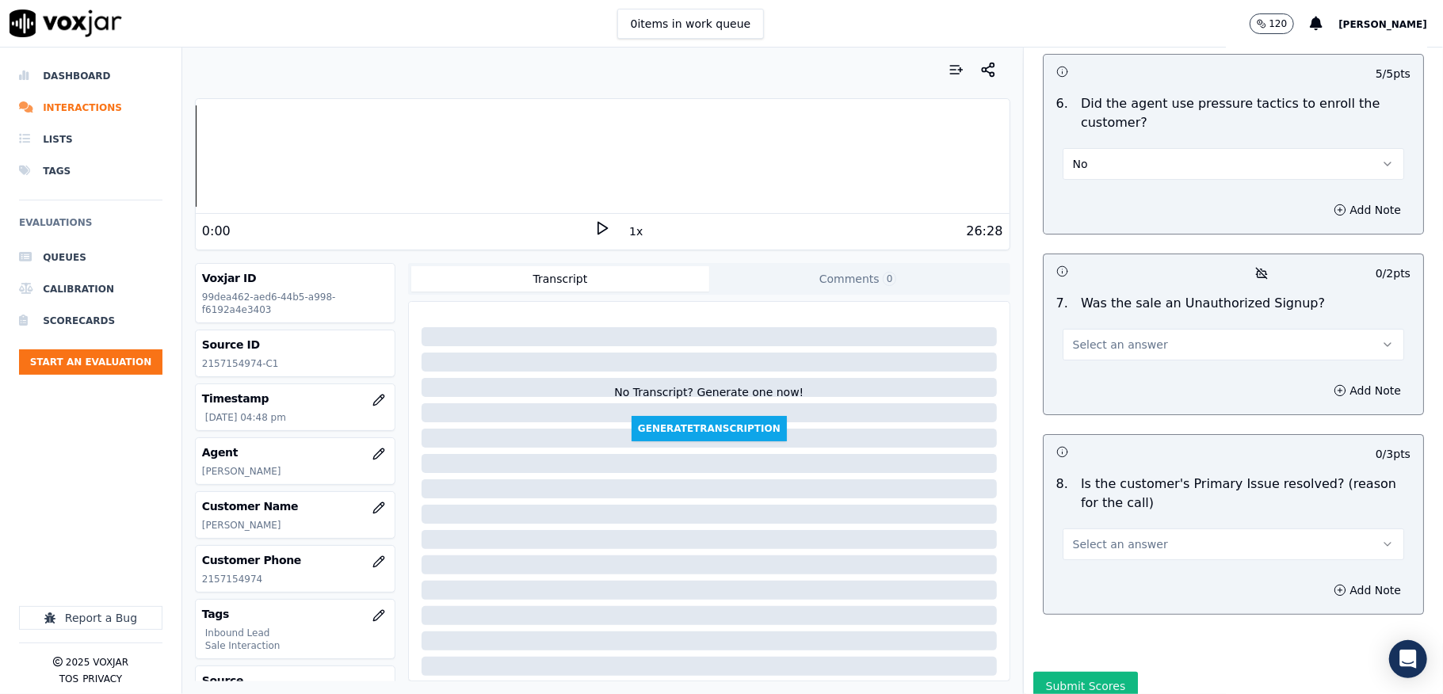
click at [1103, 330] on button "Select an answer" at bounding box center [1234, 345] width 342 height 32
click at [1092, 377] on div "No" at bounding box center [1195, 379] width 304 height 25
click at [1088, 537] on span "Select an answer" at bounding box center [1120, 545] width 95 height 16
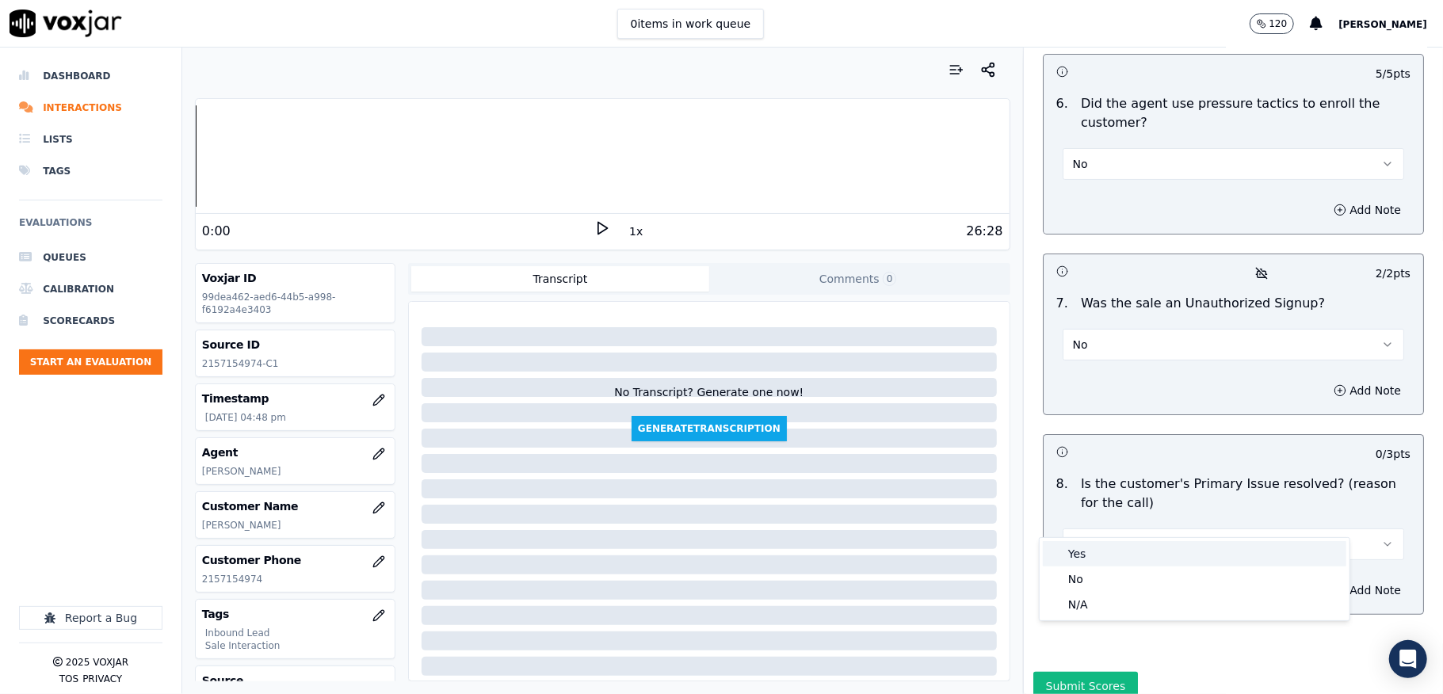
click at [1081, 555] on div "Yes" at bounding box center [1195, 553] width 304 height 25
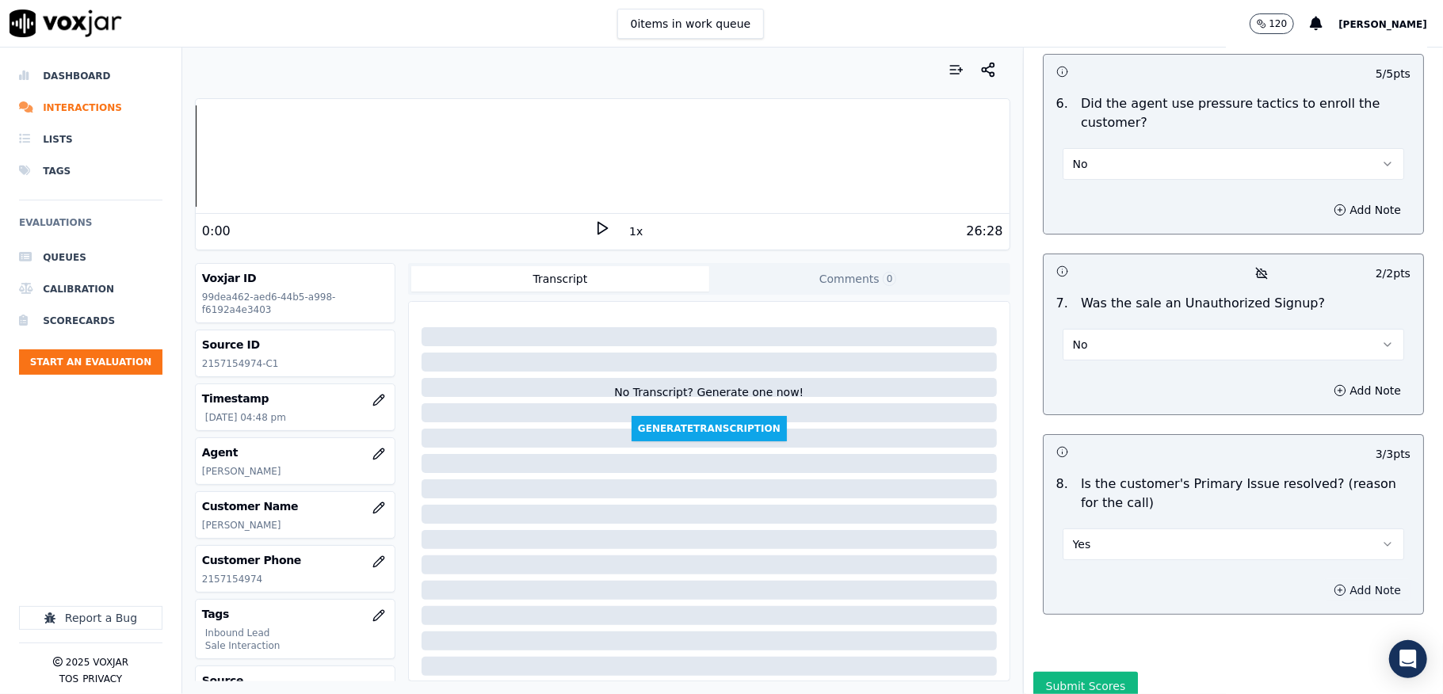
click at [1328, 579] on button "Add Note" at bounding box center [1367, 590] width 86 height 22
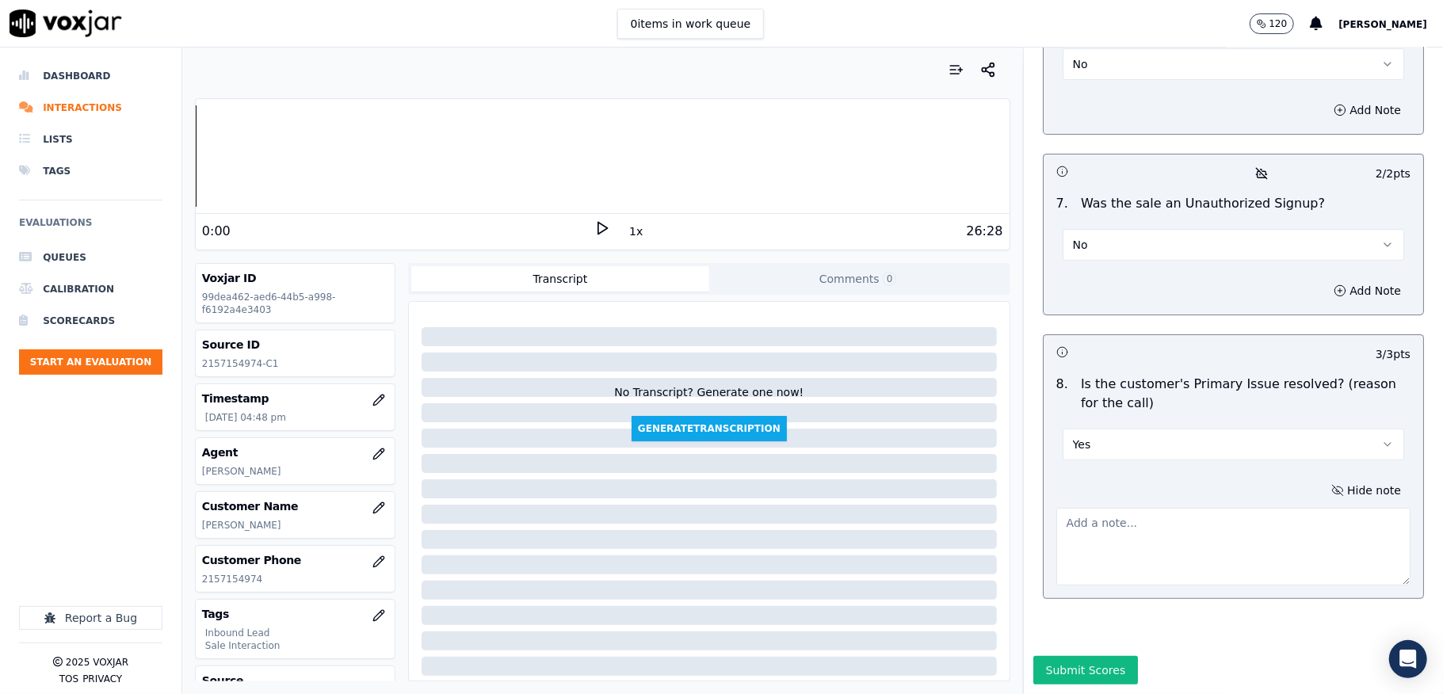
scroll to position [4566, 0]
click at [1069, 656] on button "Submit Scores" at bounding box center [1085, 670] width 105 height 29
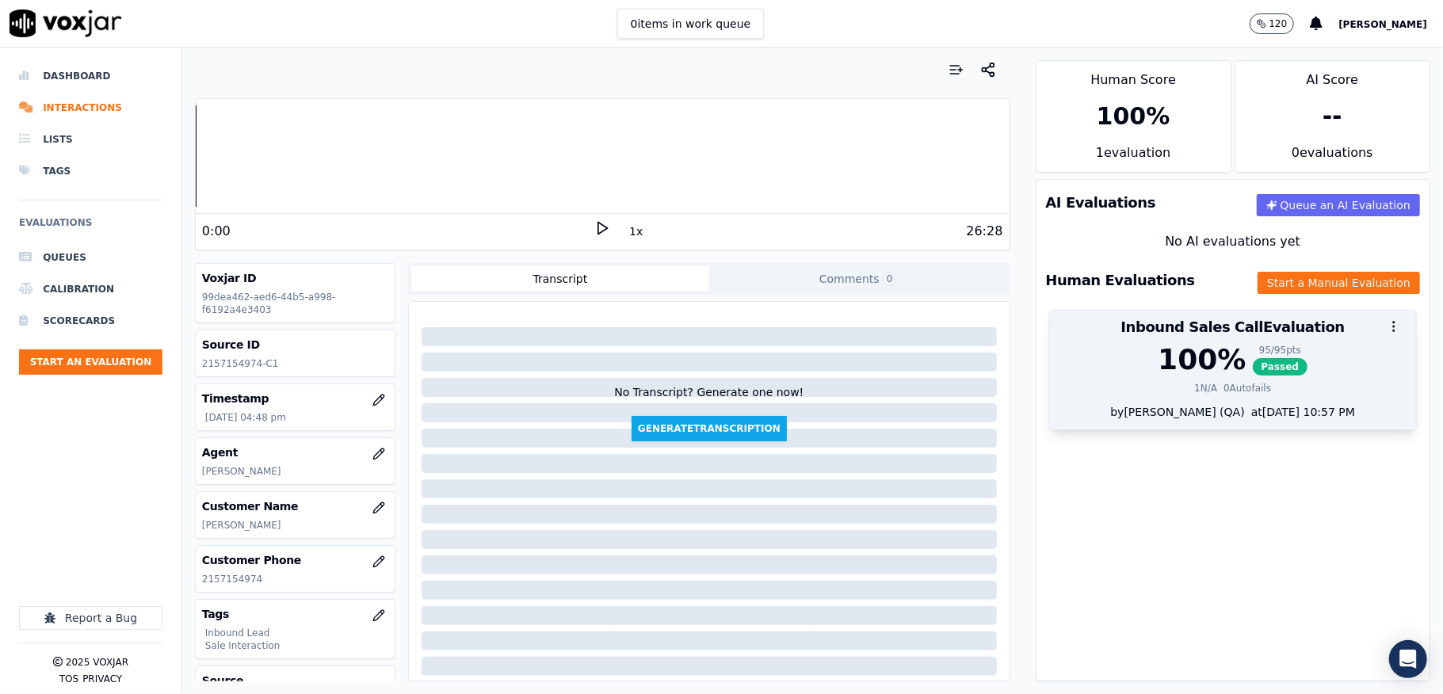
click at [1253, 356] on div "95 / 95 pts" at bounding box center [1280, 350] width 55 height 13
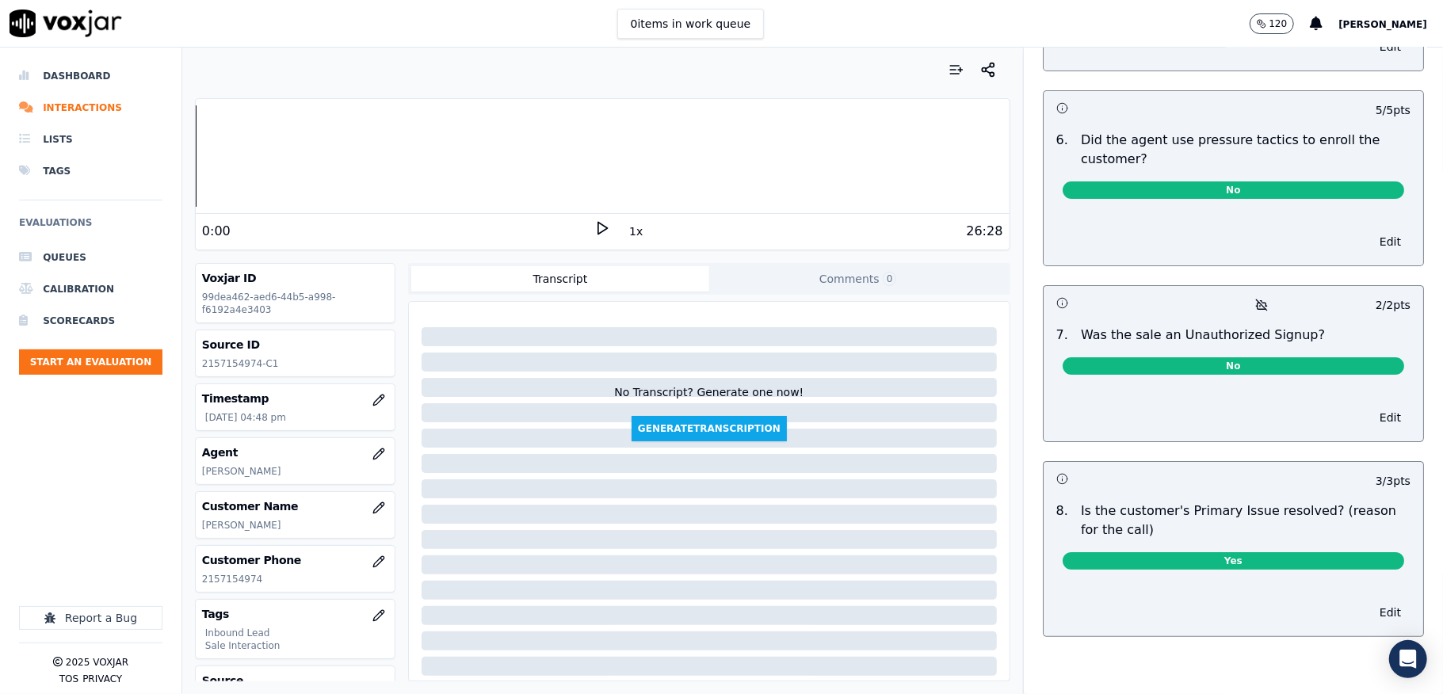
scroll to position [0, 0]
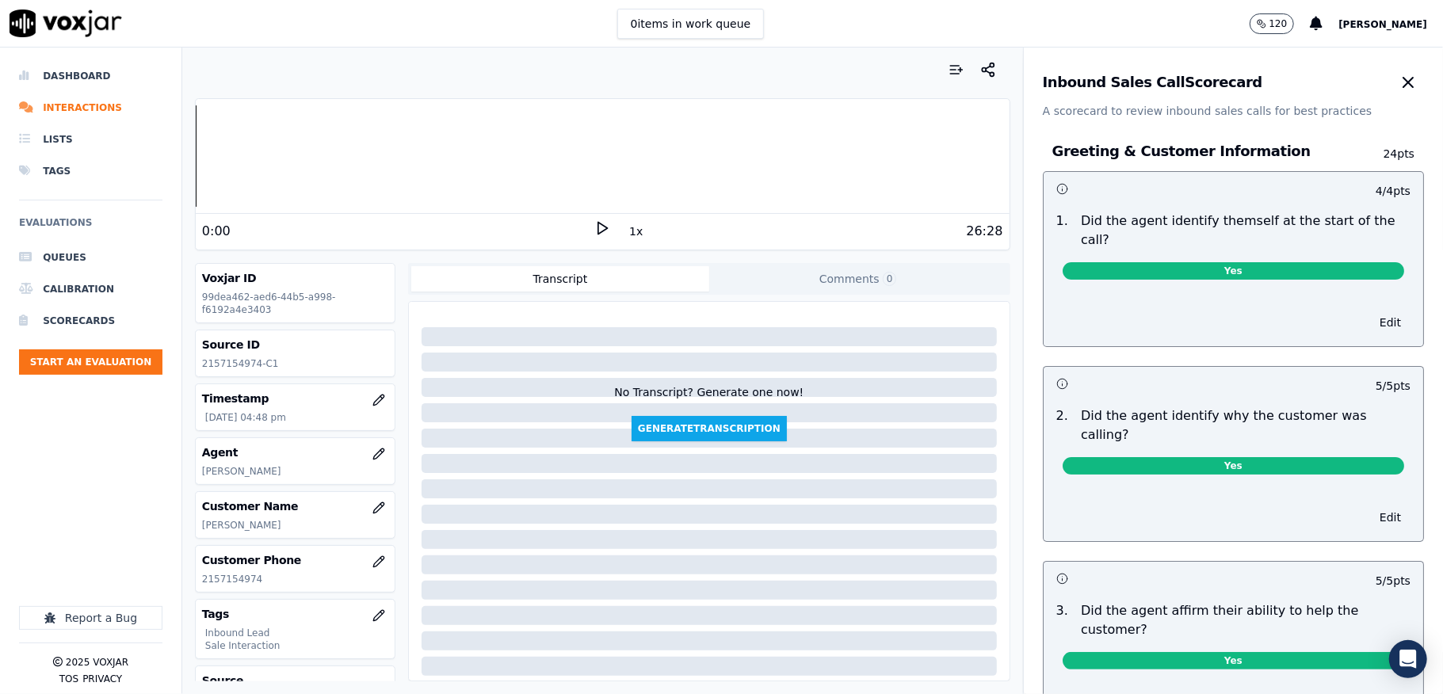
drag, startPoint x: 1352, startPoint y: 83, endPoint x: 1345, endPoint y: 71, distance: 14.5
click at [1399, 83] on icon "button" at bounding box center [1408, 82] width 19 height 19
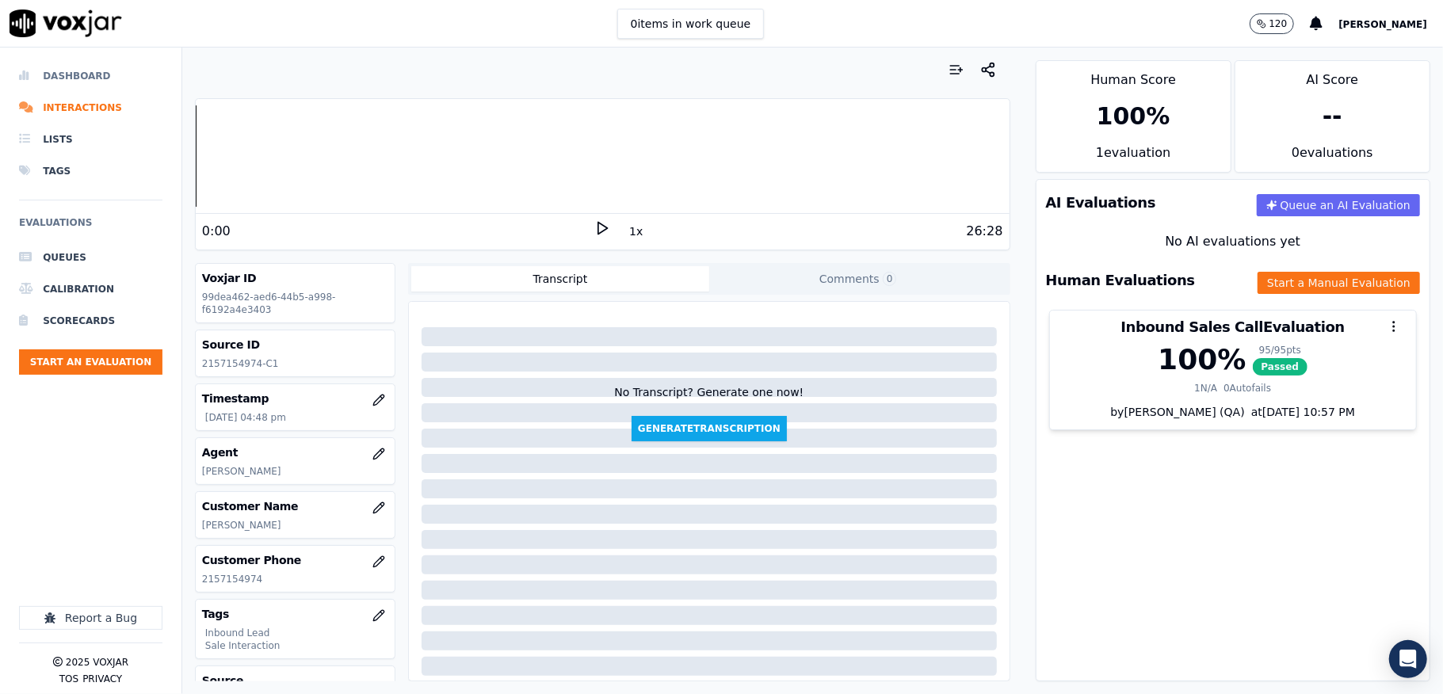
click at [38, 68] on li "Dashboard" at bounding box center [90, 76] width 143 height 32
